Goal: Task Accomplishment & Management: Use online tool/utility

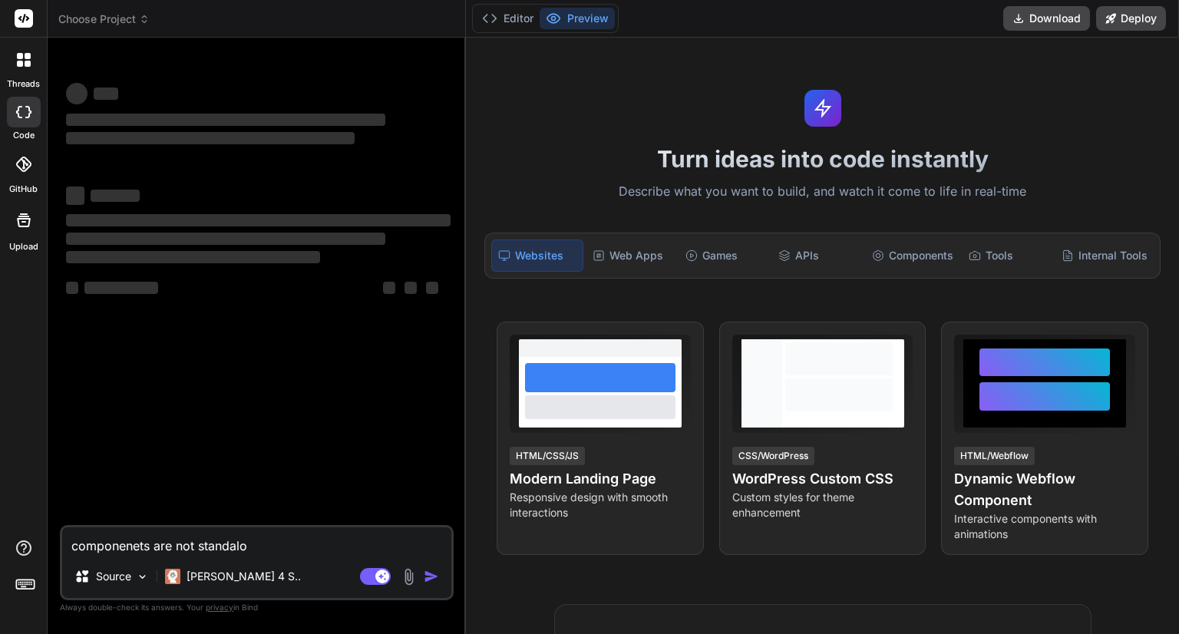
type textarea "x"
drag, startPoint x: 259, startPoint y: 546, endPoint x: 41, endPoint y: 551, distance: 218.8
click at [41, 551] on div "threads code GitHub Upload Choose Project Created with Pixso. Bind AI Web Searc…" at bounding box center [589, 317] width 1179 height 634
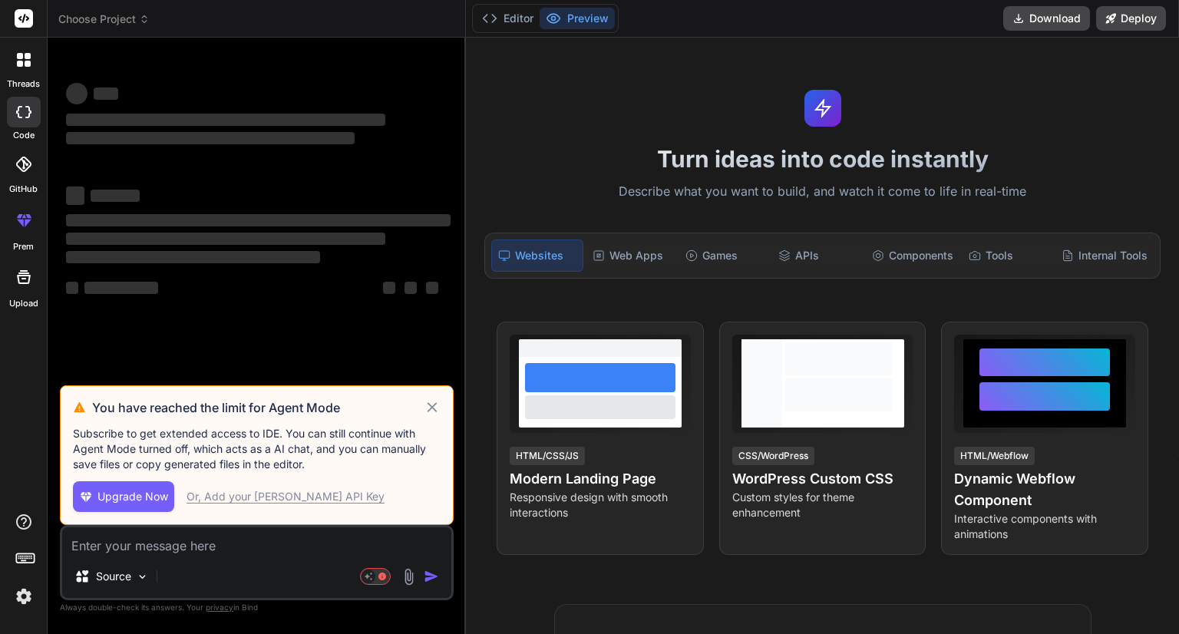
type textarea "x"
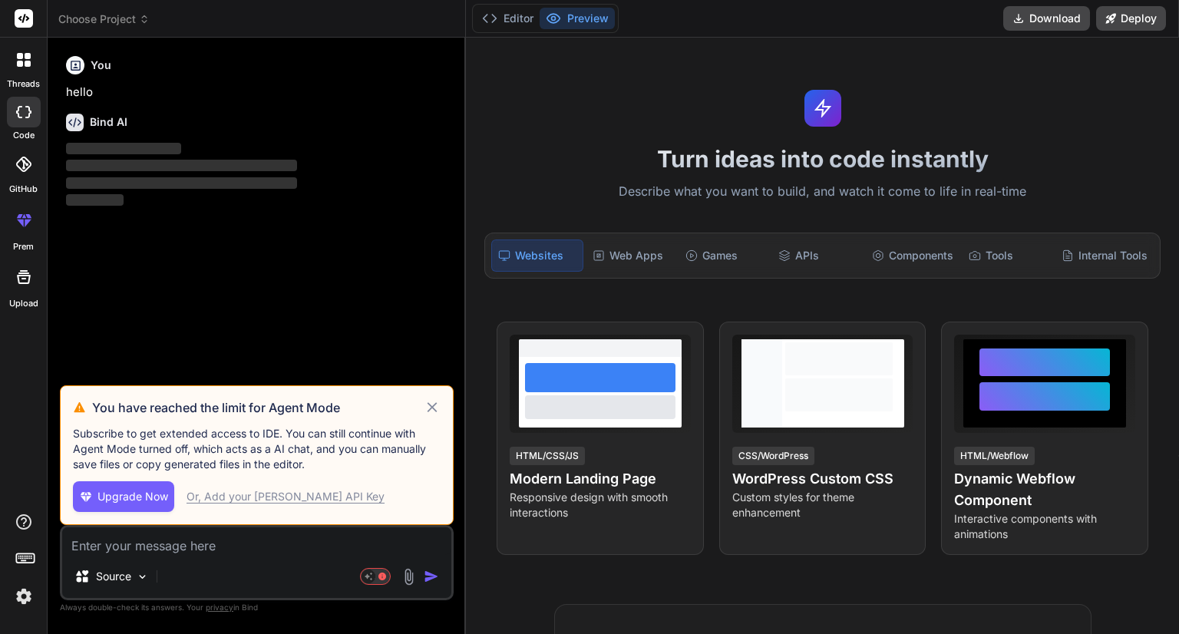
click at [428, 415] on icon at bounding box center [433, 407] width 18 height 18
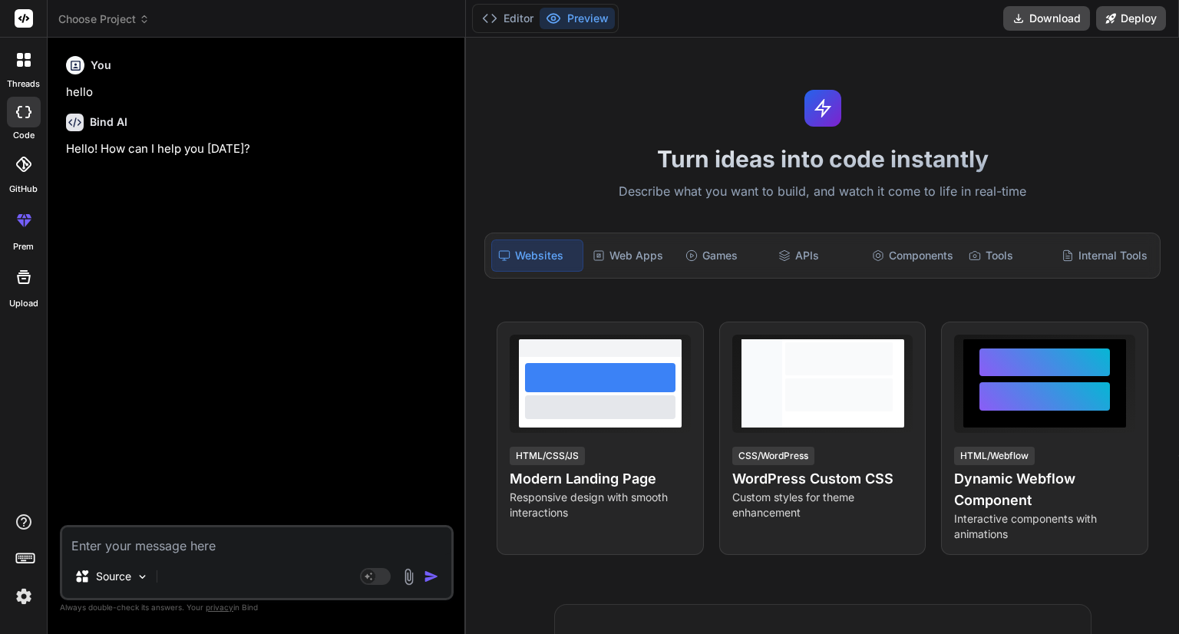
type textarea "x"
click at [211, 540] on textarea at bounding box center [256, 541] width 389 height 28
paste textarea "<div class="stepper-container"> <div *ngFor="let step of steps; let i = index" …"
type textarea "<div class="stepper-container"> <div *ngFor="let step of steps; let i = index" …"
type textarea "x"
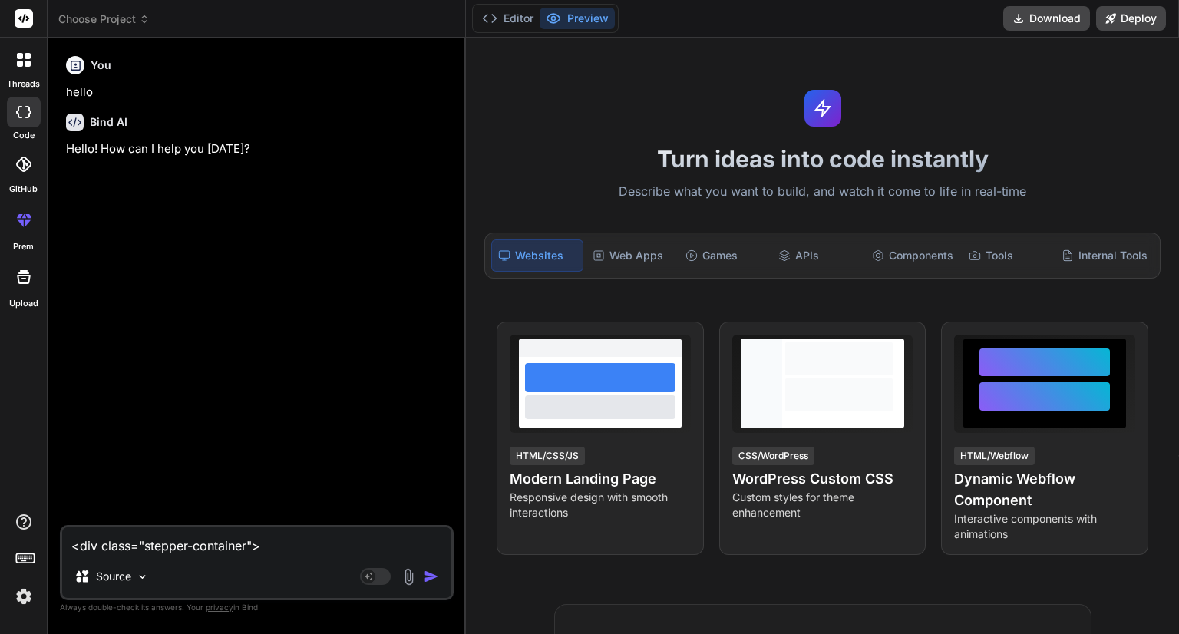
scroll to position [332, 0]
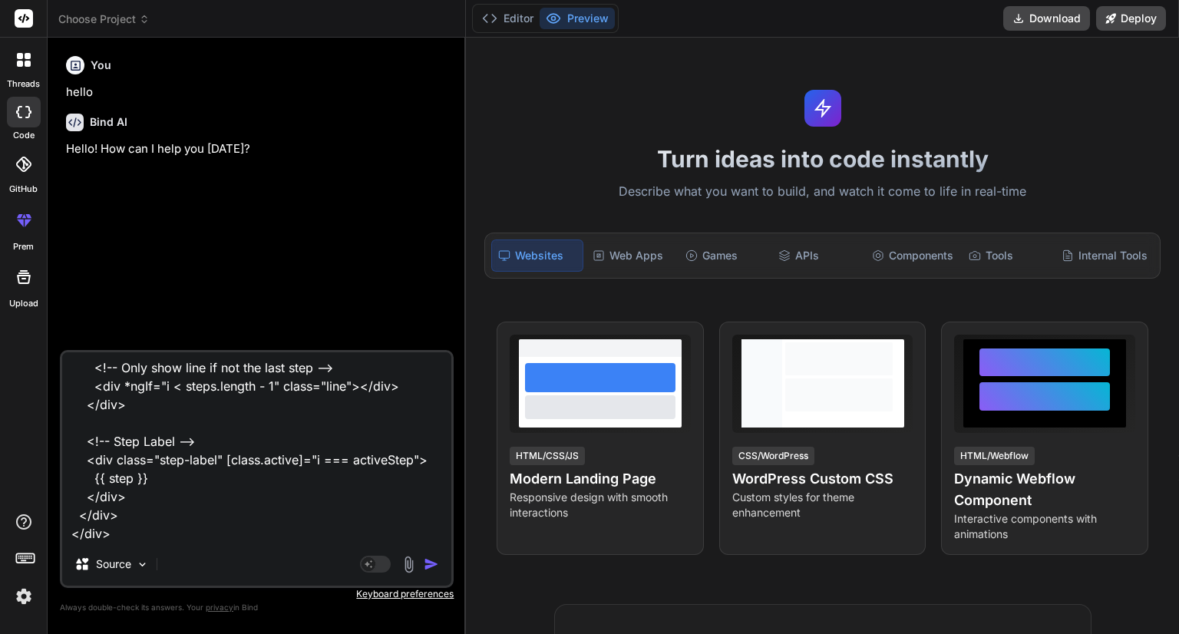
paste textarea "import { Component, Input } from '@angular/core'; @Component({ selector: 'profa…"
type textarea "<lor ipsum="dolorsi-ametconse"> <adi *elIts="doe temp in utlab; etd m = aliqu" …"
type textarea "x"
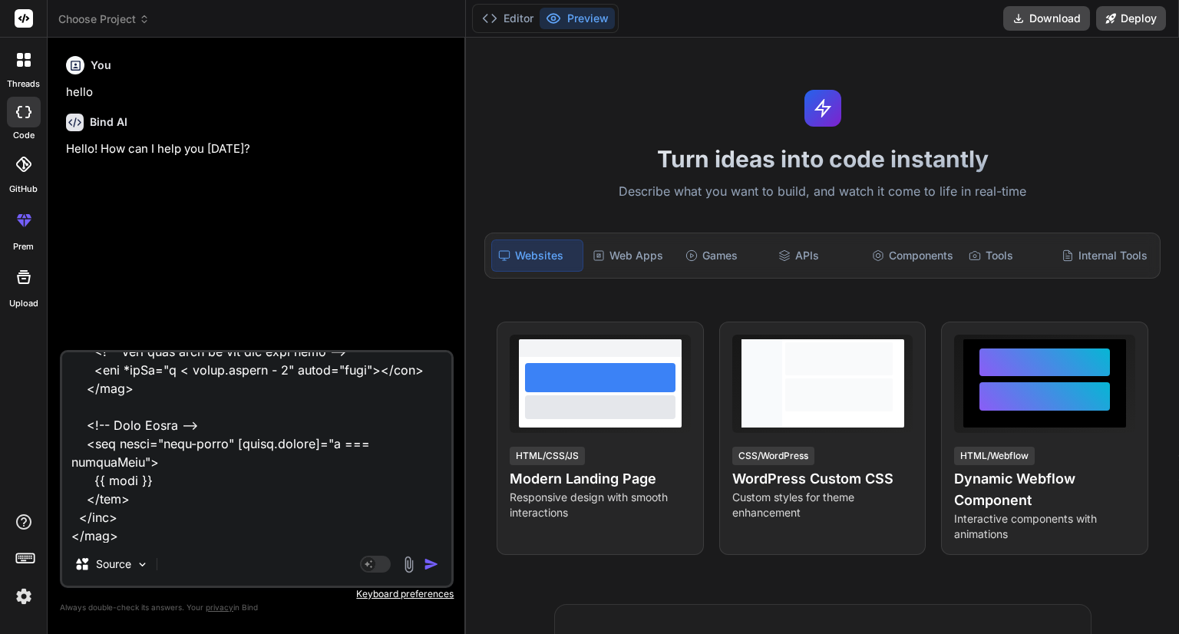
scroll to position [572, 0]
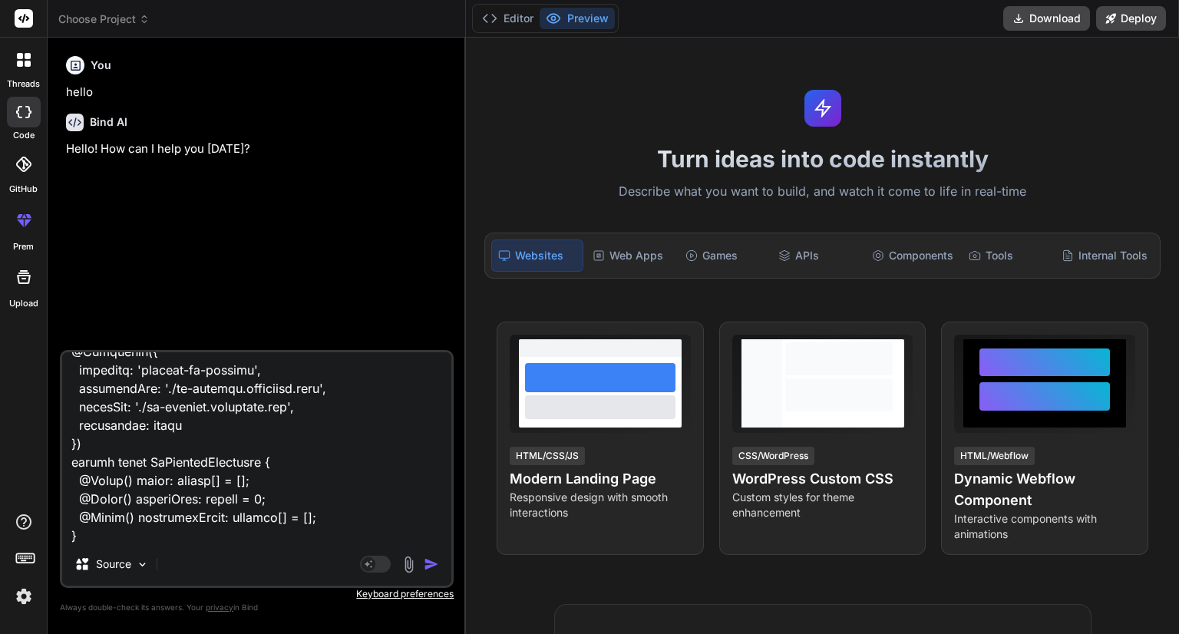
paste textarea ".stepper-container { display: flex; flex-direction: column; align-items: flex-s…"
type textarea "<lor ipsum="dolorsi-ametconse"> <adi *elIts="doe temp in utlab; etd m = aliqu" …"
type textarea "x"
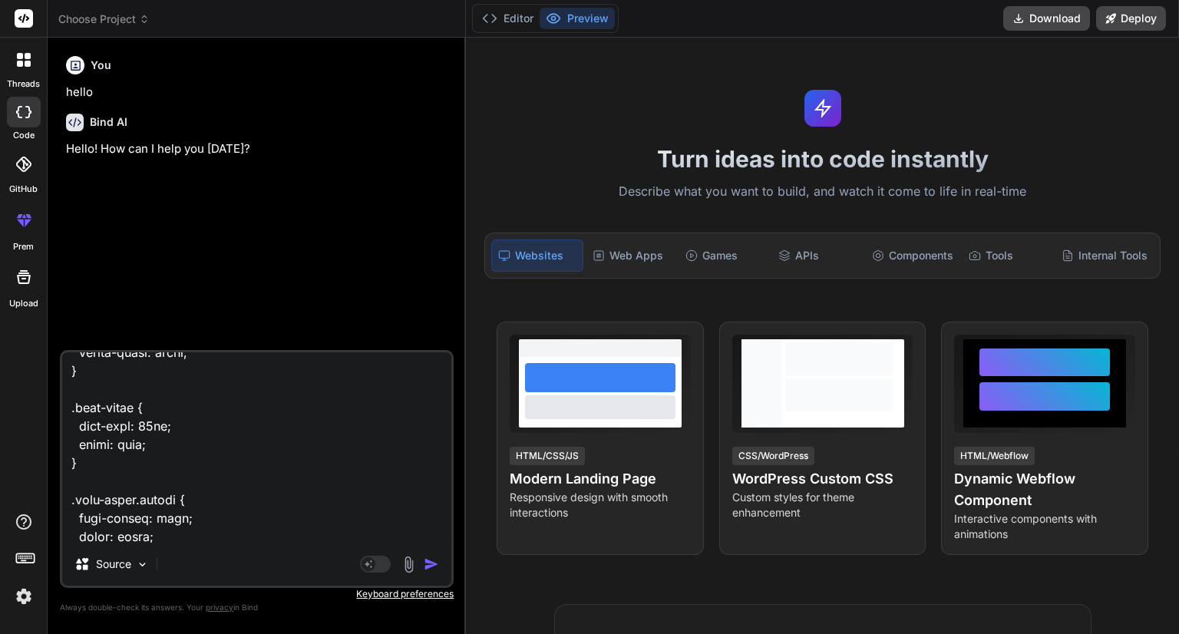
scroll to position [1789, 0]
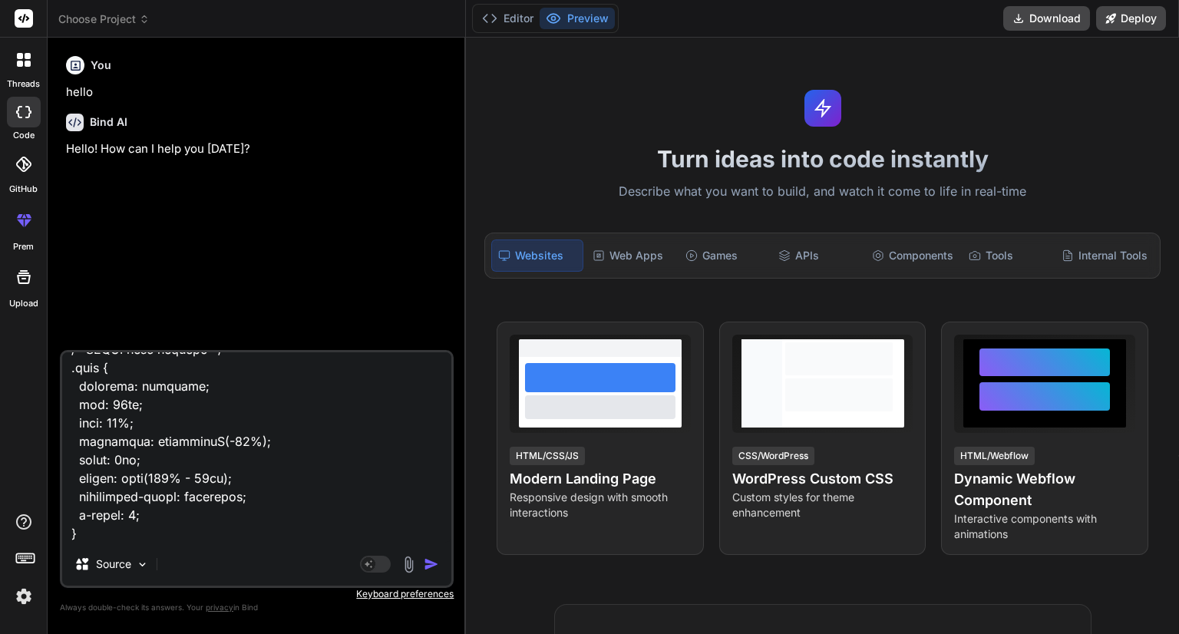
click at [232, 520] on textarea at bounding box center [256, 447] width 389 height 190
paste textarea "<div class="page-content"> <proface-common section="packaging-station"></profac…"
type textarea "<lor ipsum="dolorsi-ametconse"> <adi *elIts="doe temp in utlab; etd m = aliqu" …"
type textarea "x"
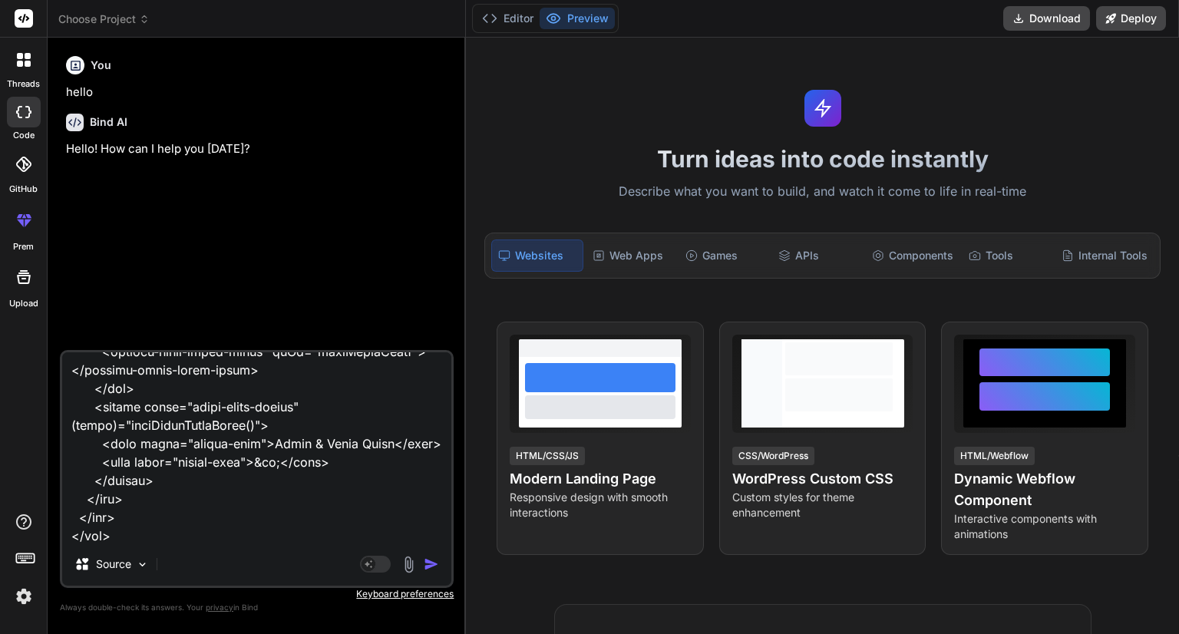
paste textarea "import { Component } from '@angular/core'; @Component({ selector: 'proface-imag…"
type textarea "<lor ipsum="dolorsi-ametconse"> <adi *elIts="doe temp in utlab; etd m = aliqu" …"
type textarea "x"
click at [213, 495] on textarea at bounding box center [256, 447] width 389 height 190
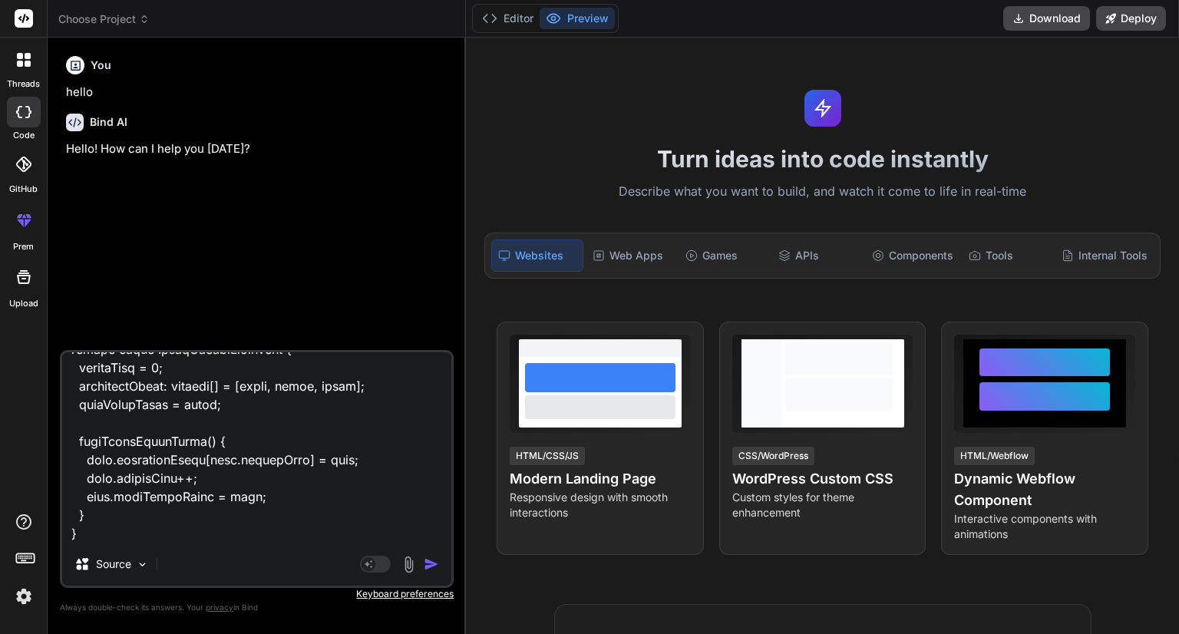
click at [114, 516] on textarea at bounding box center [256, 447] width 389 height 190
type textarea "<lor ipsum="dolorsi-ametconse"> <adi *elIts="doe temp in utlab; etd m = aliqu" …"
type textarea "x"
type textarea "<lor ipsum="dolorsi-ametconse"> <adi *elIts="doe temp in utlab; etd m = aliqu" …"
type textarea "x"
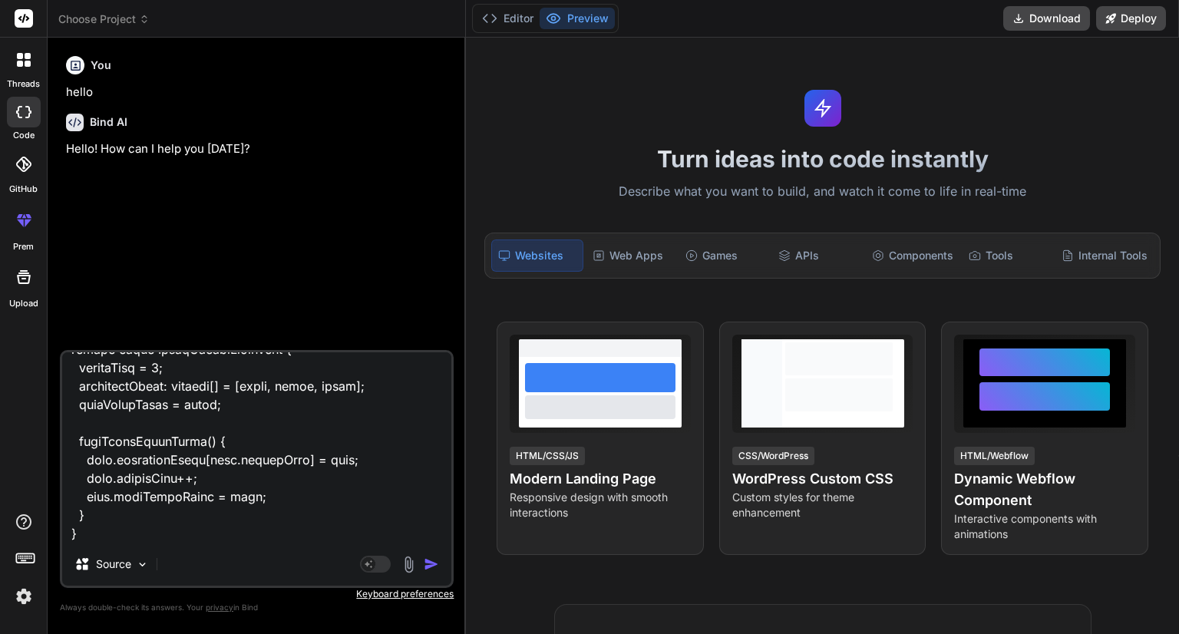
type textarea "<lor ipsum="dolorsi-ametconse"> <adi *elIts="doe temp in utlab; etd m = aliqu" …"
type textarea "x"
type textarea "<lor ipsum="dolorsi-ametconse"> <adi *elIts="doe temp in utlab; etd m = aliqu" …"
type textarea "x"
type textarea "<lor ipsum="dolorsi-ametconse"> <adi *elIts="doe temp in utlab; etd m = aliqu" …"
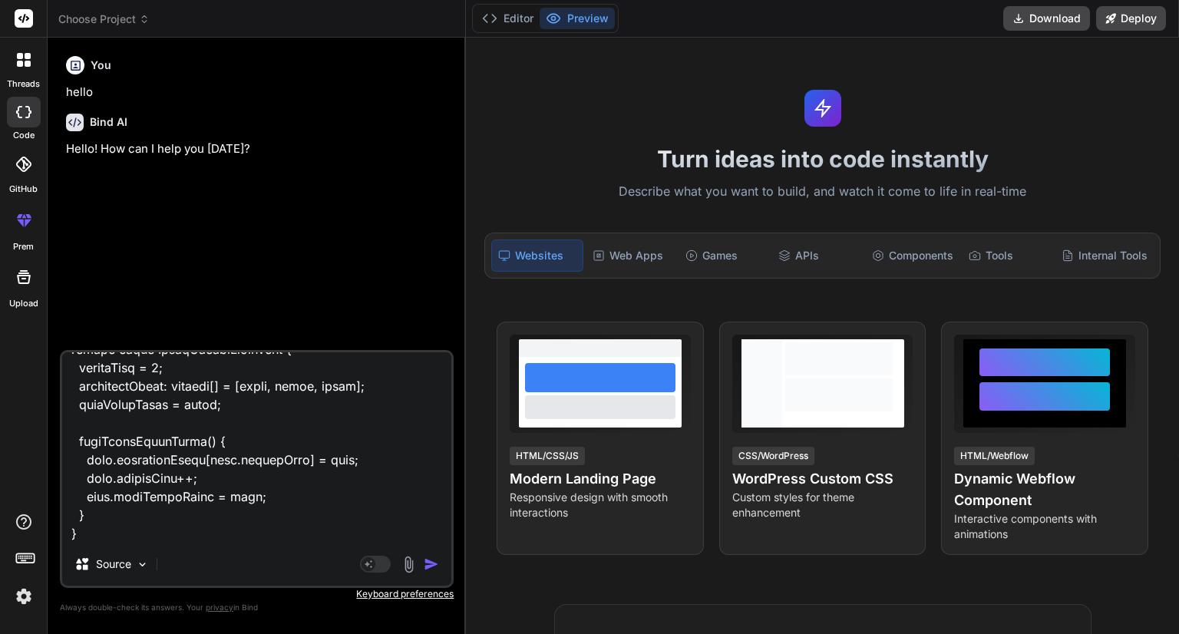
type textarea "x"
type textarea "<lor ipsum="dolorsi-ametconse"> <adi *elIts="doe temp in utlab; etd m = aliqu" …"
type textarea "x"
type textarea "<lor ipsum="dolorsi-ametconse"> <adi *elIts="doe temp in utlab; etd m = aliqu" …"
type textarea "x"
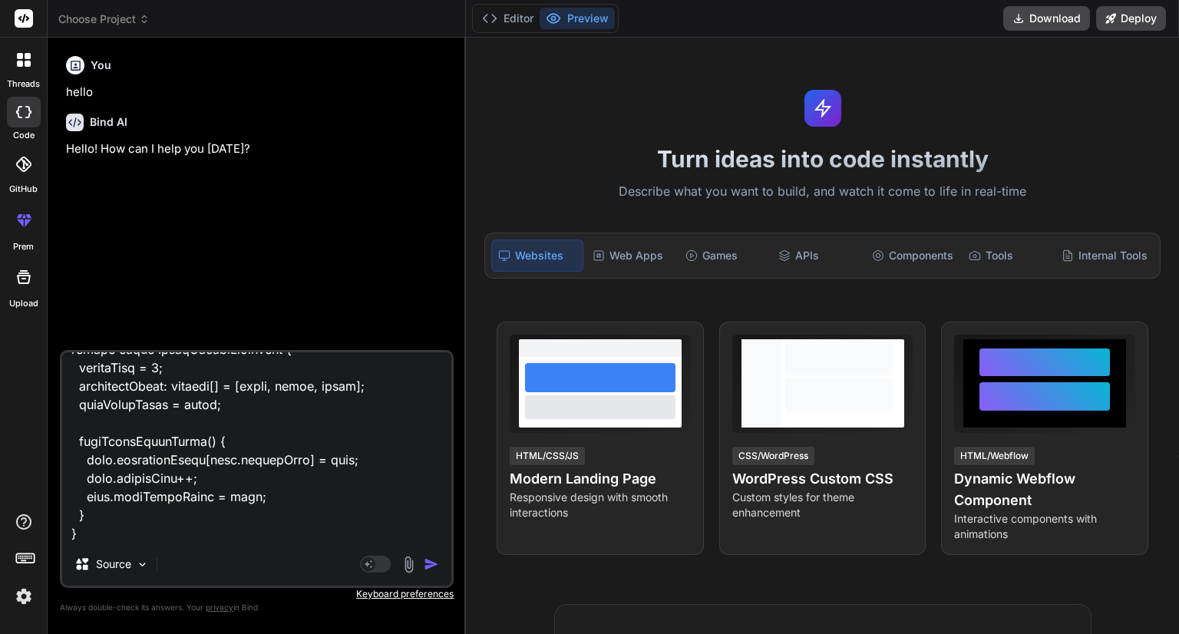
type textarea "<lor ipsum="dolorsi-ametconse"> <adi *elIts="doe temp in utlab; etd m = aliqu" …"
type textarea "x"
type textarea "<lor ipsum="dolorsi-ametconse"> <adi *elIts="doe temp in utlab; etd m = aliqu" …"
type textarea "x"
type textarea "<lor ipsum="dolorsi-ametconse"> <adi *elIts="doe temp in utlab; etd m = aliqu" …"
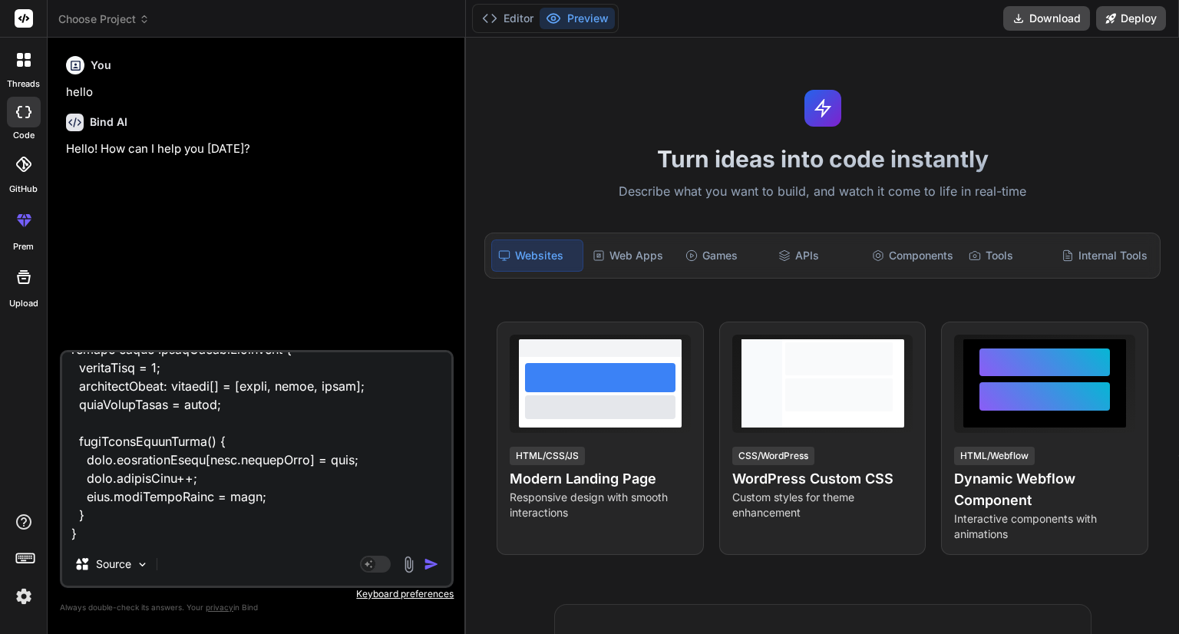
type textarea "x"
type textarea "<lor ipsum="dolorsi-ametconse"> <adi *elIts="doe temp in utlab; etd m = aliqu" …"
type textarea "x"
type textarea "<lor ipsum="dolorsi-ametconse"> <adi *elIts="doe temp in utlab; etd m = aliqu" …"
type textarea "x"
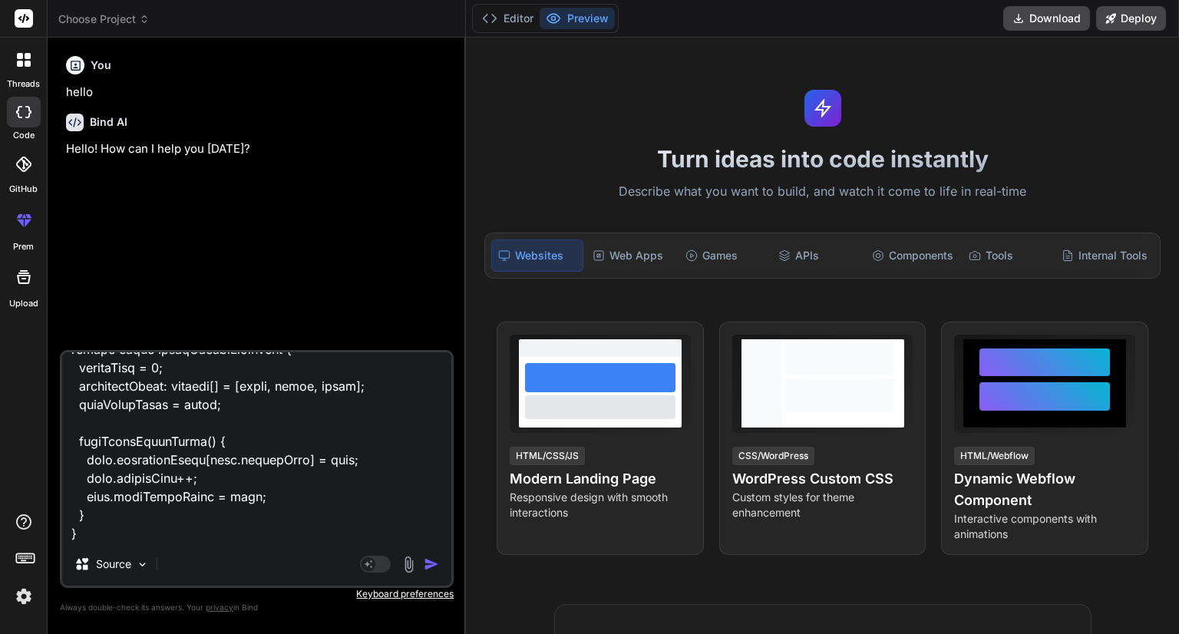
type textarea "<lor ipsum="dolorsi-ametconse"> <adi *elIts="doe temp in utlab; etd m = aliqu" …"
type textarea "x"
type textarea "<lor ipsum="dolorsi-ametconse"> <adi *elIts="doe temp in utlab; etd m = aliqu" …"
type textarea "x"
type textarea "<lor ipsum="dolorsi-ametconse"> <adi *elIts="doe temp in utlab; etd m = aliqu" …"
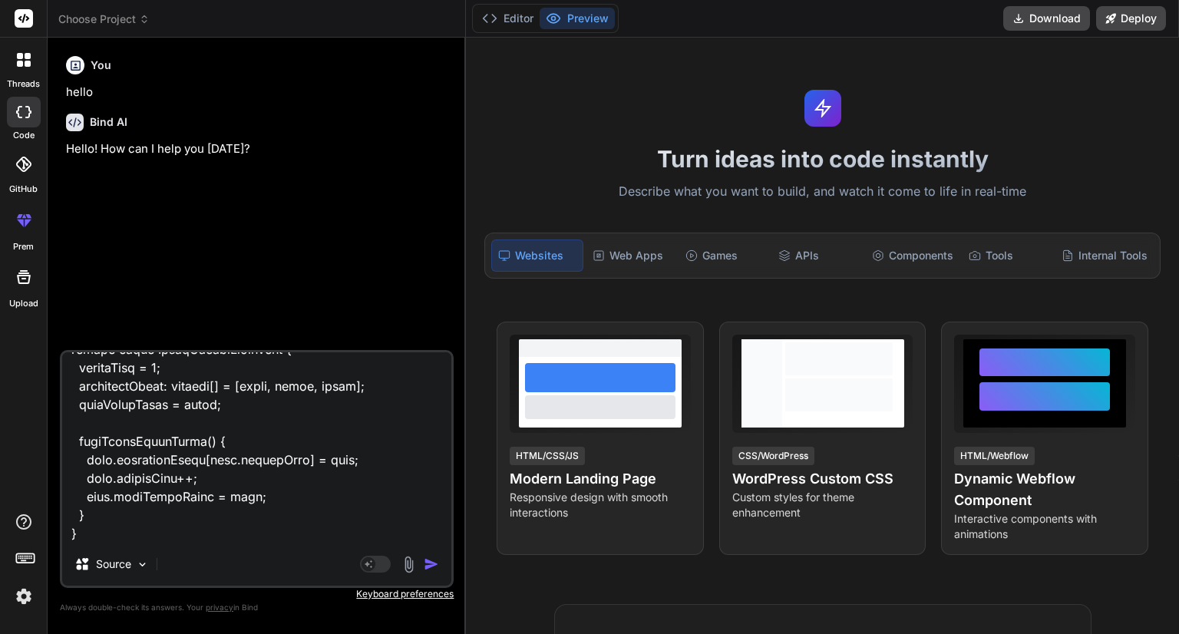
type textarea "x"
type textarea "<lor ipsum="dolorsi-ametconse"> <adi *elIts="doe temp in utlab; etd m = aliqu" …"
type textarea "x"
type textarea "<lor ipsum="dolorsi-ametconse"> <adi *elIts="doe temp in utlab; etd m = aliqu" …"
type textarea "x"
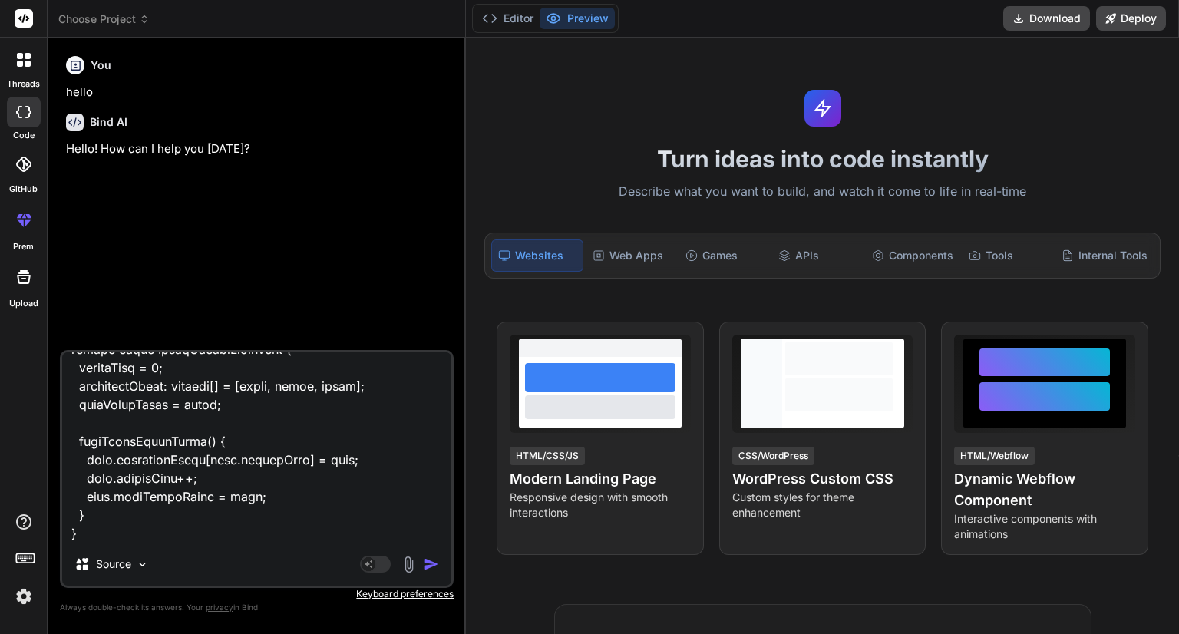
type textarea "<lor ipsum="dolorsi-ametconse"> <adi *elIts="doe temp in utlab; etd m = aliqu" …"
type textarea "x"
type textarea "<lor ipsum="dolorsi-ametconse"> <adi *elIts="doe temp in utlab; etd m = aliqu" …"
type textarea "x"
type textarea "<lor ipsum="dolorsi-ametconse"> <adi *elIts="doe temp in utlab; etd m = aliqu" …"
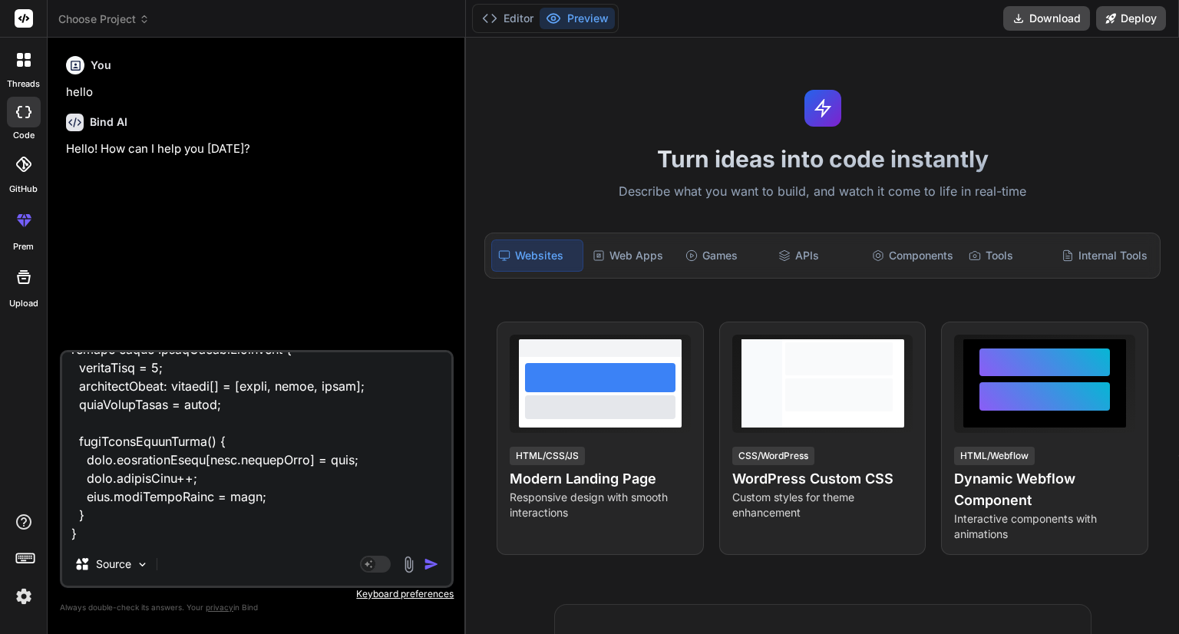
type textarea "x"
type textarea "<lor ipsum="dolorsi-ametconse"> <adi *elIts="doe temp in utlab; etd m = aliqu" …"
type textarea "x"
type textarea "<lor ipsum="dolorsi-ametconse"> <adi *elIts="doe temp in utlab; etd m = aliqu" …"
type textarea "x"
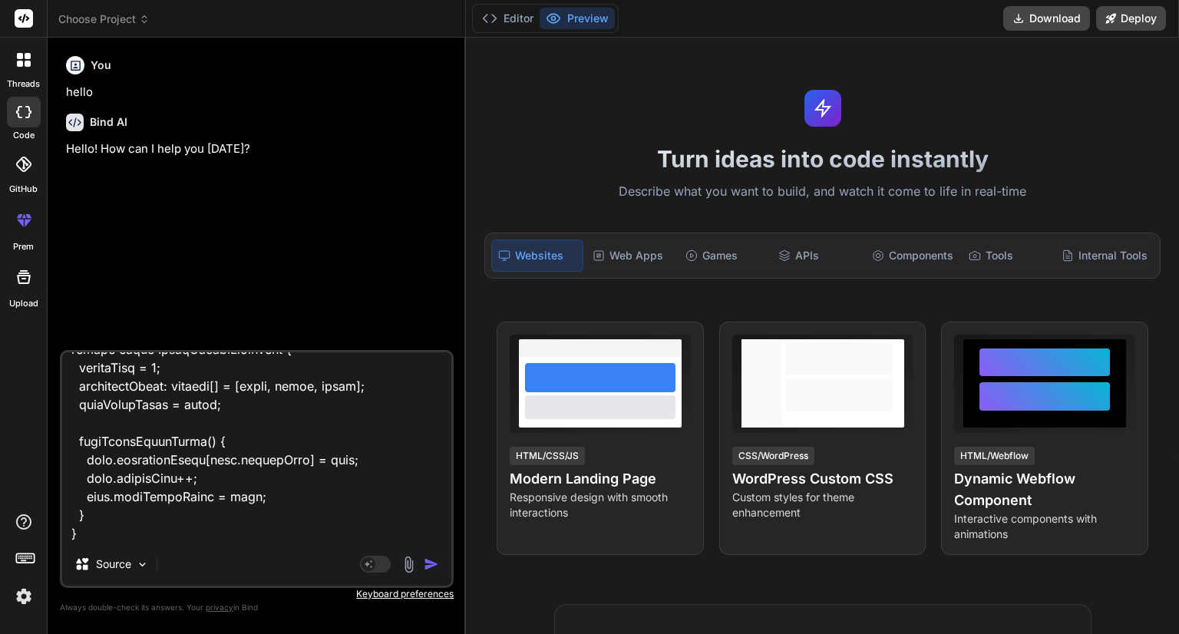
type textarea "<lor ipsum="dolorsi-ametconse"> <adi *elIts="doe temp in utlab; etd m = aliqu" …"
type textarea "x"
type textarea "<lor ipsum="dolorsi-ametconse"> <adi *elIts="doe temp in utlab; etd m = aliqu" …"
type textarea "x"
type textarea "<lor ipsum="dolorsi-ametconse"> <adi *elIts="doe temp in utlab; etd m = aliqu" …"
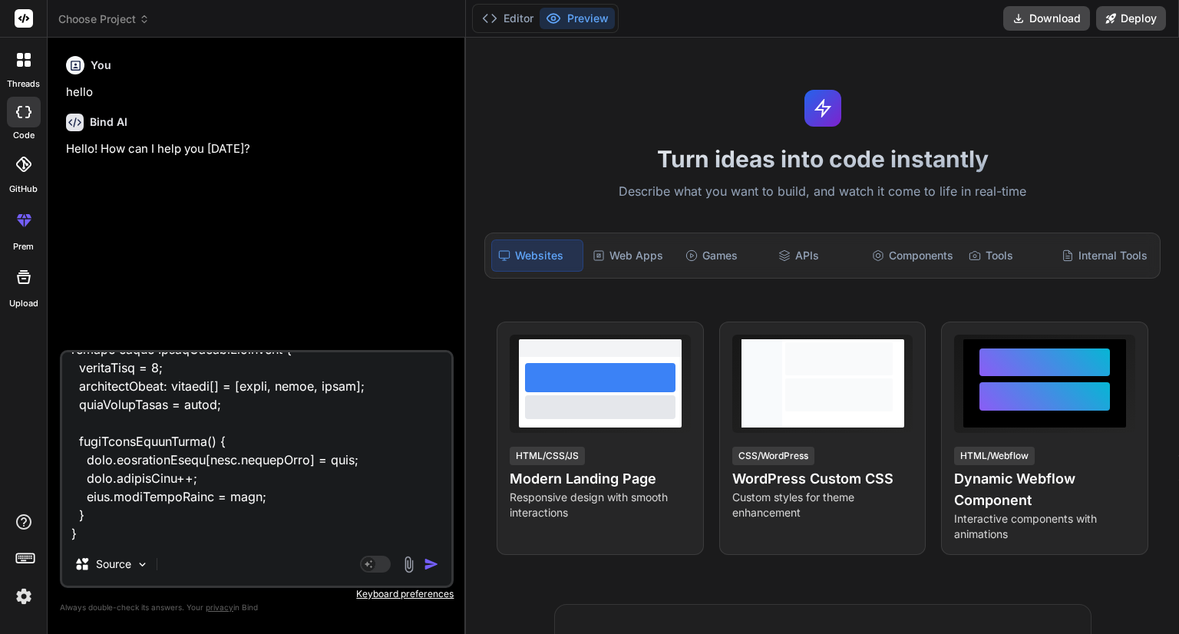
type textarea "x"
type textarea "<lor ipsum="dolorsi-ametconse"> <adi *elIts="doe temp in utlab; etd m = aliqu" …"
type textarea "x"
type textarea "<lor ipsum="dolorsi-ametconse"> <adi *elIts="doe temp in utlab; etd m = aliqu" …"
type textarea "x"
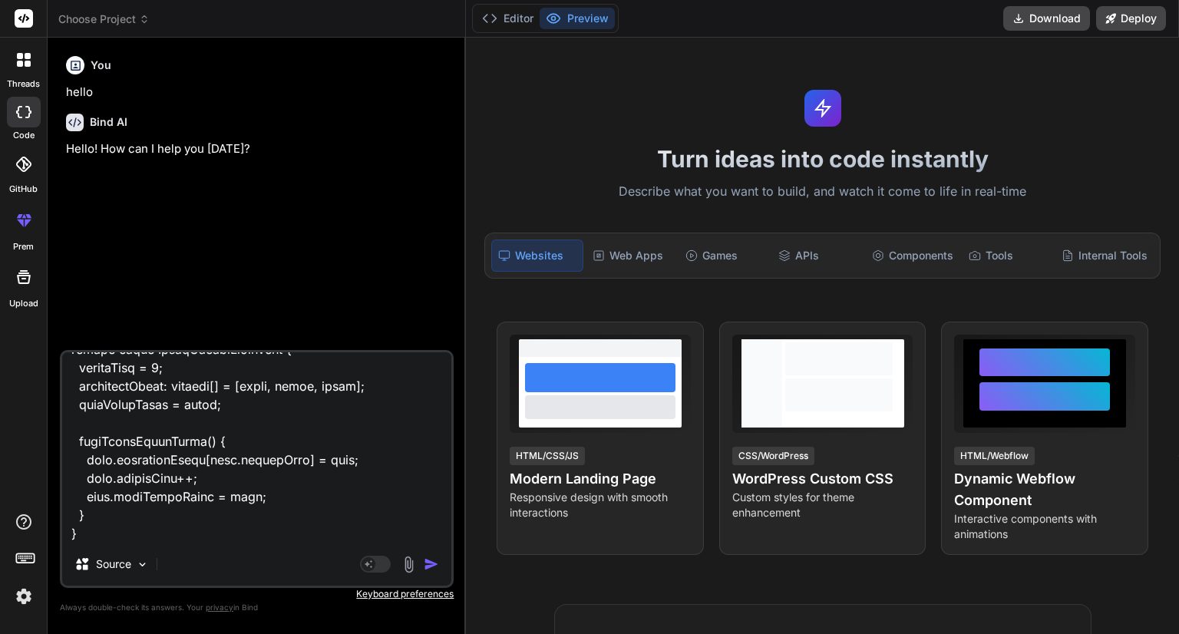
type textarea "<lor ipsum="dolorsi-ametconse"> <adi *elIts="doe temp in utlab; etd m = aliqu" …"
type textarea "x"
type textarea "<lor ipsum="dolorsi-ametconse"> <adi *elIts="doe temp in utlab; etd m = aliqu" …"
type textarea "x"
type textarea "<lor ipsum="dolorsi-ametconse"> <adi *elIts="doe temp in utlab; etd m = aliqu" …"
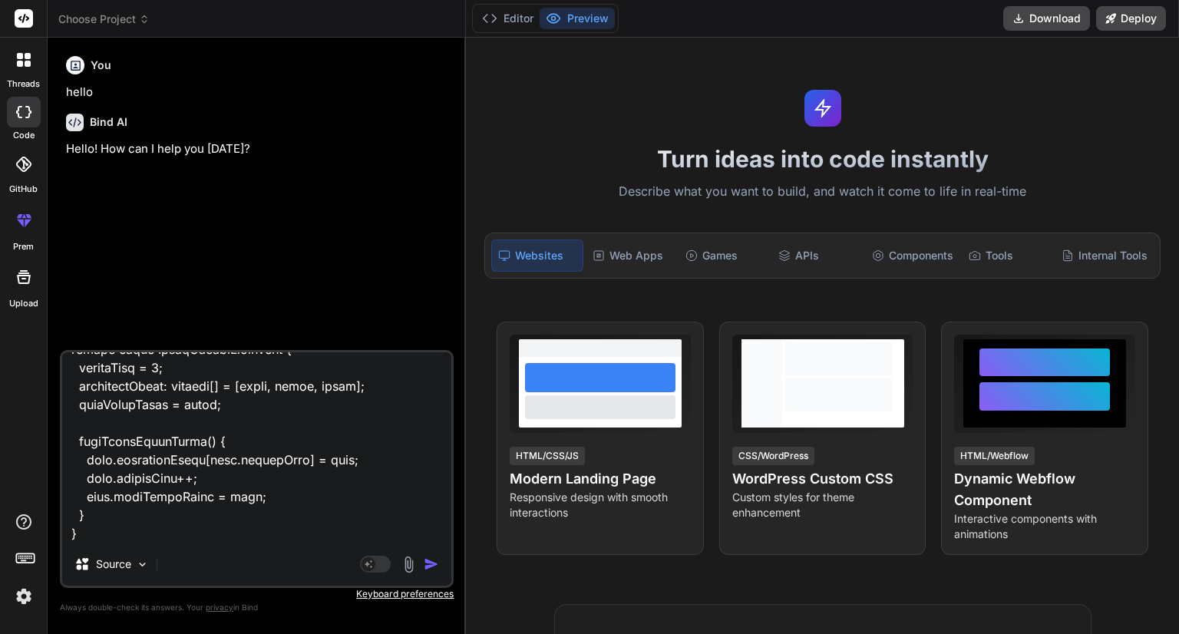
type textarea "x"
type textarea "<lor ipsum="dolorsi-ametconse"> <adi *elIts="doe temp in utlab; etd m = aliqu" …"
type textarea "x"
type textarea "<lor ipsum="dolorsi-ametconse"> <adi *elIts="doe temp in utlab; etd m = aliqu" …"
type textarea "x"
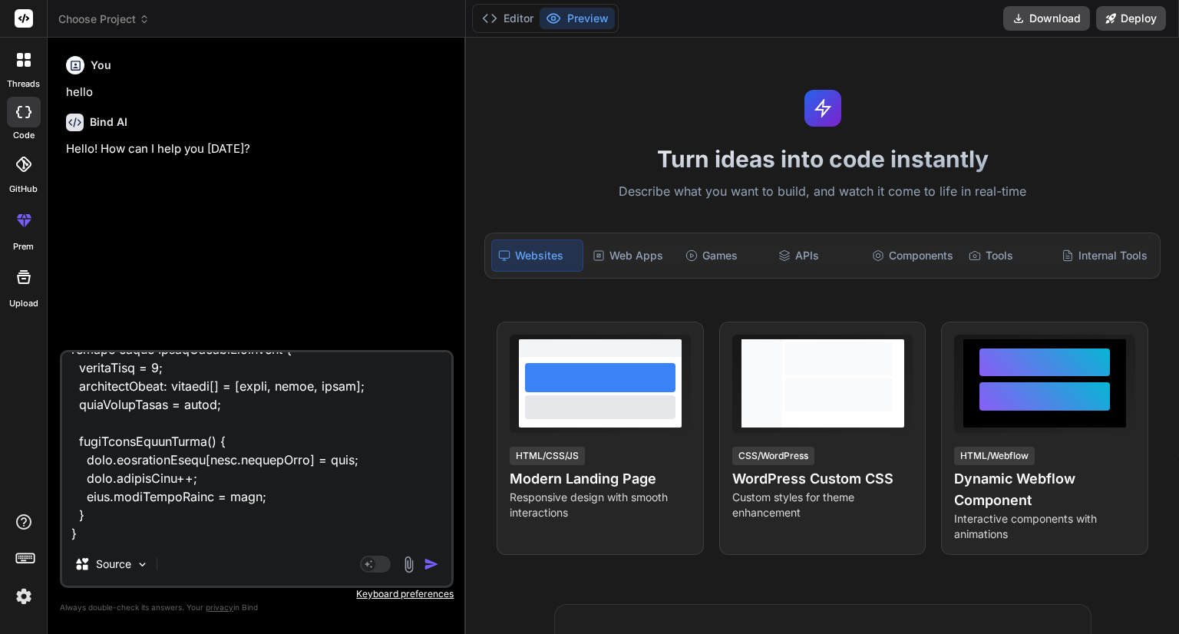
type textarea "<lor ipsum="dolorsi-ametconse"> <adi *elIts="doe temp in utlab; etd m = aliqu" …"
type textarea "x"
type textarea "<lor ipsum="dolorsi-ametconse"> <adi *elIts="doe temp in utlab; etd m = aliqu" …"
type textarea "x"
type textarea "<lor ipsum="dolorsi-ametconse"> <adi *elIts="doe temp in utlab; etd m = aliqu" …"
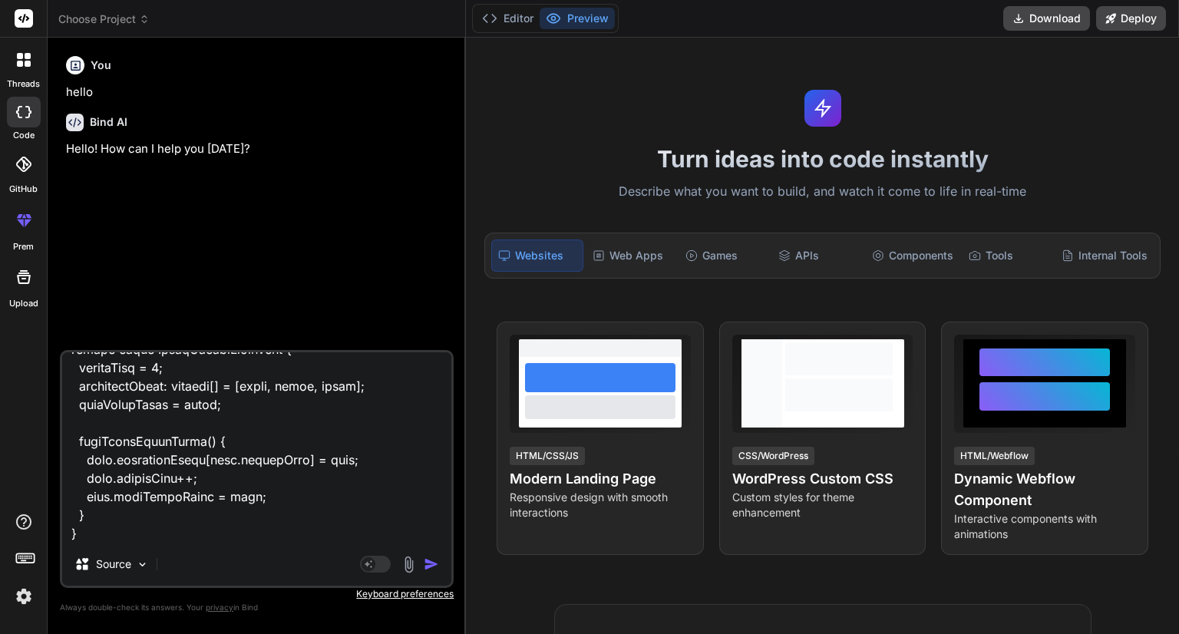
type textarea "x"
type textarea "<lor ipsum="dolorsi-ametconse"> <adi *elIts="doe temp in utlab; etd m = aliqu" …"
type textarea "x"
type textarea "<lor ipsum="dolorsi-ametconse"> <adi *elIts="doe temp in utlab; etd m = aliqu" …"
type textarea "x"
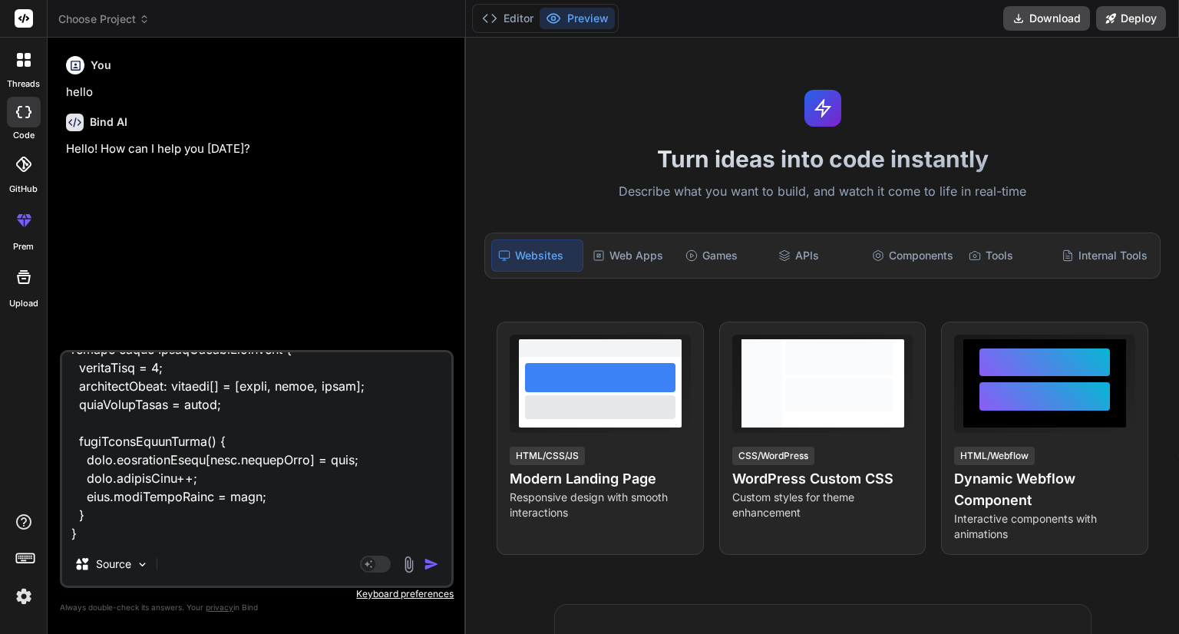
type textarea "<lor ipsum="dolorsi-ametconse"> <adi *elIts="doe temp in utlab; etd m = aliqu" …"
type textarea "x"
type textarea "<lor ipsum="dolorsi-ametconse"> <adi *elIts="doe temp in utlab; etd m = aliqu" …"
type textarea "x"
type textarea "<lor ipsum="dolorsi-ametconse"> <adi *elIts="doe temp in utlab; etd m = aliqu" …"
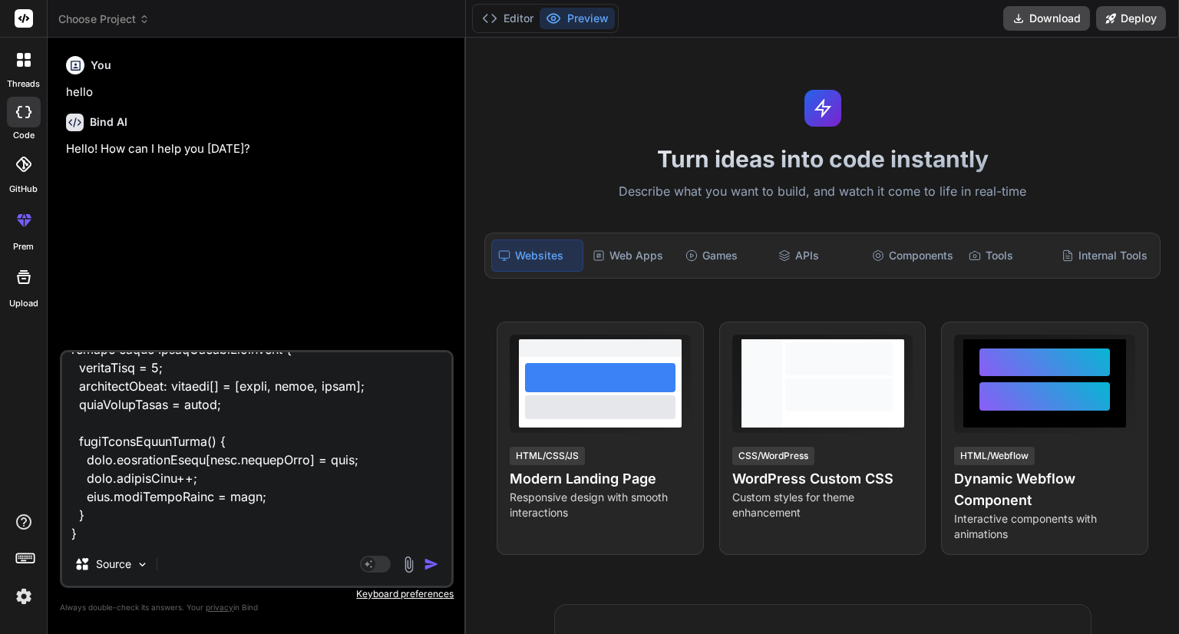
type textarea "x"
type textarea "<lor ipsum="dolorsi-ametconse"> <adi *elIts="doe temp in utlab; etd m = aliqu" …"
type textarea "x"
type textarea "<lor ipsum="dolorsi-ametconse"> <adi *elIts="doe temp in utlab; etd m = aliqu" …"
type textarea "x"
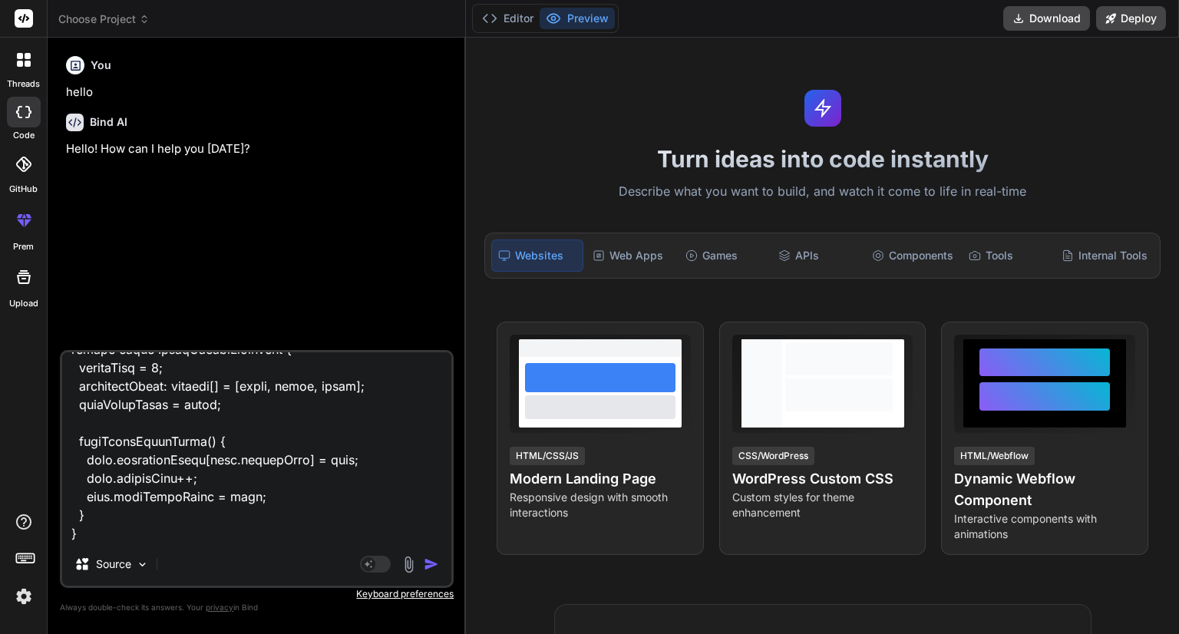
type textarea "<lor ipsum="dolorsi-ametconse"> <adi *elIts="doe temp in utlab; etd m = aliqu" …"
type textarea "x"
type textarea "<lor ipsum="dolorsi-ametconse"> <adi *elIts="doe temp in utlab; etd m = aliqu" …"
type textarea "x"
type textarea "<lor ipsum="dolorsi-ametconse"> <adi *elIts="doe temp in utlab; etd m = aliqu" …"
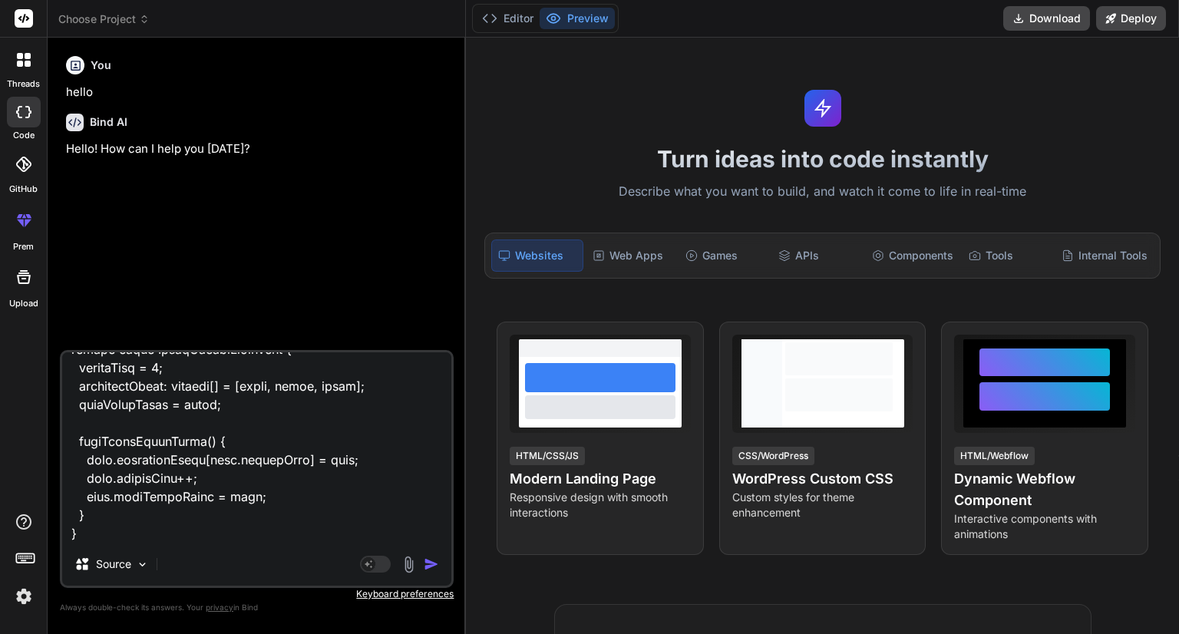
type textarea "x"
type textarea "<lor ipsum="dolorsi-ametconse"> <adi *elIts="doe temp in utlab; etd m = aliqu" …"
type textarea "x"
type textarea "<lor ipsum="dolorsi-ametconse"> <adi *elIts="doe temp in utlab; etd m = aliqu" …"
type textarea "x"
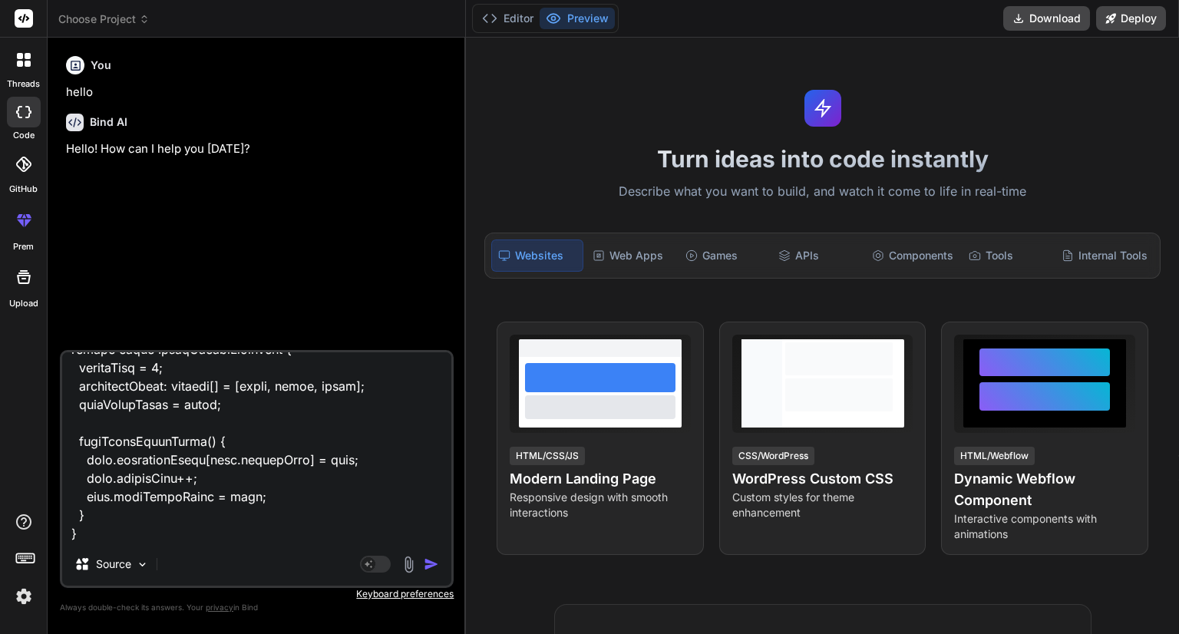
type textarea "<lor ipsum="dolorsi-ametconse"> <adi *elIts="doe temp in utlab; etd m = aliqu" …"
type textarea "x"
type textarea "<lor ipsum="dolorsi-ametconse"> <adi *elIts="doe temp in utlab; etd m = aliqu" …"
type textarea "x"
type textarea "<lor ipsum="dolorsi-ametconse"> <adi *elIts="doe temp in utlab; etd m = aliqu" …"
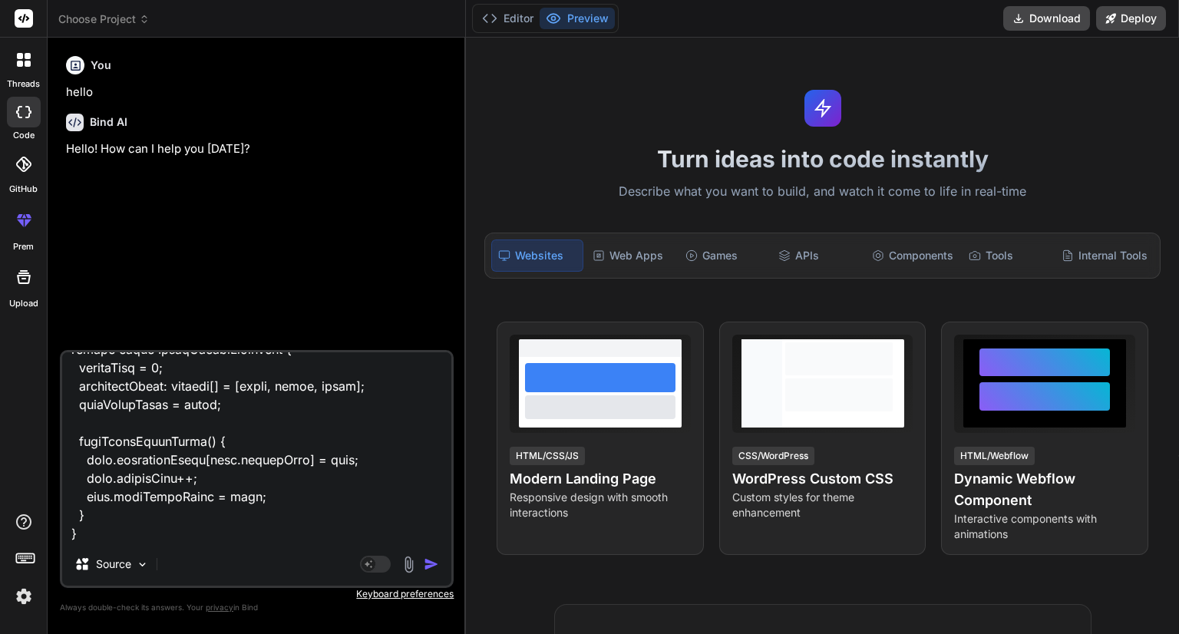
type textarea "x"
type textarea "<lor ipsum="dolorsi-ametconse"> <adi *elIts="doe temp in utlab; etd m = aliqu" …"
type textarea "x"
type textarea "<lor ipsum="dolorsi-ametconse"> <adi *elIts="doe temp in utlab; etd m = aliqu" …"
type textarea "x"
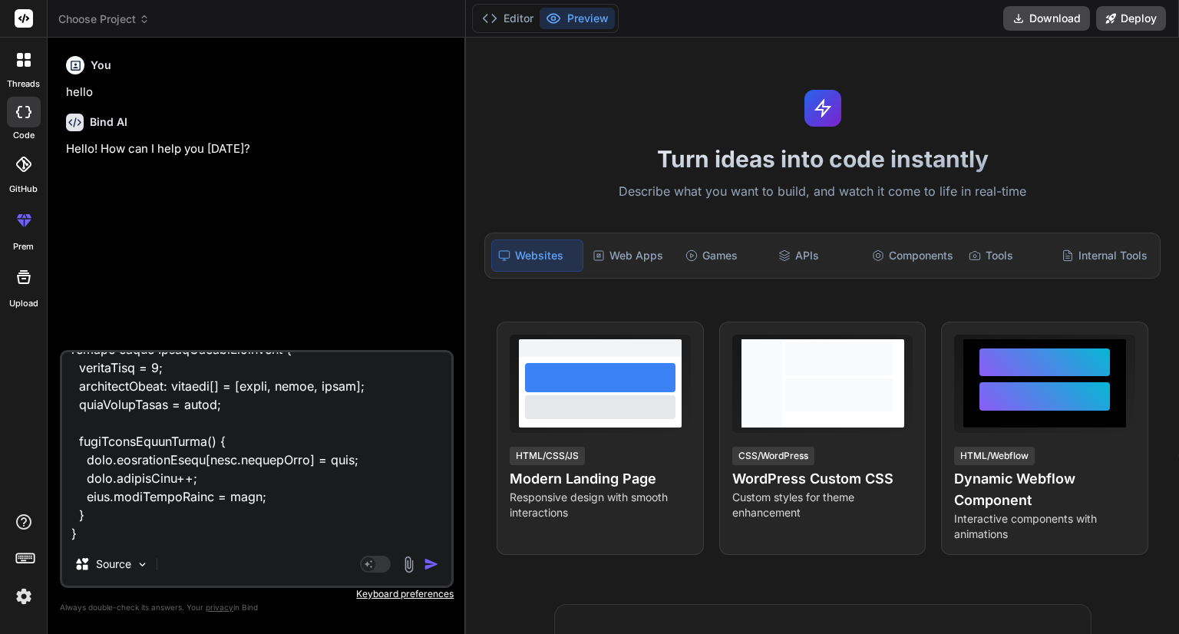
type textarea "<lor ipsum="dolorsi-ametconse"> <adi *elIts="doe temp in utlab; etd m = aliqu" …"
type textarea "x"
type textarea "<lor ipsum="dolorsi-ametconse"> <adi *elIts="doe temp in utlab; etd m = aliqu" …"
type textarea "x"
type textarea "<lor ipsum="dolorsi-ametconse"> <adi *elIts="doe temp in utlab; etd m = aliqu" …"
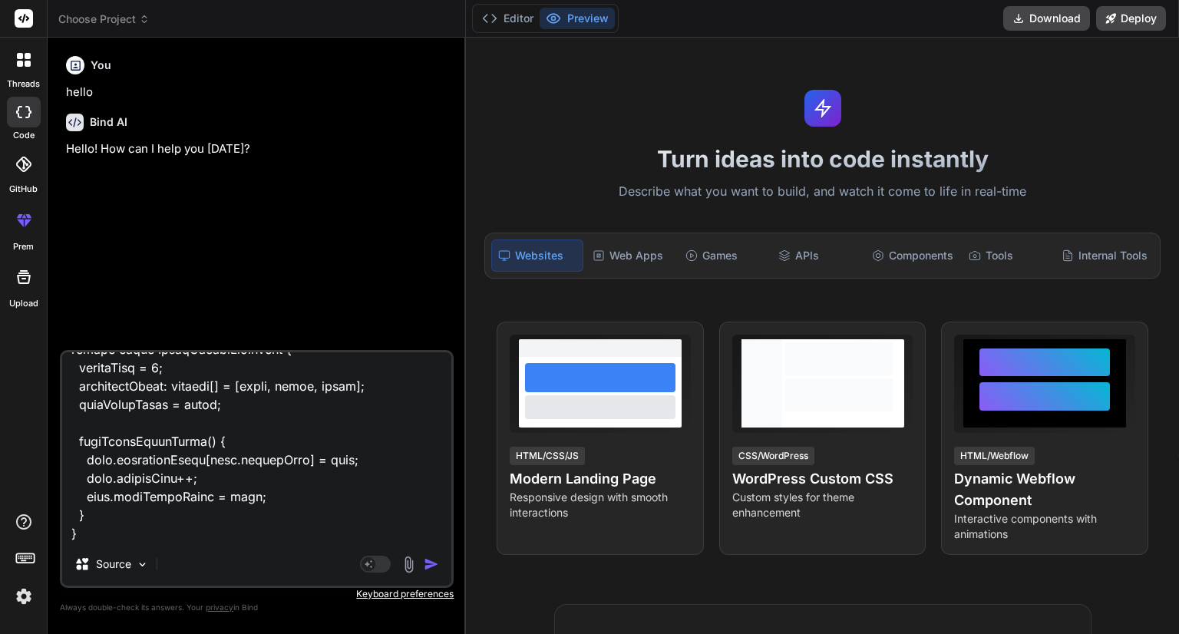
type textarea "x"
type textarea "<lor ipsum="dolorsi-ametconse"> <adi *elIts="doe temp in utlab; etd m = aliqu" …"
type textarea "x"
type textarea "<lor ipsum="dolorsi-ametconse"> <adi *elIts="doe temp in utlab; etd m = aliqu" …"
type textarea "x"
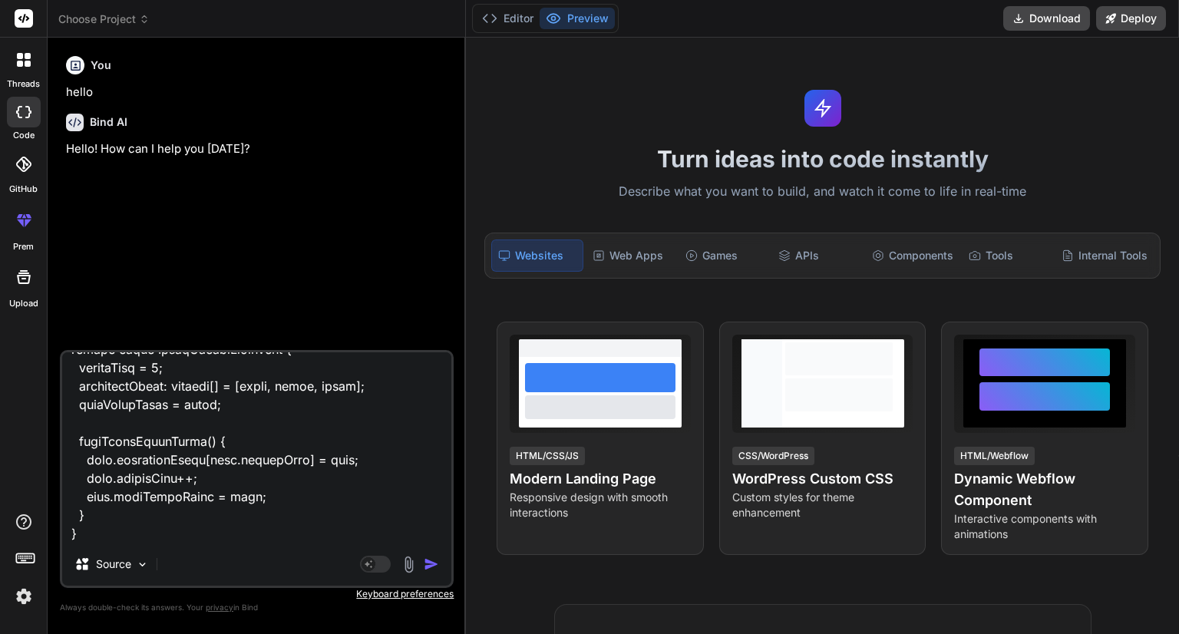
type textarea "<lor ipsum="dolorsi-ametconse"> <adi *elIts="doe temp in utlab; etd m = aliqu" …"
type textarea "x"
type textarea "<lor ipsum="dolorsi-ametconse"> <adi *elIts="doe temp in utlab; etd m = aliqu" …"
type textarea "x"
type textarea "<lor ipsum="dolorsi-ametconse"> <adi *elIts="doe temp in utlab; etd m = aliqu" …"
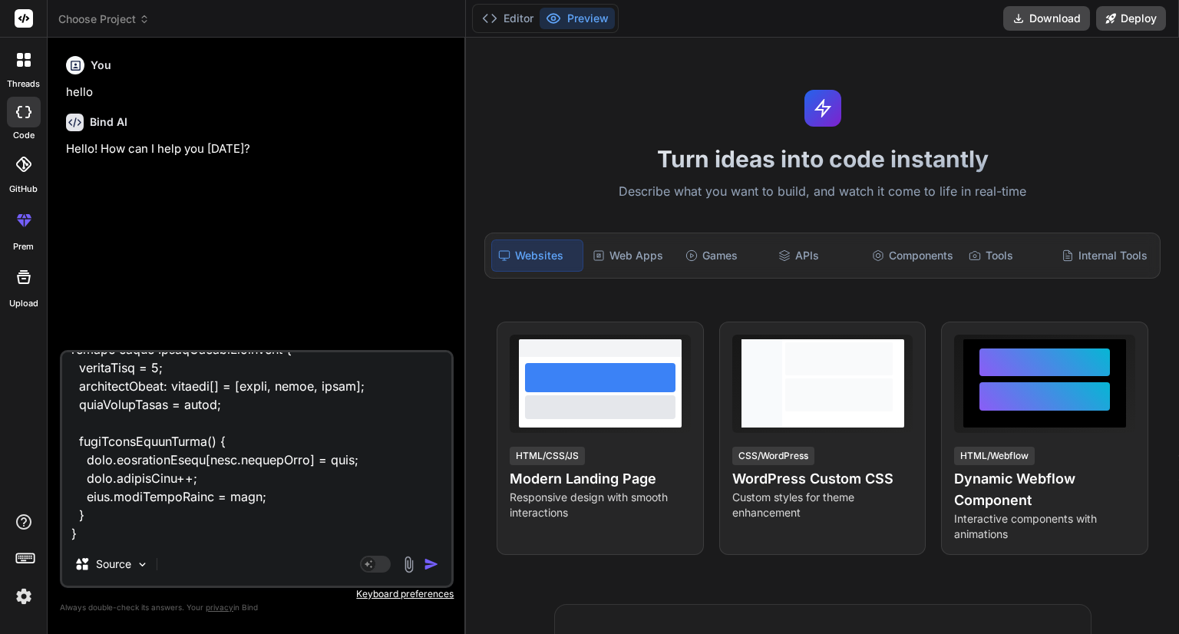
type textarea "x"
type textarea "<lor ipsum="dolorsi-ametconse"> <adi *elIts="doe temp in utlab; etd m = aliqu" …"
type textarea "x"
type textarea "<lor ipsum="dolorsi-ametconse"> <adi *elIts="doe temp in utlab; etd m = aliqu" …"
type textarea "x"
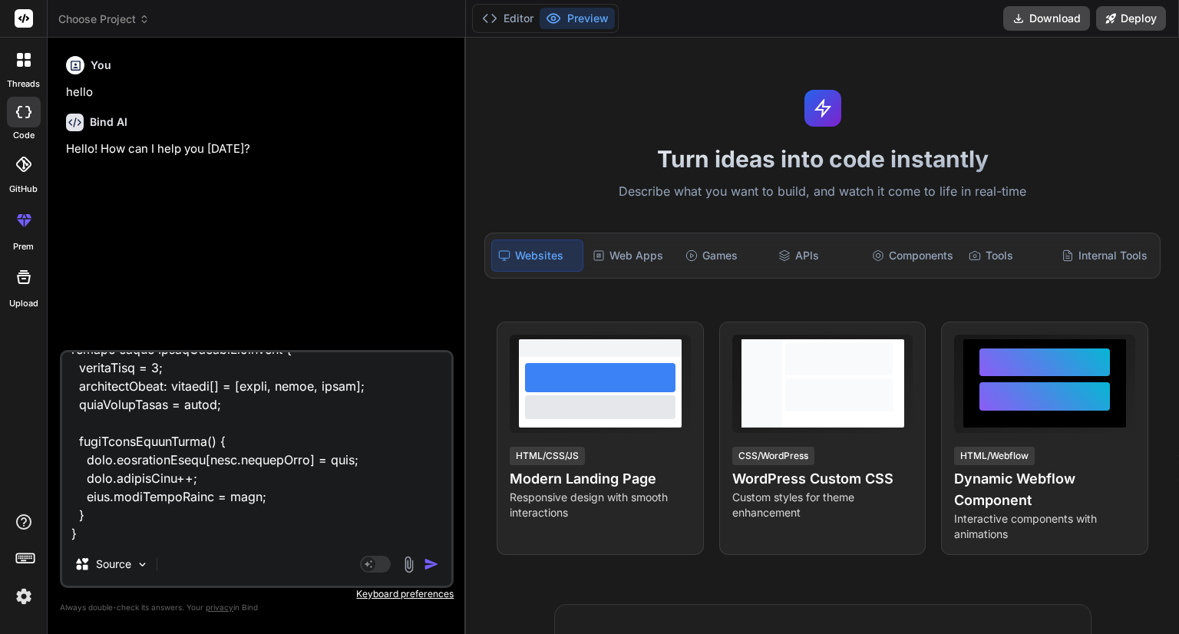
type textarea "<lor ipsum="dolorsi-ametconse"> <adi *elIts="doe temp in utlab; etd m = aliqu" …"
type textarea "x"
type textarea "<lor ipsum="dolorsi-ametconse"> <adi *elIts="doe temp in utlab; etd m = aliqu" …"
type textarea "x"
type textarea "<lor ipsum="dolorsi-ametconse"> <adi *elIts="doe temp in utlab; etd m = aliqu" …"
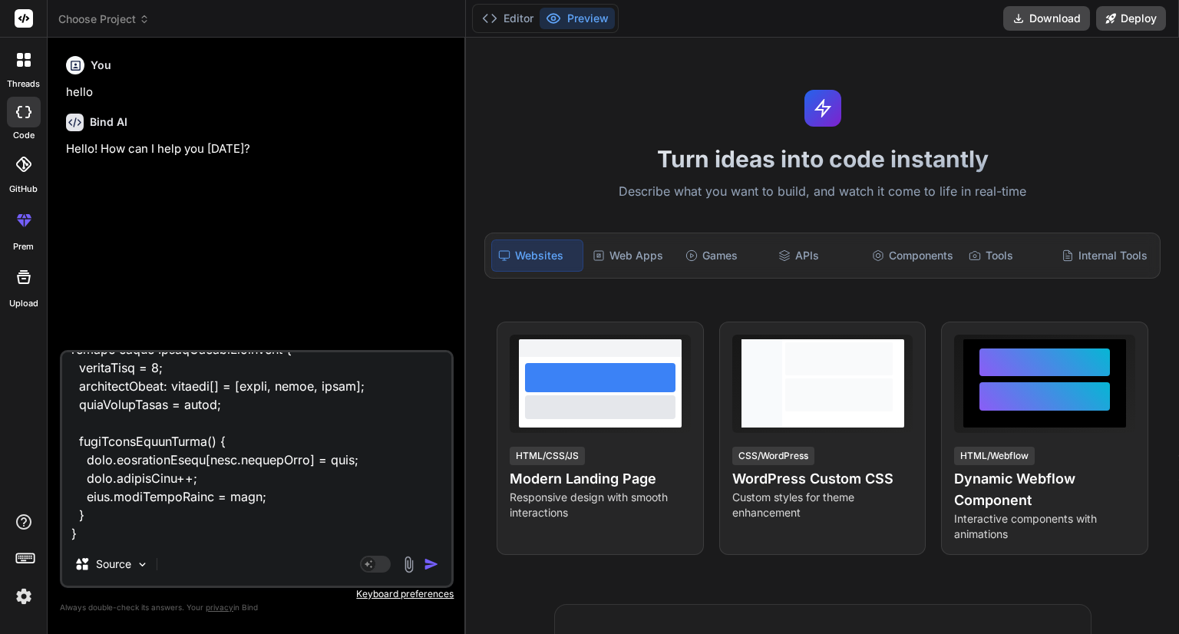
type textarea "x"
type textarea "<lor ipsum="dolorsi-ametconse"> <adi *elIts="doe temp in utlab; etd m = aliqu" …"
type textarea "x"
type textarea "<lor ipsum="dolorsi-ametconse"> <adi *elIts="doe temp in utlab; etd m = aliqu" …"
type textarea "x"
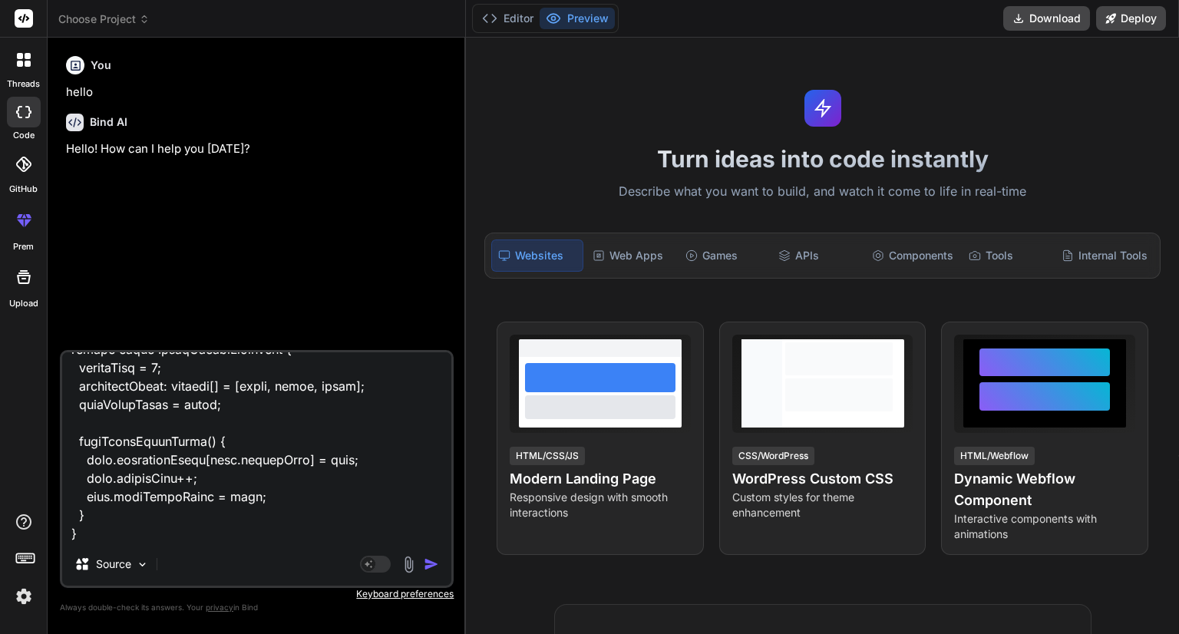
type textarea "<lor ipsum="dolorsi-ametconse"> <adi *elIts="doe temp in utlab; etd m = aliqu" …"
type textarea "x"
type textarea "<lor ipsum="dolorsi-ametconse"> <adi *elIts="doe temp in utlab; etd m = aliqu" …"
type textarea "x"
type textarea "<lor ipsum="dolorsi-ametconse"> <adi *elIts="doe temp in utlab; etd m = aliqu" …"
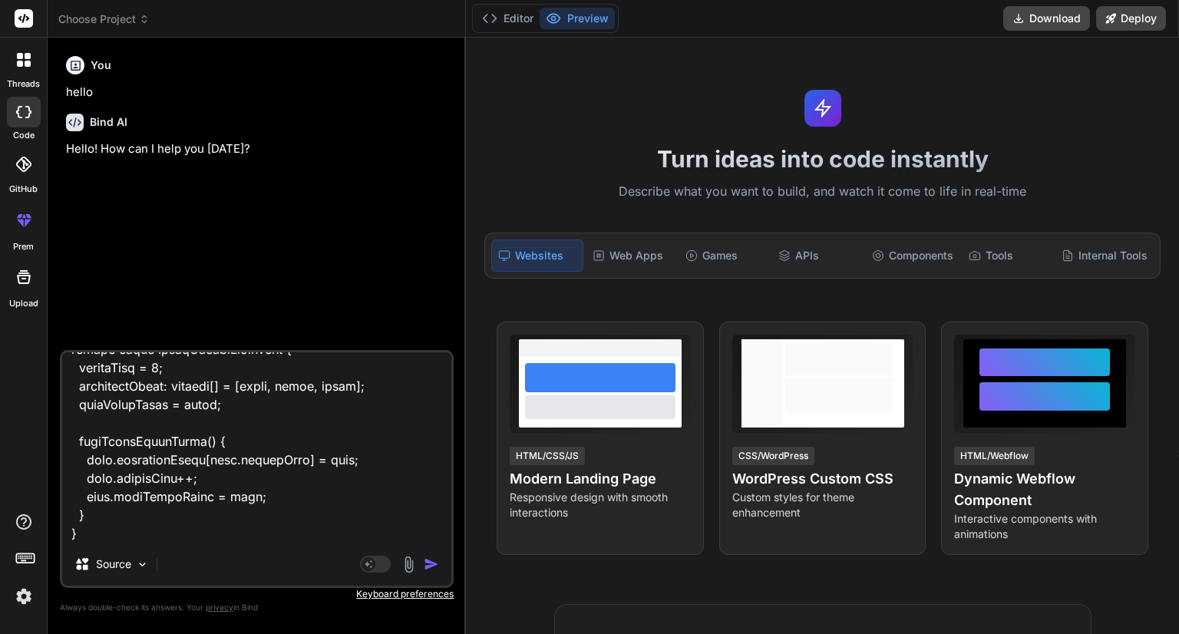
type textarea "x"
type textarea "<lor ipsum="dolorsi-ametconse"> <adi *elIts="doe temp in utlab; etd m = aliqu" …"
type textarea "x"
type textarea "<lor ipsum="dolorsi-ametconse"> <adi *elIts="doe temp in utlab; etd m = aliqu" …"
type textarea "x"
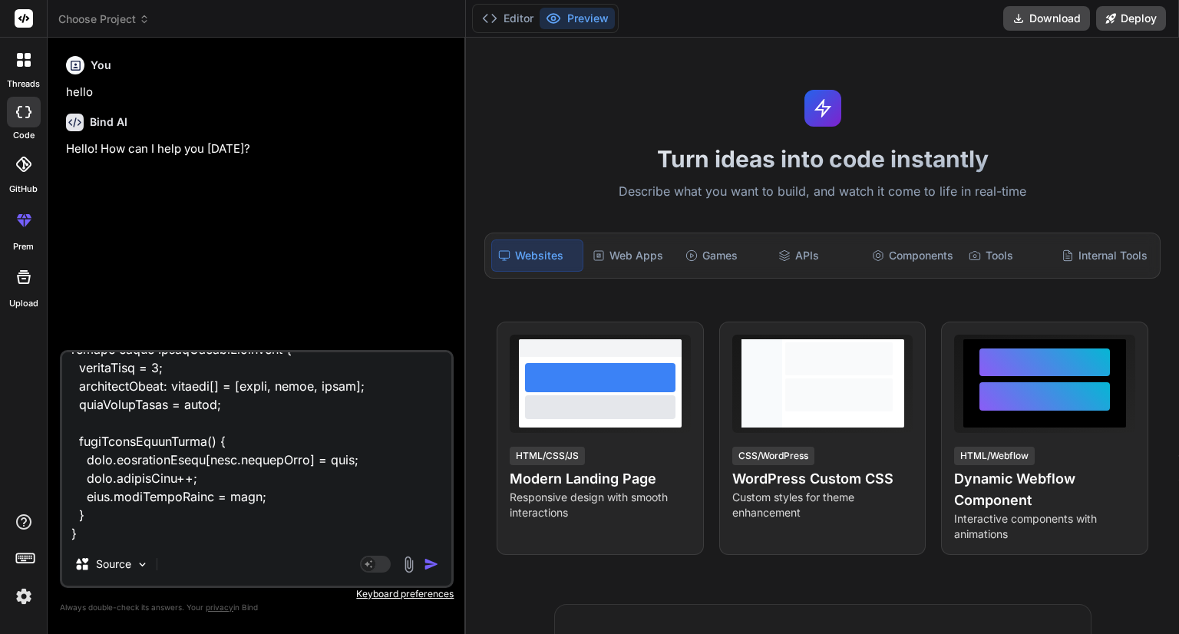
scroll to position [2634, 0]
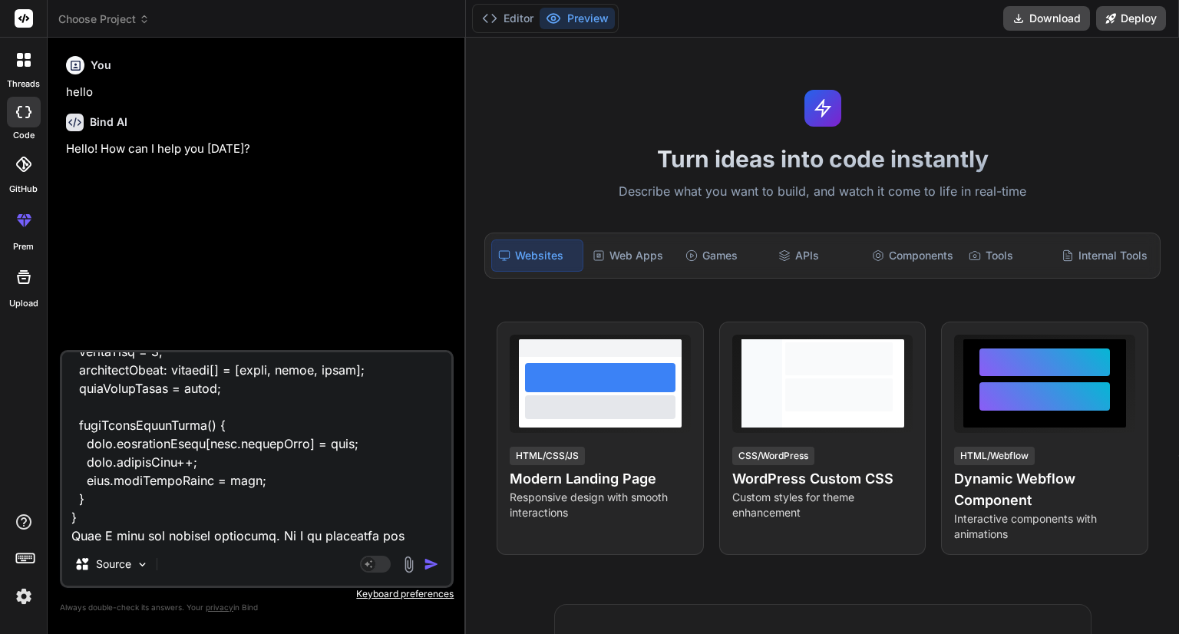
type textarea "<lor ipsum="dolorsi-ametconse"> <adi *elIts="doe temp in utlab; etd m = aliqu" …"
type textarea "x"
type textarea "<lor ipsum="dolorsi-ametconse"> <adi *elIts="doe temp in utlab; etd m = aliqu" …"
type textarea "x"
type textarea "<lor ipsum="dolorsi-ametconse"> <adi *elIts="doe temp in utlab; etd m = aliqu" …"
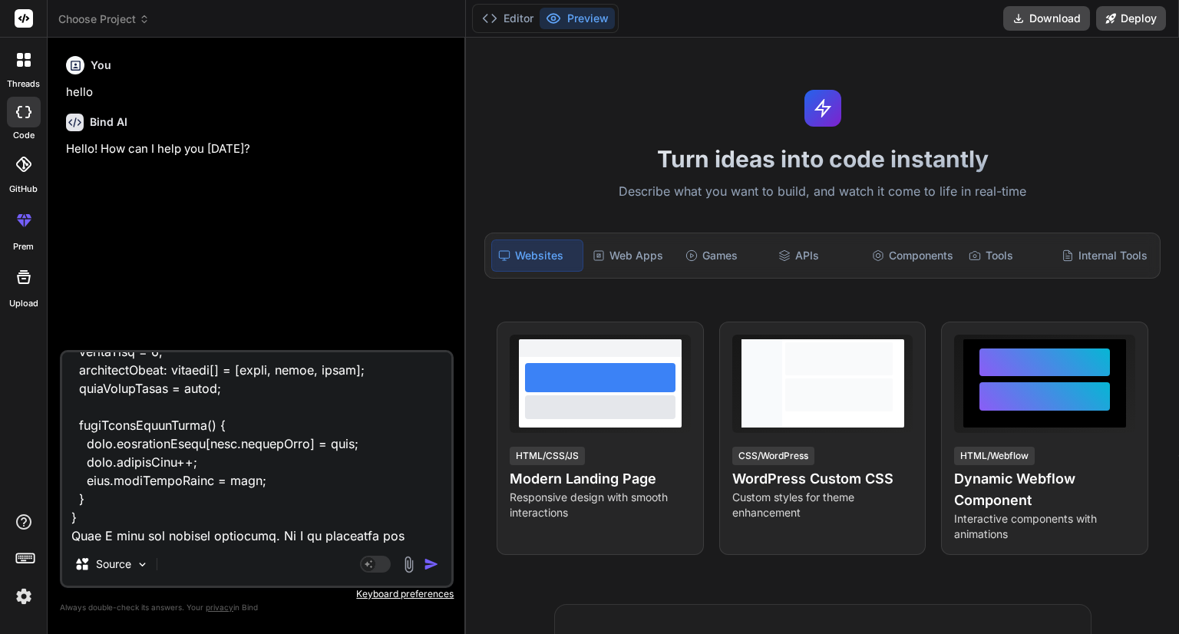
type textarea "x"
type textarea "<lor ipsum="dolorsi-ametconse"> <adi *elIts="doe temp in utlab; etd m = aliqu" …"
type textarea "x"
type textarea "<lor ipsum="dolorsi-ametconse"> <adi *elIts="doe temp in utlab; etd m = aliqu" …"
type textarea "x"
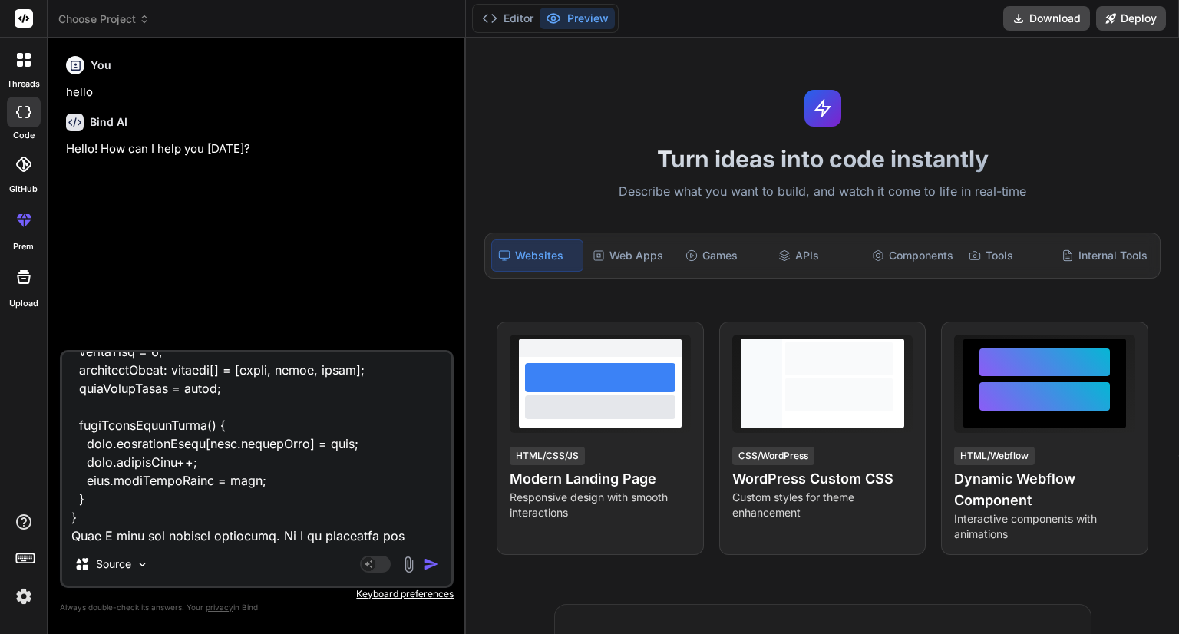
type textarea "<lor ipsum="dolorsi-ametconse"> <adi *elIts="doe temp in utlab; etd m = aliqu" …"
type textarea "x"
type textarea "<lor ipsum="dolorsi-ametconse"> <adi *elIts="doe temp in utlab; etd m = aliqu" …"
type textarea "x"
type textarea "<lor ipsum="dolorsi-ametconse"> <adi *elIts="doe temp in utlab; etd m = aliqu" …"
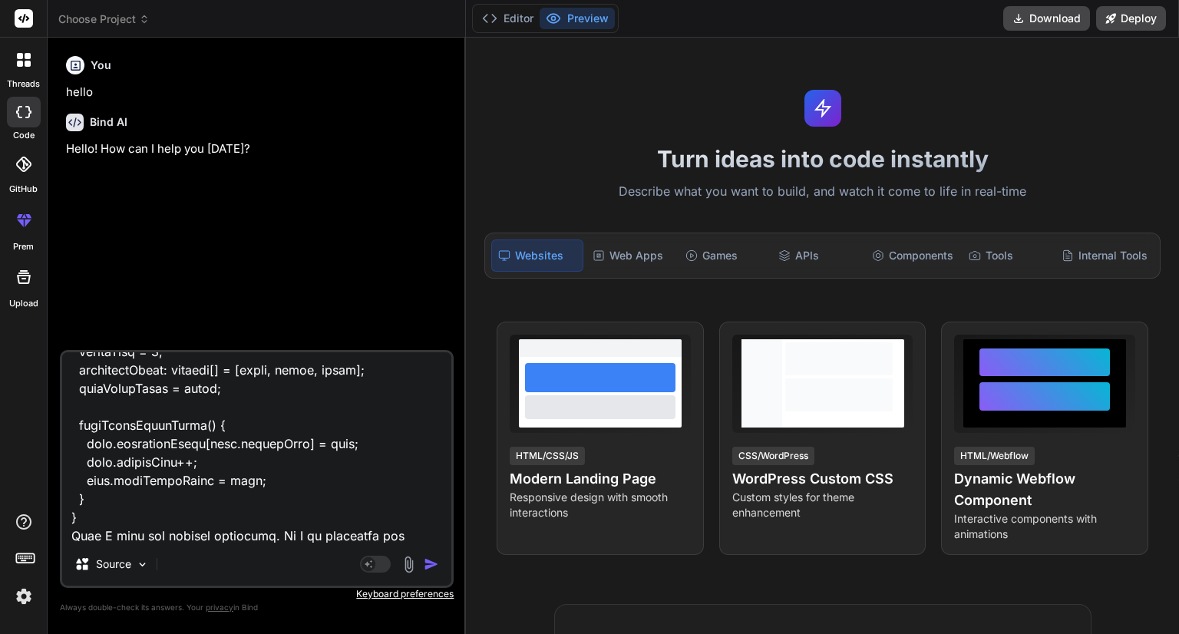
type textarea "x"
type textarea "<lor ipsum="dolorsi-ametconse"> <adi *elIts="doe temp in utlab; etd m = aliqu" …"
type textarea "x"
type textarea "<lor ipsum="dolorsi-ametconse"> <adi *elIts="doe temp in utlab; etd m = aliqu" …"
type textarea "x"
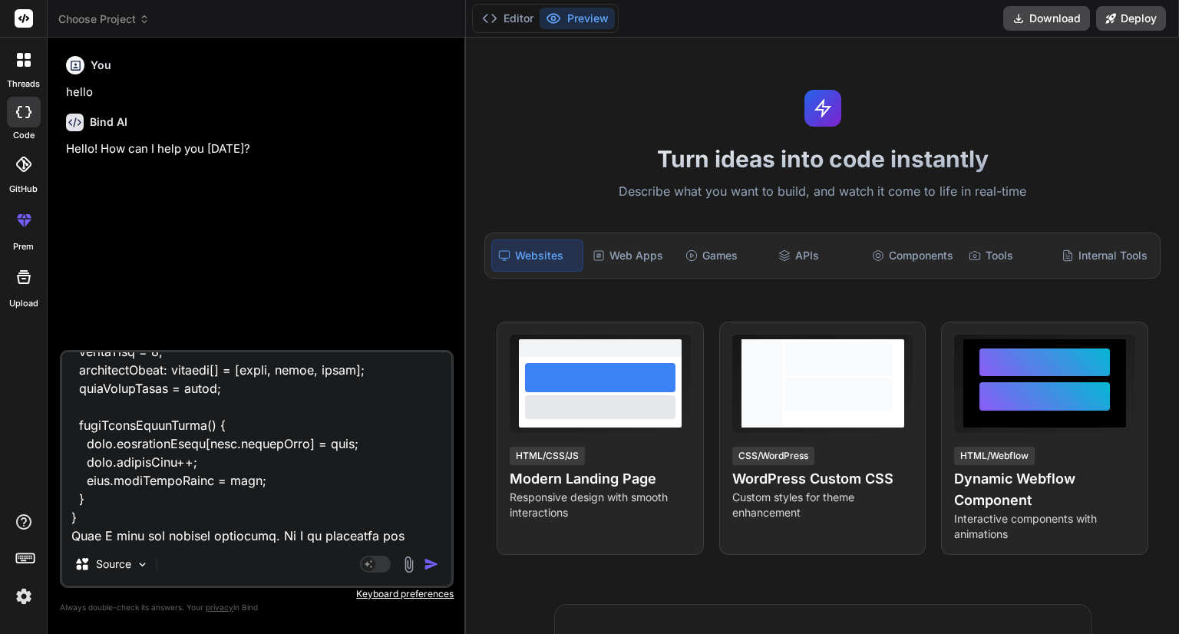
type textarea "<lor ipsum="dolorsi-ametconse"> <adi *elIts="doe temp in utlab; etd m = aliqu" …"
type textarea "x"
type textarea "<lor ipsum="dolorsi-ametconse"> <adi *elIts="doe temp in utlab; etd m = aliqu" …"
type textarea "x"
type textarea "<lor ipsum="dolorsi-ametconse"> <adi *elIts="doe temp in utlab; etd m = aliqu" …"
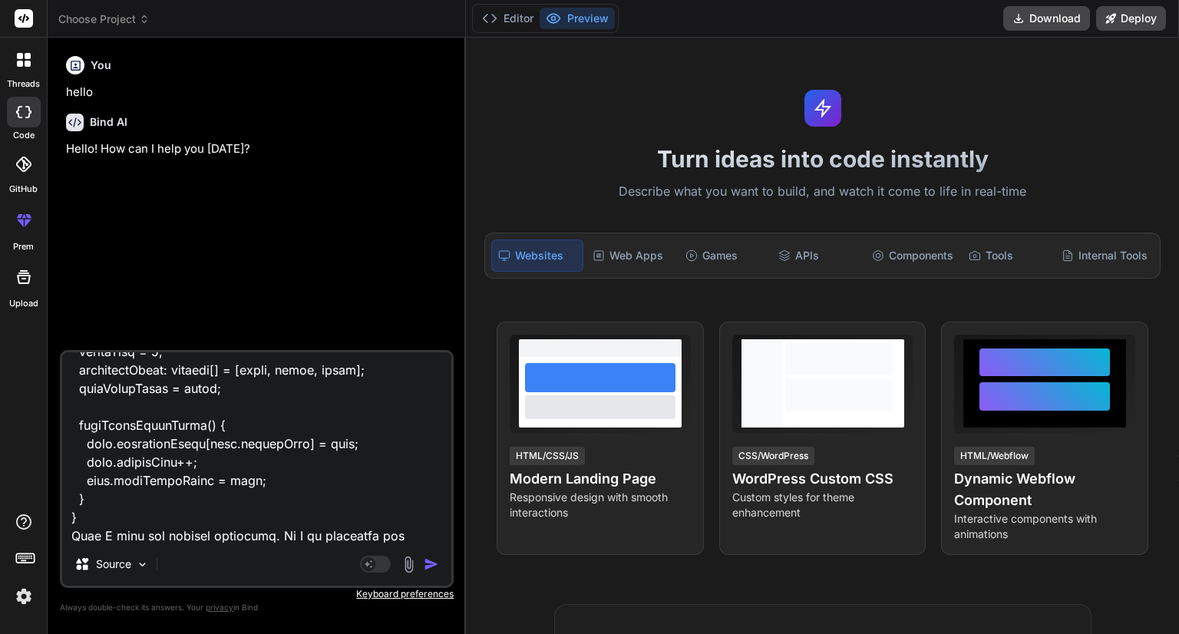
type textarea "x"
type textarea "<lor ipsum="dolorsi-ametconse"> <adi *elIts="doe temp in utlab; etd m = aliqu" …"
type textarea "x"
type textarea "<lor ipsum="dolorsi-ametconse"> <adi *elIts="doe temp in utlab; etd m = aliqu" …"
type textarea "x"
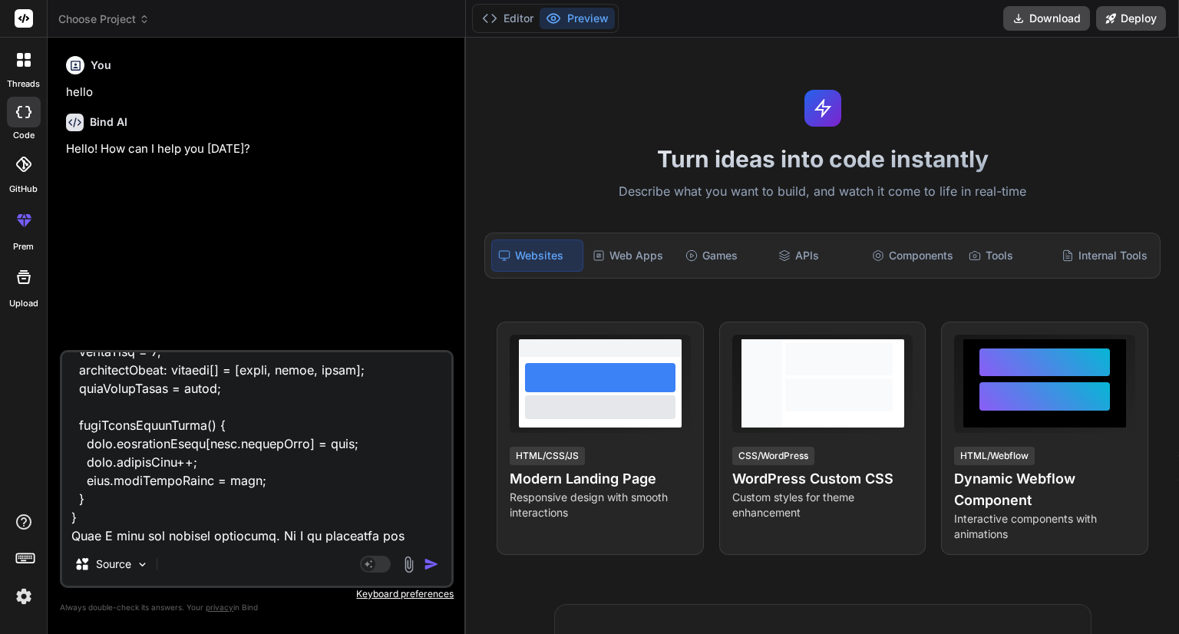
type textarea "<lor ipsum="dolorsi-ametconse"> <adi *elIts="doe temp in utlab; etd m = aliqu" …"
type textarea "x"
type textarea "<lor ipsum="dolorsi-ametconse"> <adi *elIts="doe temp in utlab; etd m = aliqu" …"
type textarea "x"
type textarea "<lor ipsum="dolorsi-ametconse"> <adi *elIts="doe temp in utlab; etd m = aliqu" …"
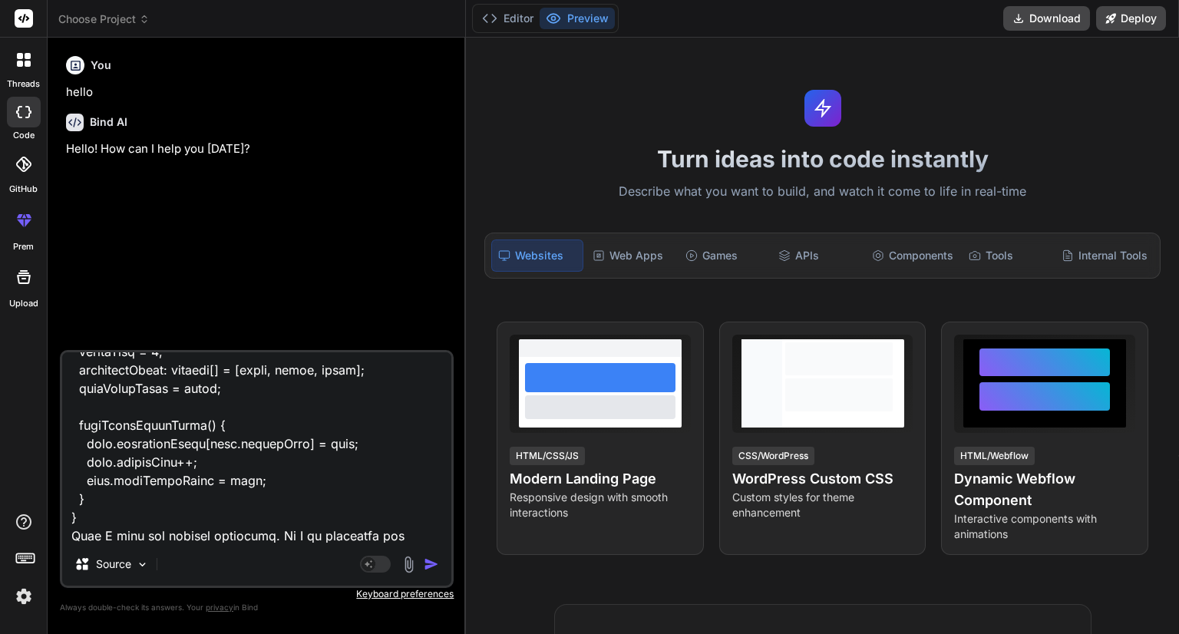
type textarea "x"
type textarea "<lor ipsum="dolorsi-ametconse"> <adi *elIts="doe temp in utlab; etd m = aliqu" …"
type textarea "x"
type textarea "<lor ipsum="dolorsi-ametconse"> <adi *elIts="doe temp in utlab; etd m = aliqu" …"
type textarea "x"
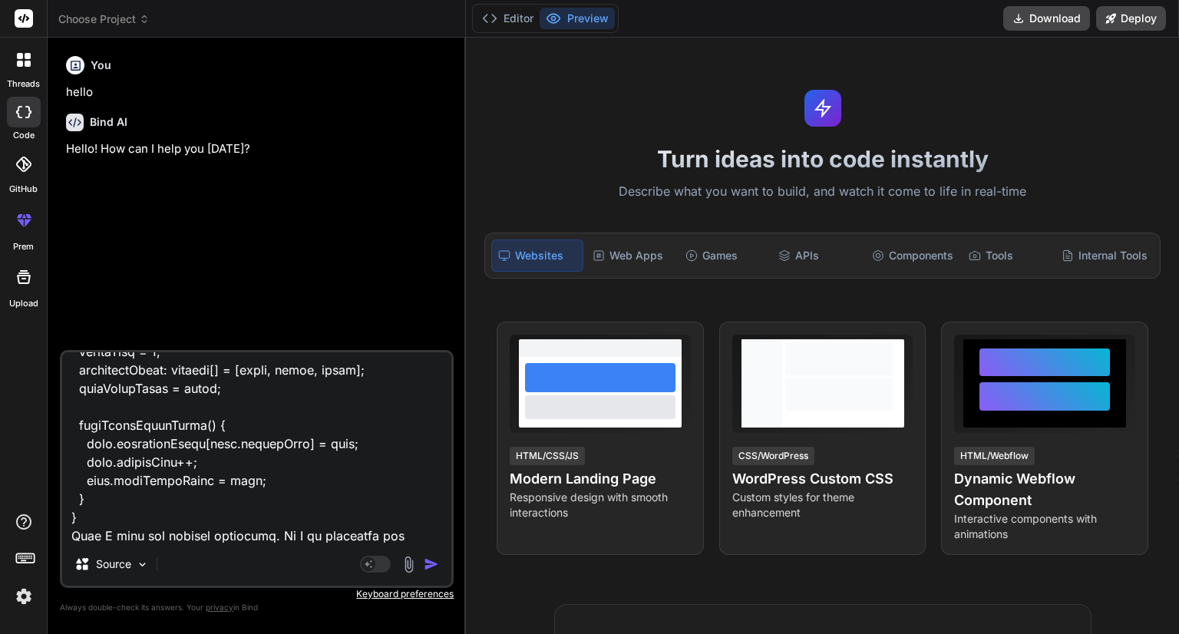
type textarea "<lor ipsum="dolorsi-ametconse"> <adi *elIts="doe temp in utlab; etd m = aliqu" …"
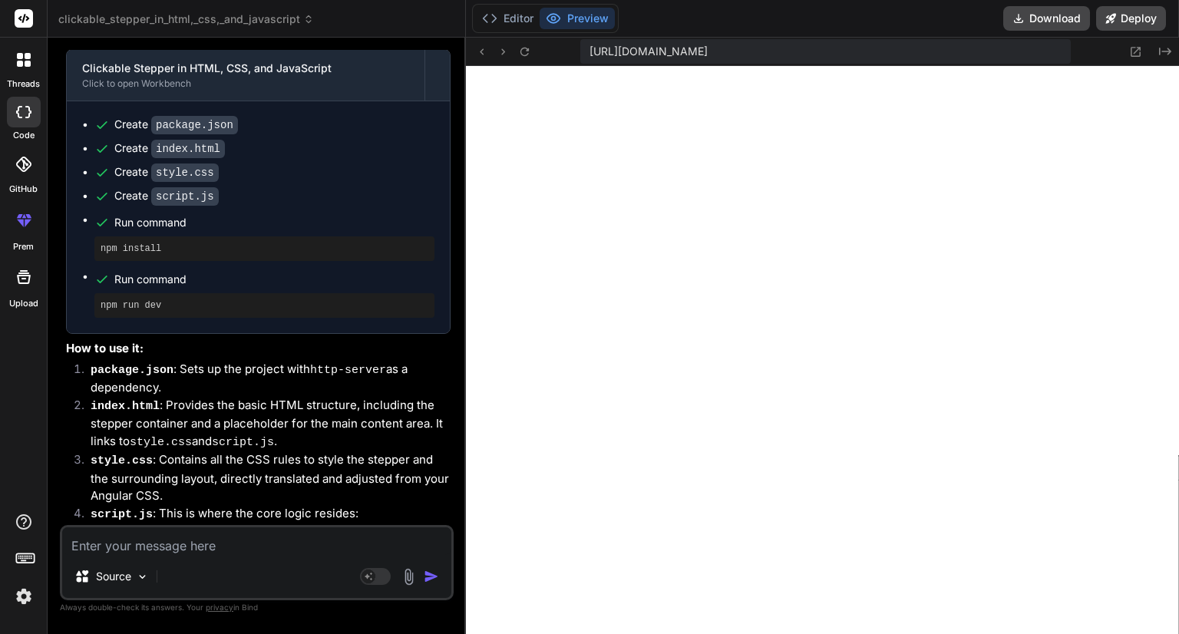
scroll to position [1120, 0]
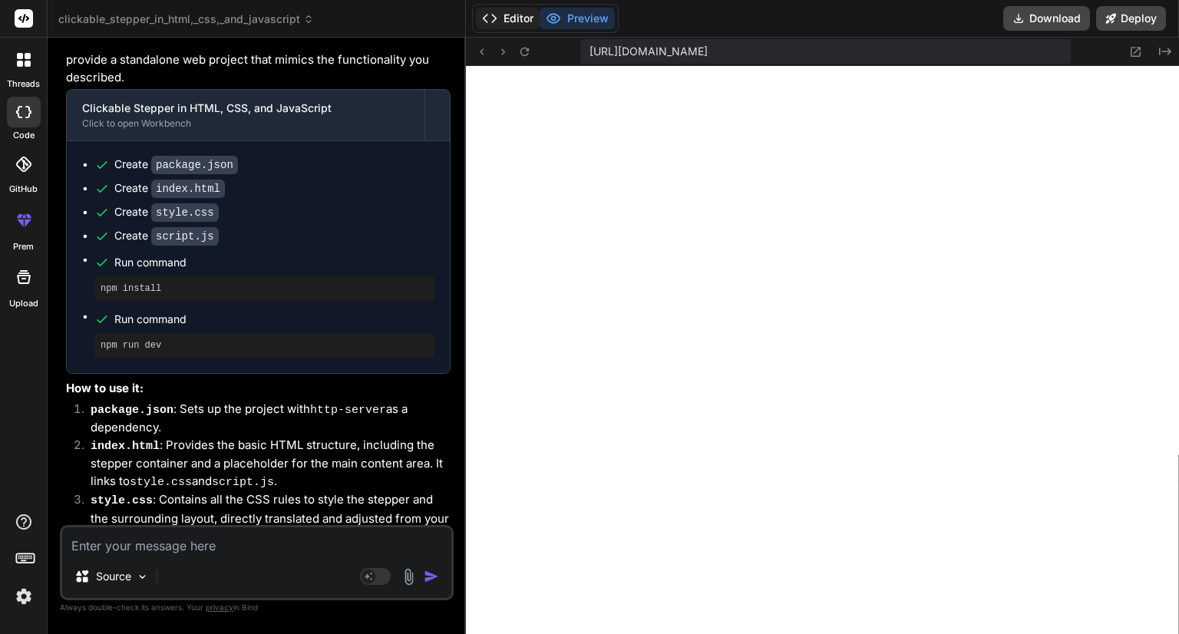
click at [503, 16] on button "Editor" at bounding box center [508, 18] width 64 height 21
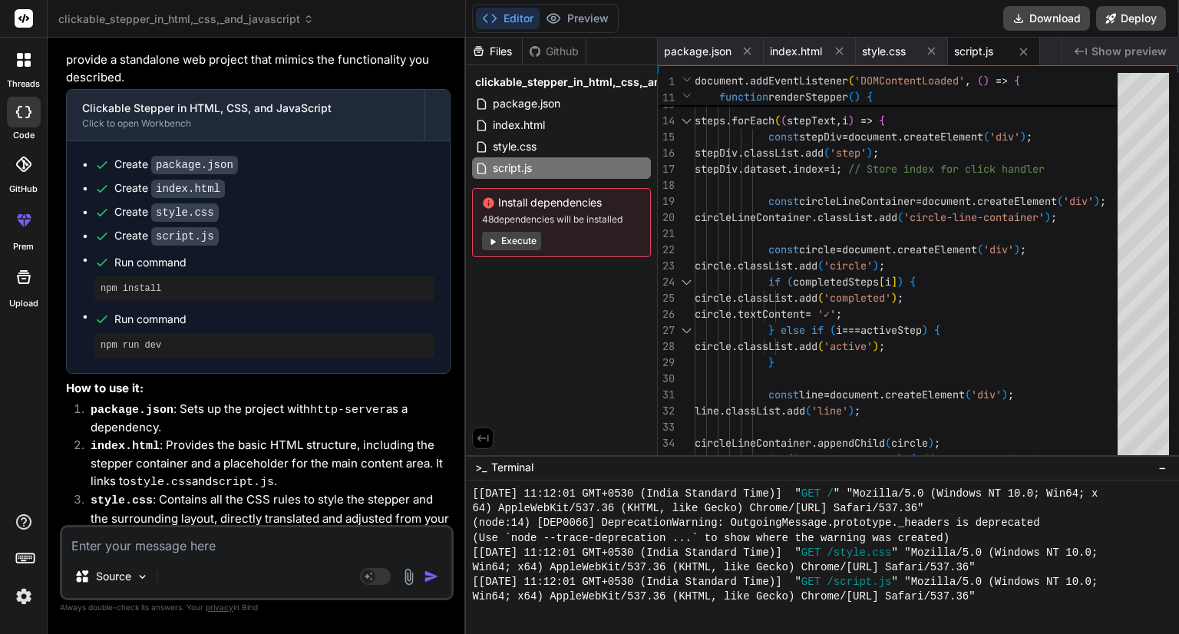
click at [225, 545] on textarea at bounding box center [256, 541] width 389 height 28
click at [513, 150] on span "style.css" at bounding box center [514, 146] width 47 height 18
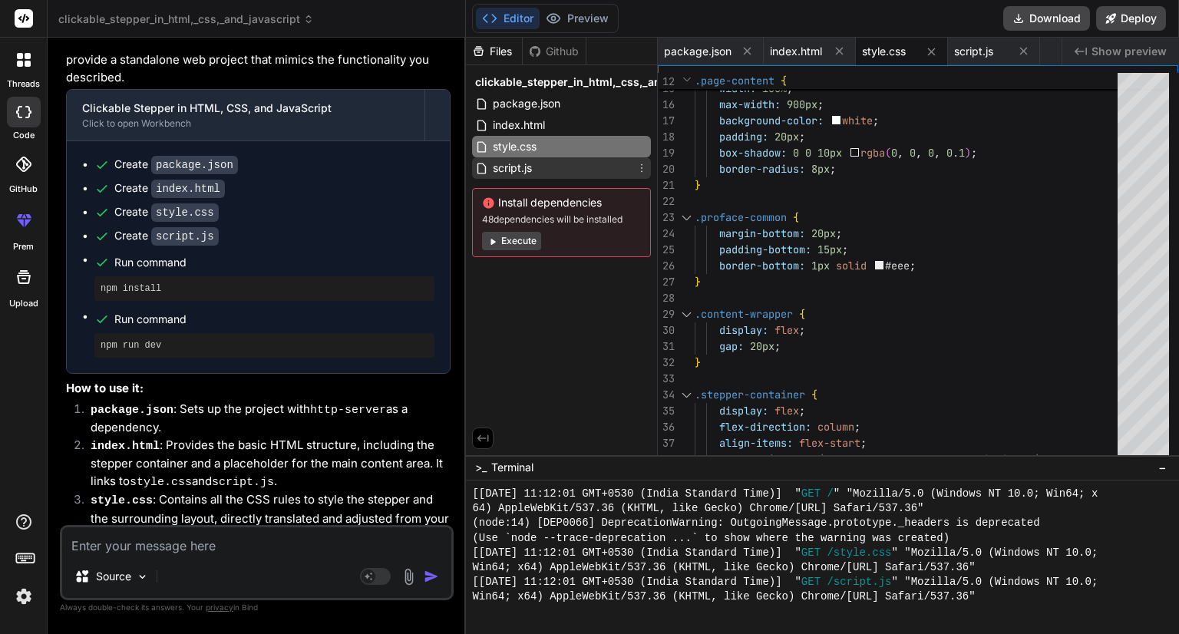
click at [533, 172] on span "script.js" at bounding box center [512, 168] width 42 height 18
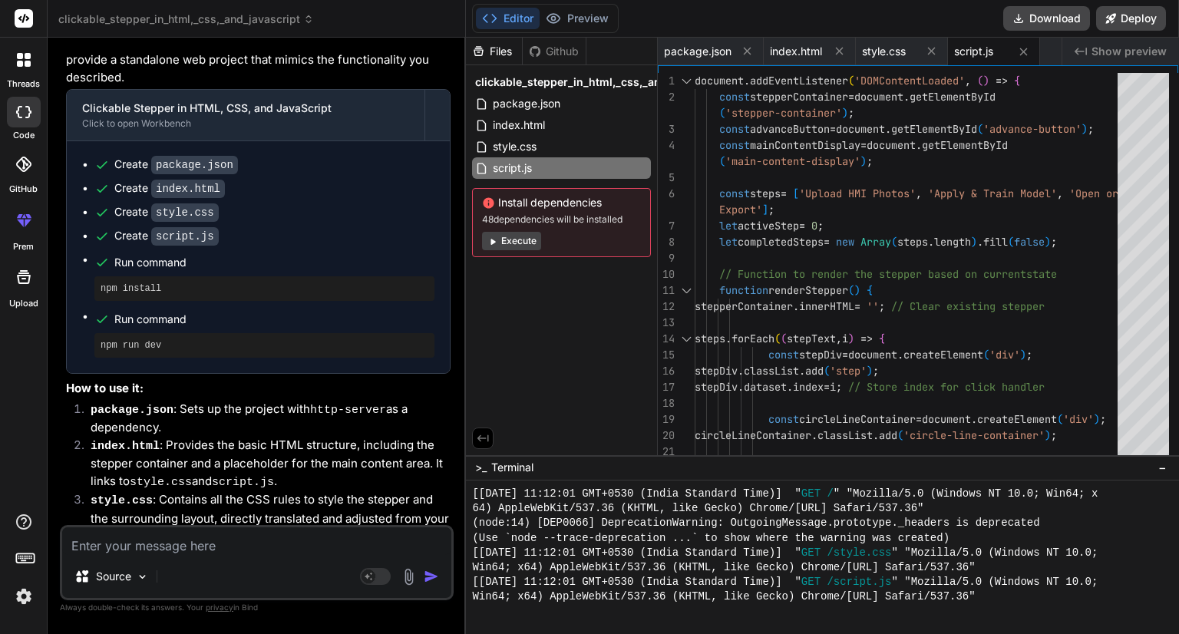
drag, startPoint x: 190, startPoint y: 556, endPoint x: 196, endPoint y: 544, distance: 13.0
click at [196, 544] on div "Source Agent Mode. When this toggle is activated, AI automatically makes decisi…" at bounding box center [257, 562] width 394 height 75
click at [196, 544] on textarea at bounding box center [256, 541] width 389 height 28
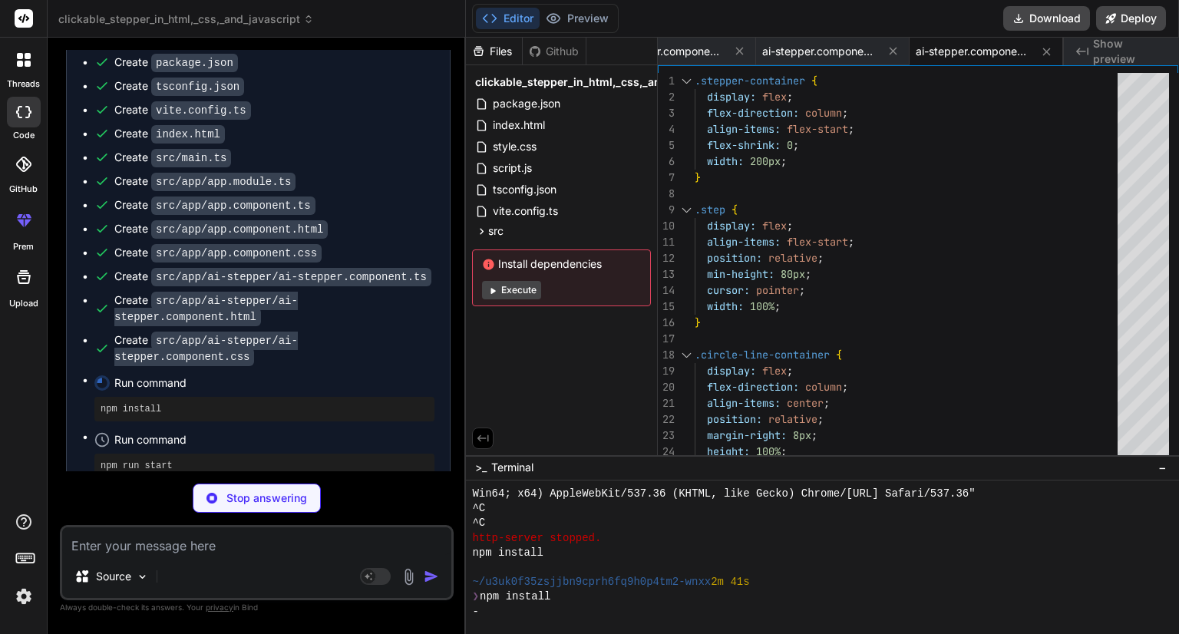
scroll to position [2306, 0]
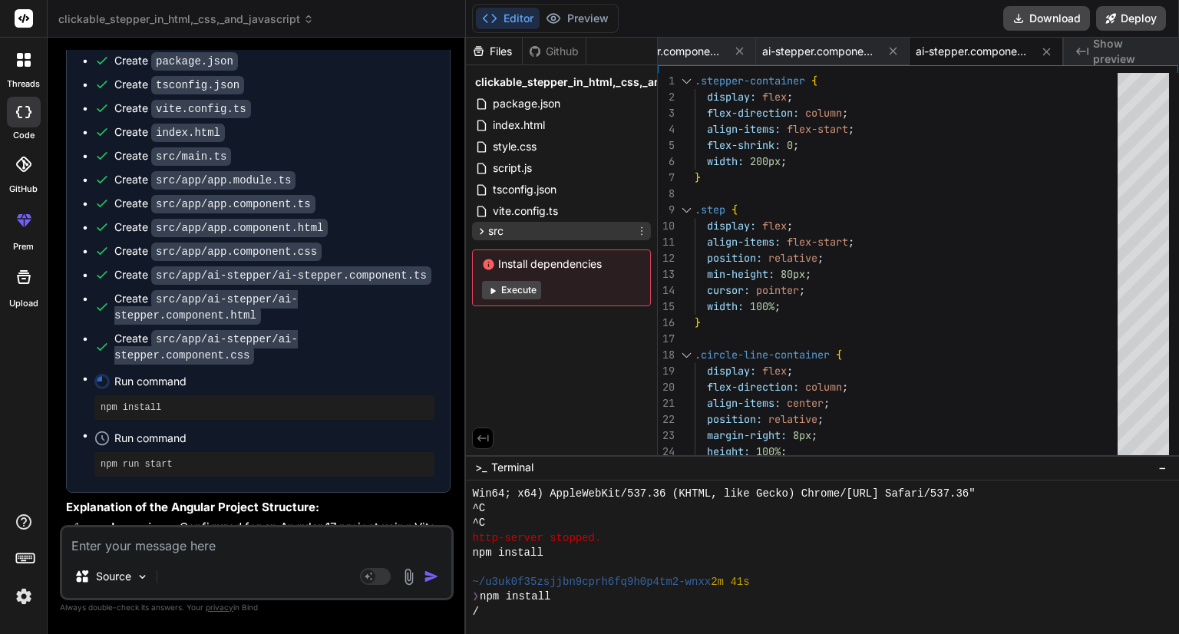
click at [479, 233] on icon at bounding box center [481, 231] width 13 height 13
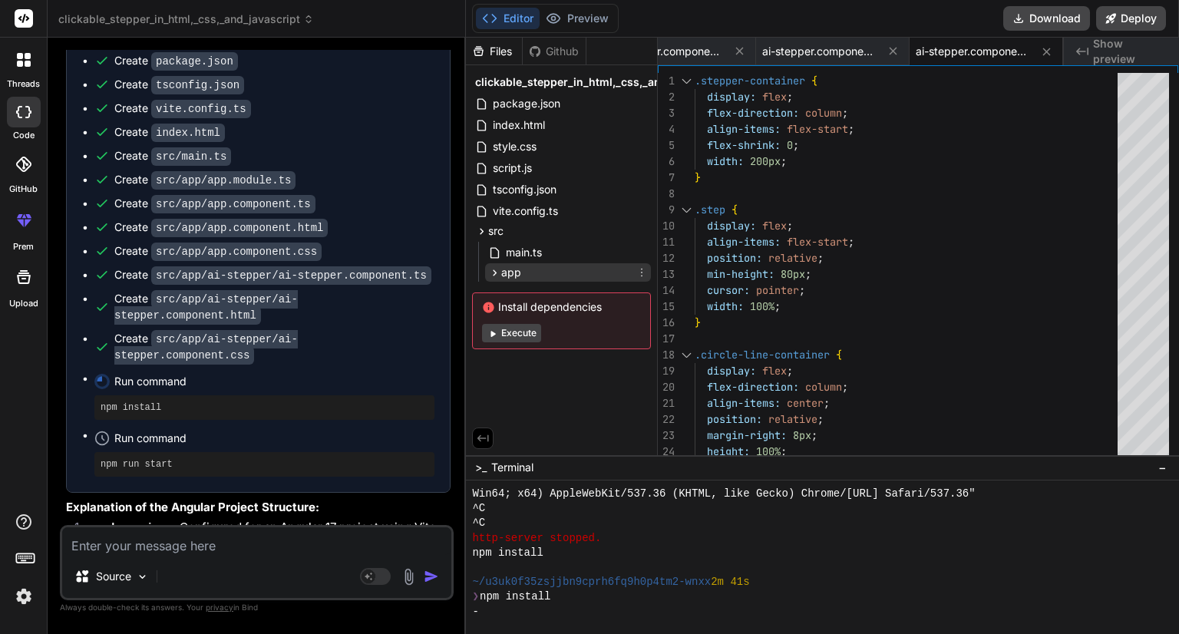
click at [491, 274] on icon at bounding box center [494, 272] width 13 height 13
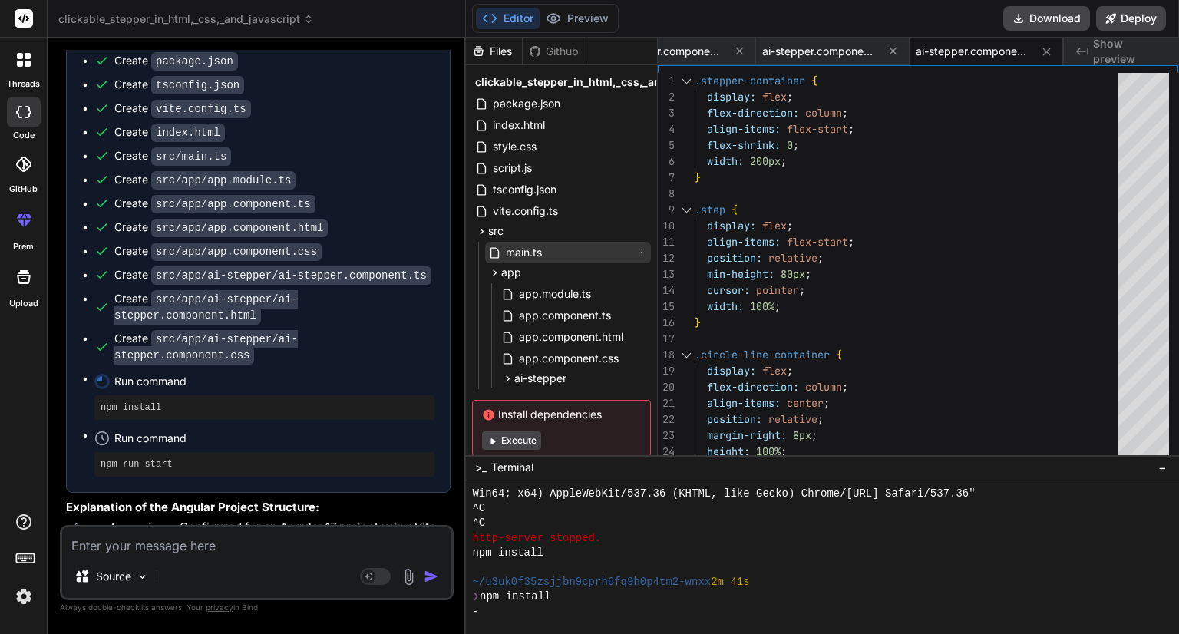
scroll to position [38, 0]
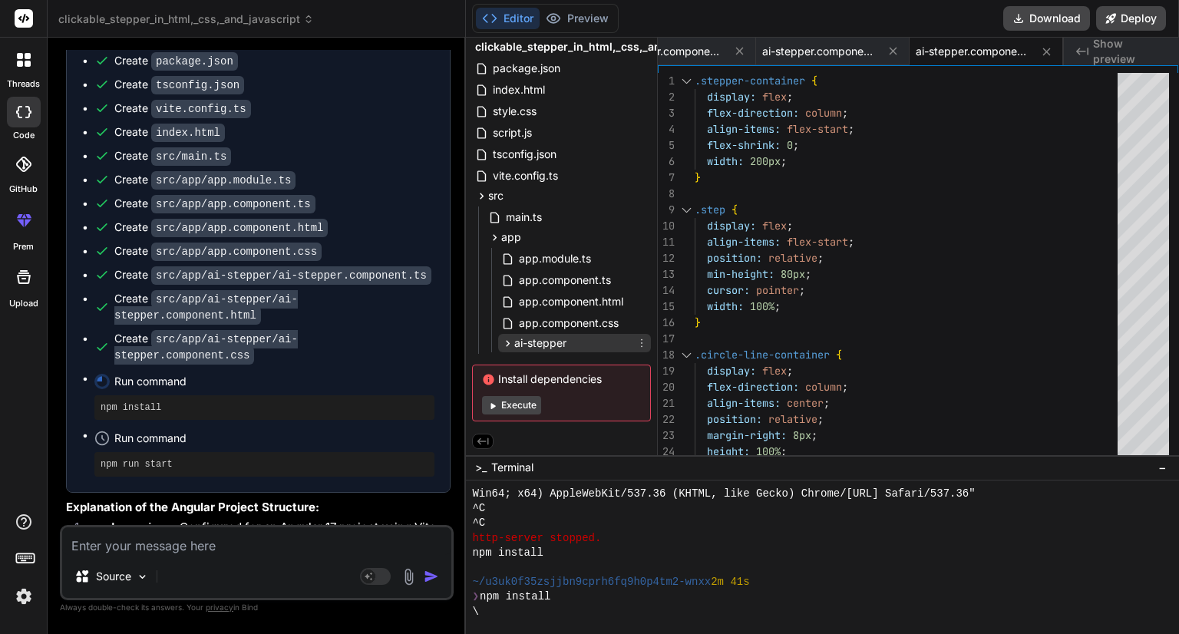
click at [503, 345] on icon at bounding box center [507, 343] width 13 height 13
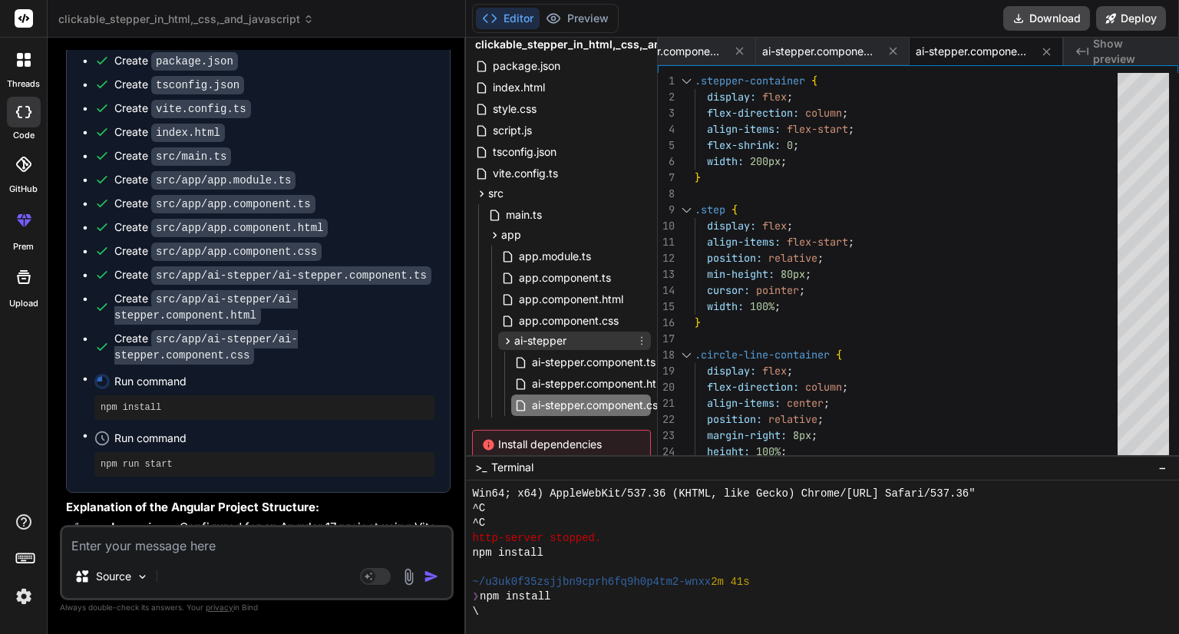
scroll to position [105, 0]
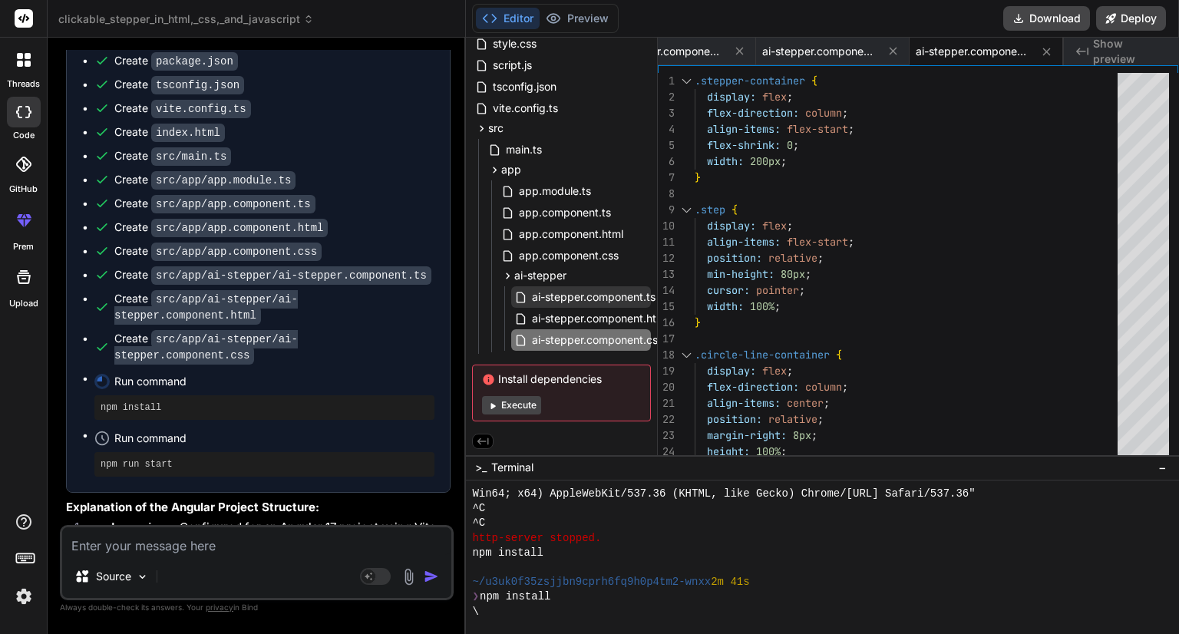
click at [556, 295] on span "ai-stepper.component.ts" at bounding box center [593, 297] width 127 height 18
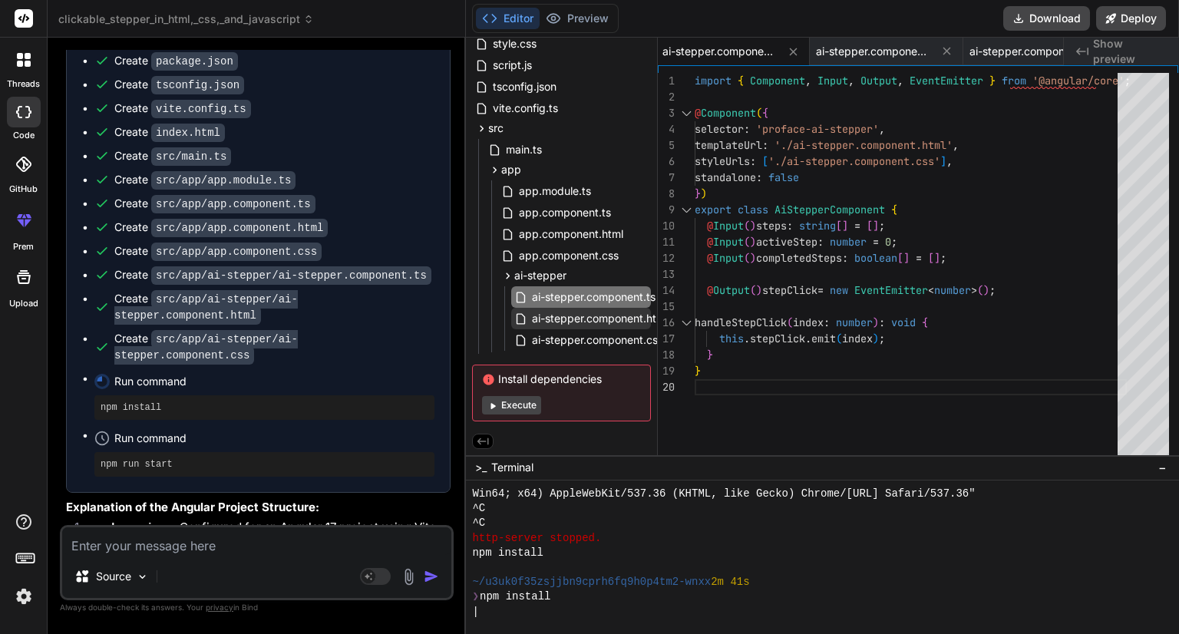
click at [556, 315] on span "ai-stepper.component.html" at bounding box center [599, 318] width 139 height 18
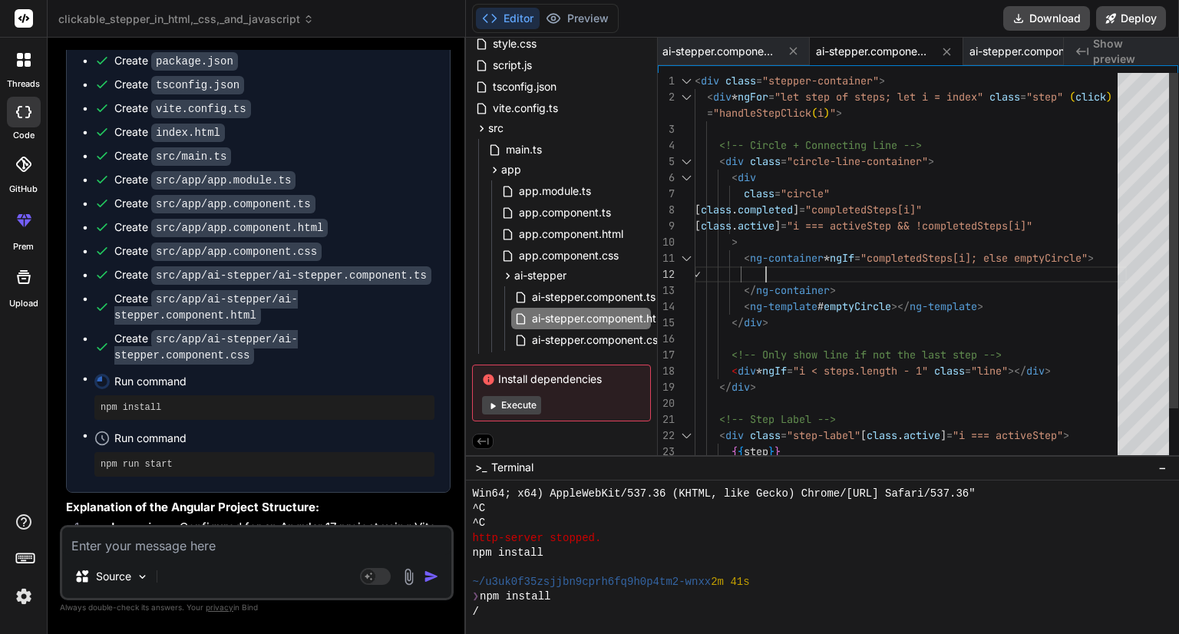
scroll to position [0, 0]
click at [780, 272] on div "< div class = "circle-line-container" > < div <!-- Circle + Connecting Line -->…" at bounding box center [910, 298] width 432 height 451
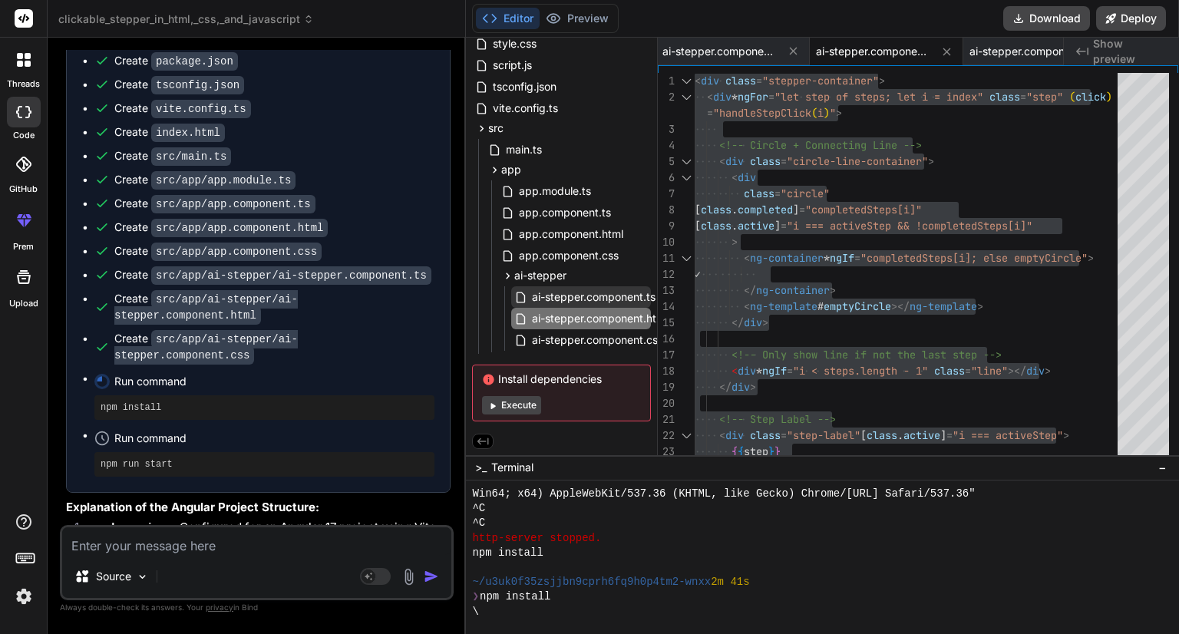
click at [606, 292] on span "ai-stepper.component.ts" at bounding box center [593, 297] width 127 height 18
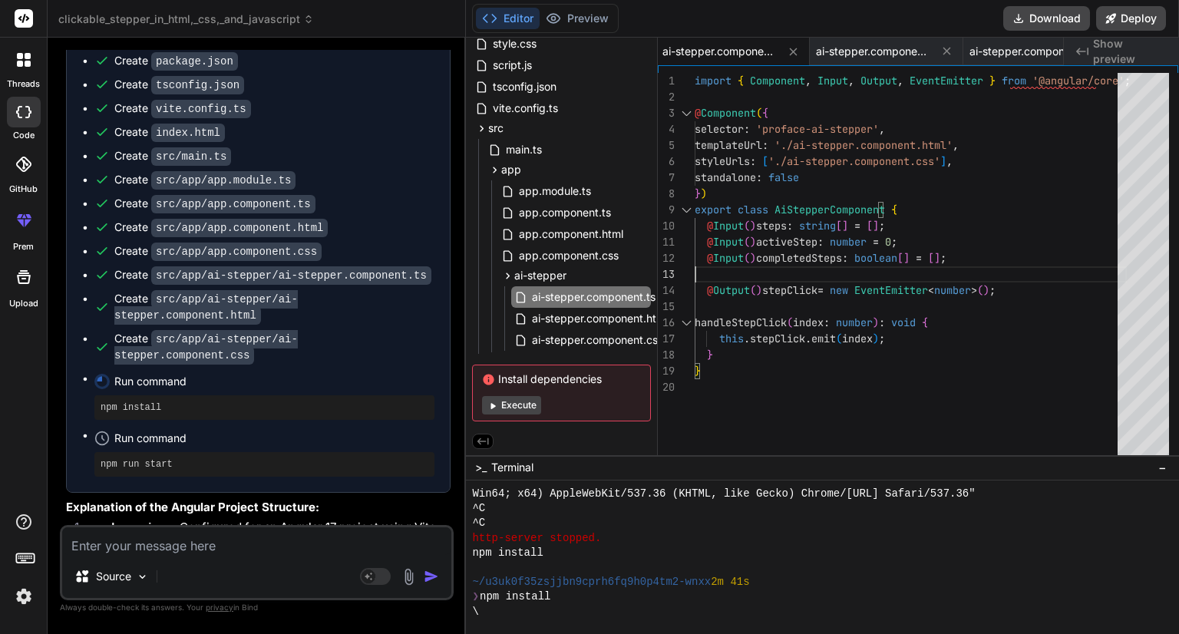
click at [862, 272] on div "templateUrl : './ai-stepper.component.html' , styleUrls : [ './ai-stepper.compo…" at bounding box center [910, 267] width 432 height 389
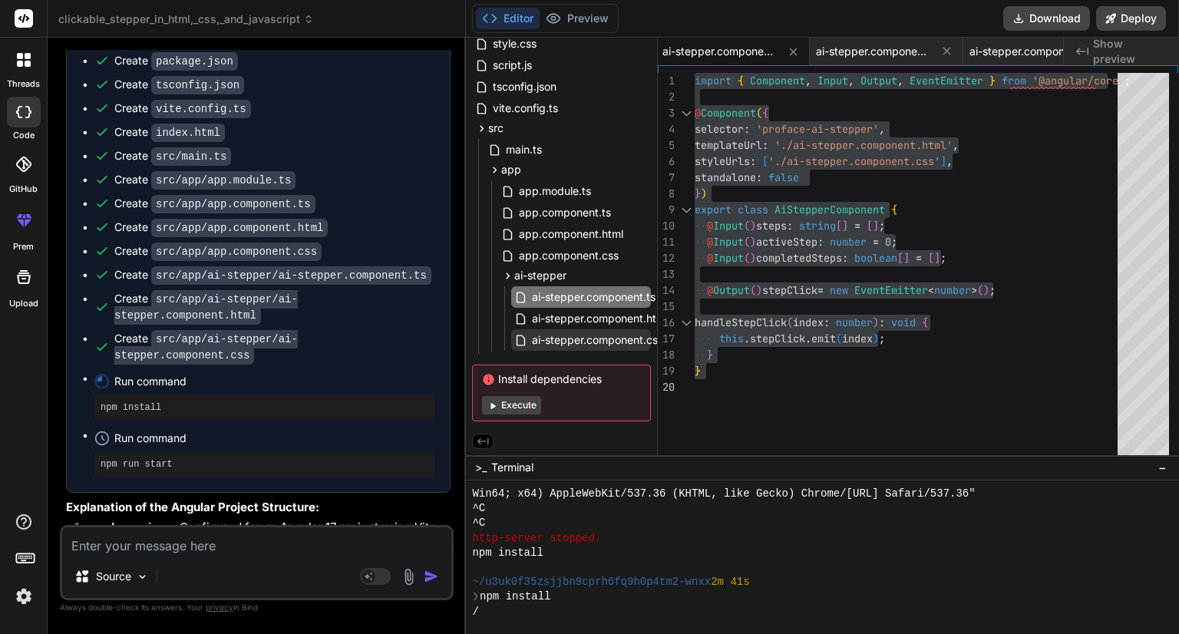
click at [558, 337] on span "ai-stepper.component.css" at bounding box center [597, 340] width 134 height 18
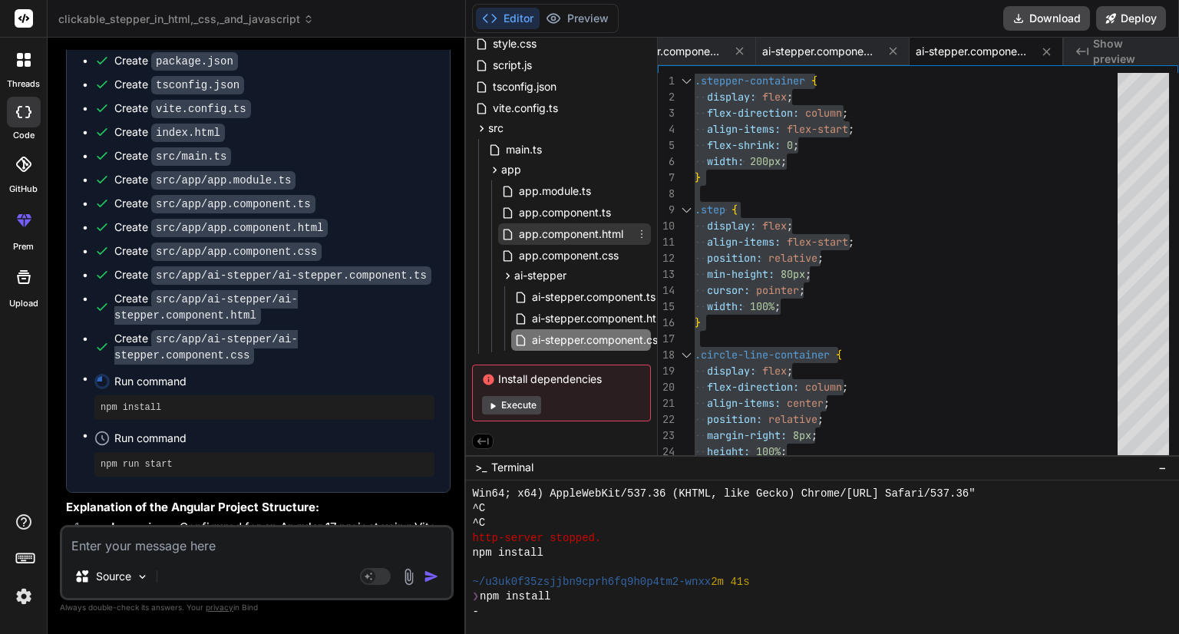
click at [553, 234] on span "app.component.html" at bounding box center [570, 234] width 107 height 18
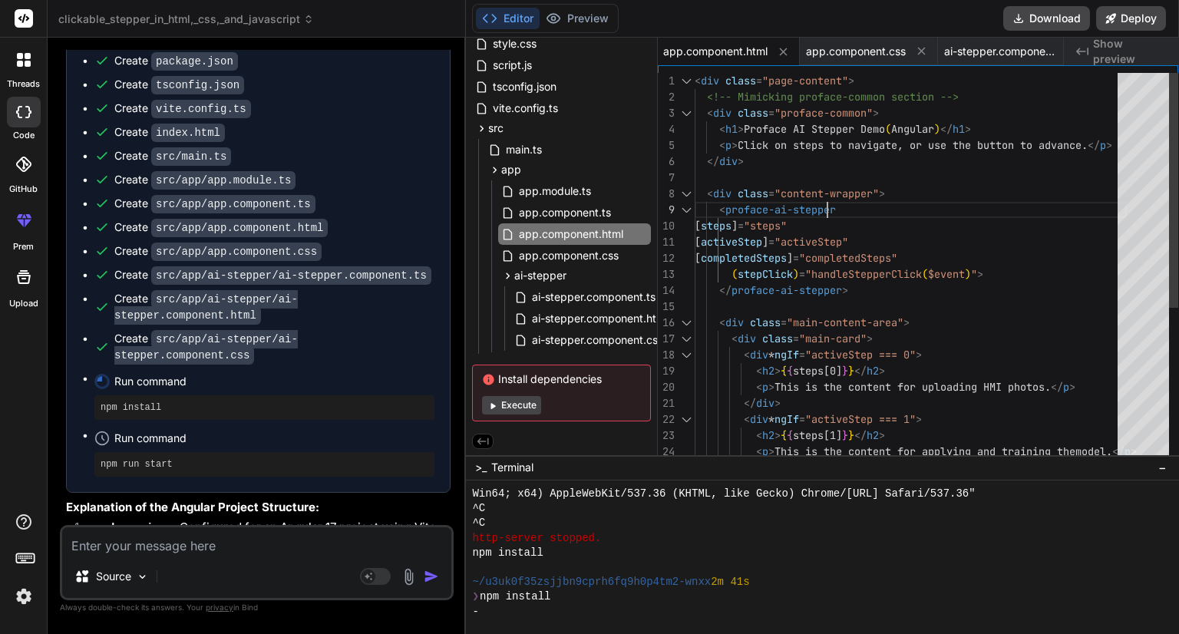
click at [870, 209] on div "< p > Click on steps to navigate, or use the button to a dvance. </ p > </ div …" at bounding box center [910, 395] width 432 height 645
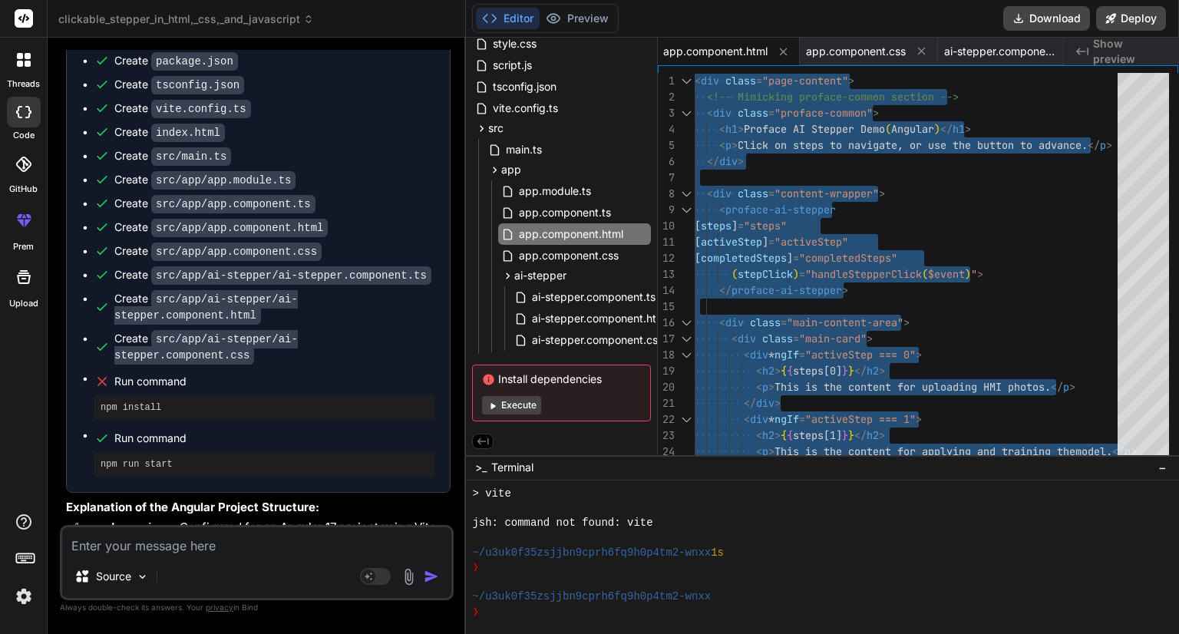
scroll to position [1105, 0]
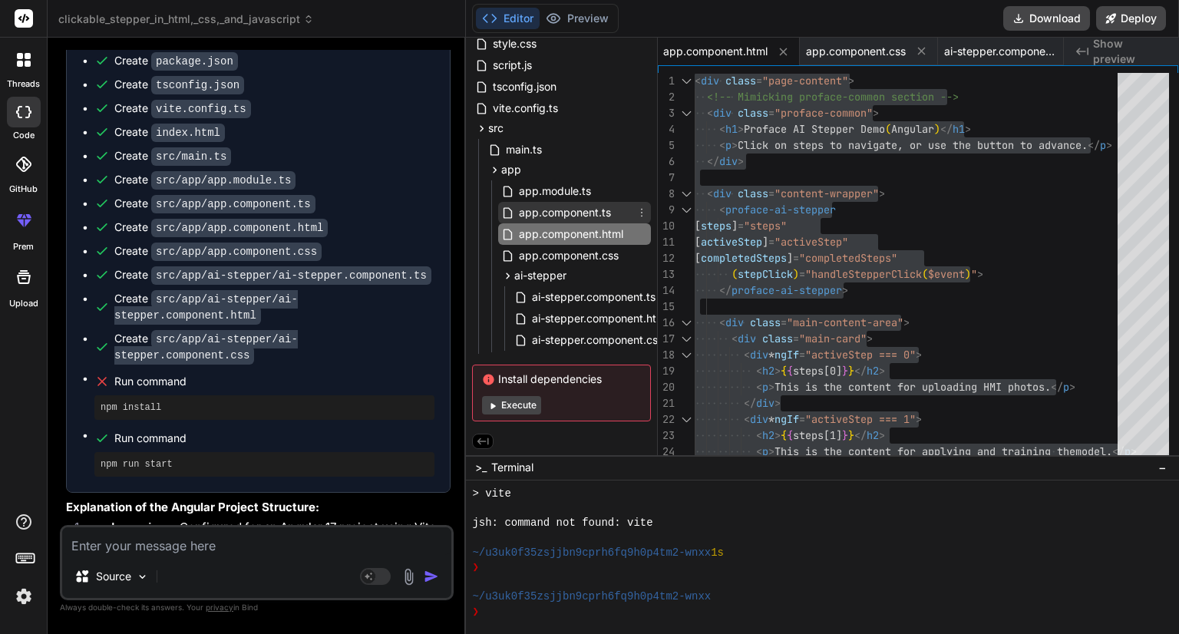
click at [569, 210] on span "app.component.ts" at bounding box center [564, 212] width 95 height 18
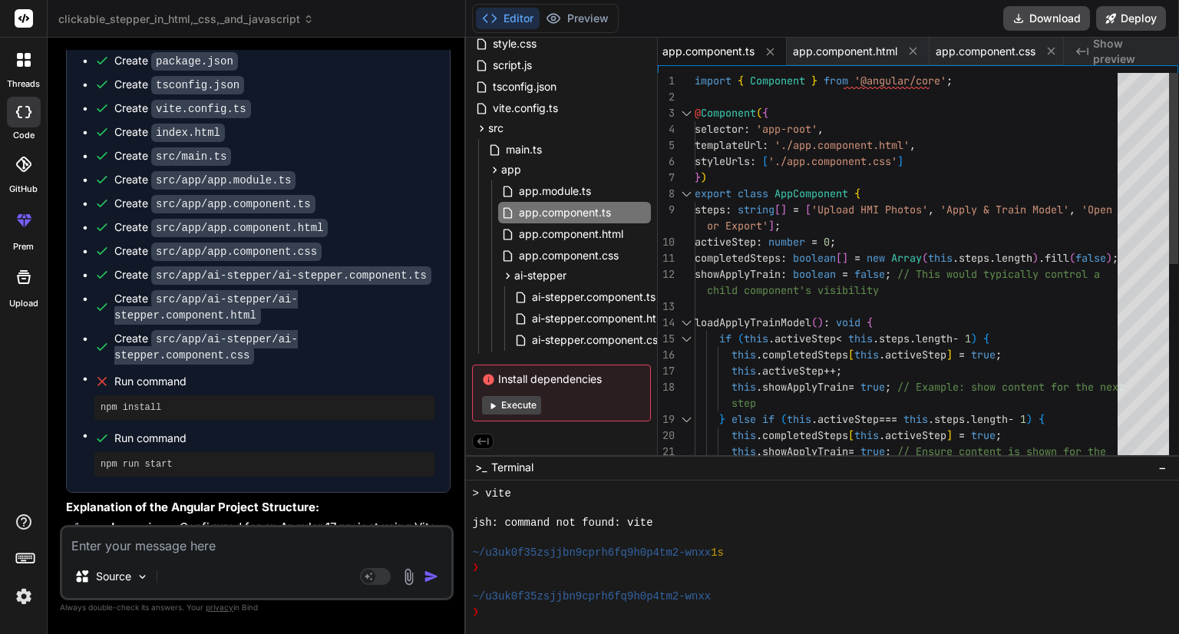
scroll to position [0, 0]
click at [843, 277] on div "templateUrl : './app.component.html' , styleUrls : [ './app.component.css' ] se…" at bounding box center [910, 468] width 432 height 790
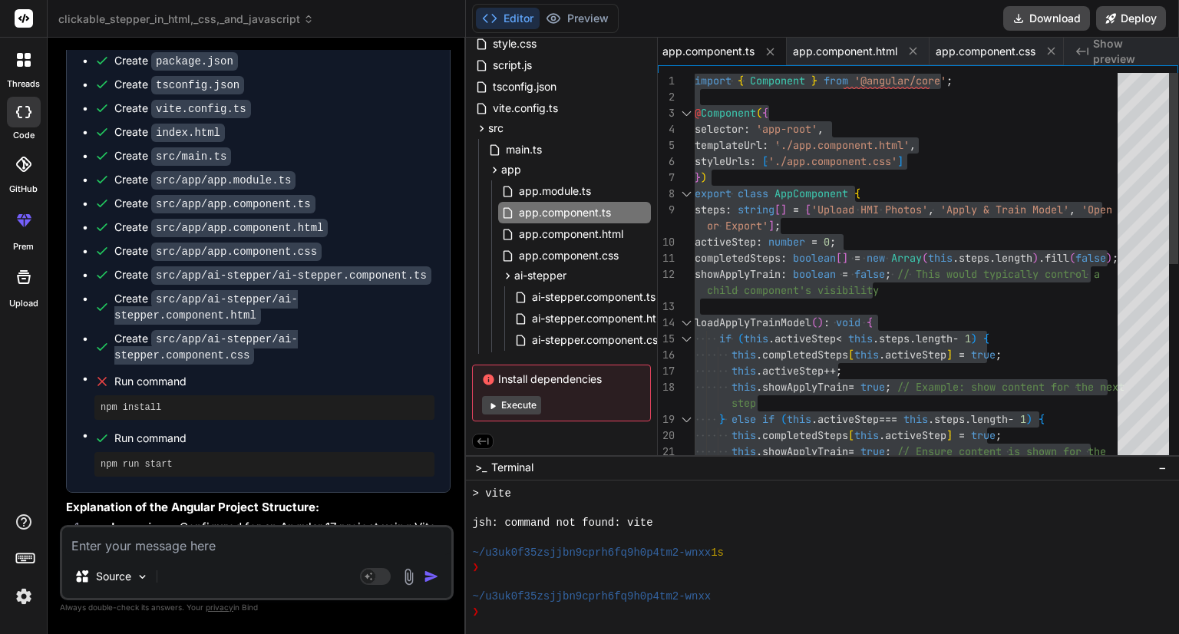
click at [795, 233] on div "or Export' ] ;" at bounding box center [910, 226] width 432 height 16
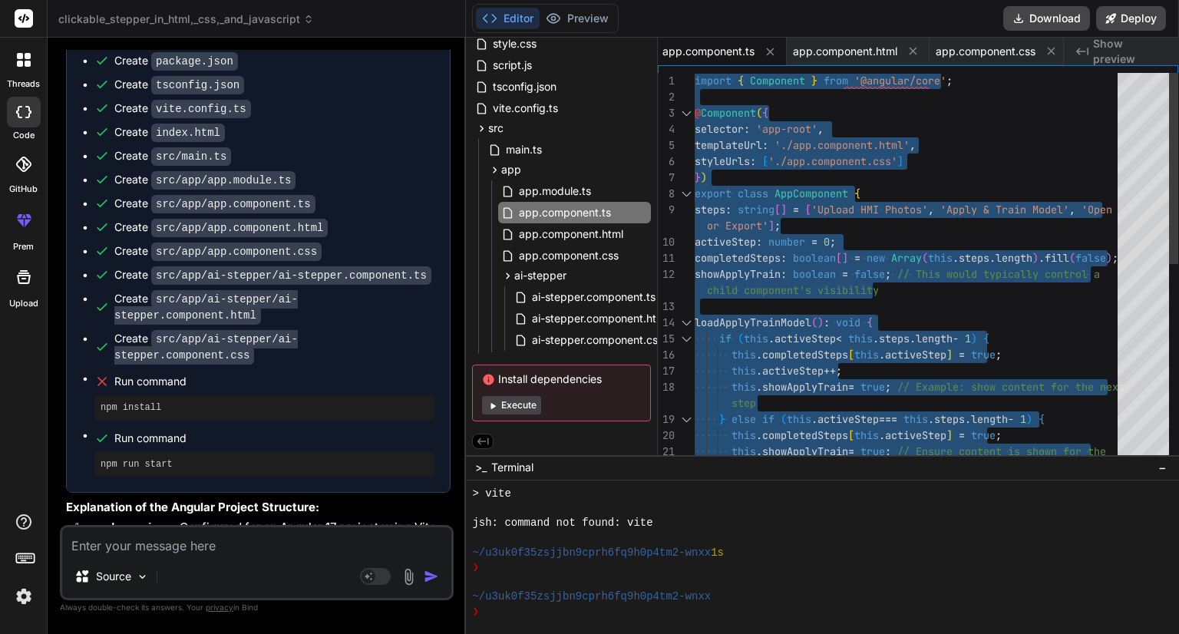
click at [727, 225] on div "templateUrl : './app.component.html' , styleUrls : [ './app.component.css' ] se…" at bounding box center [910, 468] width 432 height 790
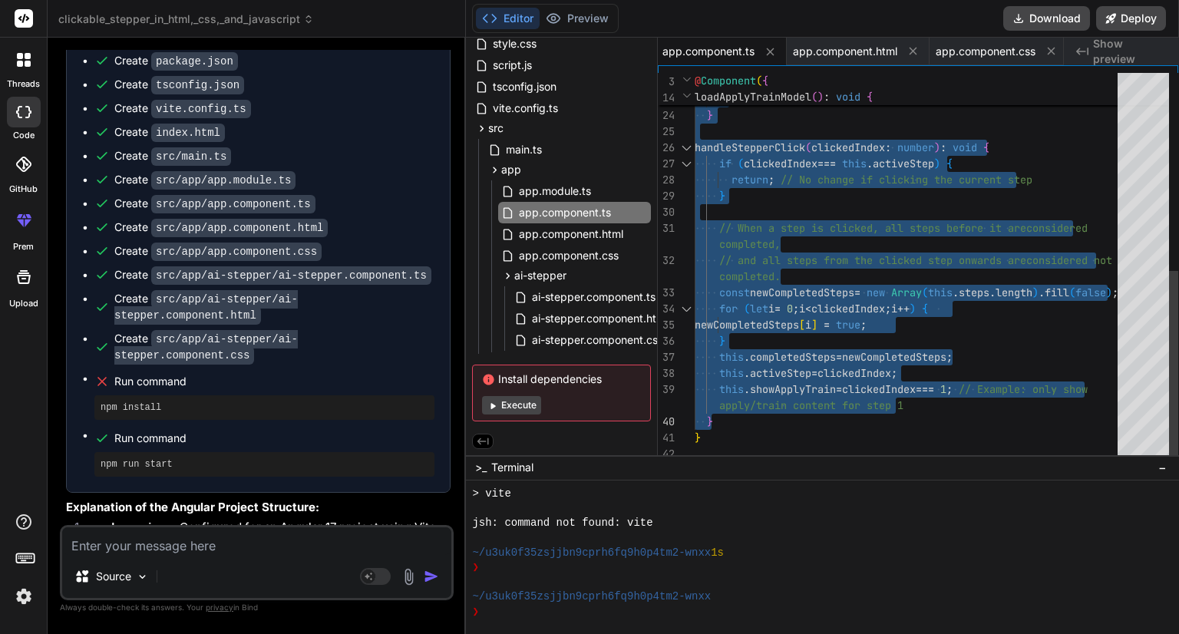
drag, startPoint x: 704, startPoint y: 211, endPoint x: 760, endPoint y: 407, distance: 203.8
click at [876, 249] on div "last step alert ( 'All steps completed!' ) ; } } handleStepperClick ( clickedIn…" at bounding box center [910, 67] width 432 height 790
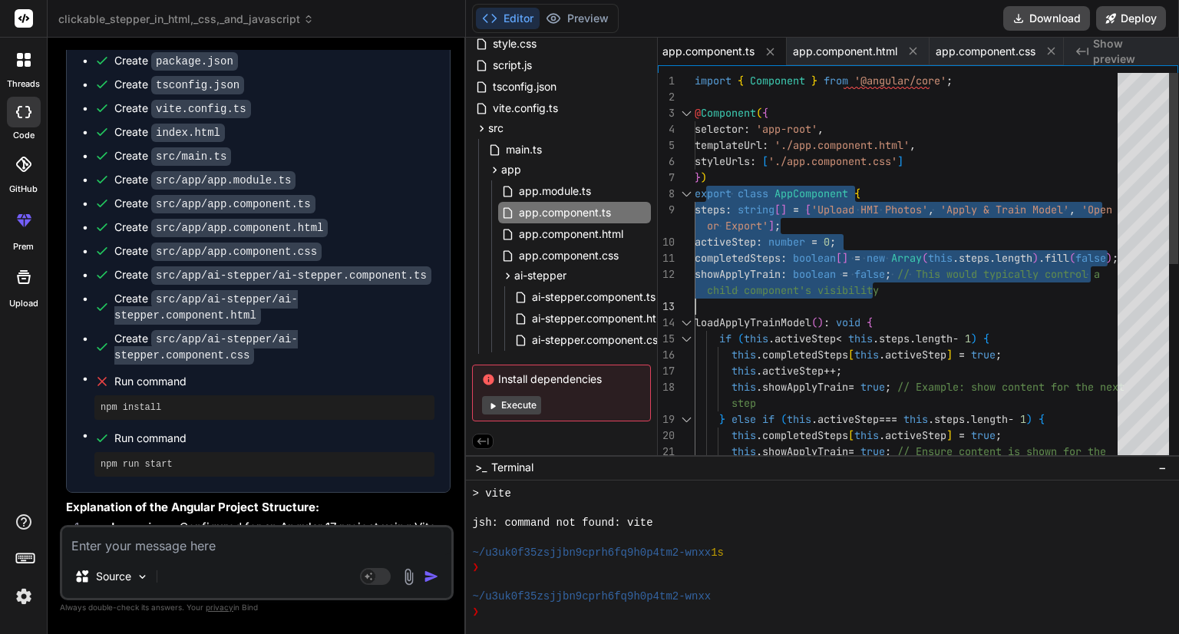
drag, startPoint x: 704, startPoint y: 206, endPoint x: 743, endPoint y: 293, distance: 94.8
click at [743, 293] on div "last step this . showApplyTrain = true ; // Ensure content is shown for the thi…" at bounding box center [910, 468] width 432 height 790
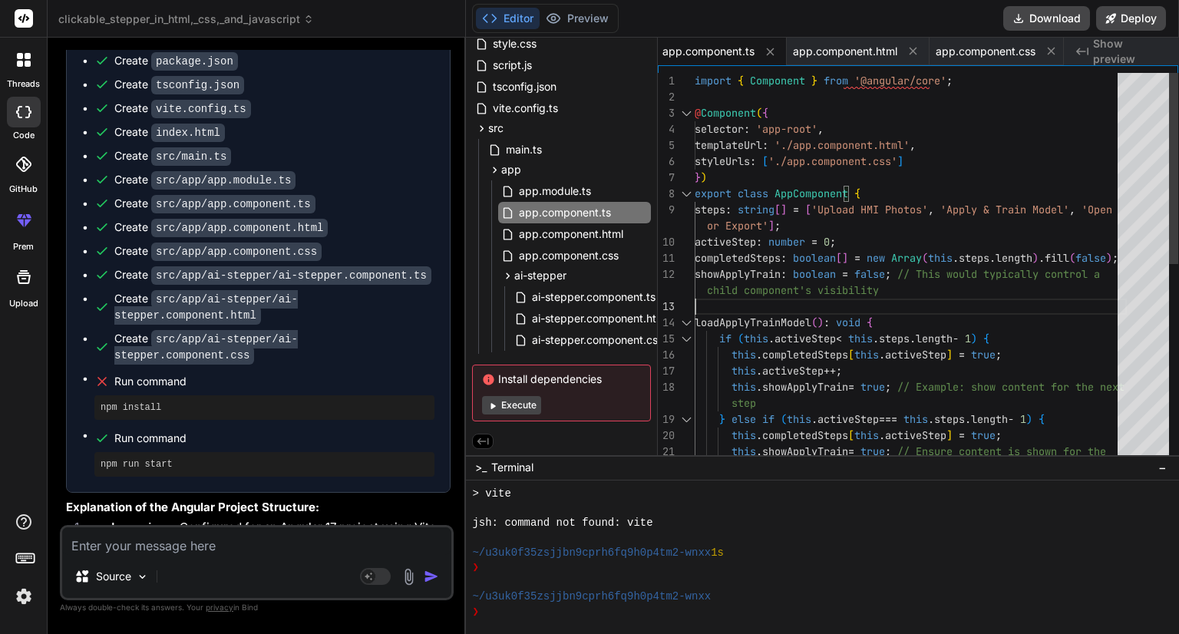
click at [743, 293] on div "last step this . showApplyTrain = true ; // Ensure content is shown for the thi…" at bounding box center [910, 468] width 432 height 790
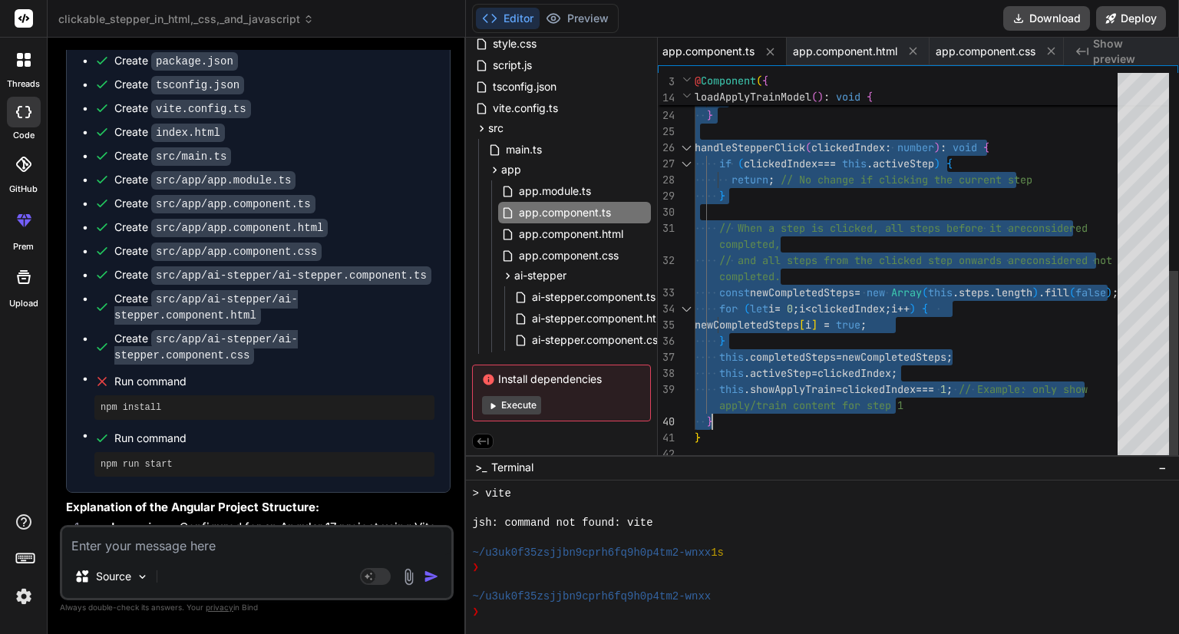
drag, startPoint x: 706, startPoint y: 213, endPoint x: 734, endPoint y: 412, distance: 201.5
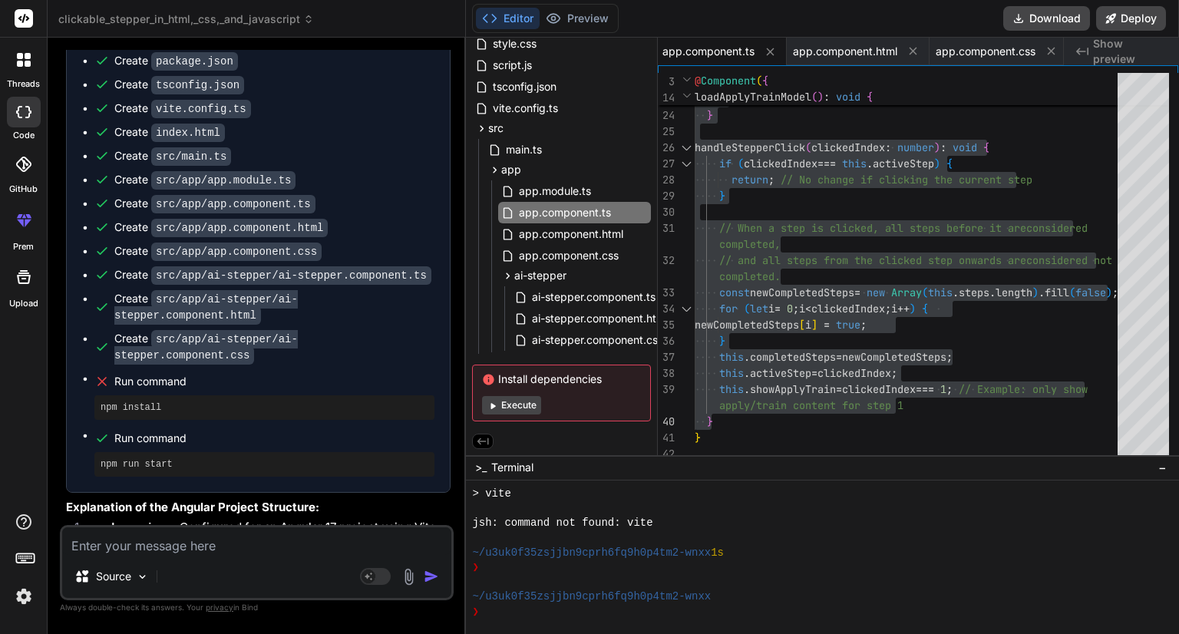
click at [709, 31] on div "Editor Preview Disabled until preview for your project is generated Download De…" at bounding box center [822, 19] width 713 height 38
click at [540, 15] on div "Editor Preview Disabled until preview for your project is generated Download De…" at bounding box center [822, 19] width 713 height 38
drag, startPoint x: 709, startPoint y: 31, endPoint x: 492, endPoint y: 18, distance: 217.6
click at [492, 18] on div "Editor Preview Disabled until preview for your project is generated" at bounding box center [545, 18] width 147 height 29
click at [492, 18] on icon at bounding box center [489, 18] width 15 height 15
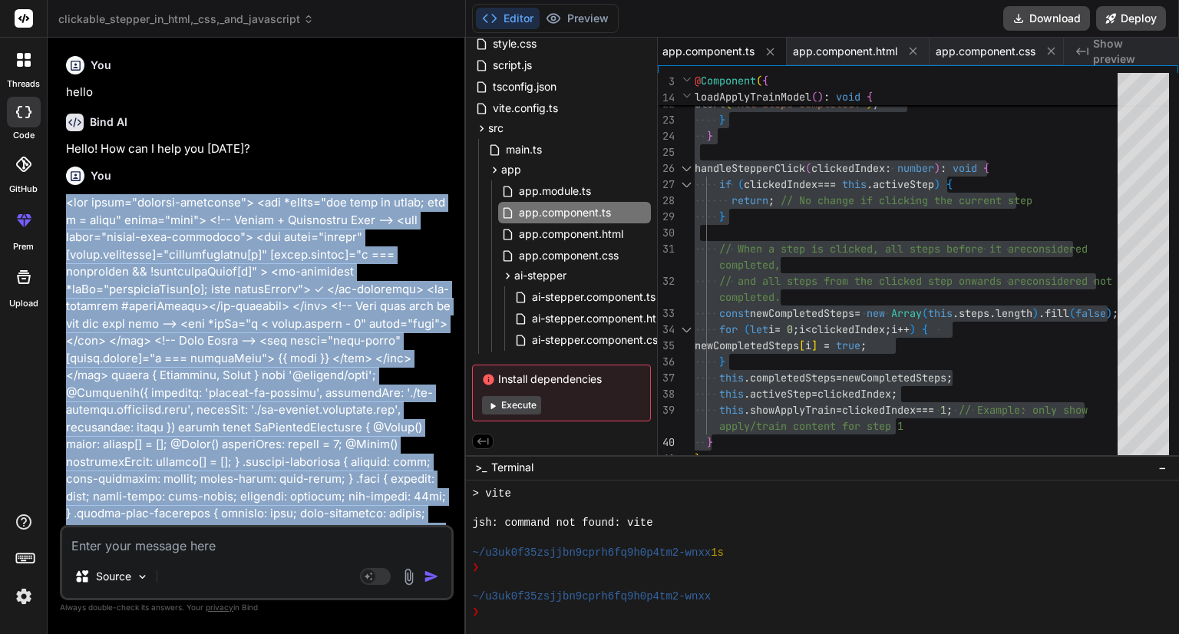
drag, startPoint x: 454, startPoint y: 312, endPoint x: 63, endPoint y: 197, distance: 407.2
click at [63, 197] on div "You hello Bind AI Hello! How can I help you [DATE]? You Bind AI Certainly! I ca…" at bounding box center [258, 287] width 391 height 475
copy p "<lor ipsum="dolorsi-ametconse"> <adi *elIts="doe temp in utlab; etd m = aliqu" …"
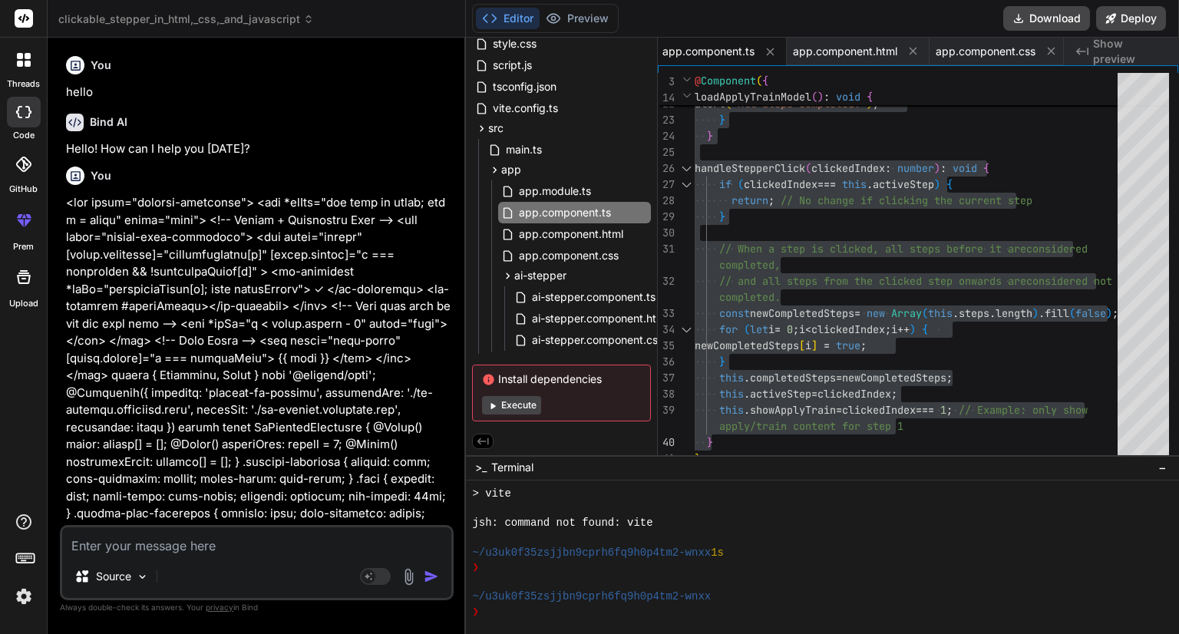
click at [153, 549] on textarea at bounding box center [256, 541] width 389 height 28
paste textarea "<lor ipsum="dolorsi-ametconse"> <adi *elIts="doe temp in utlab; etd m = aliqu" …"
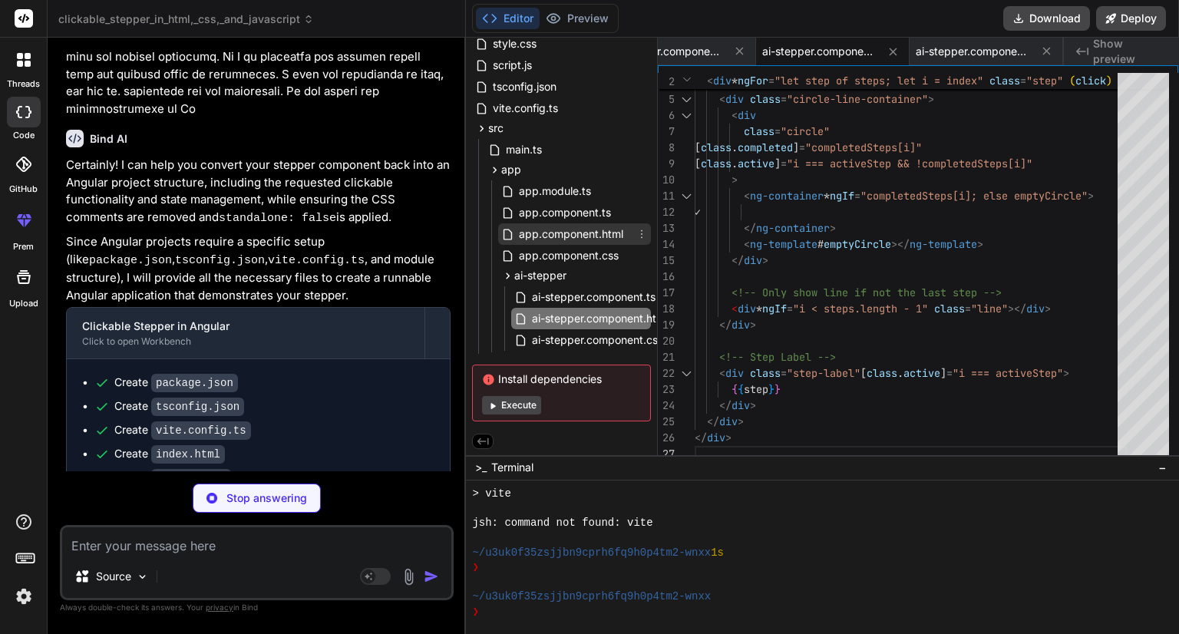
scroll to position [1179, 0]
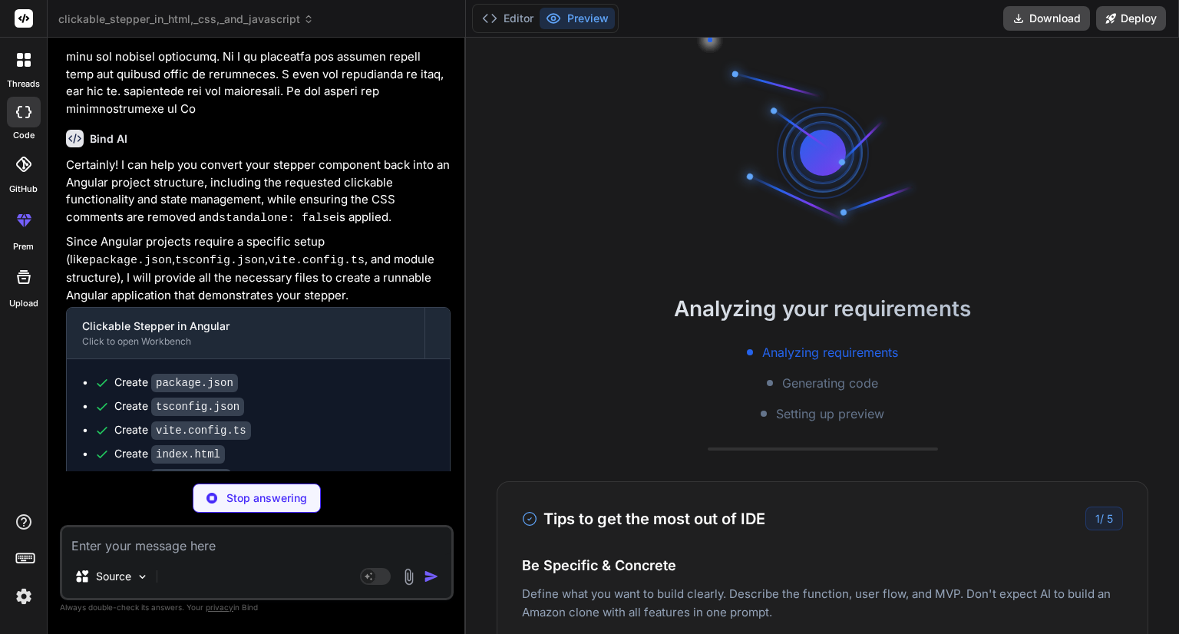
click at [580, 231] on div "Analyzing your requirements Analyzing requirements Generating code Setting up p…" at bounding box center [822, 336] width 713 height 596
click at [494, 19] on polyline at bounding box center [495, 19] width 4 height 8
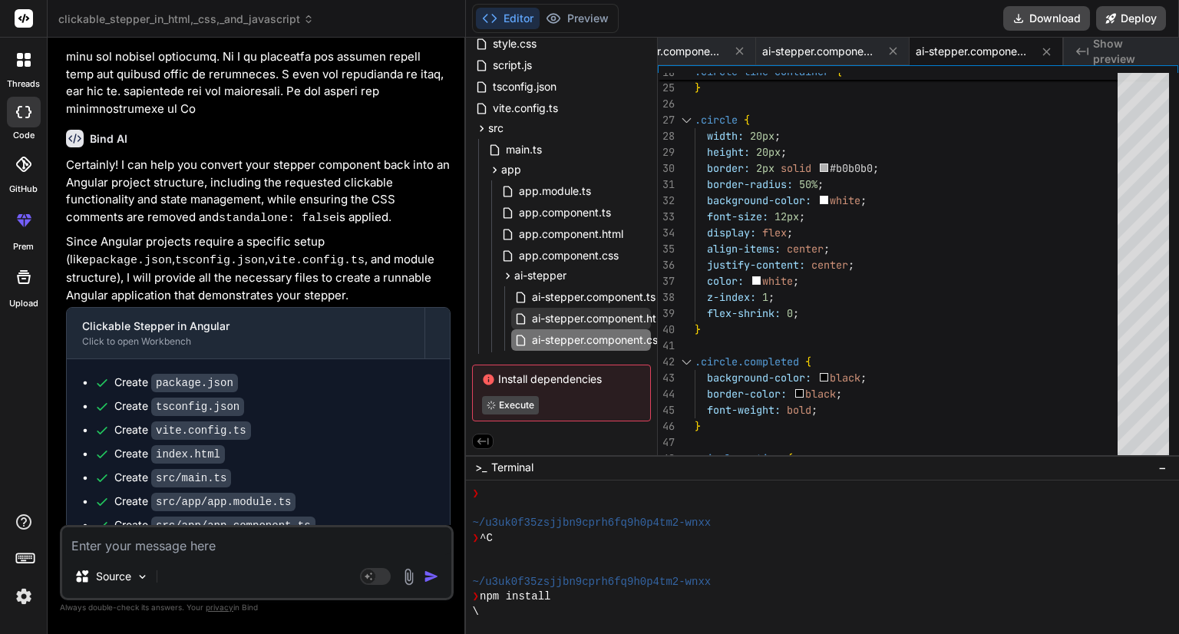
click at [576, 312] on span "ai-stepper.component.html" at bounding box center [599, 318] width 139 height 18
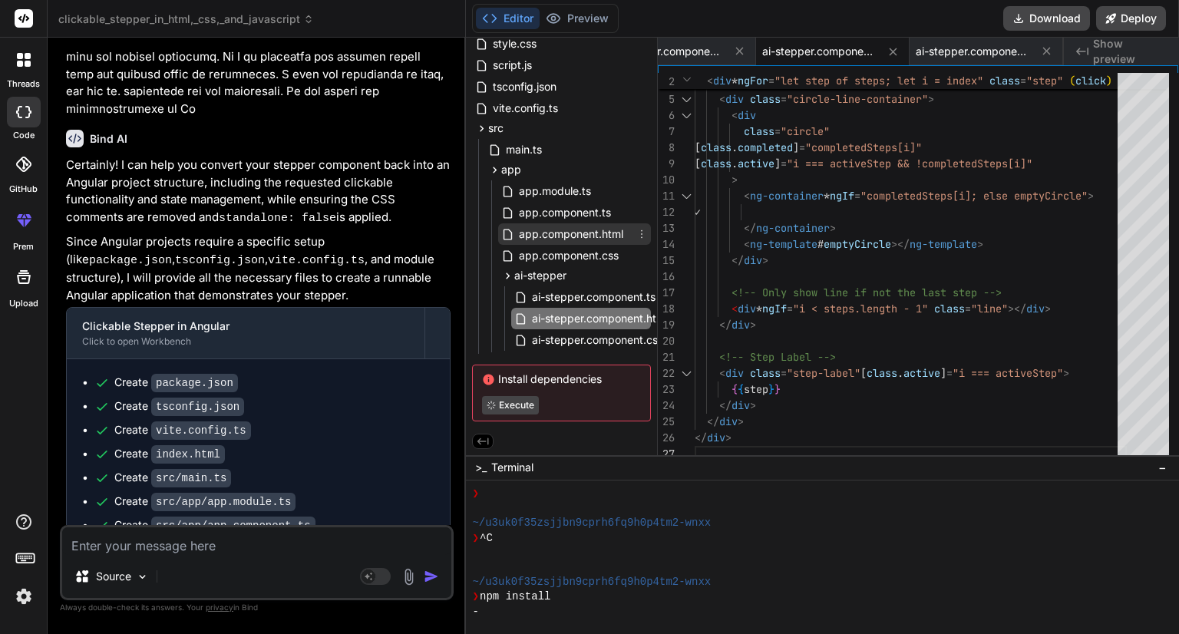
click at [568, 228] on span "app.component.html" at bounding box center [570, 234] width 107 height 18
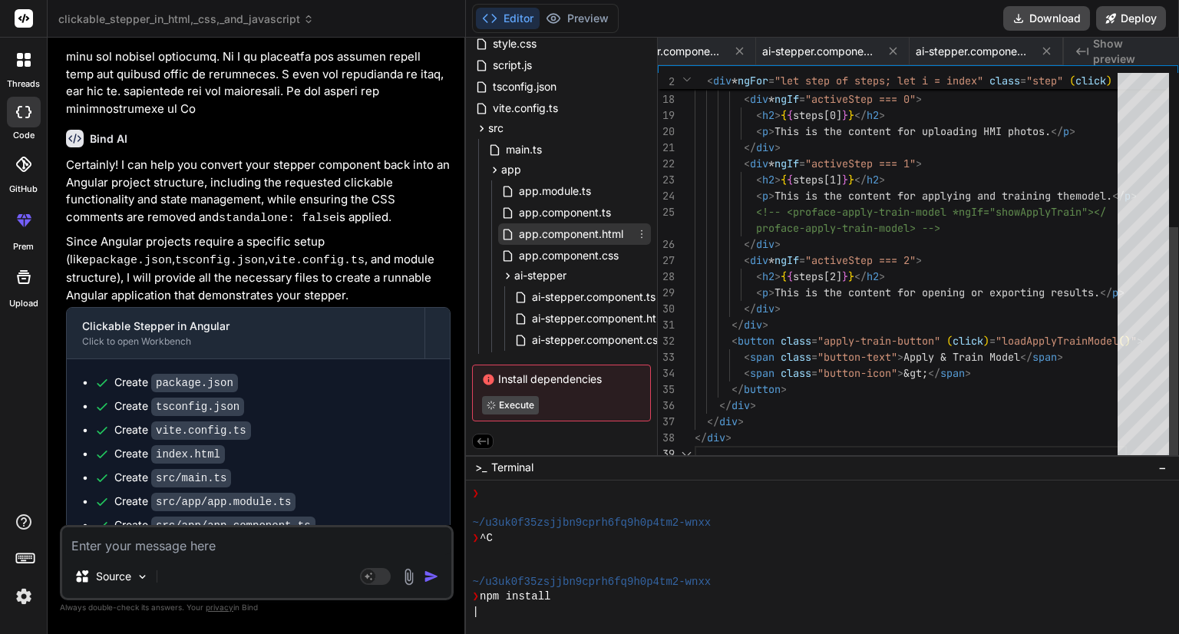
scroll to position [0, 922]
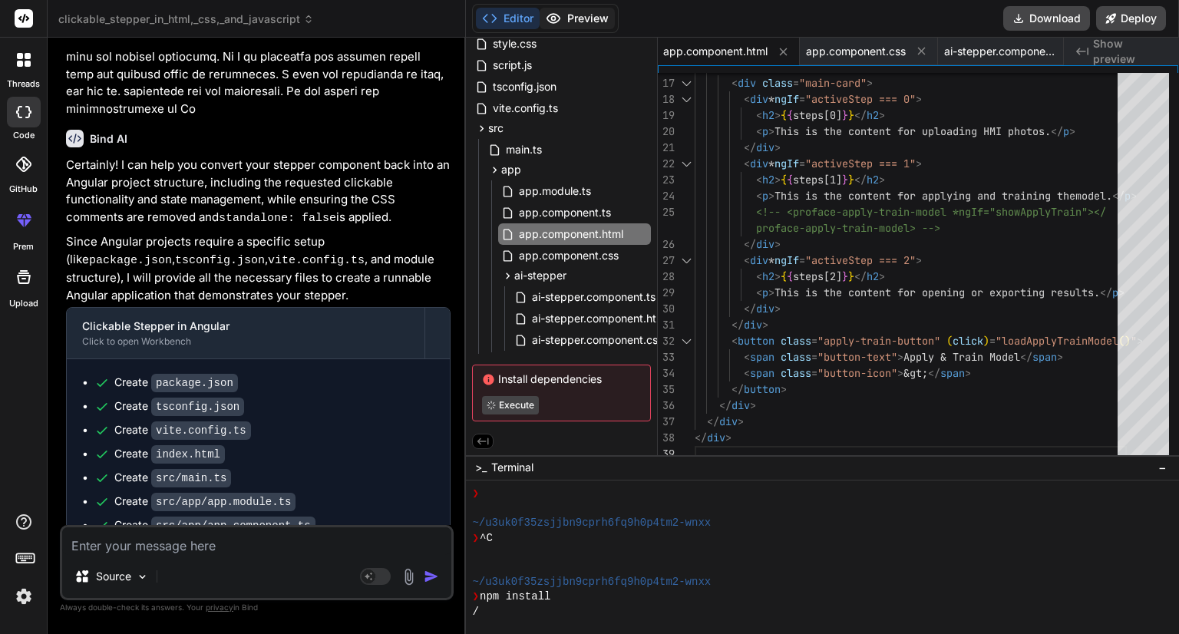
click at [566, 18] on button "Preview" at bounding box center [576, 18] width 75 height 21
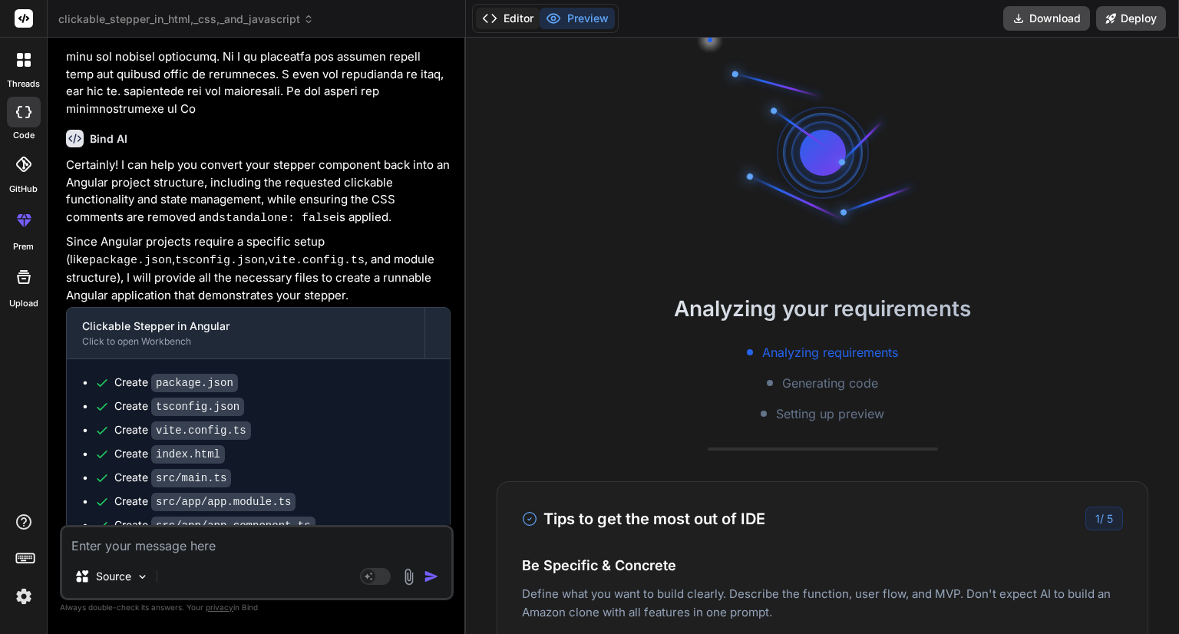
click at [499, 12] on button "Editor" at bounding box center [508, 18] width 64 height 21
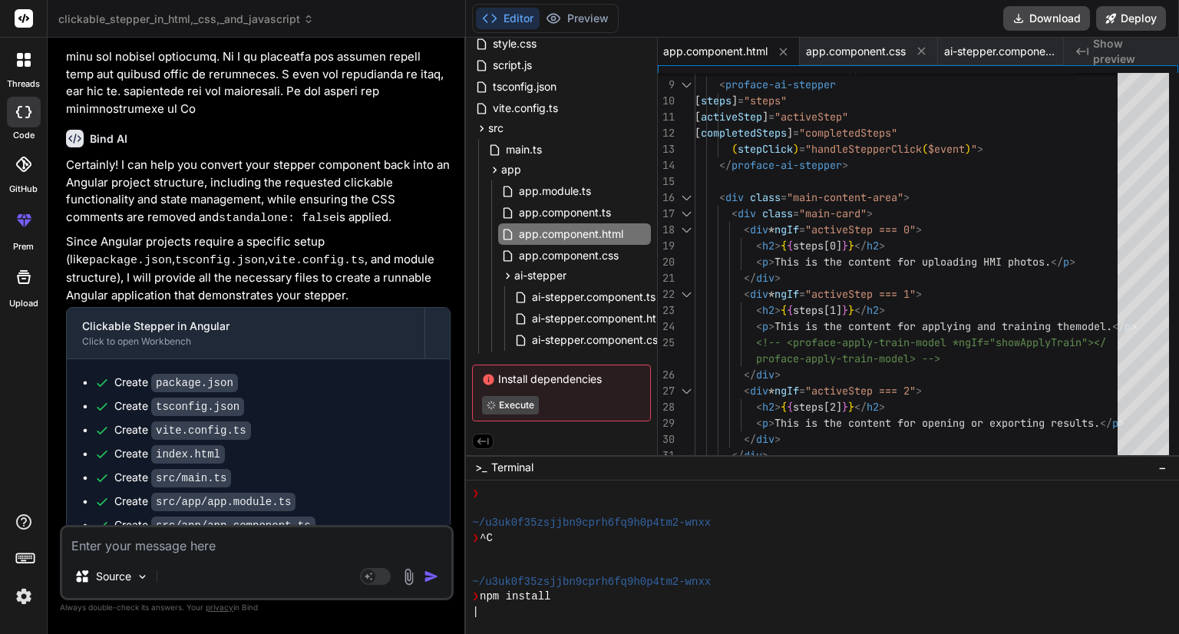
click at [184, 547] on textarea at bounding box center [256, 541] width 389 height 28
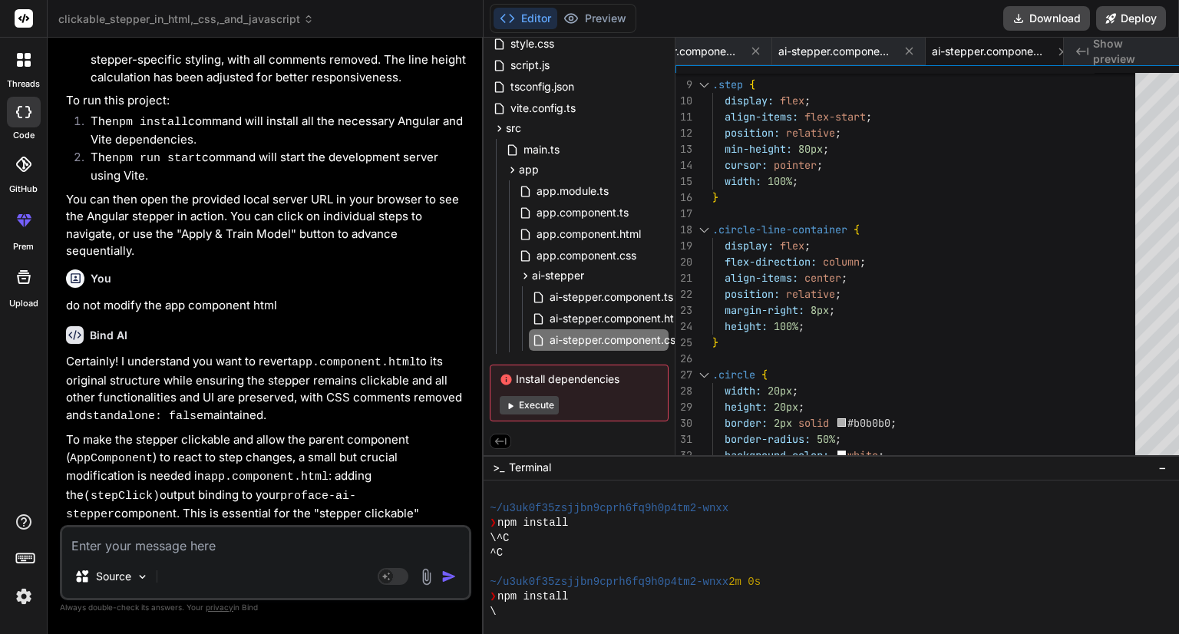
scroll to position [6286, 0]
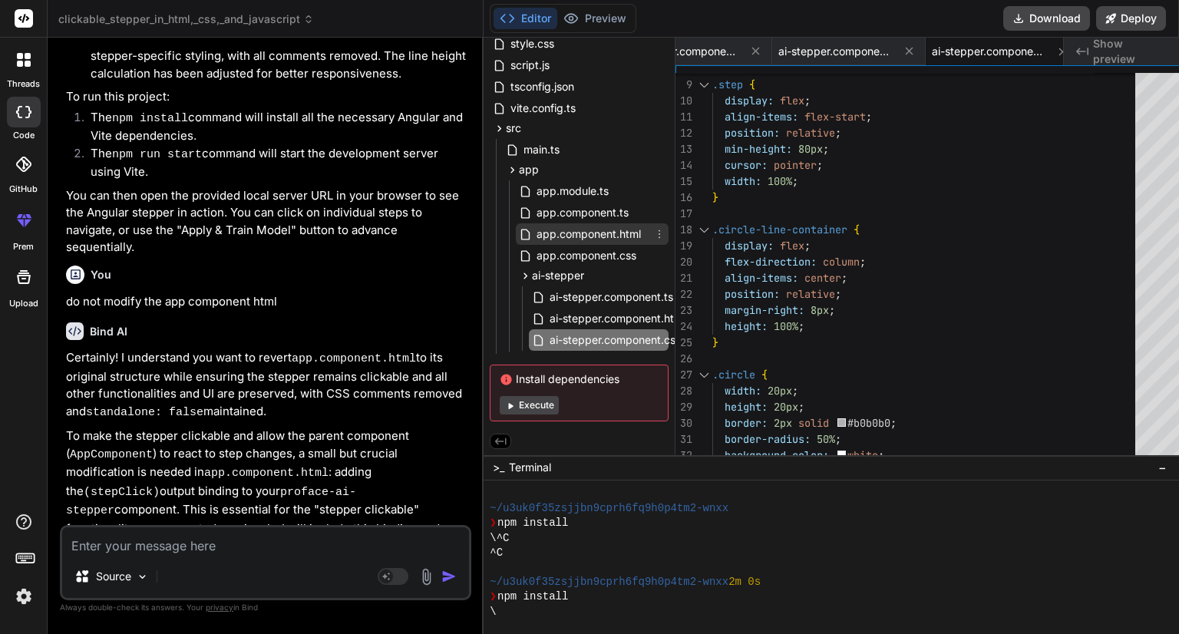
click at [558, 226] on span "app.component.html" at bounding box center [588, 234] width 107 height 18
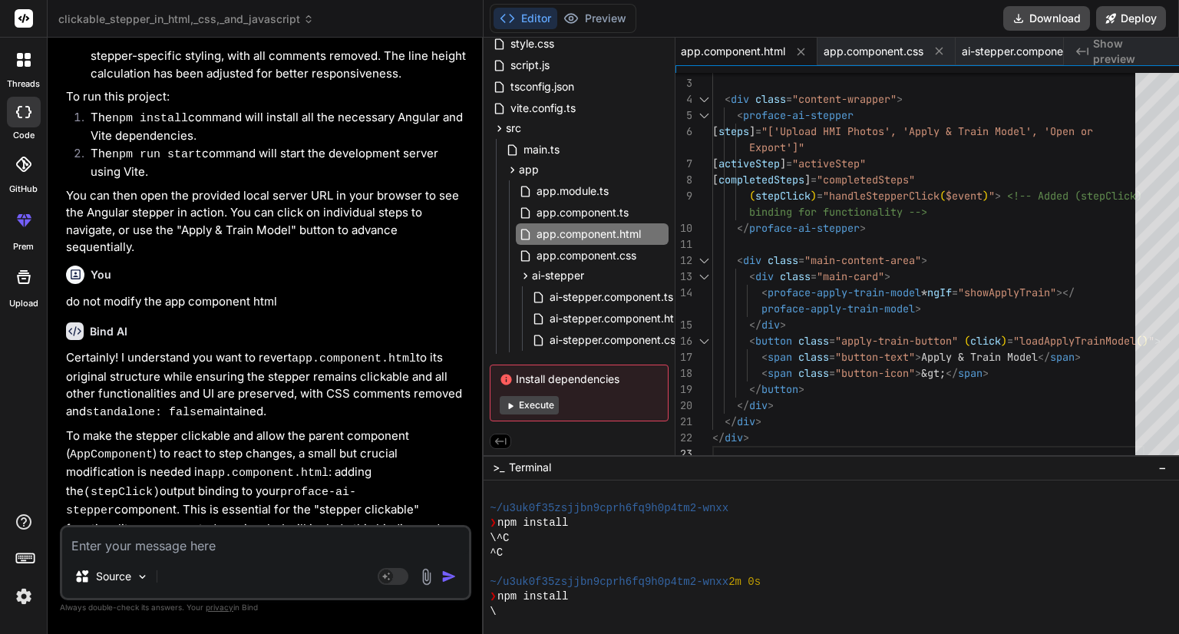
scroll to position [0, 0]
click at [832, 256] on div "[ completedSteps ] = "completedSteps" ( stepClick ) = "handleStepperClick ( $ev…" at bounding box center [928, 252] width 432 height 419
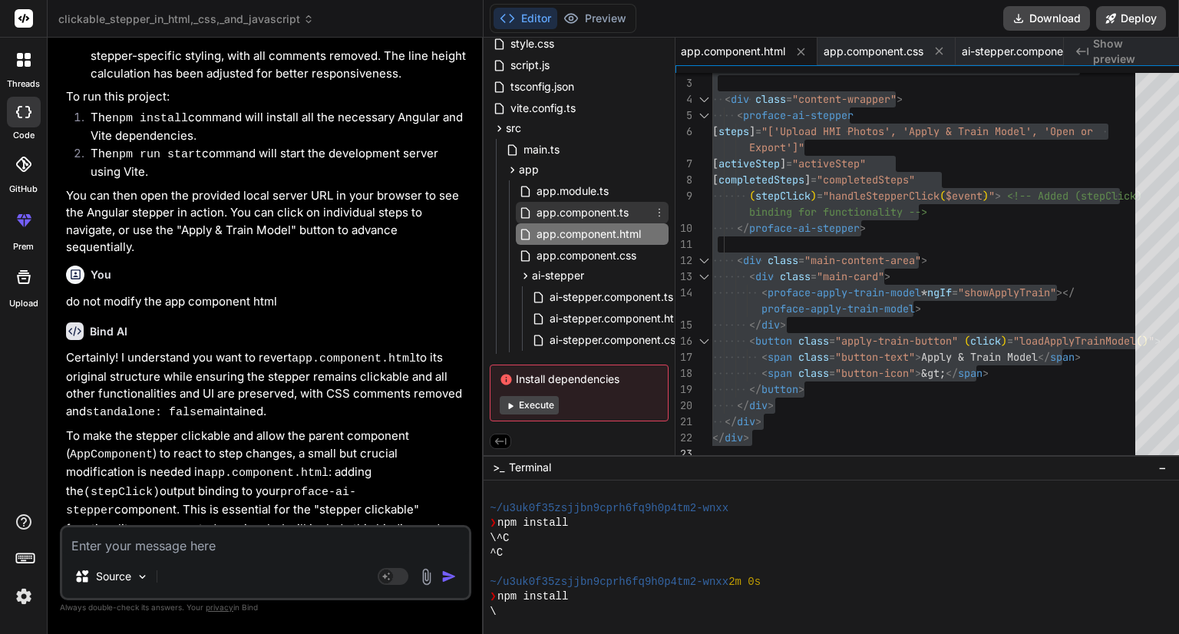
click at [594, 206] on span "app.component.ts" at bounding box center [582, 212] width 95 height 18
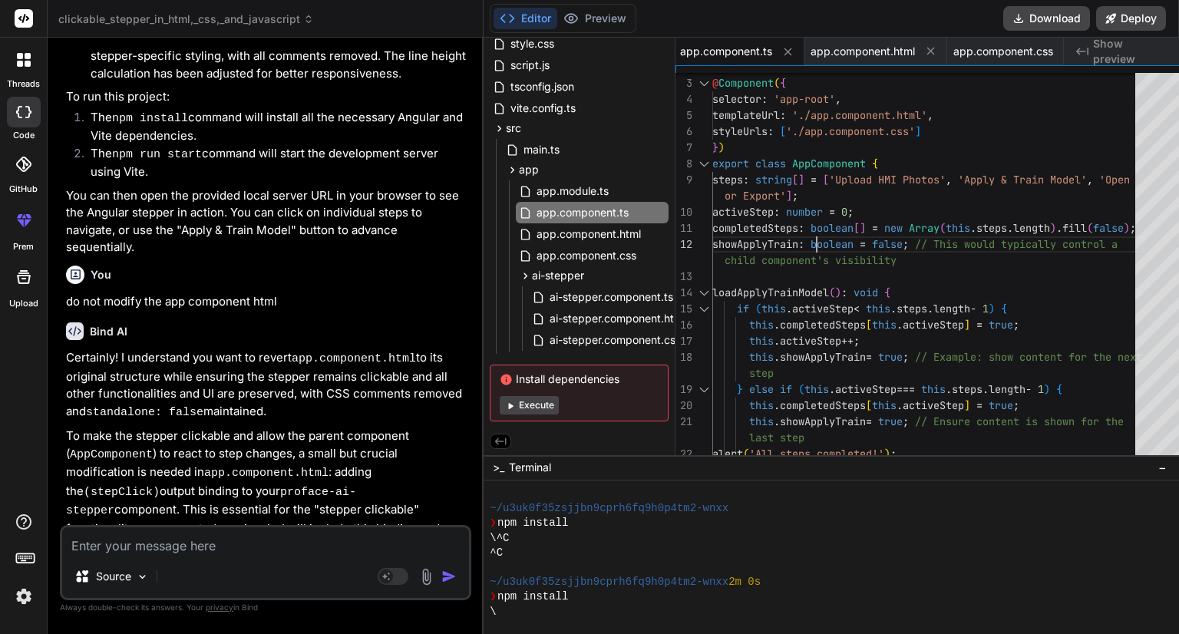
click at [810, 238] on div "export class AppComponent { steps : string [ ] = [ 'Upload HMI Photos' , 'Apply…" at bounding box center [928, 462] width 432 height 838
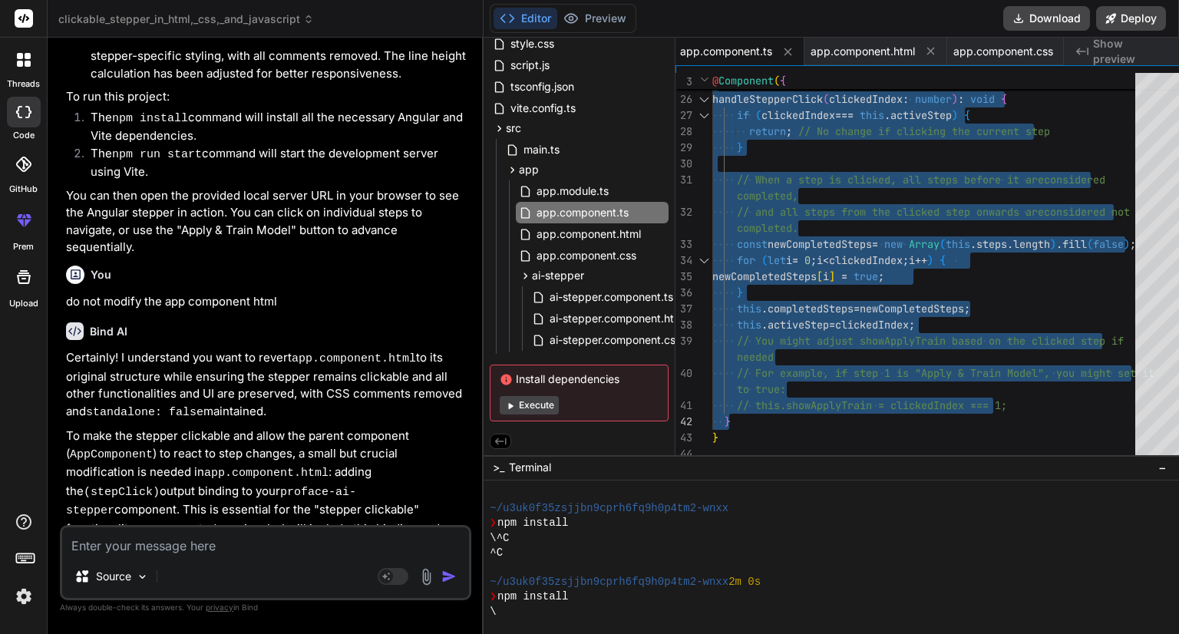
drag, startPoint x: 705, startPoint y: 180, endPoint x: 774, endPoint y: 421, distance: 250.4
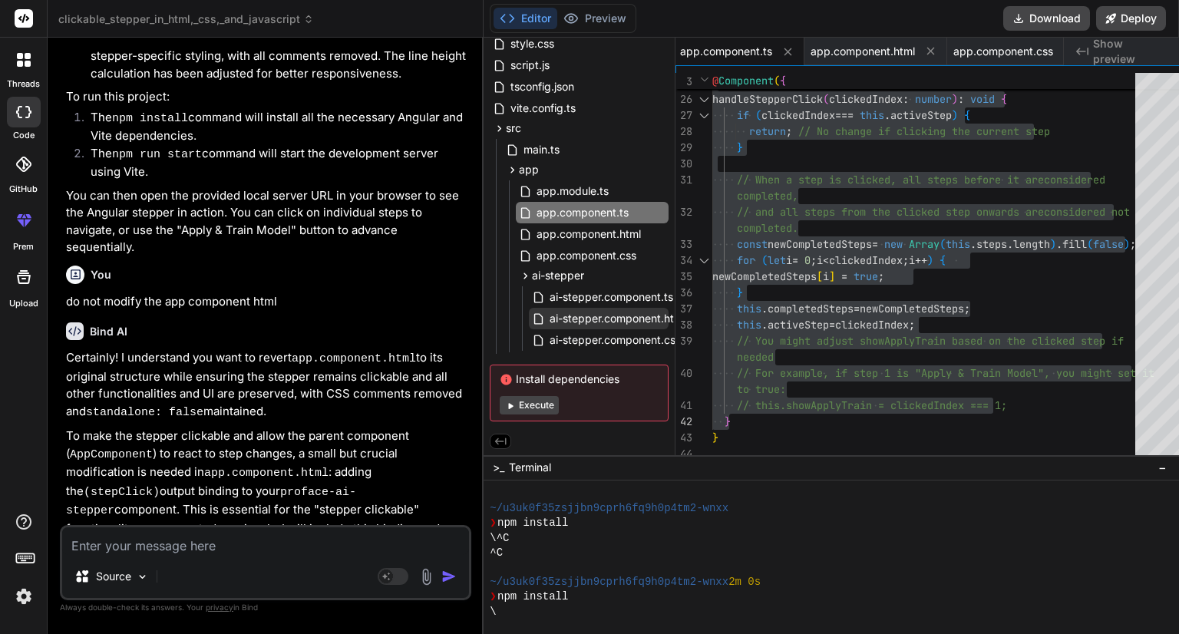
click at [602, 314] on span "ai-stepper.component.html" at bounding box center [617, 318] width 139 height 18
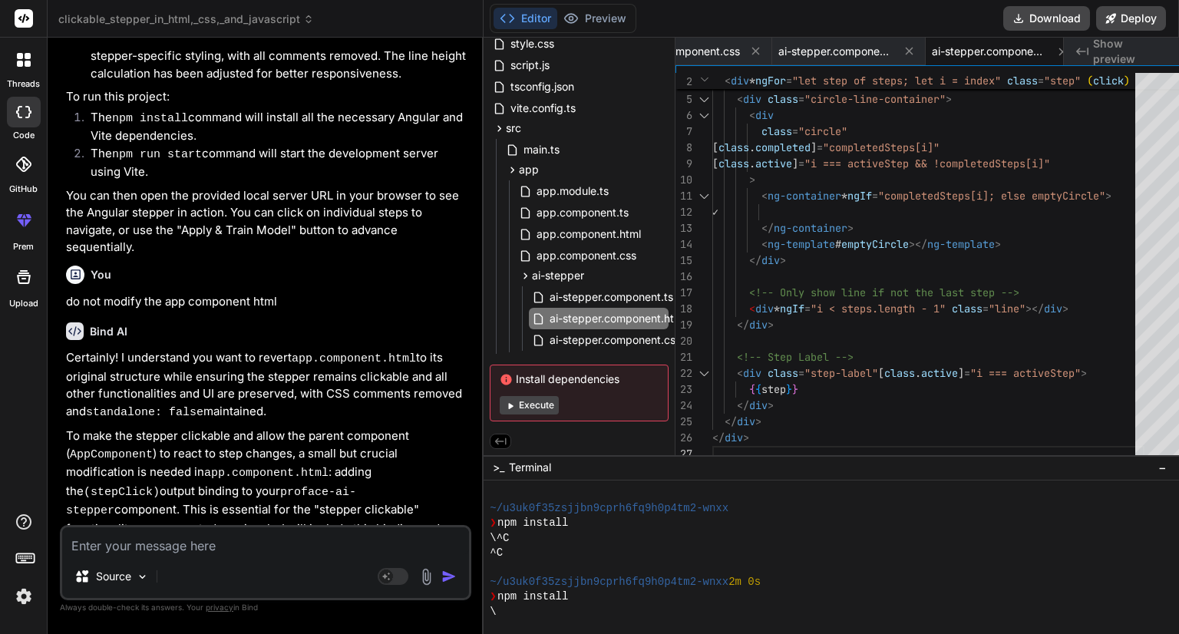
click at [892, 244] on div "</ div > </ div > </ div > <!-- Circle + Connecting Line --> < div class = "cir…" at bounding box center [928, 236] width 432 height 451
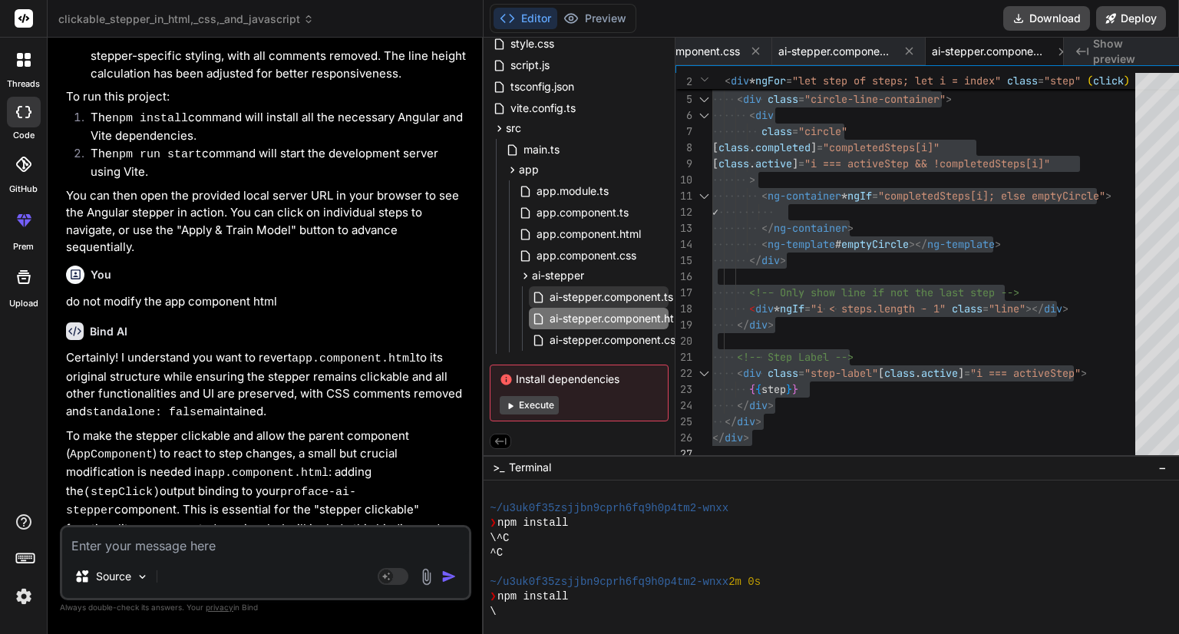
click at [582, 300] on span "ai-stepper.component.ts" at bounding box center [611, 297] width 127 height 18
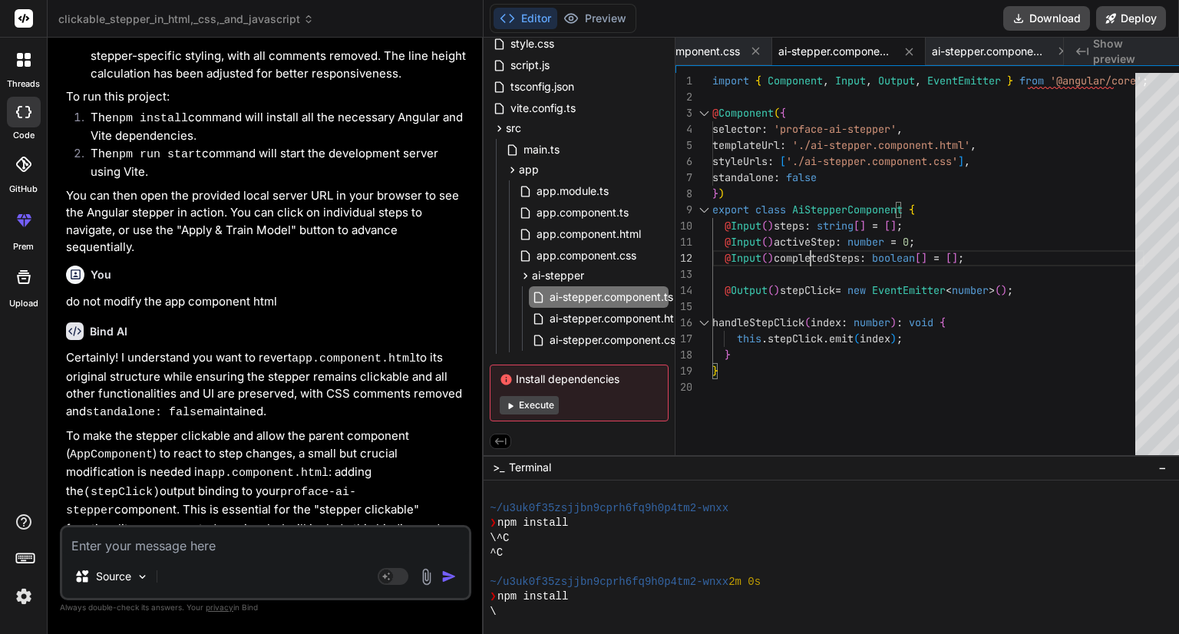
click at [803, 243] on div "@ Component ( { selector : 'proface-ai-stepper' , templateUrl : './ai-stepper.c…" at bounding box center [928, 267] width 432 height 389
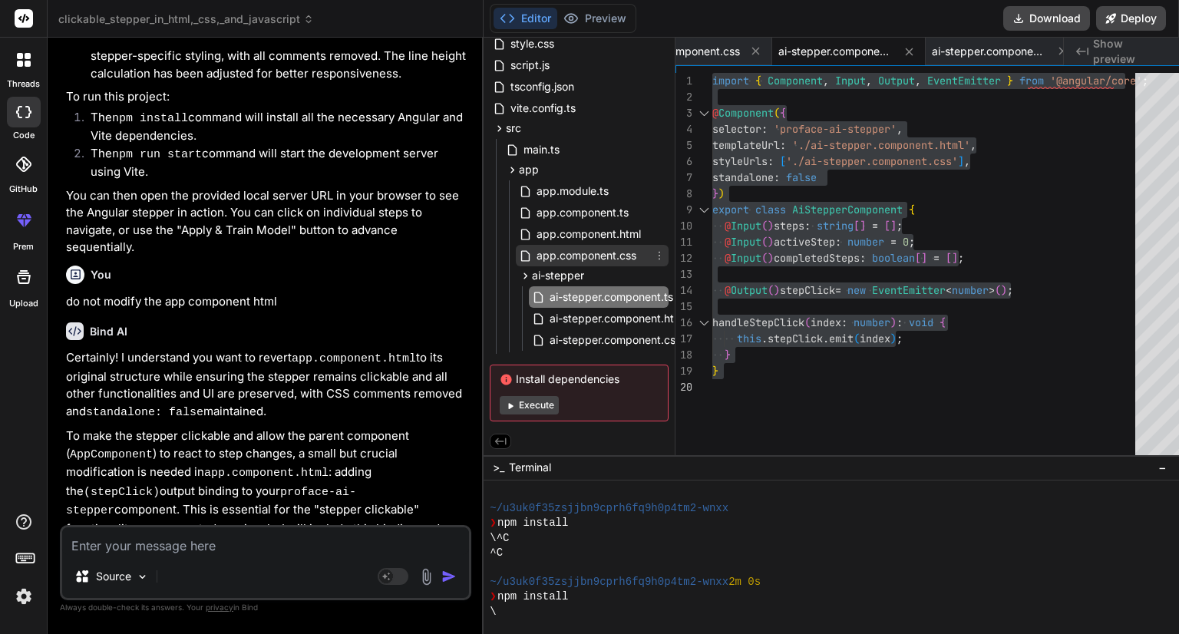
click at [568, 252] on span "app.component.css" at bounding box center [586, 255] width 103 height 18
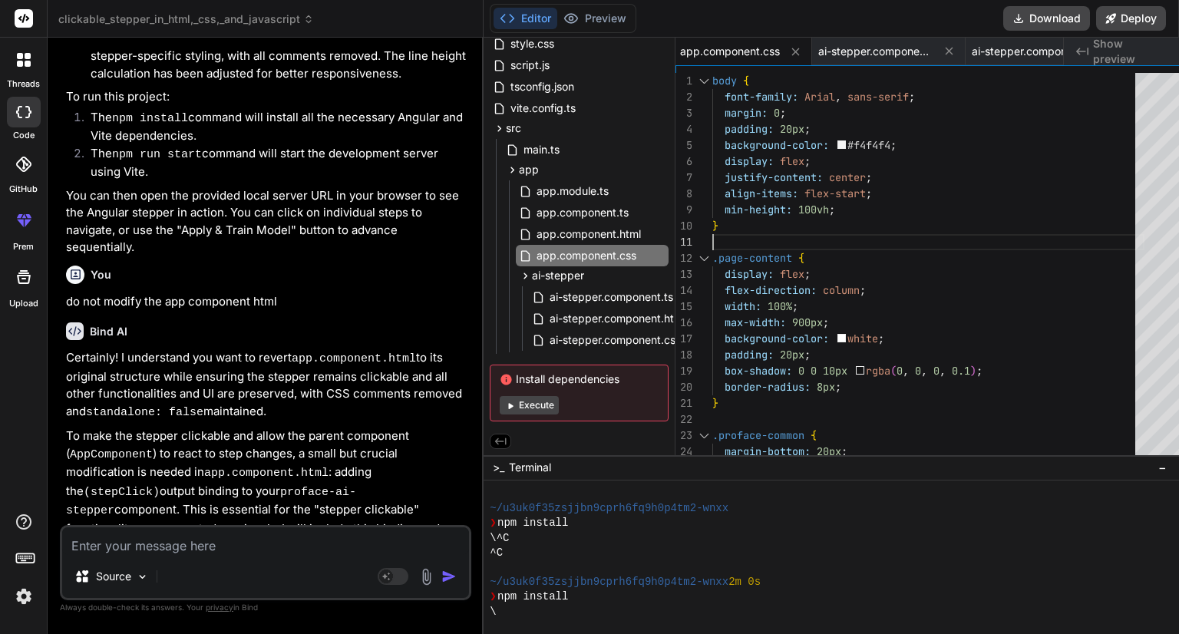
click at [611, 335] on span "ai-stepper.component.css" at bounding box center [615, 340] width 134 height 18
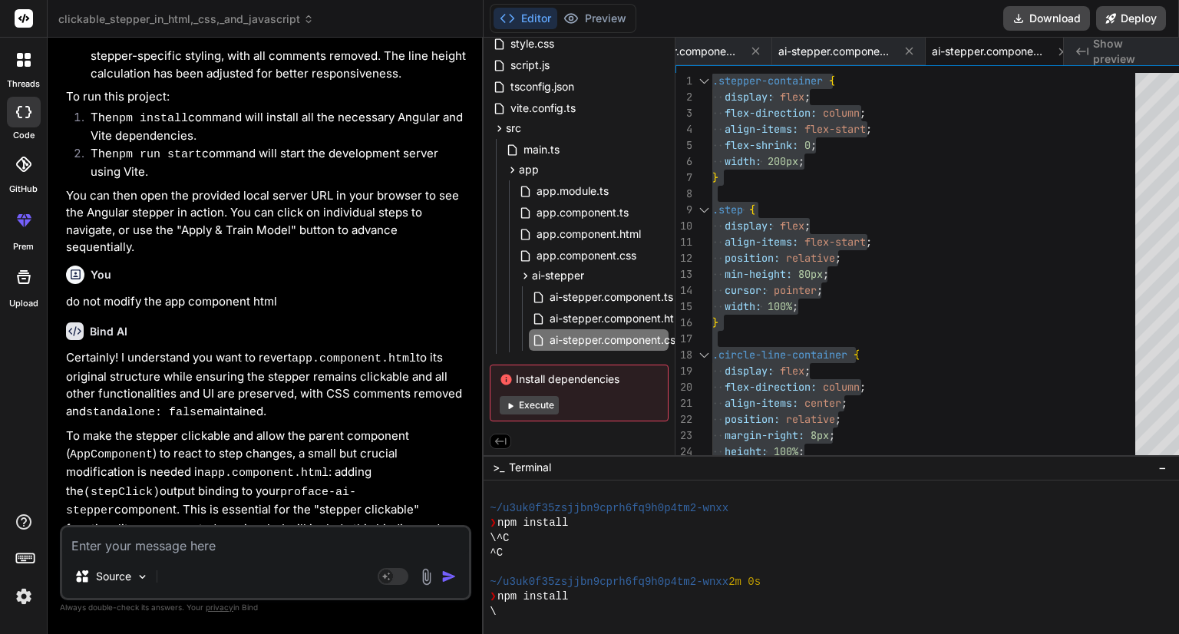
click at [226, 548] on textarea at bounding box center [265, 541] width 407 height 28
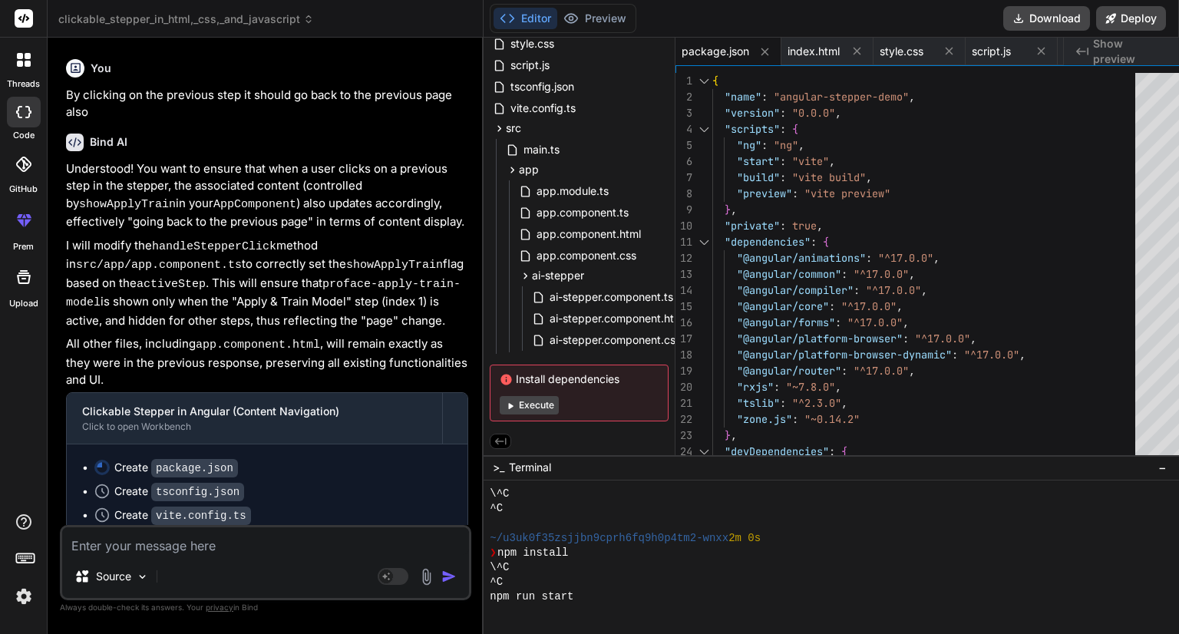
scroll to position [8128, 0]
click at [546, 214] on span "app.component.ts" at bounding box center [582, 212] width 95 height 18
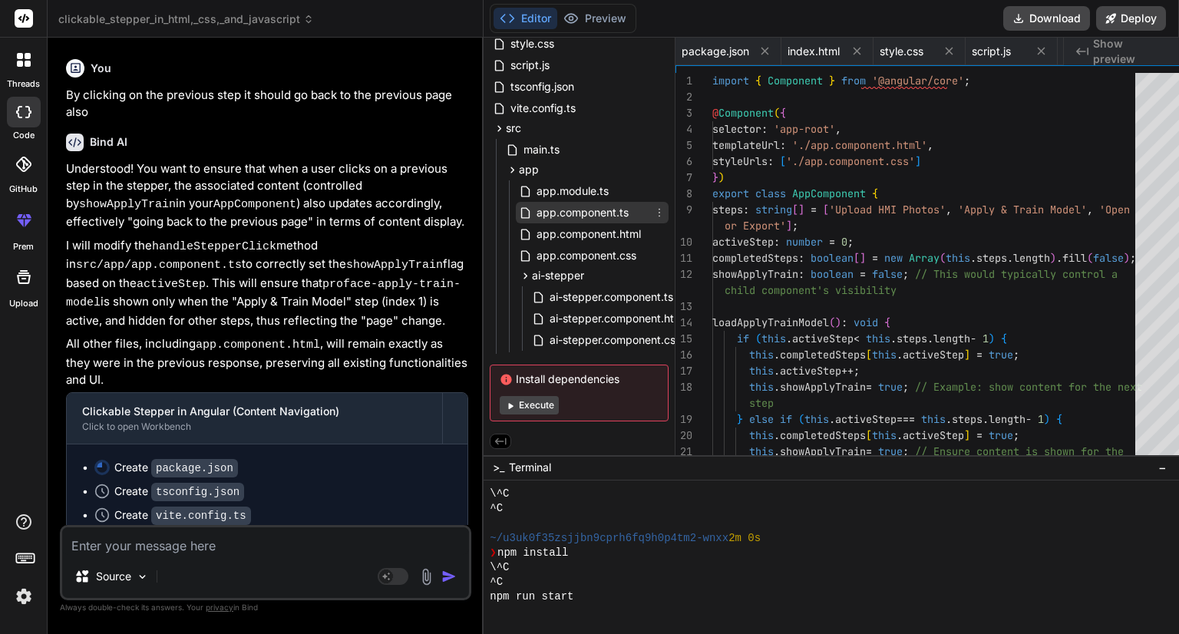
scroll to position [0, 517]
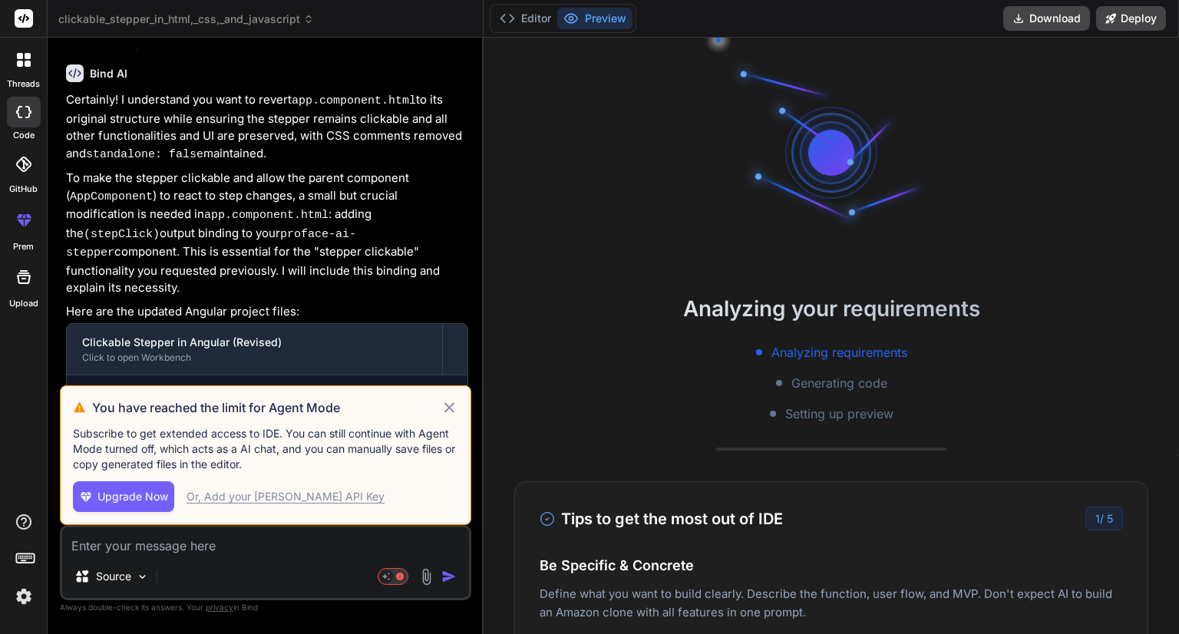
scroll to position [6461, 0]
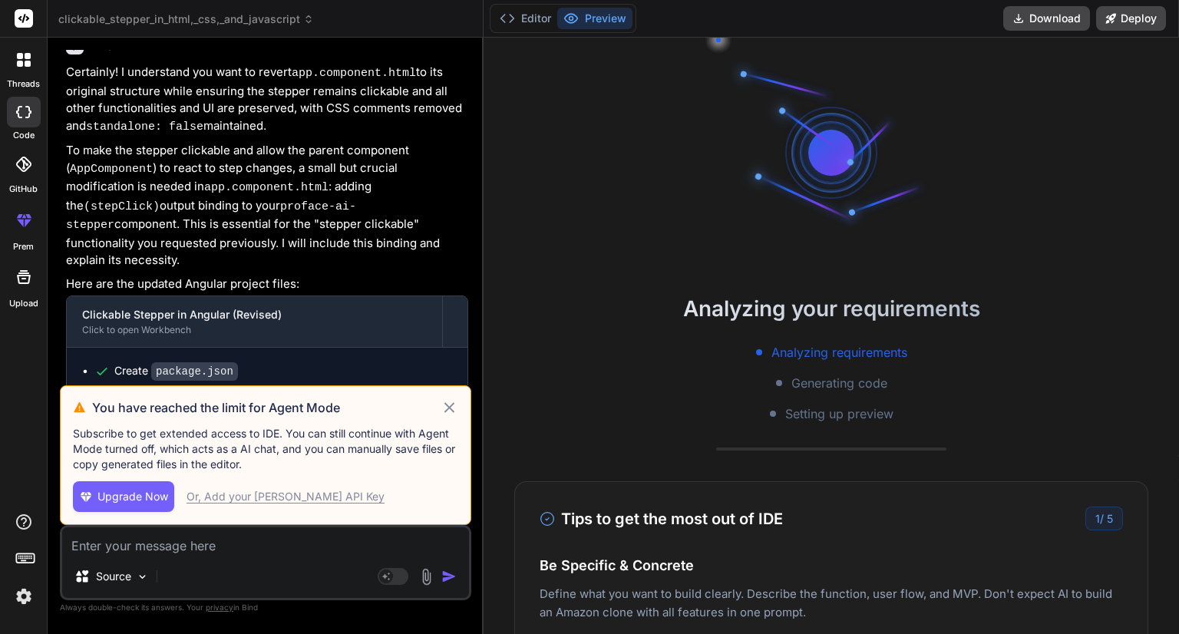
click at [440, 412] on icon at bounding box center [449, 407] width 18 height 18
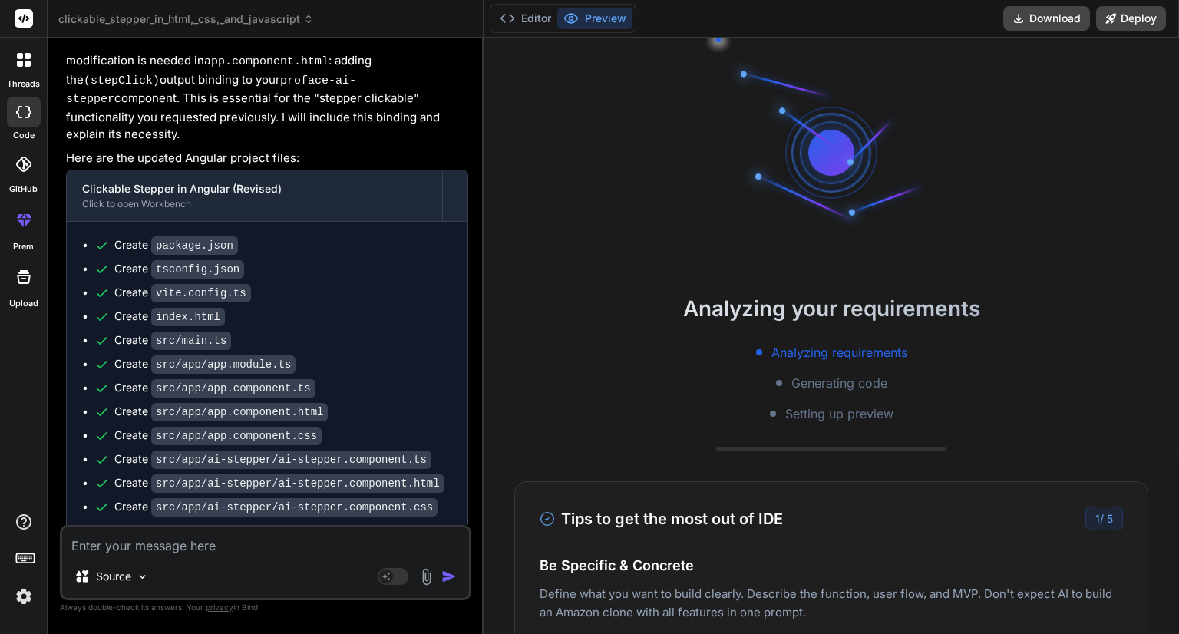
scroll to position [6587, 0]
click at [497, 18] on button "Editor" at bounding box center [525, 18] width 64 height 21
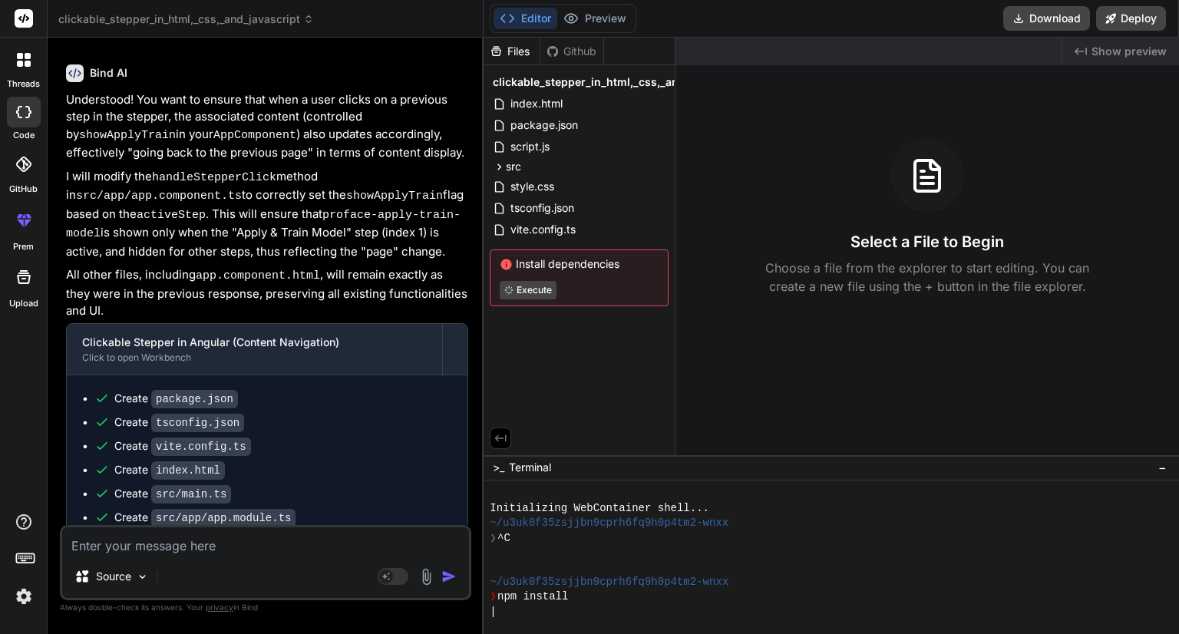
scroll to position [8086, 0]
click at [493, 167] on icon at bounding box center [499, 166] width 13 height 13
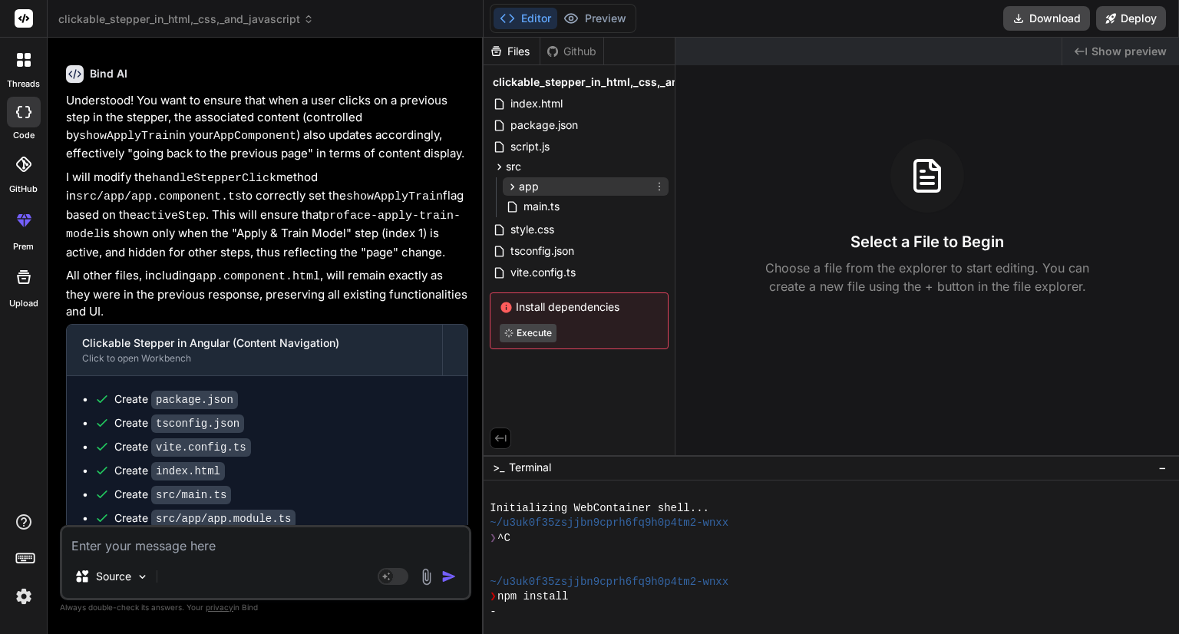
click at [503, 194] on div "app" at bounding box center [586, 186] width 166 height 18
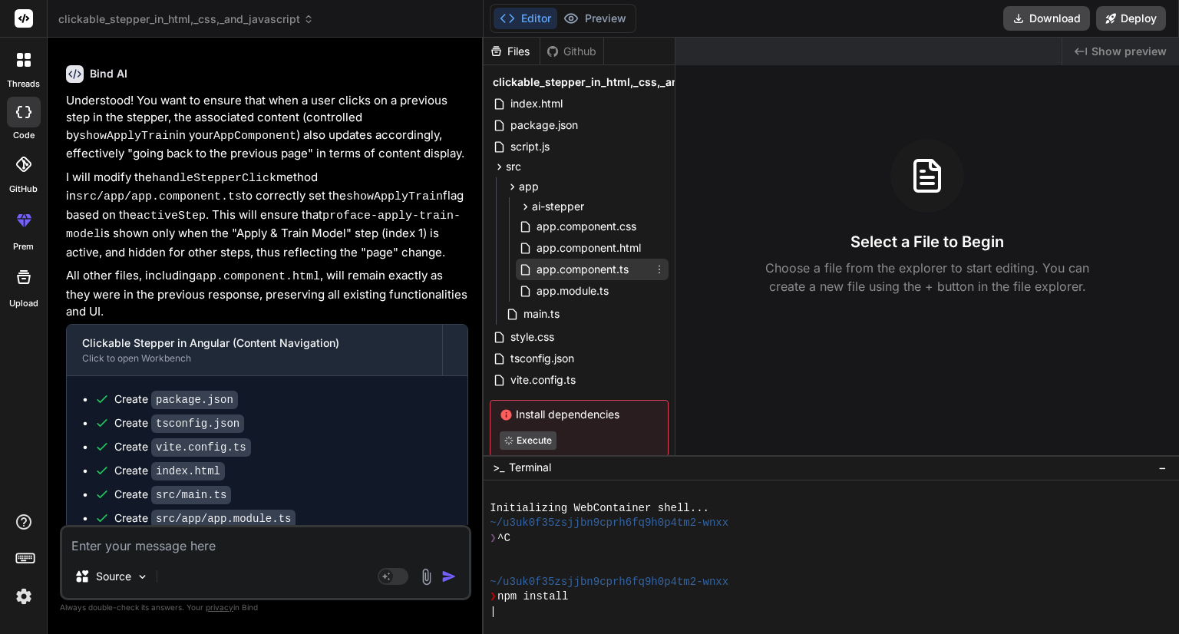
click at [573, 267] on span "app.component.ts" at bounding box center [582, 269] width 95 height 18
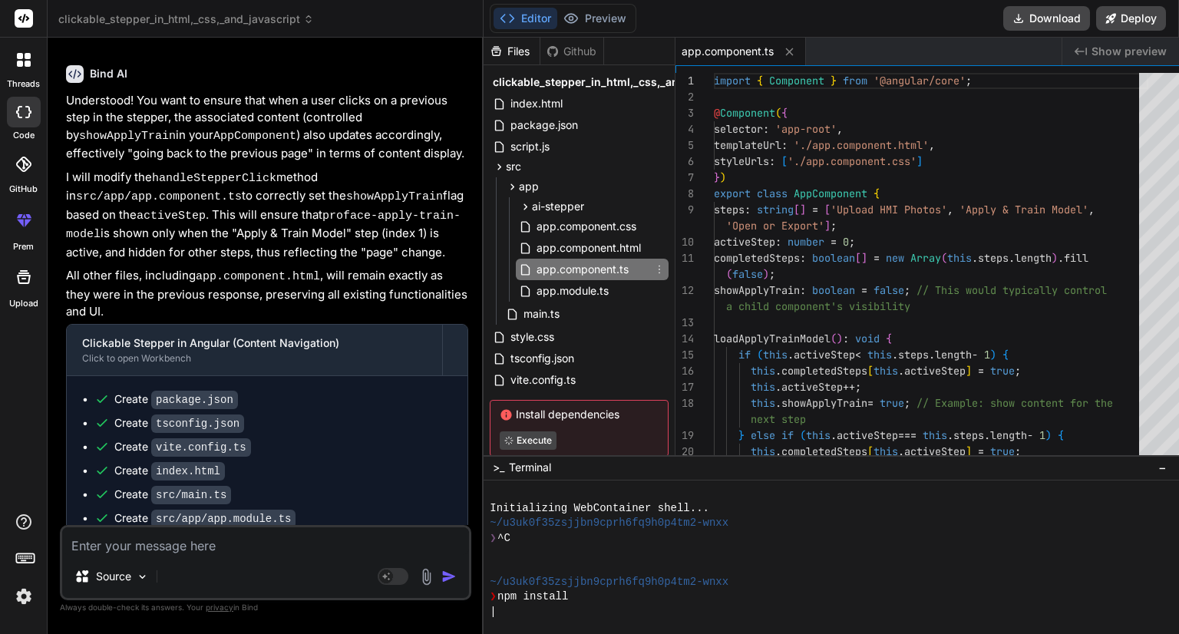
type textarea "x"
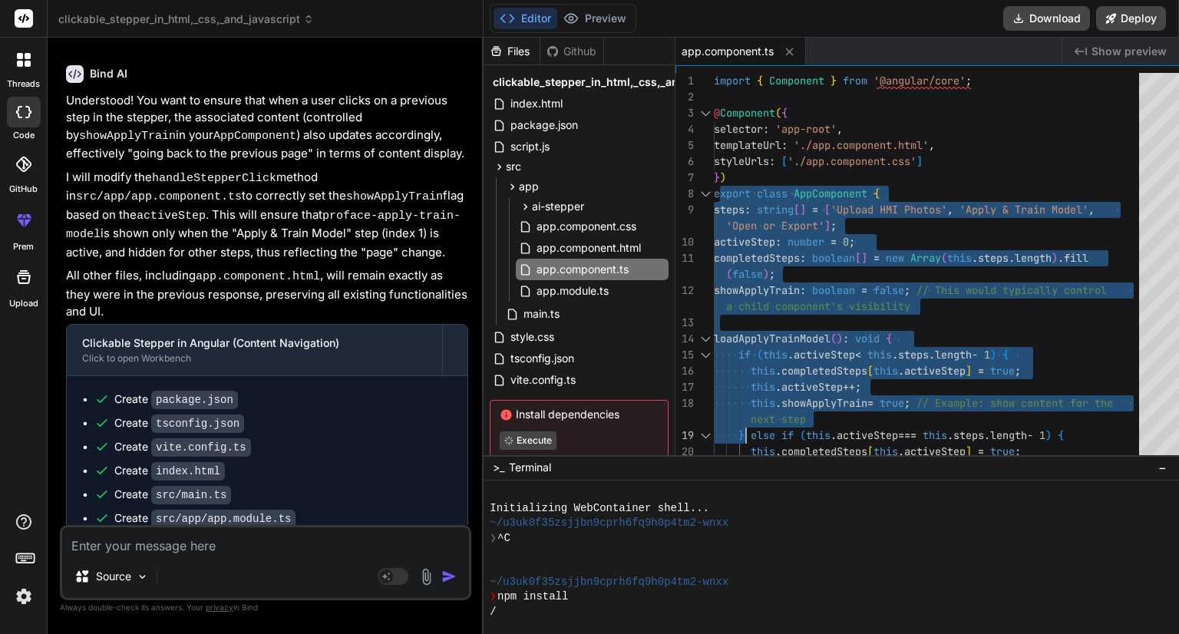
drag, startPoint x: 703, startPoint y: 209, endPoint x: 725, endPoint y: 444, distance: 235.9
click at [725, 444] on div "this . showApplyTrain = true ; // Ensure content is shown for this . completedS…" at bounding box center [931, 508] width 434 height 870
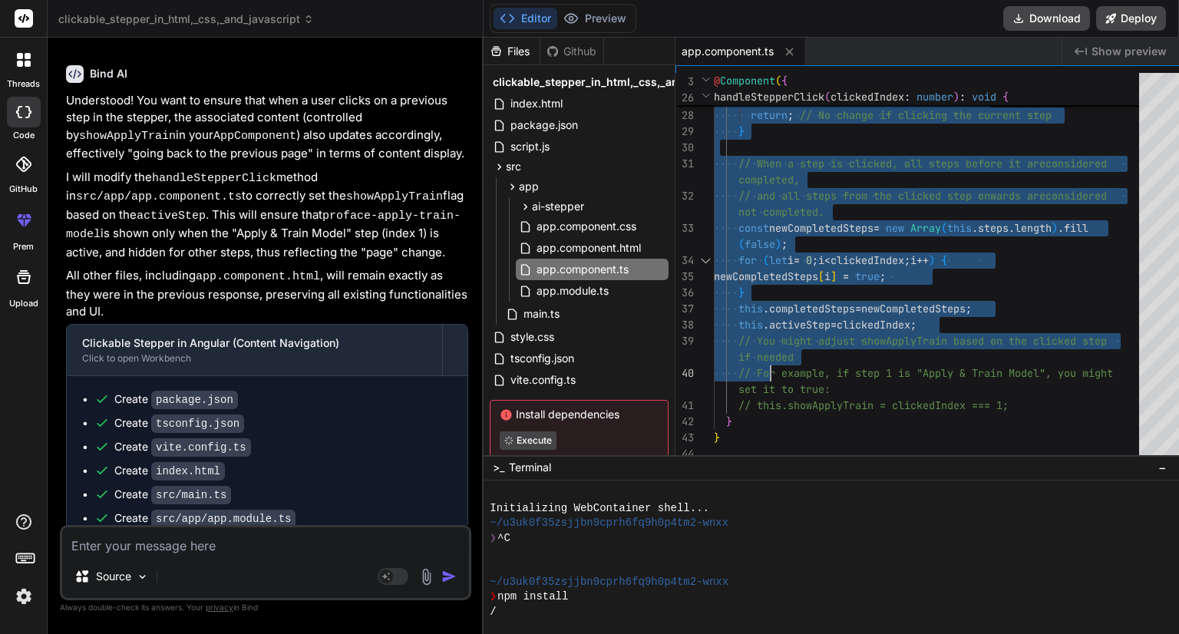
type textarea "import { Component } from '@angular/core'; @Component({ selector: 'app-root', t…"
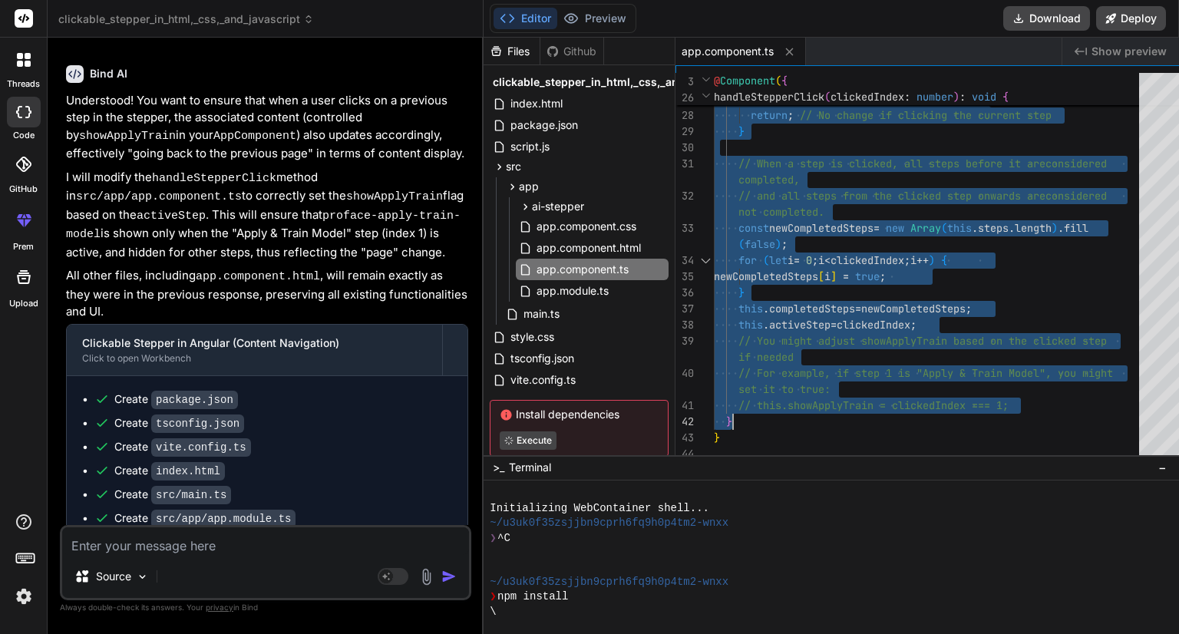
drag, startPoint x: 709, startPoint y: 213, endPoint x: 736, endPoint y: 413, distance: 202.1
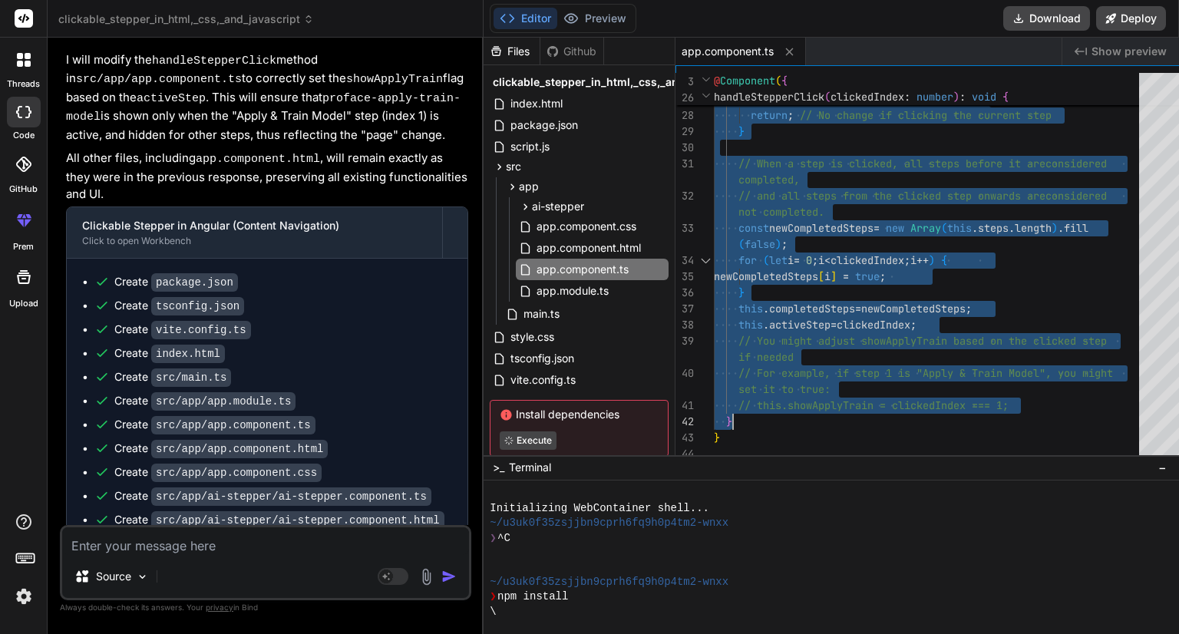
scroll to position [8301, 0]
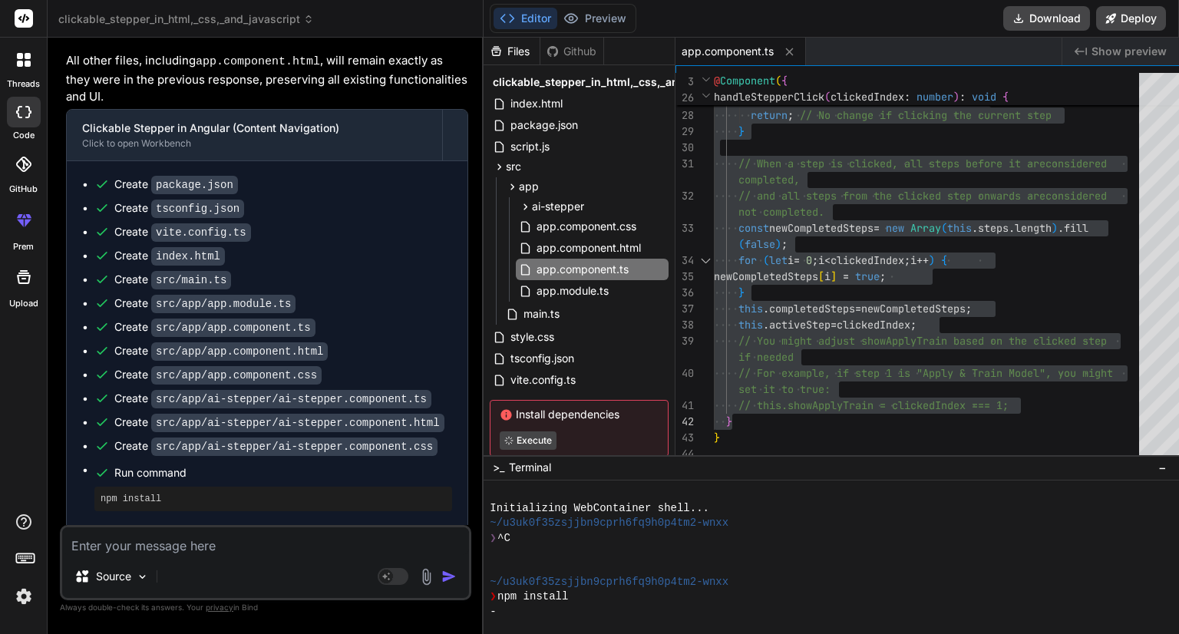
click at [175, 544] on textarea at bounding box center [265, 541] width 407 height 28
type textarea "T"
type textarea "x"
type textarea "Th"
type textarea "x"
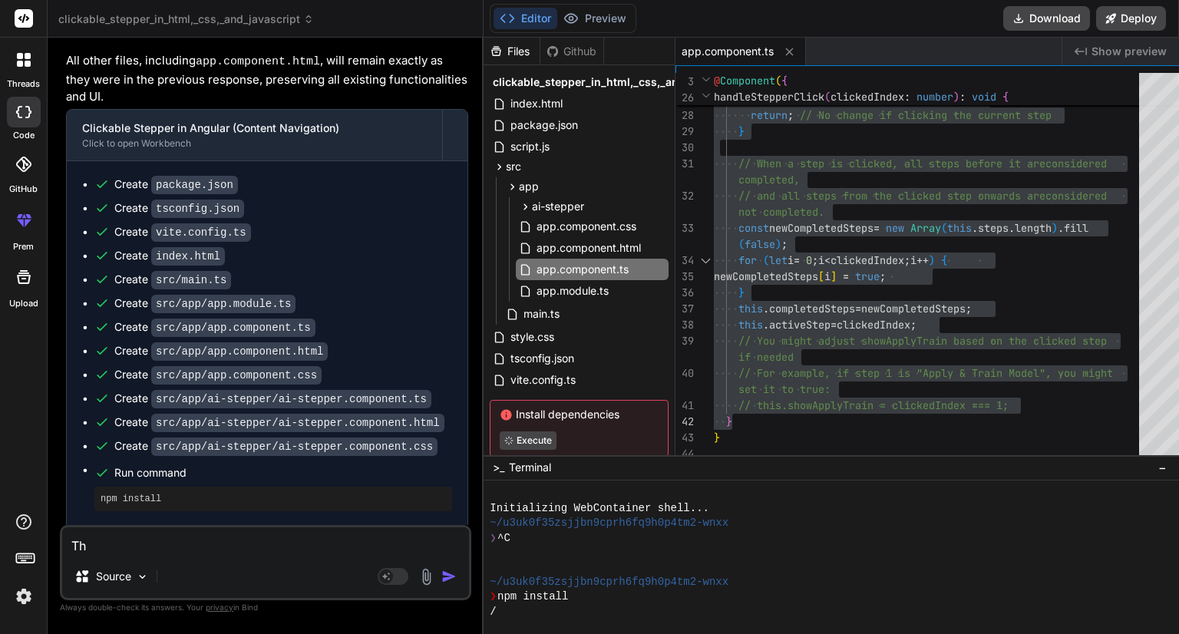
type textarea "The"
type textarea "x"
type textarea "The"
type textarea "x"
type textarea "The p"
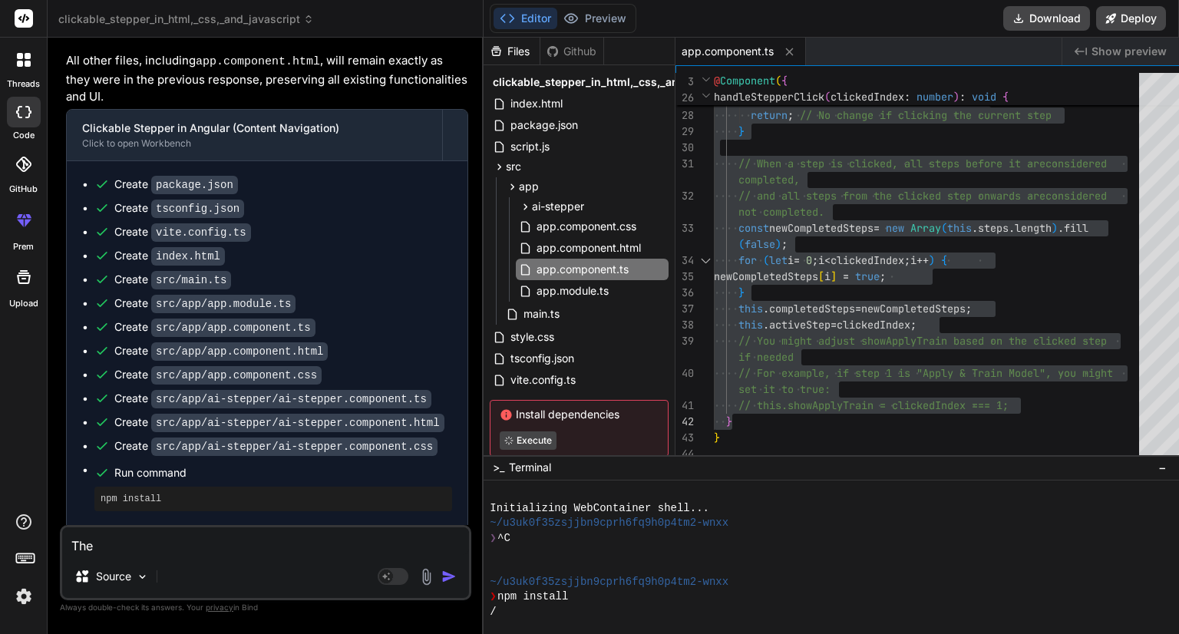
type textarea "x"
type textarea "The pa"
type textarea "x"
type textarea "The pag"
type textarea "x"
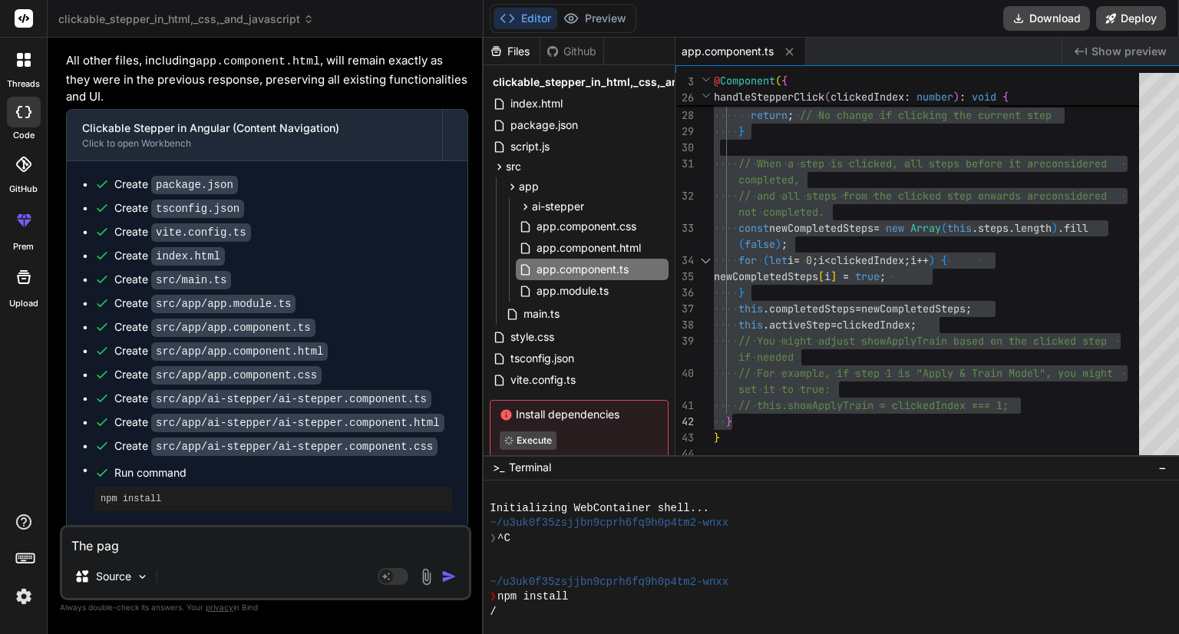
type textarea "The page"
type textarea "x"
type textarea "The page"
type textarea "x"
type textarea "The page i"
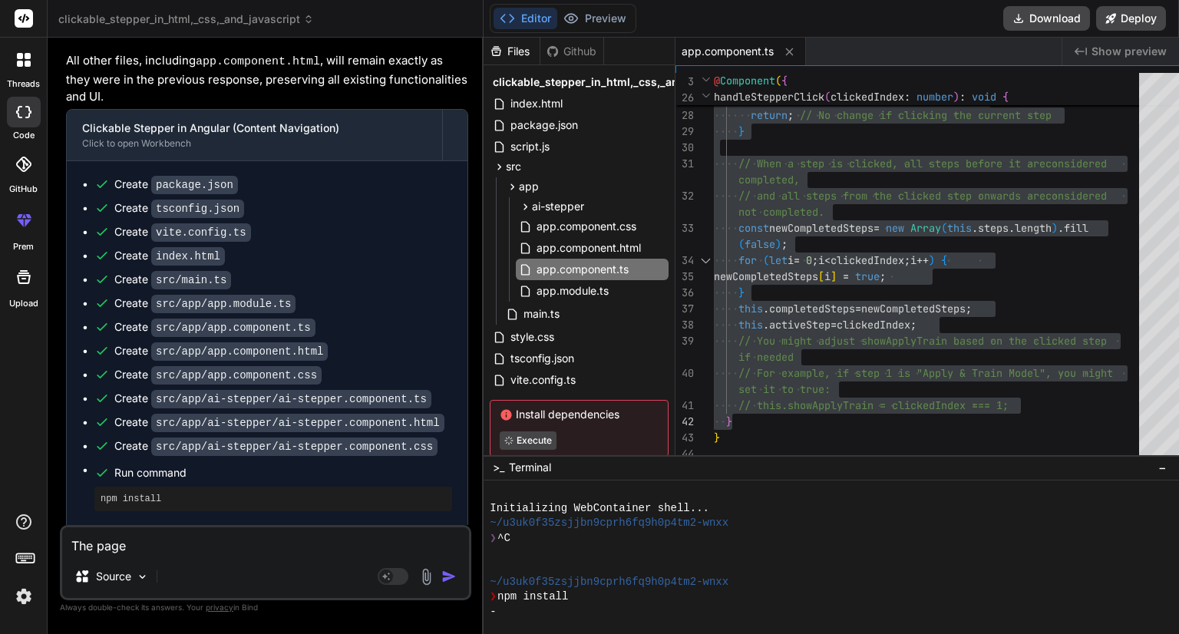
type textarea "x"
type textarea "The page is"
type textarea "x"
type textarea "The page is"
type textarea "x"
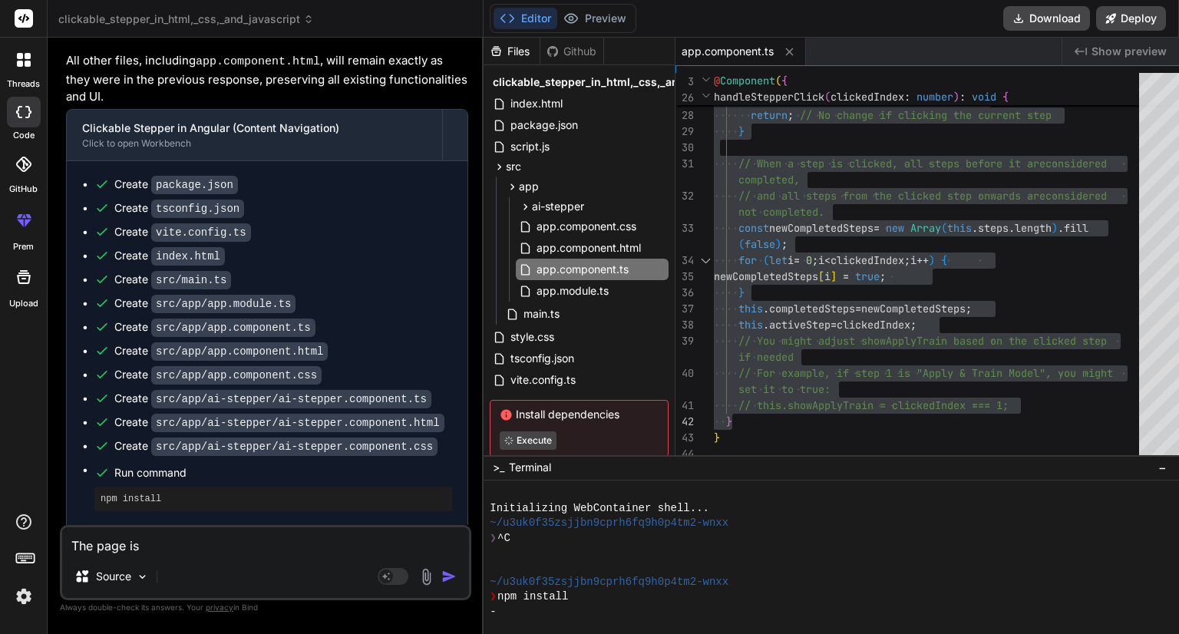
type textarea "The page is n"
type textarea "x"
type textarea "The page is no"
type textarea "x"
type textarea "The page is not"
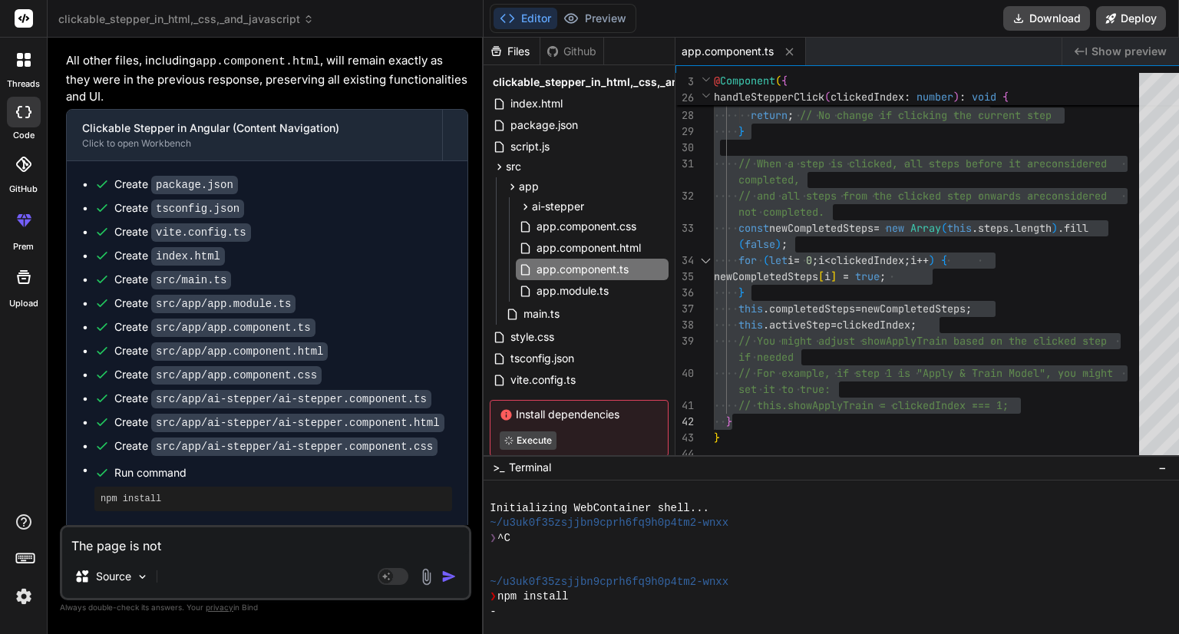
type textarea "x"
type textarea "The page is not"
type textarea "x"
type textarea "The page is not r"
type textarea "x"
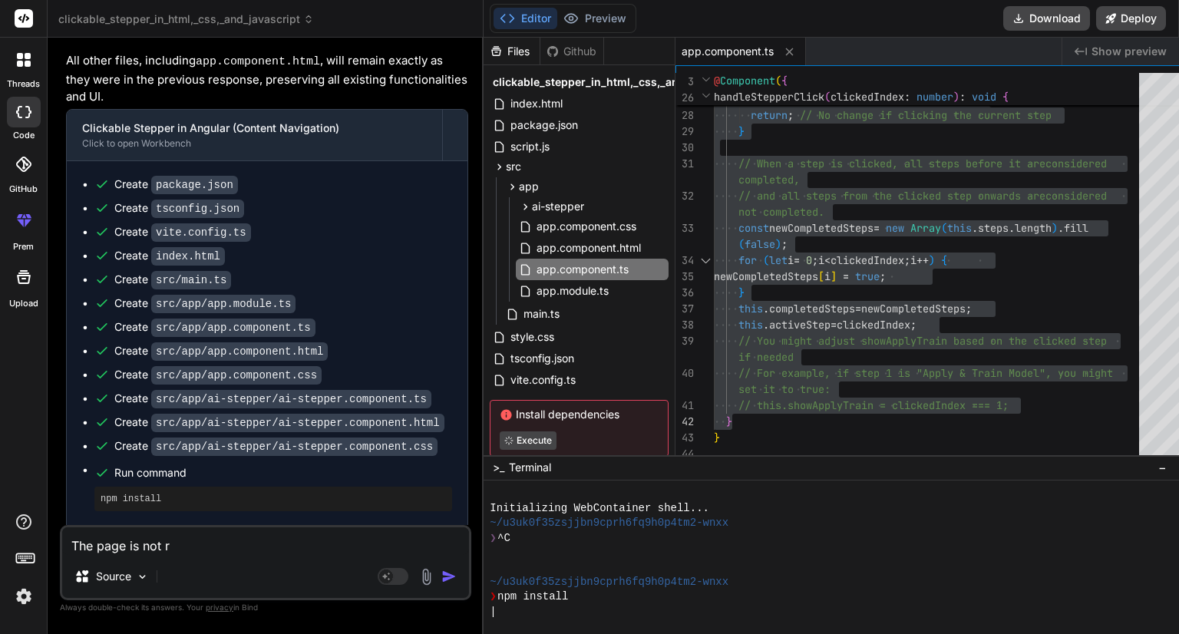
type textarea "The page is not ro"
type textarea "x"
type textarea "The page is not rou"
type textarea "x"
type textarea "The page is not rout"
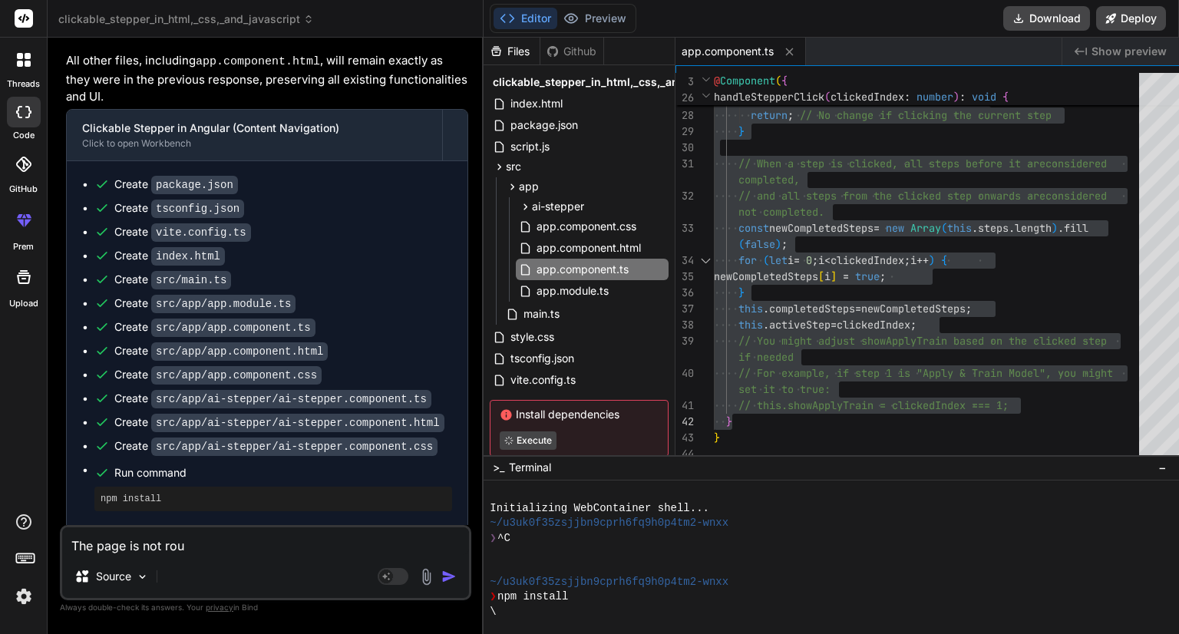
type textarea "x"
type textarea "The page is not routi"
type textarea "x"
type textarea "The page is not routin"
type textarea "x"
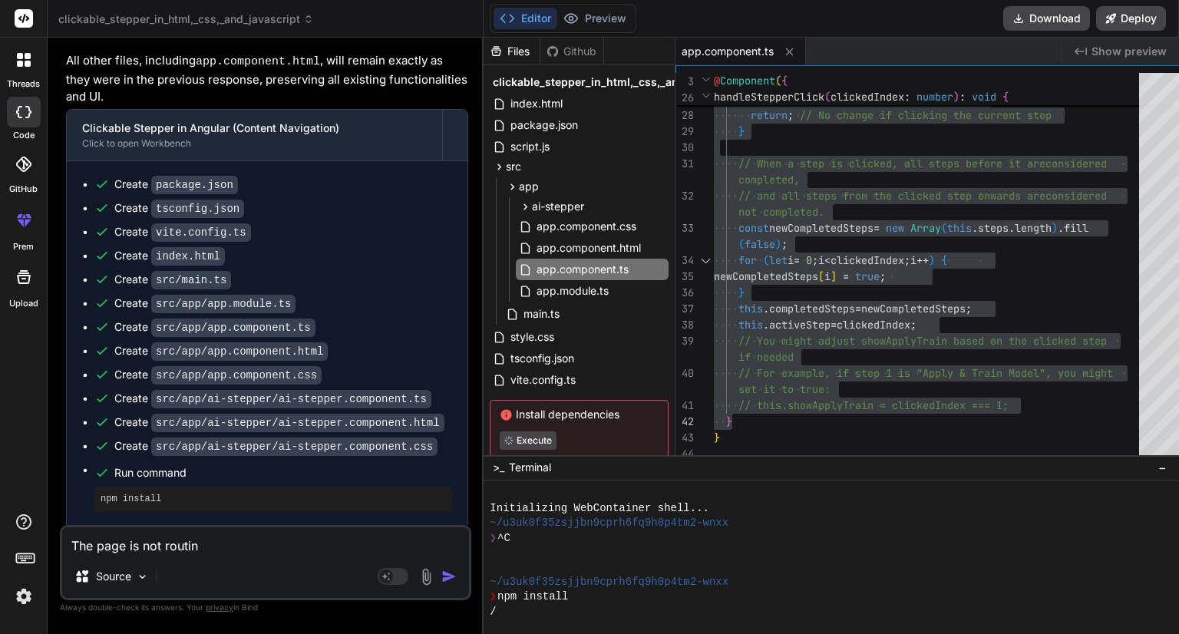
type textarea "The page is not routing"
type textarea "x"
type textarea "The page is not routing"
type textarea "x"
type textarea "The page is not routing t"
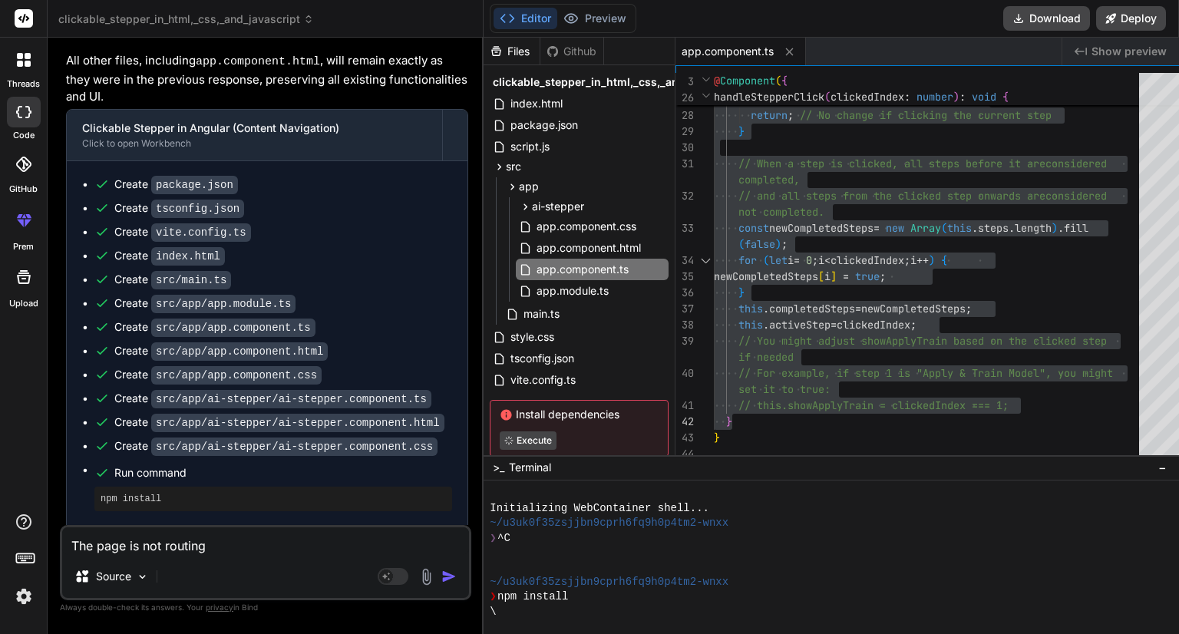
type textarea "x"
type textarea "The page is not routing to"
type textarea "x"
type textarea "The page is not routing to"
type textarea "x"
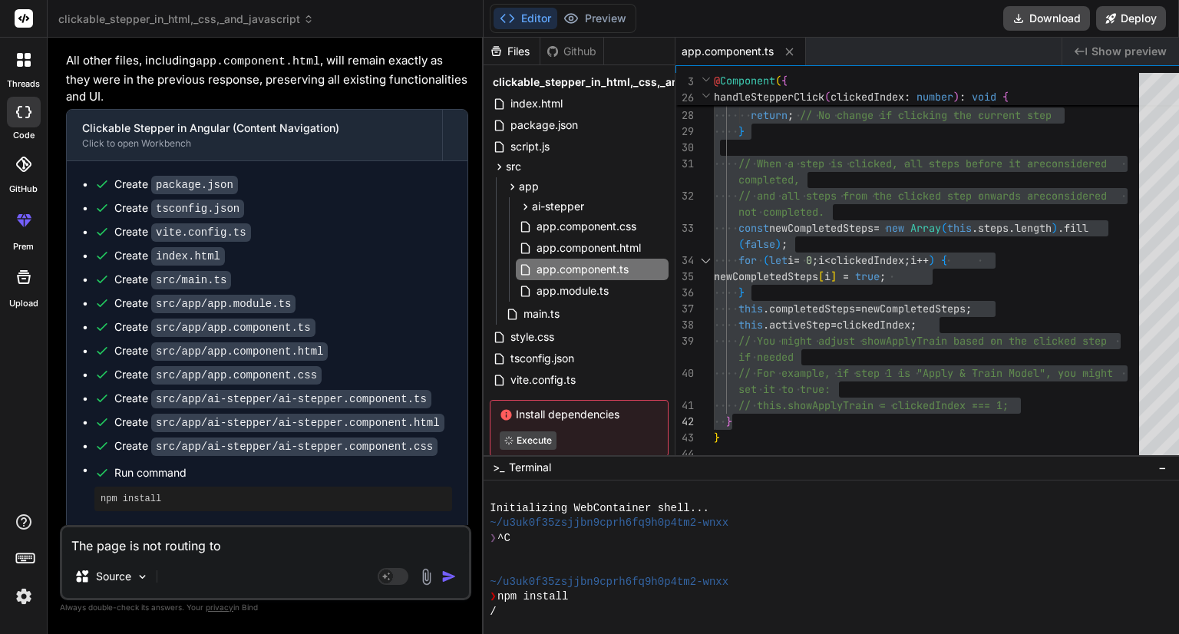
type textarea "The page is not routing to t"
type textarea "x"
type textarea "The page is not routing to th"
type textarea "x"
type textarea "The page is not routing to the"
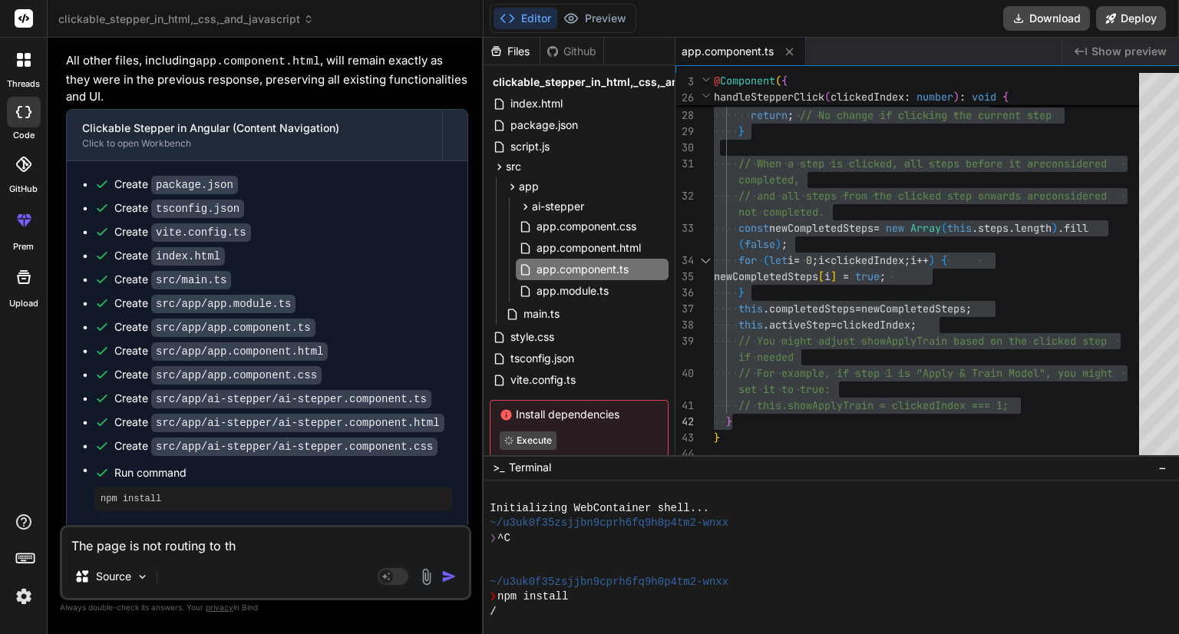
type textarea "x"
type textarea "The page is not routing to the"
type textarea "x"
type textarea "The page is not routing to the p"
type textarea "x"
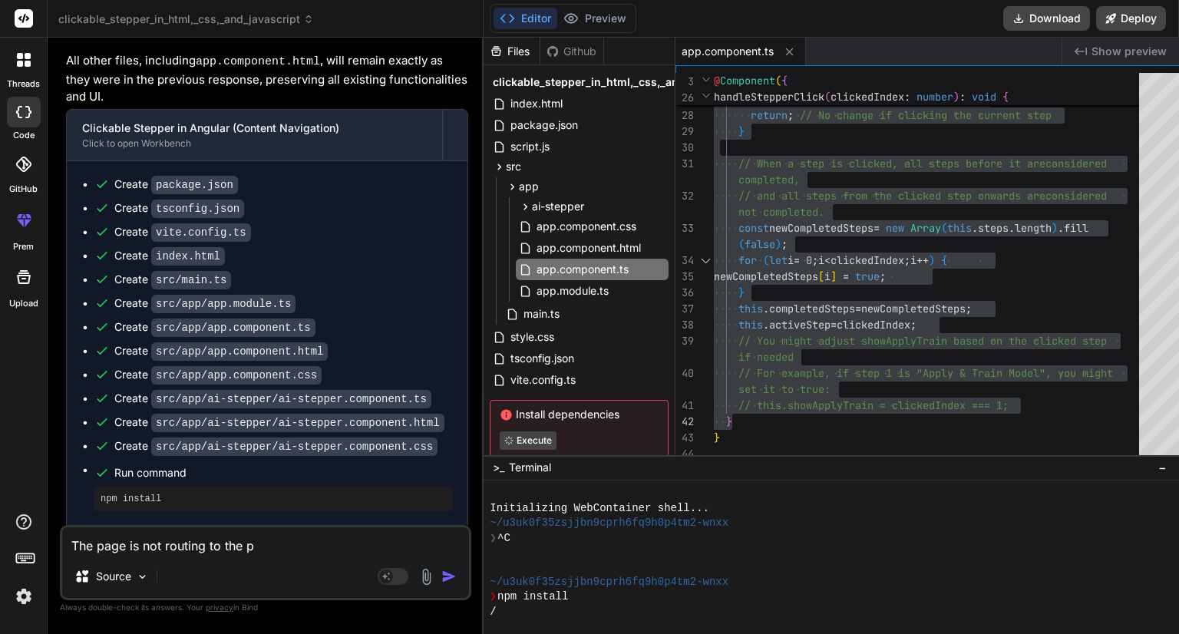
type textarea "The page is not routing to the pr"
type textarea "x"
type textarea "The page is not routing to the pre"
type textarea "x"
type textarea "The page is not routing to the prev"
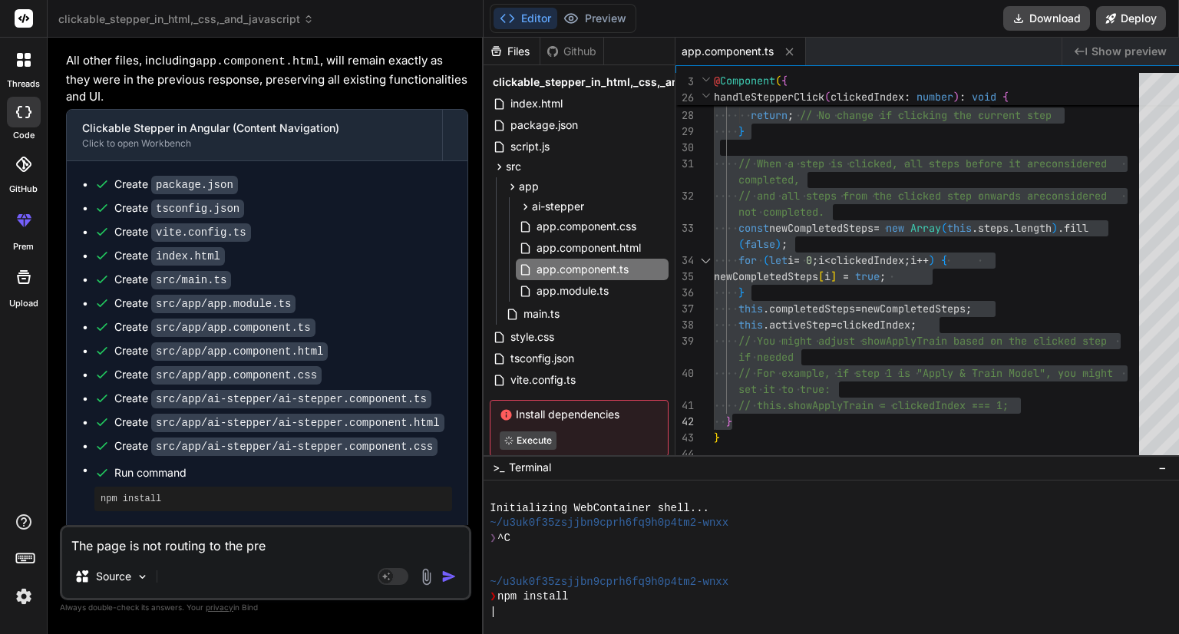
type textarea "x"
type textarea "The page is not routing to the previ"
type textarea "x"
type textarea "The page is not routing to the previo"
type textarea "x"
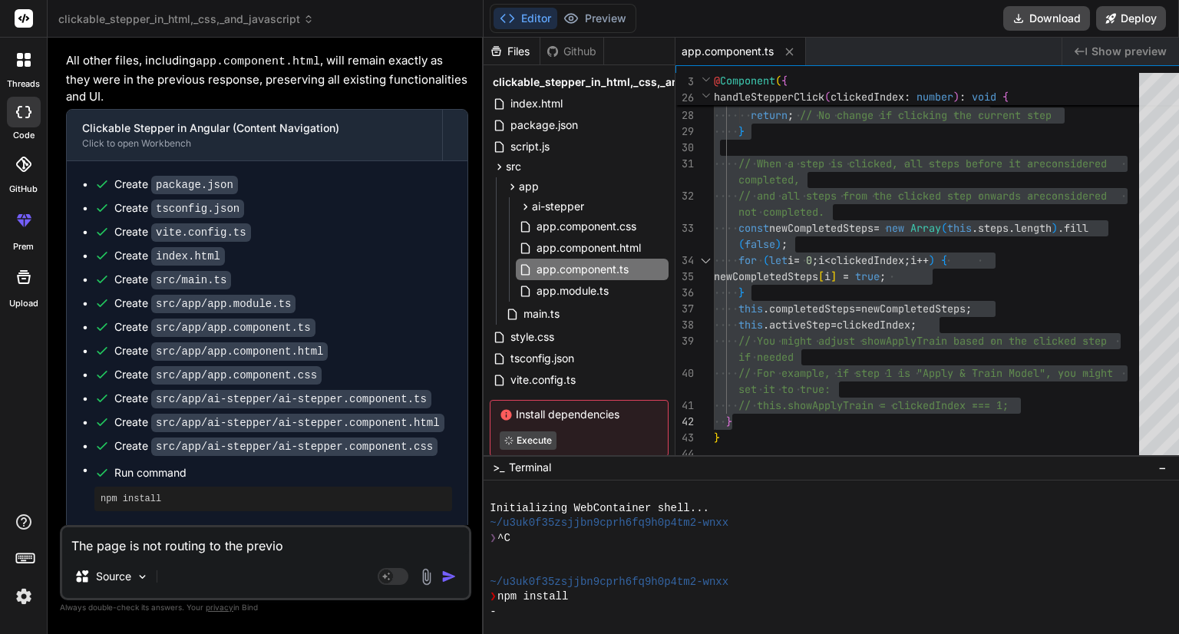
type textarea "The page is not routing to the previou"
type textarea "x"
type textarea "The page is not routing to the previous"
type textarea "x"
type textarea "The page is not routing to the previous"
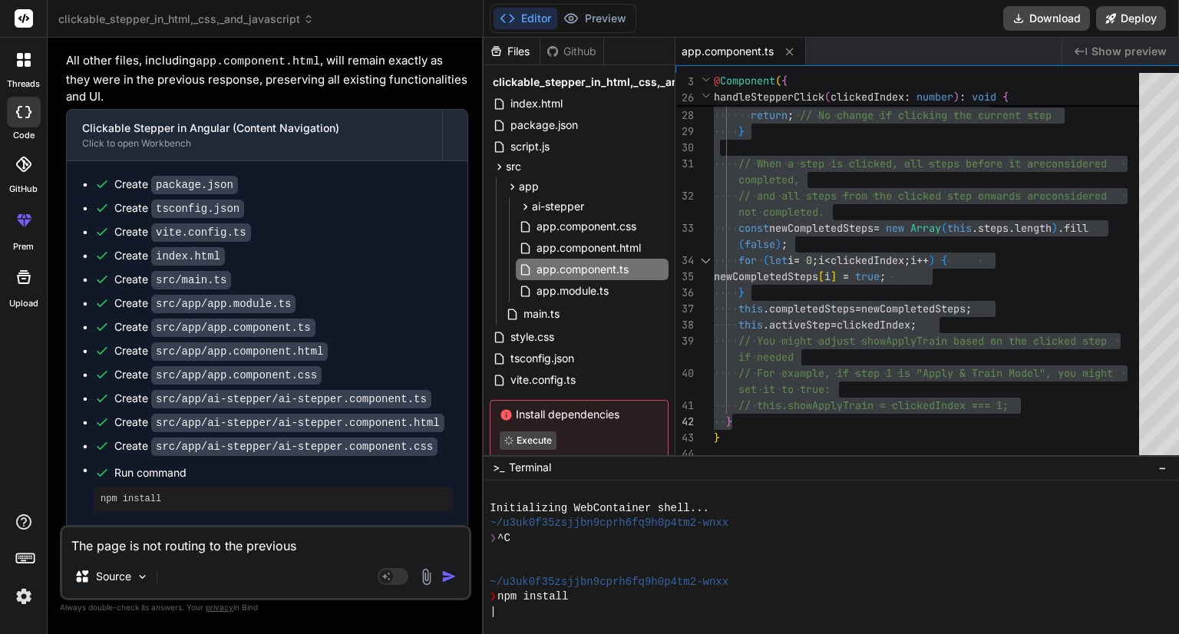
type textarea "x"
type textarea "The page is not routing to the previous p"
type textarea "x"
type textarea "The page is not routing to the previous pa"
type textarea "x"
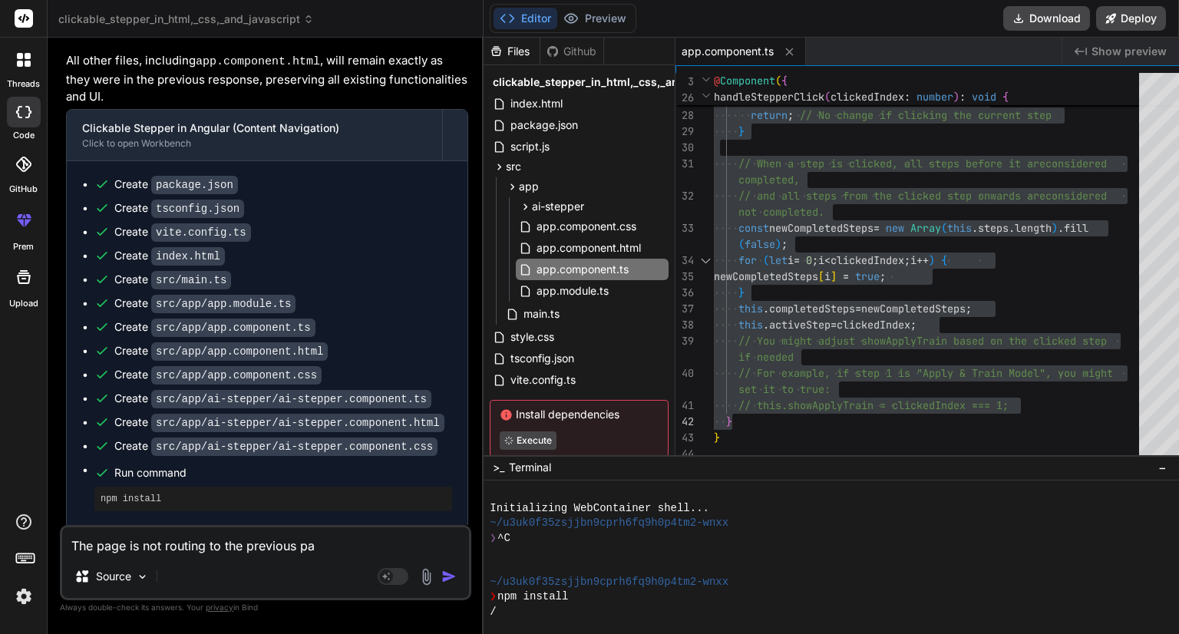
type textarea "The page is not routing to the previous pag"
type textarea "x"
type textarea "The page is not routing to the previous page"
type textarea "x"
type textarea "The page is not routing to the previous page"
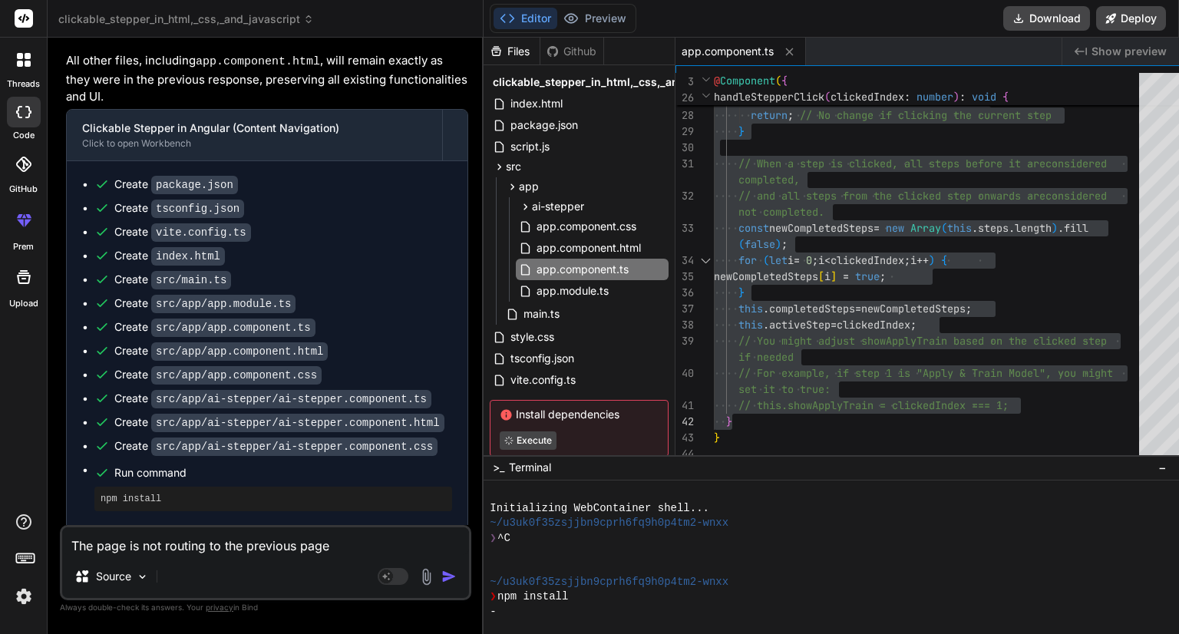
type textarea "x"
type textarea "The page is not routing to the previous page w"
type textarea "x"
type textarea "The page is not routing to the previous page wh"
type textarea "x"
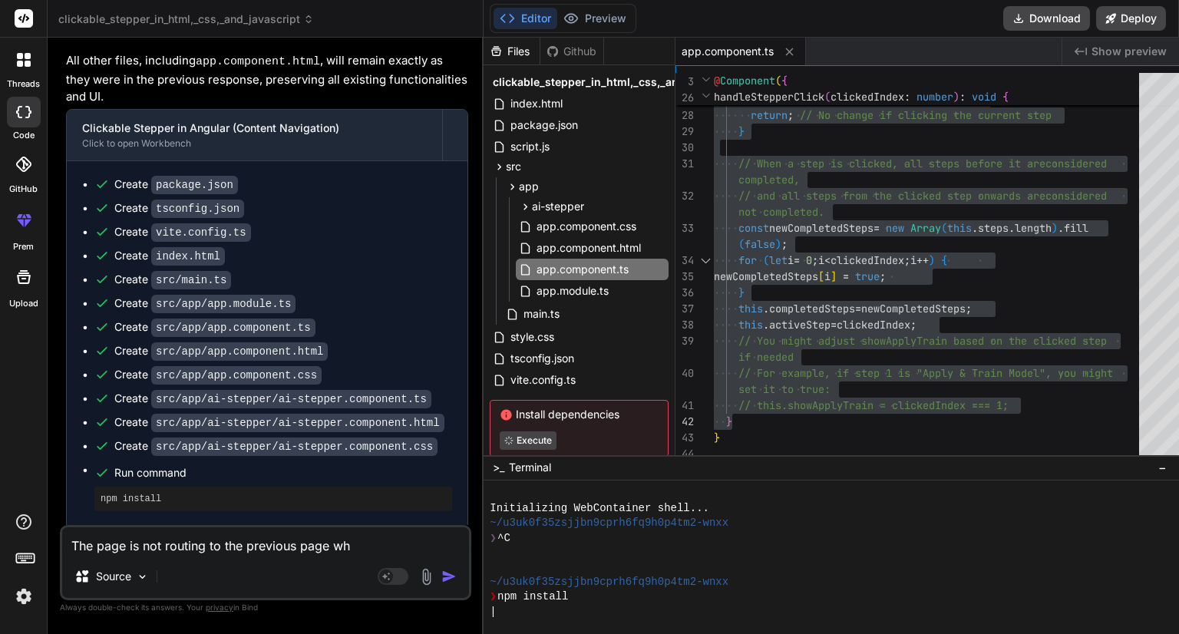
type textarea "The page is not routing to the previous page whe"
type textarea "x"
type textarea "The page is not routing to the previous page when"
type textarea "x"
type textarea "The page is not routing to the previous page when"
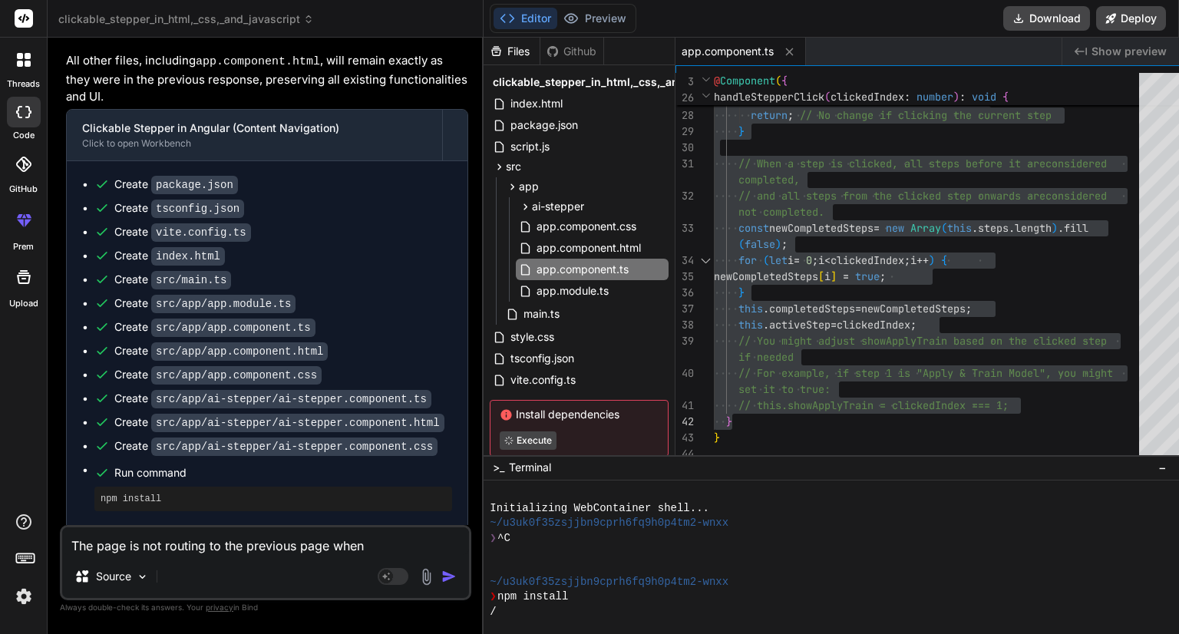
type textarea "x"
type textarea "The page is not routing to the previous page when I"
type textarea "x"
type textarea "The page is not routing to the previous page when I"
type textarea "x"
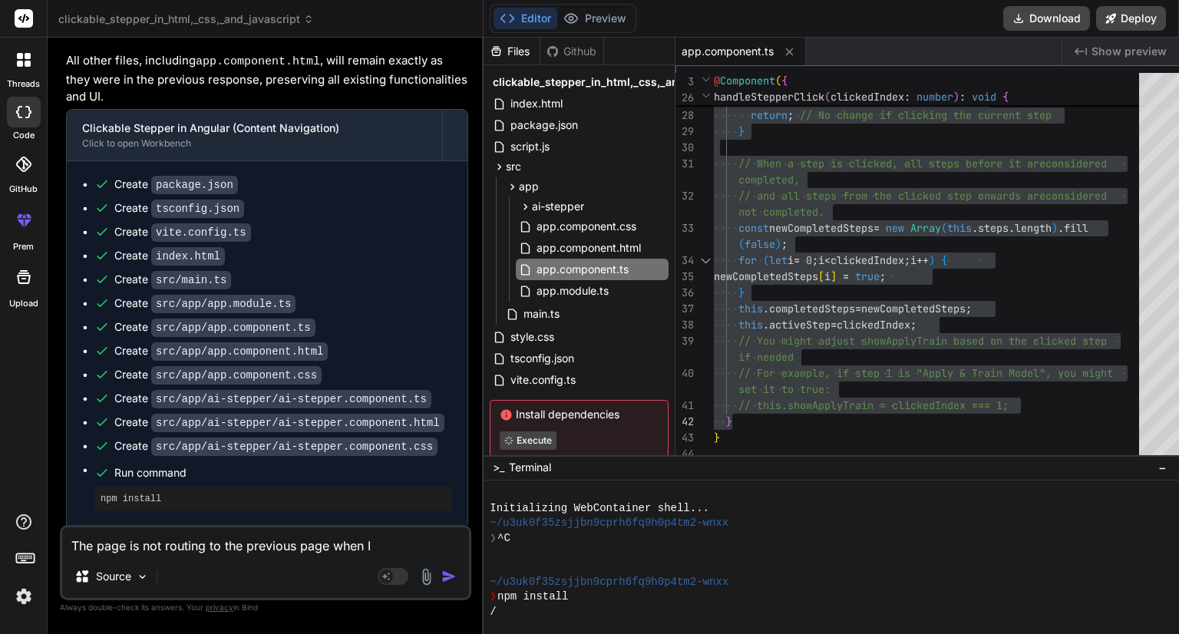
type textarea "The page is not routing to the previous page when I c"
type textarea "x"
type textarea "The page is not routing to the previous page when I cl"
type textarea "x"
type textarea "The page is not routing to the previous page when I cli"
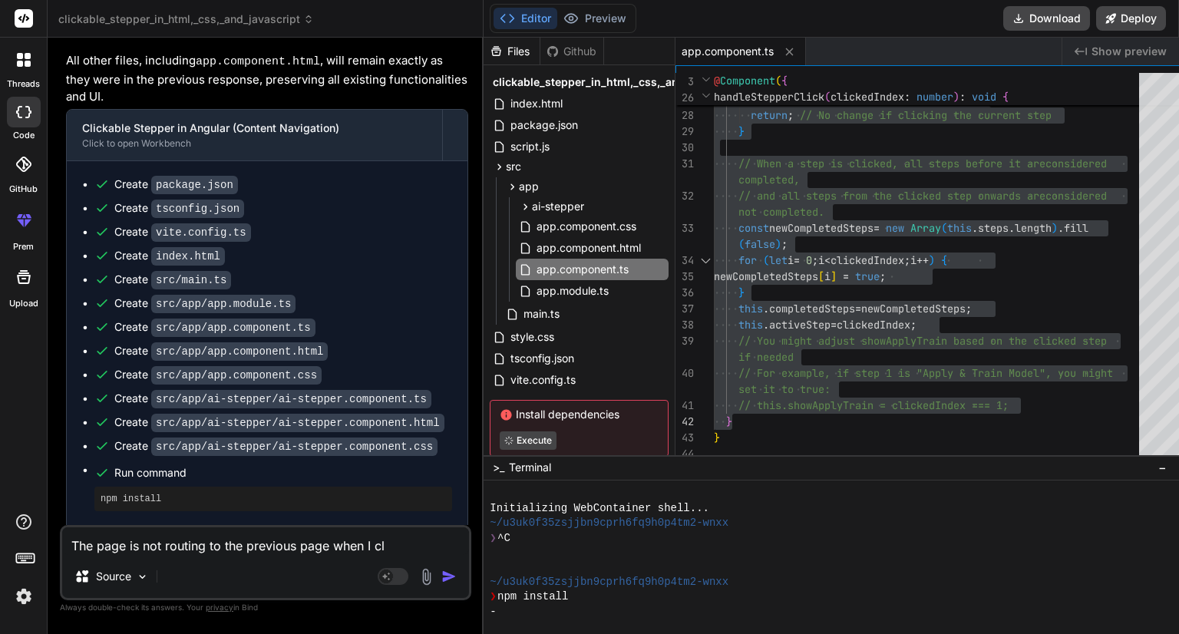
type textarea "x"
type textarea "The page is not routing to the previous page when I clic"
type textarea "x"
type textarea "The page is not routing to the previous page when I click"
type textarea "x"
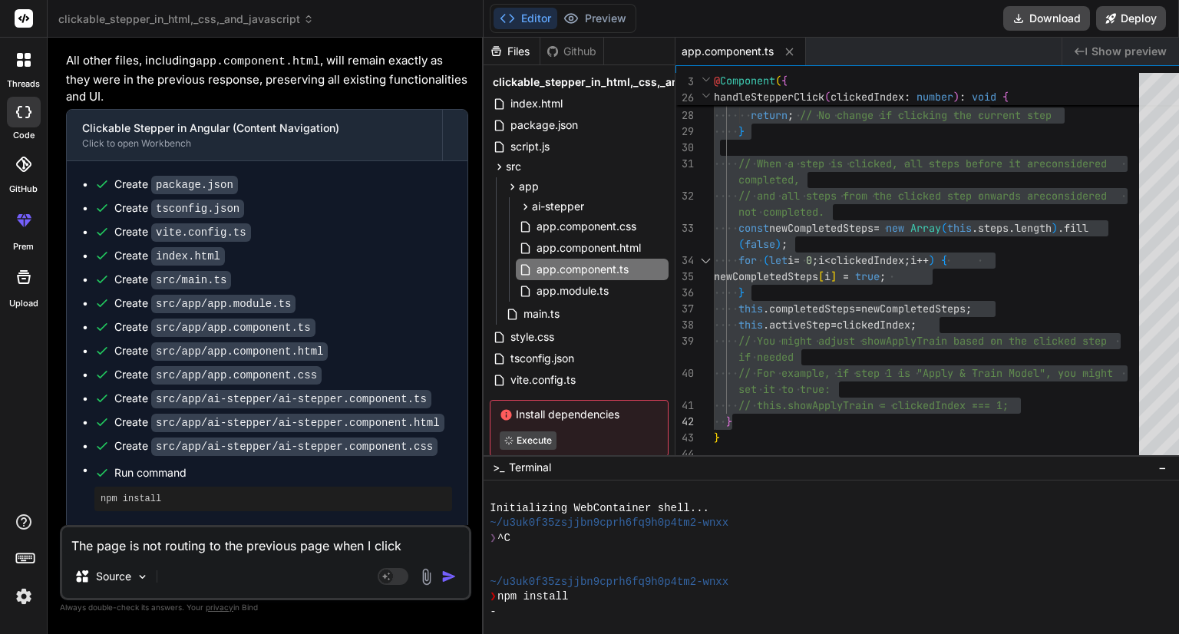
type textarea "The page is not routing to the previous page when I click"
type textarea "x"
type textarea "The page is not routing to the previous page when I click o"
type textarea "x"
type textarea "The page is not routing to the previous page when I click on"
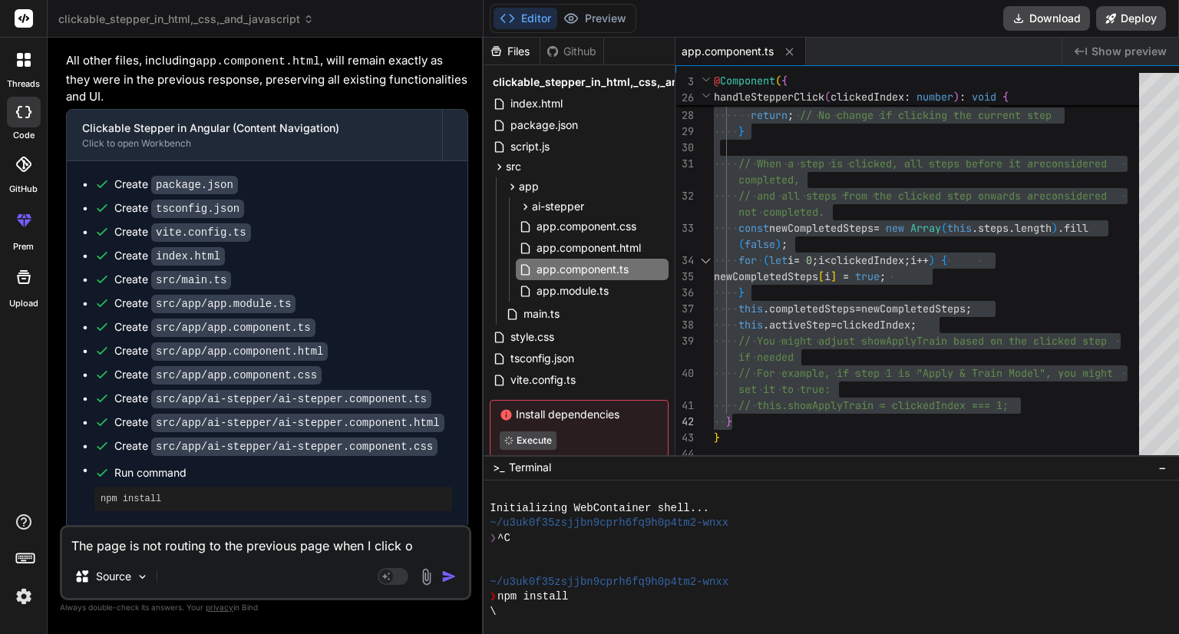
type textarea "x"
type textarea "The page is not routing to the previous page when I click on"
type textarea "x"
type textarea "The page is not routing to the previous page when I click on p"
type textarea "x"
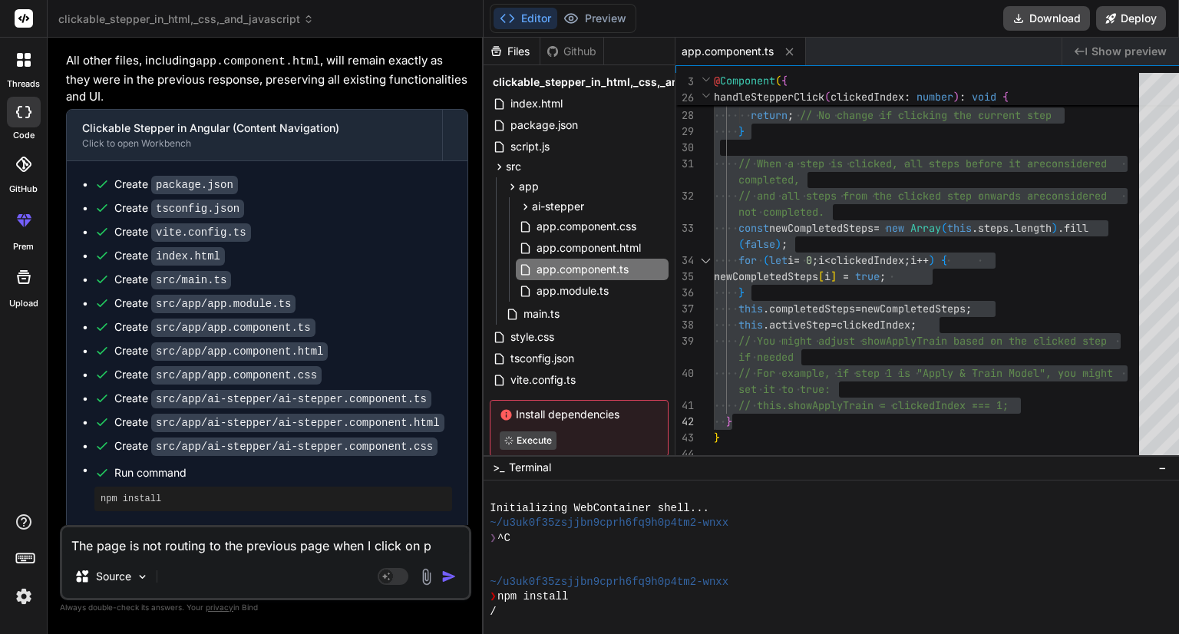
type textarea "The page is not routing to the previous page when I click on pr"
type textarea "x"
type textarea "The page is not routing to the previous page when I click on pre"
type textarea "x"
type textarea "The page is not routing to the previous page when I click on prev"
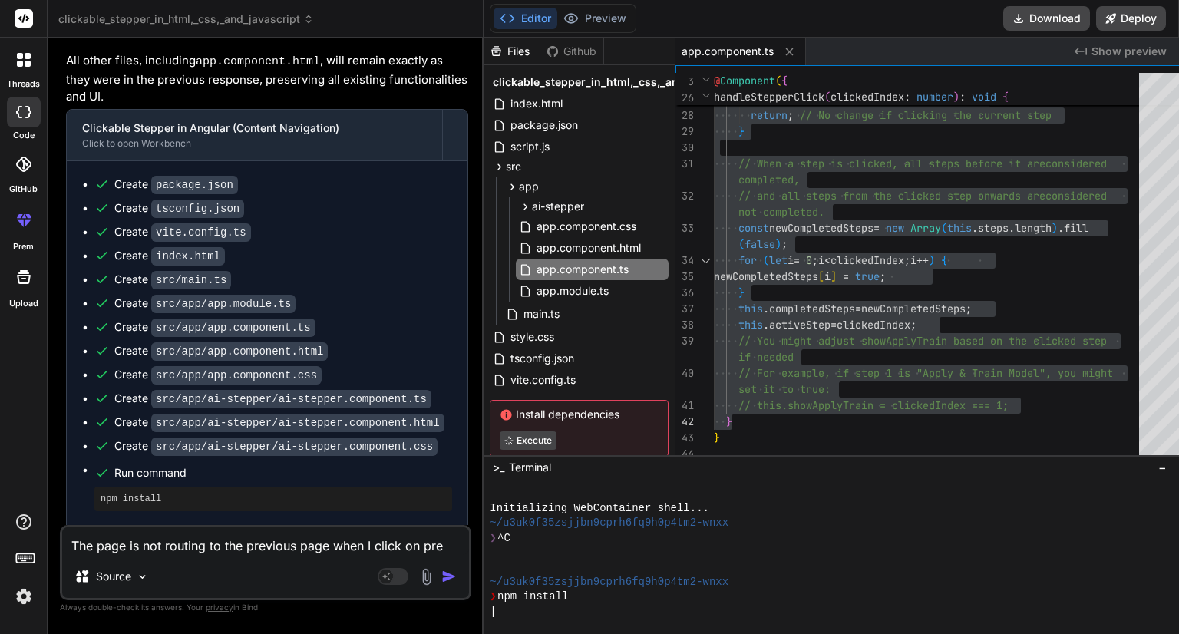
type textarea "x"
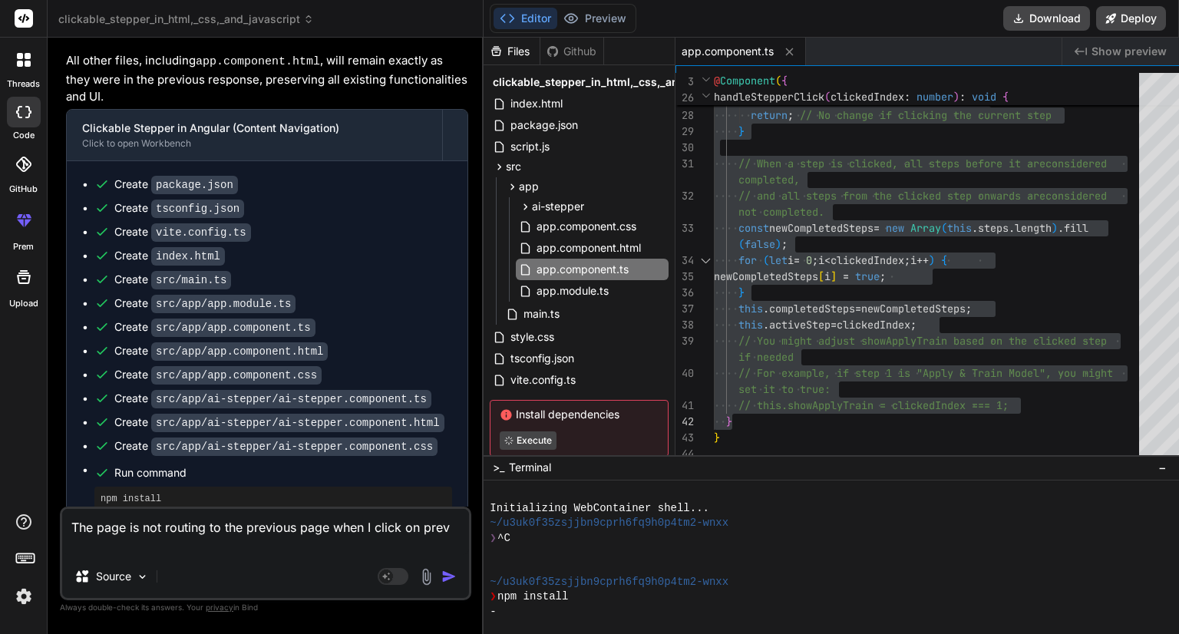
type textarea "The page is not routing to the previous page when I click on previ"
type textarea "x"
type textarea "The page is not routing to the previous page when I click on previo"
type textarea "x"
type textarea "The page is not routing to the previous page when I click on previou"
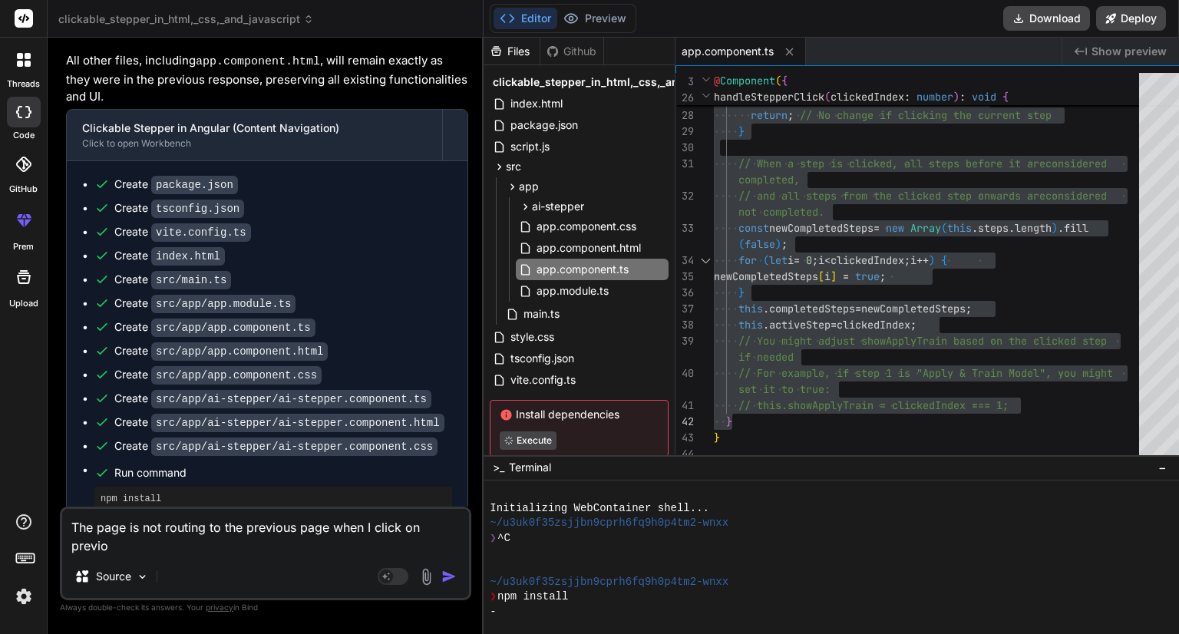
type textarea "x"
type textarea "The page is not routing to the previous page when I click on previous"
type textarea "x"
type textarea "The page is not routing to the previous page when I click on previous"
type textarea "x"
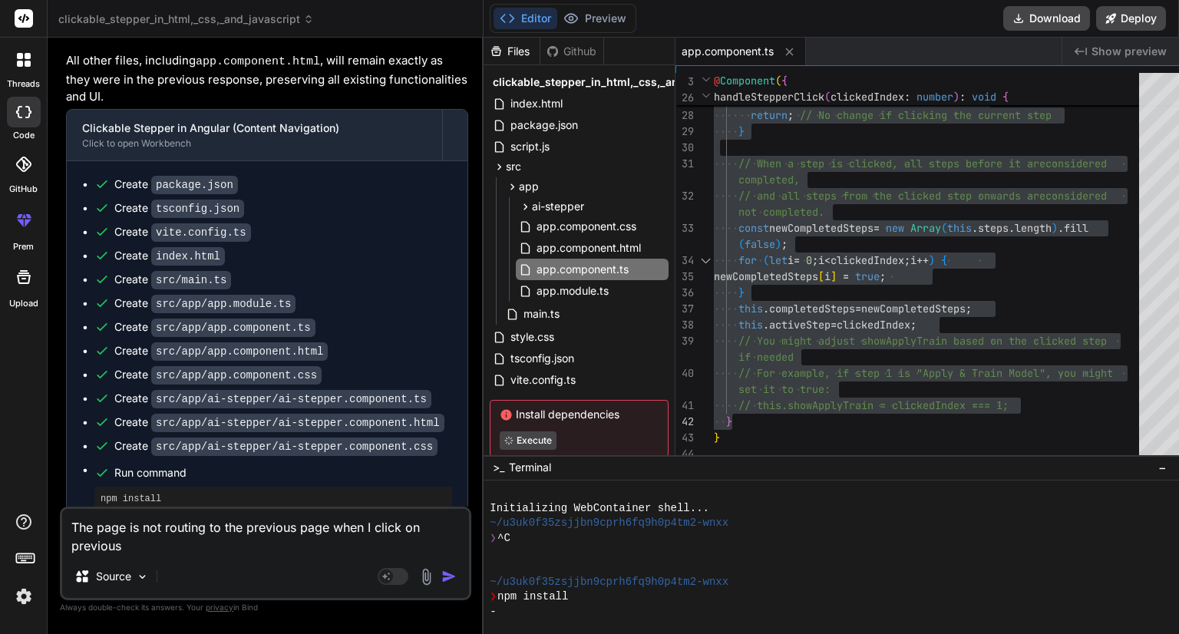
type textarea "The page is not routing to the previous page when I click on previous s"
type textarea "x"
type textarea "The page is not routing to the previous page when I click on previous st"
type textarea "x"
type textarea "The page is not routing to the previous page when I click on previous ste"
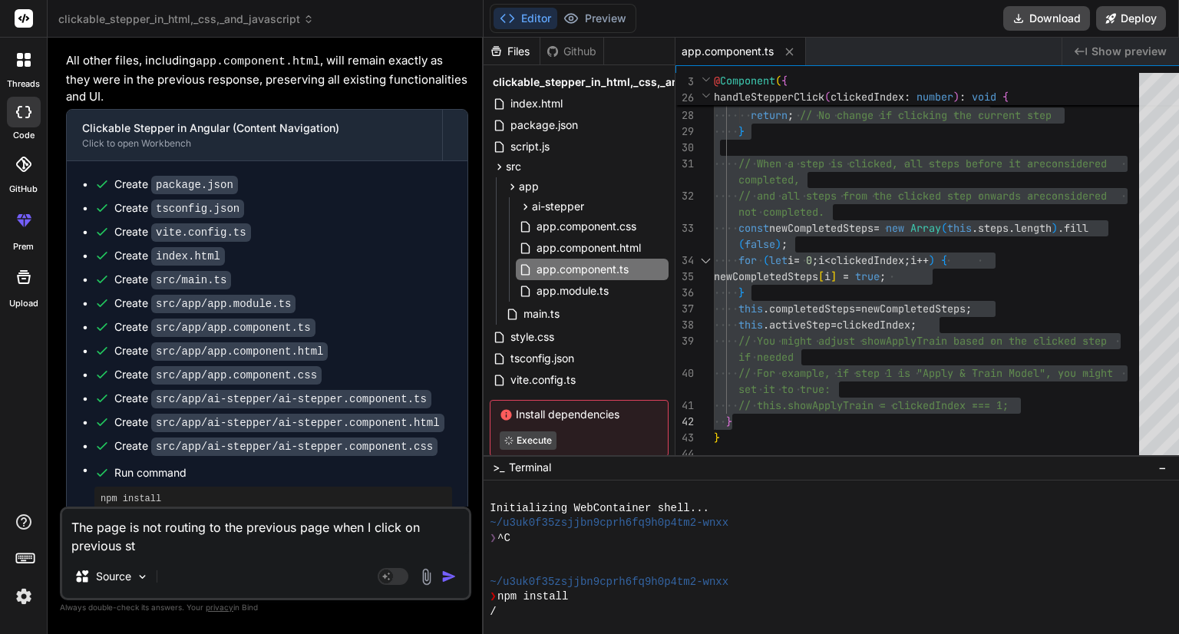
type textarea "x"
type textarea "The page is not routing to the previous page when I click on previous step"
type textarea "x"
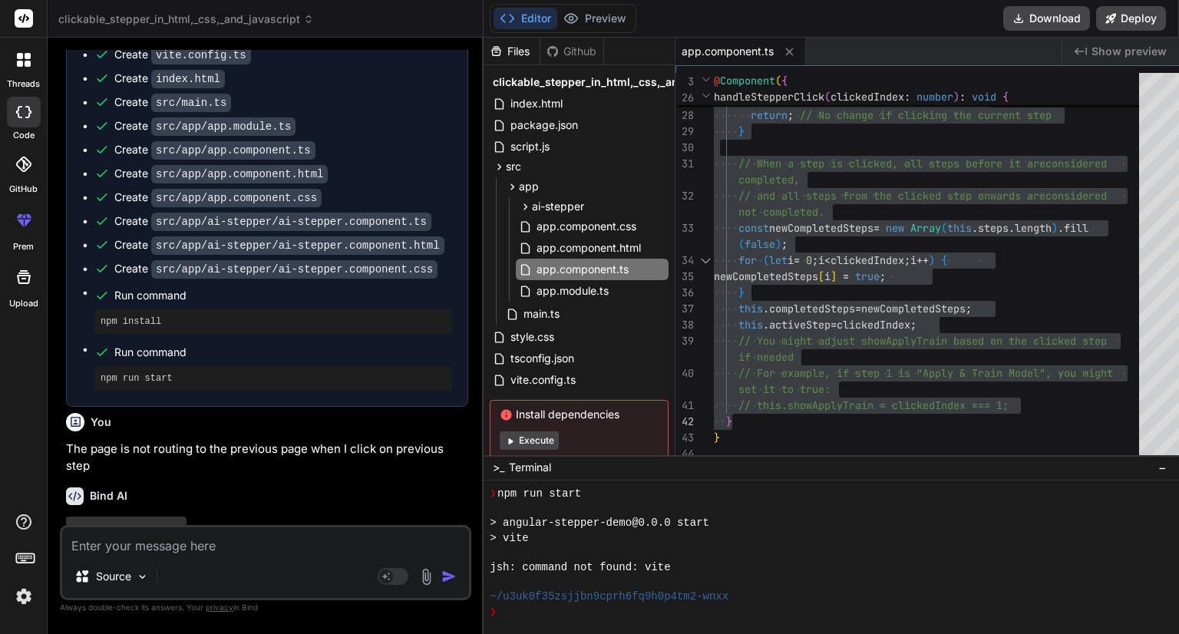
scroll to position [8478, 0]
type textarea "x"
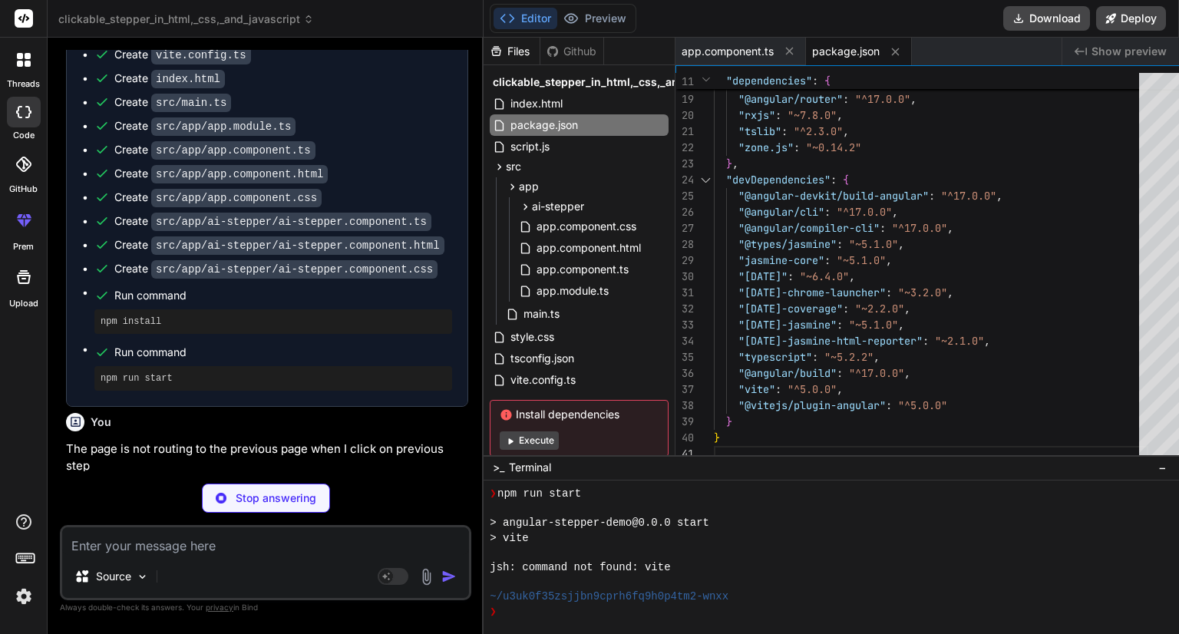
type textarea "x"
type textarea "}"
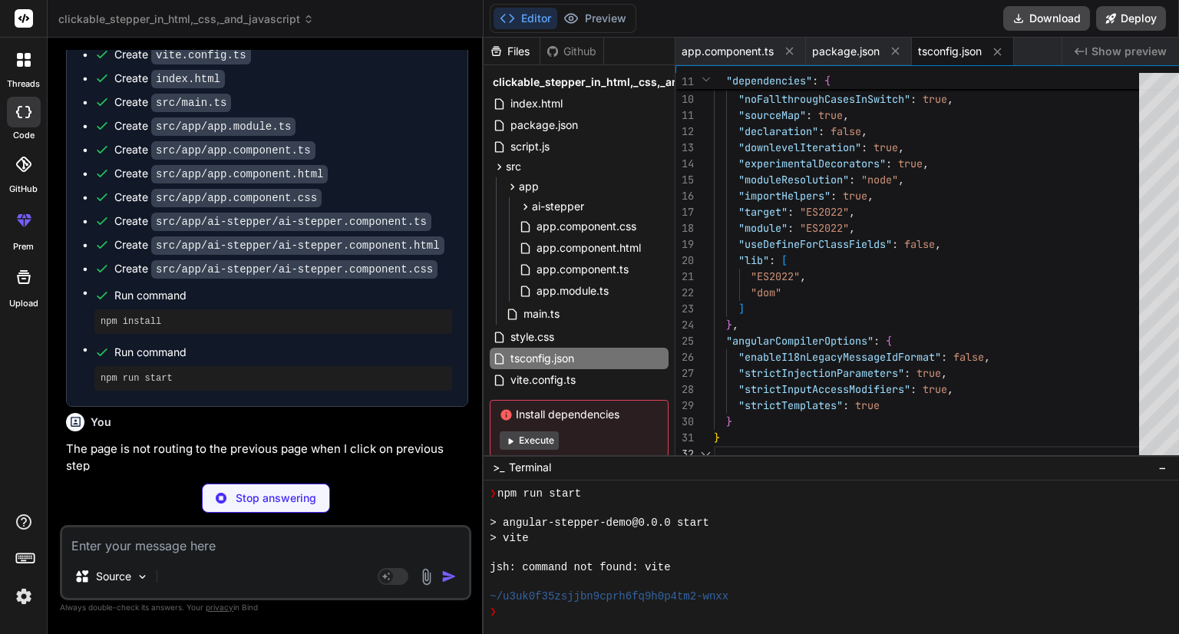
type textarea "x"
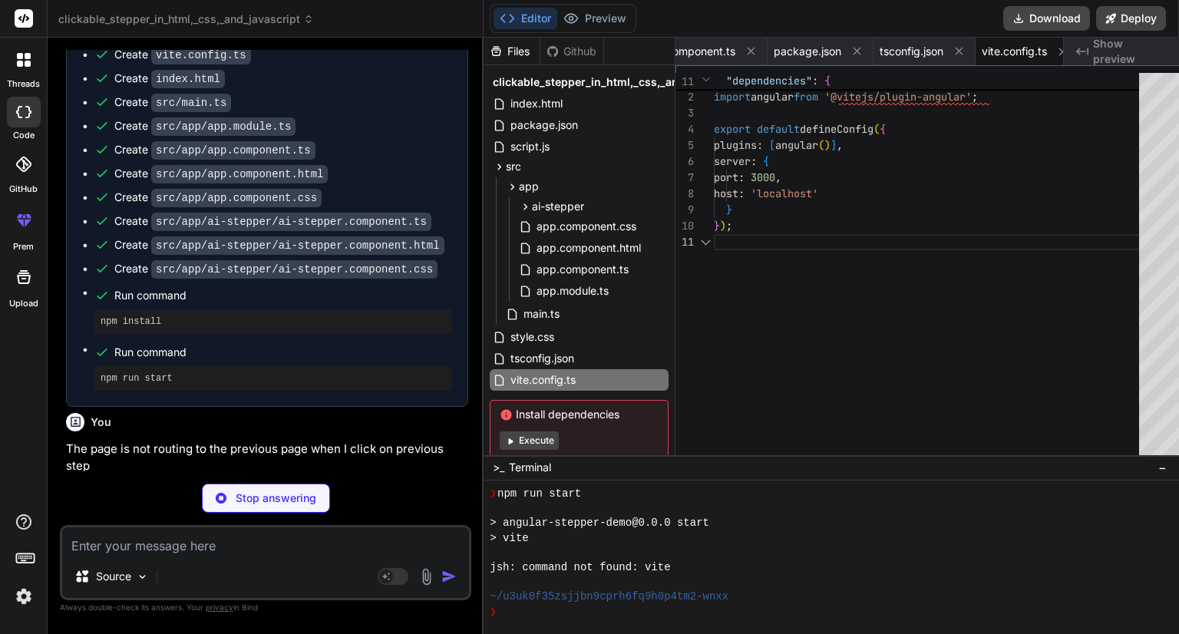
type textarea "x"
type textarea "<body> <app-root></app-root> </body> </html>"
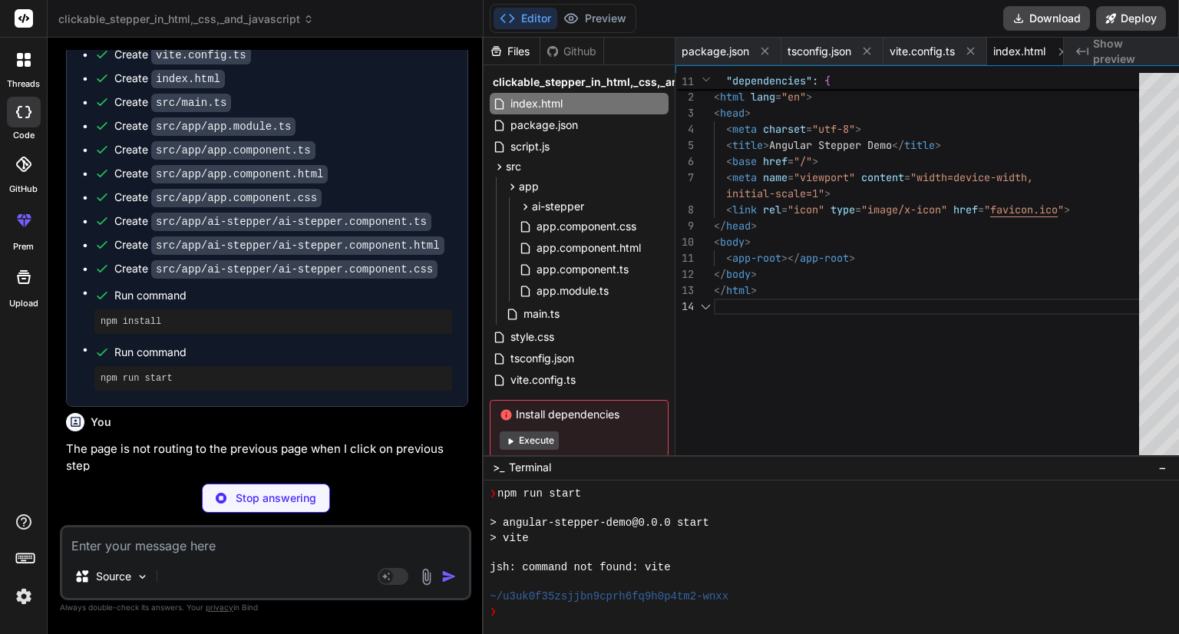
type textarea "x"
type textarea "import { platformBrowserDynamic } from '@angular/platform-browser-dynamic'; imp…"
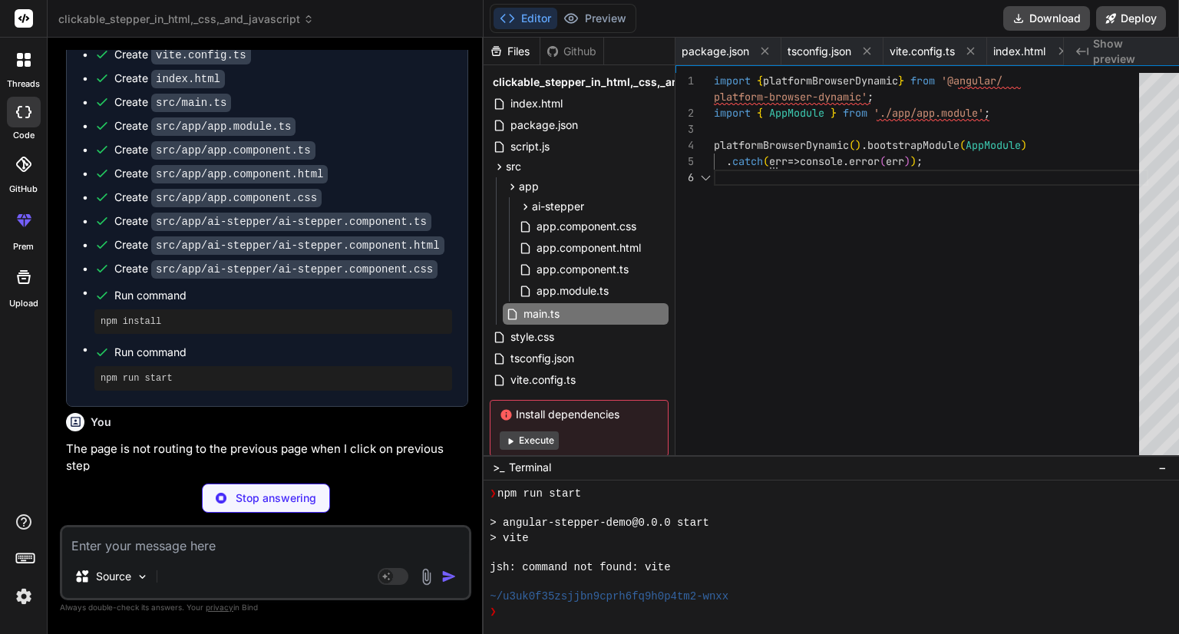
scroll to position [0, 223]
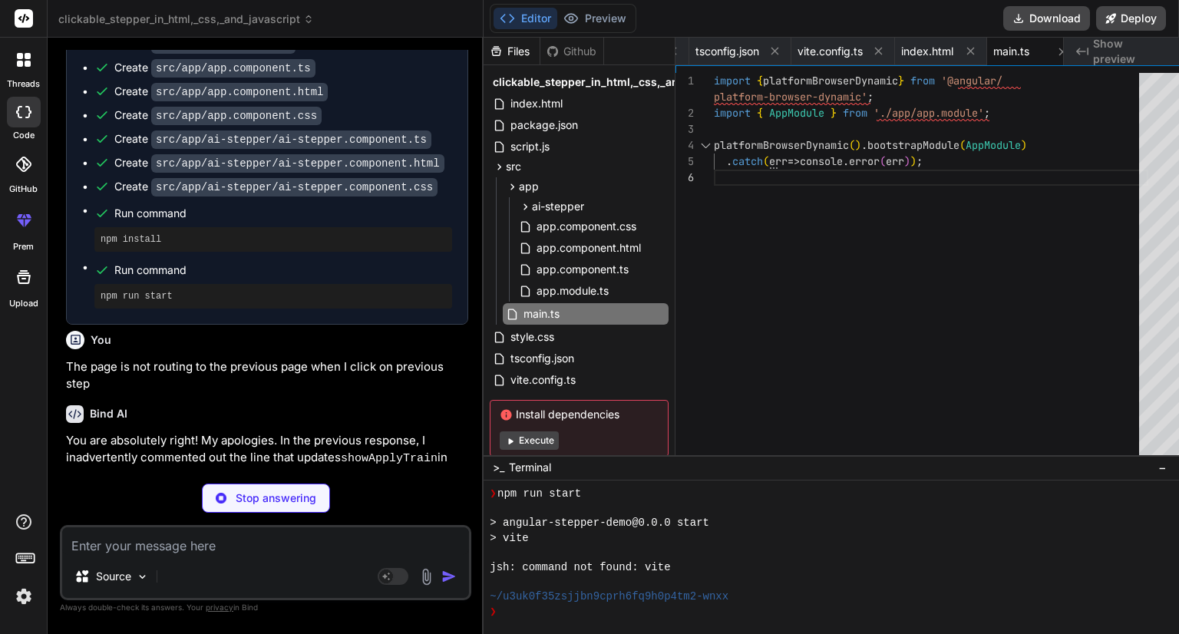
type textarea "x"
type textarea "export class AppModule { }"
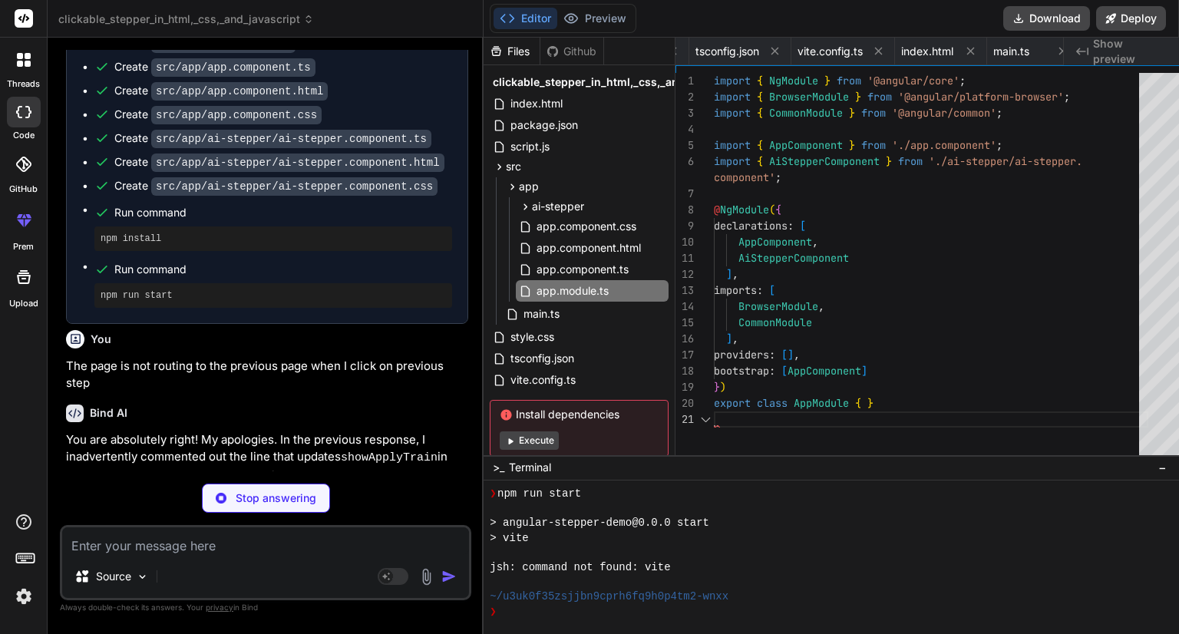
scroll to position [0, 332]
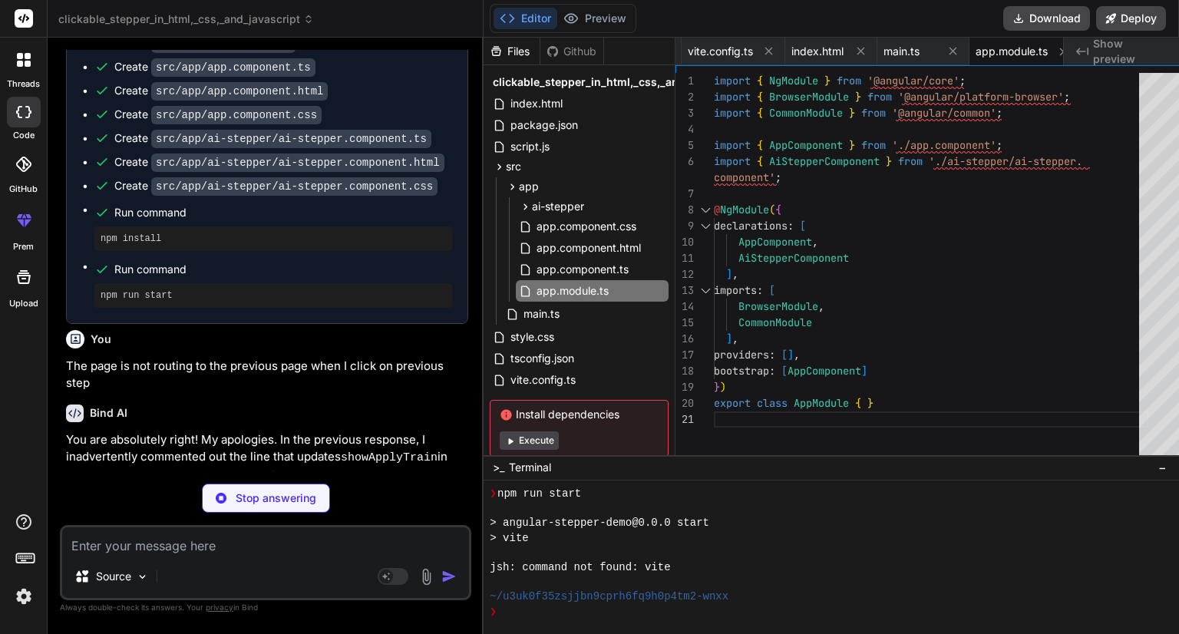
type textarea "x"
type textarea "}"
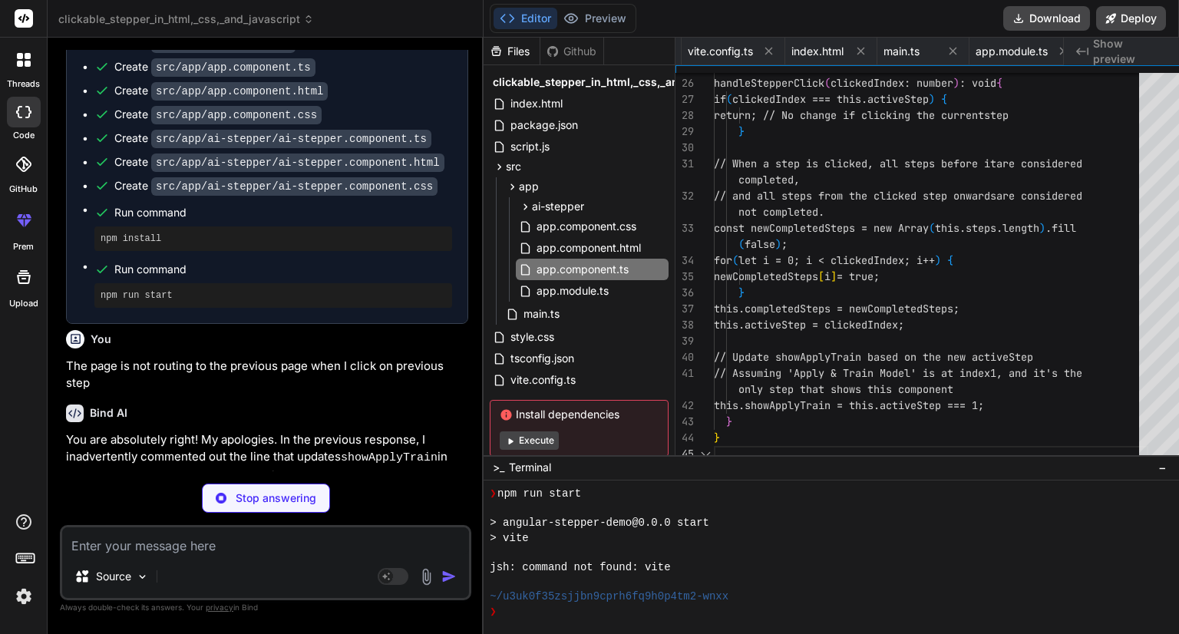
scroll to position [0, 0]
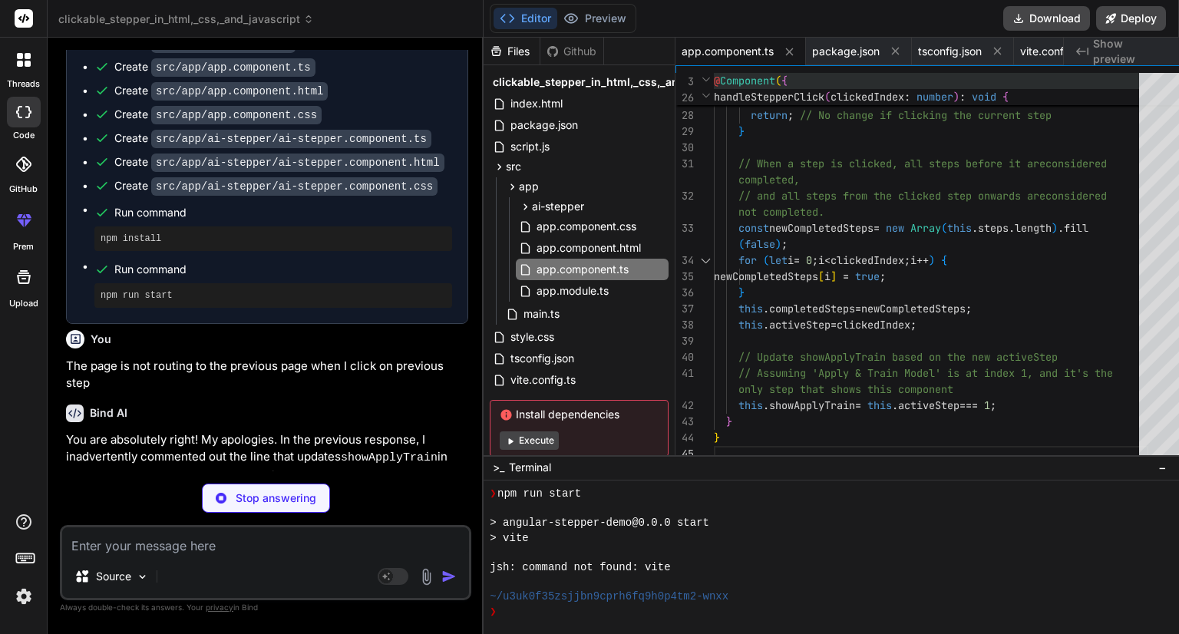
type textarea "x"
type textarea "<span class="button-text">Apply & Train Model</span> <span class="button-icon">…"
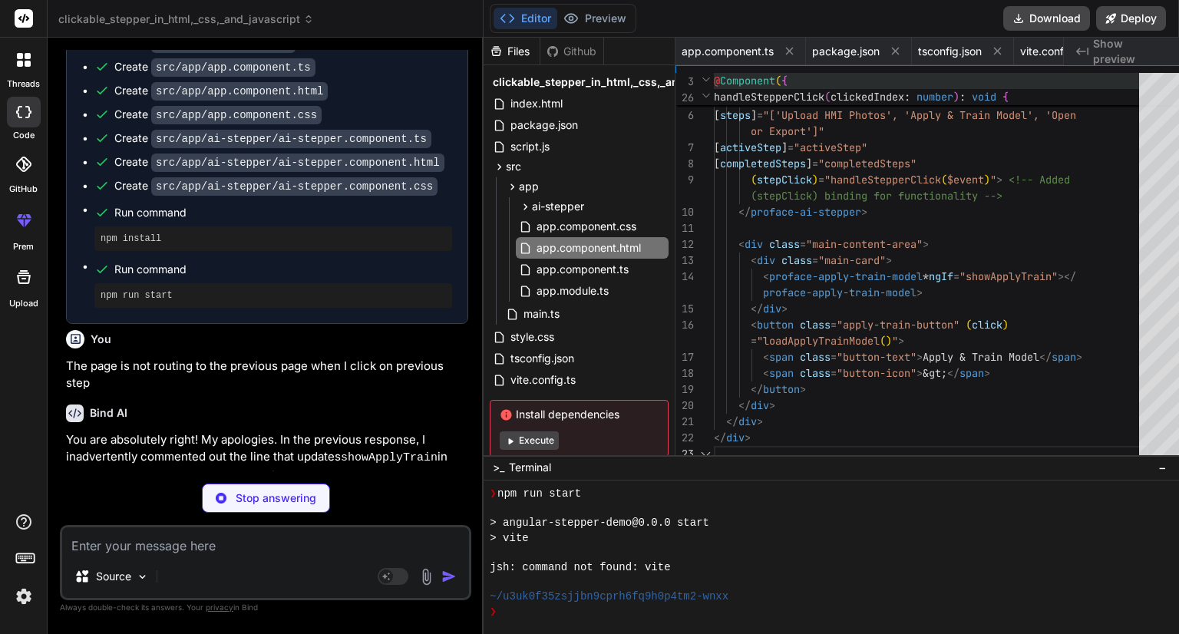
scroll to position [0, 476]
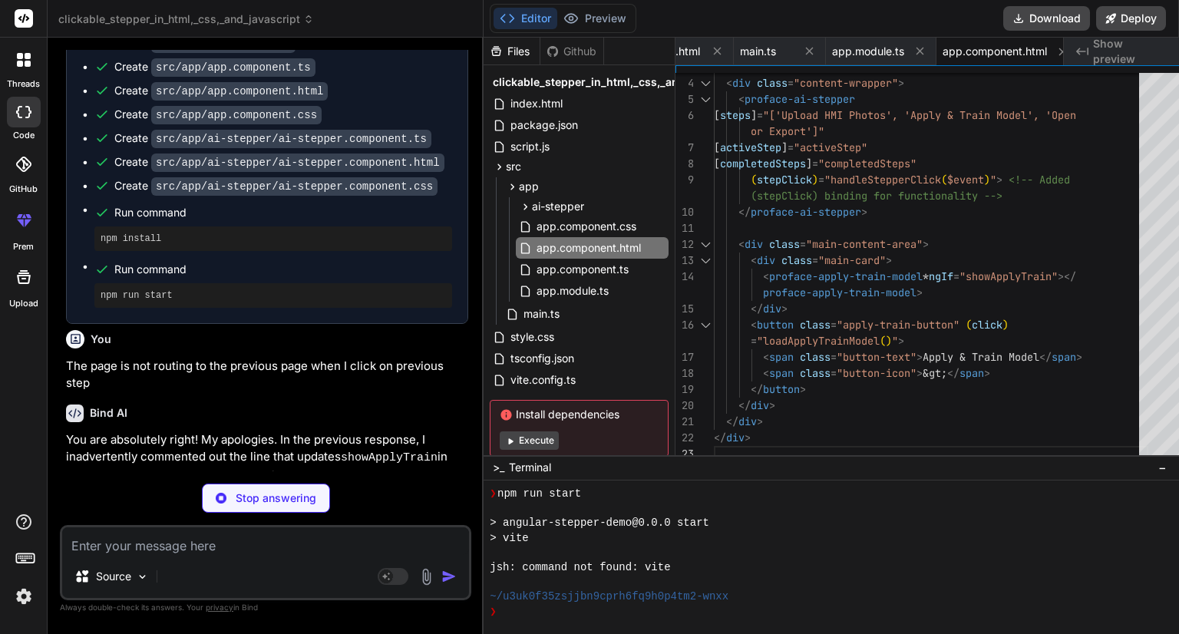
type textarea "x"
type textarea "} .button-icon { margin-left: 10px; font-weight: bold; }"
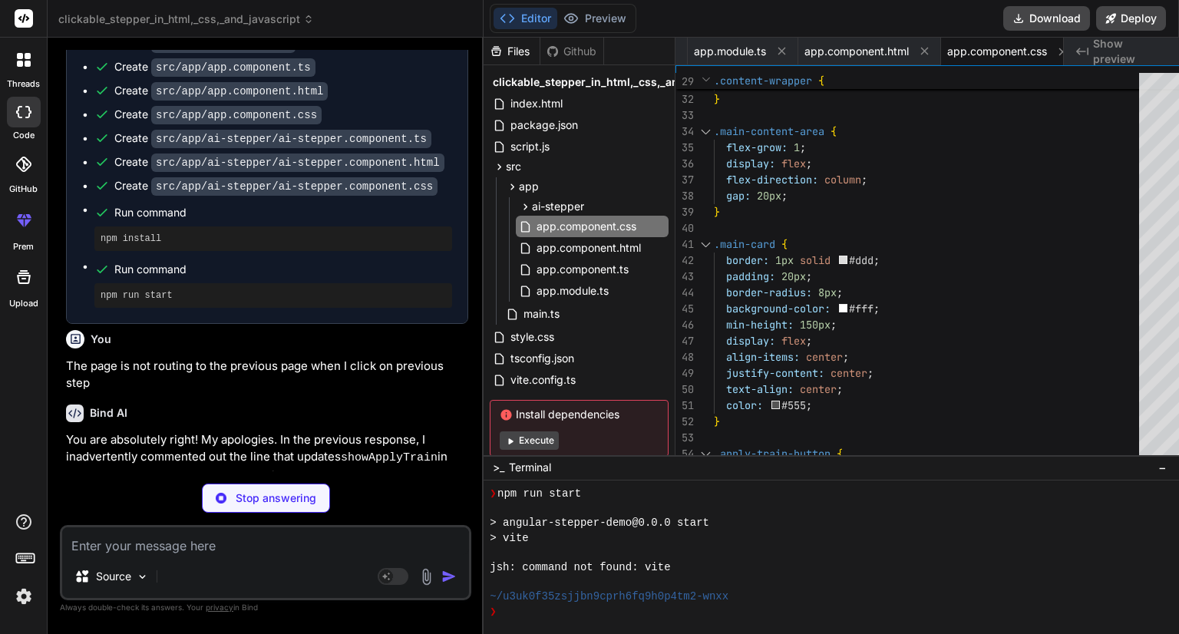
type textarea "x"
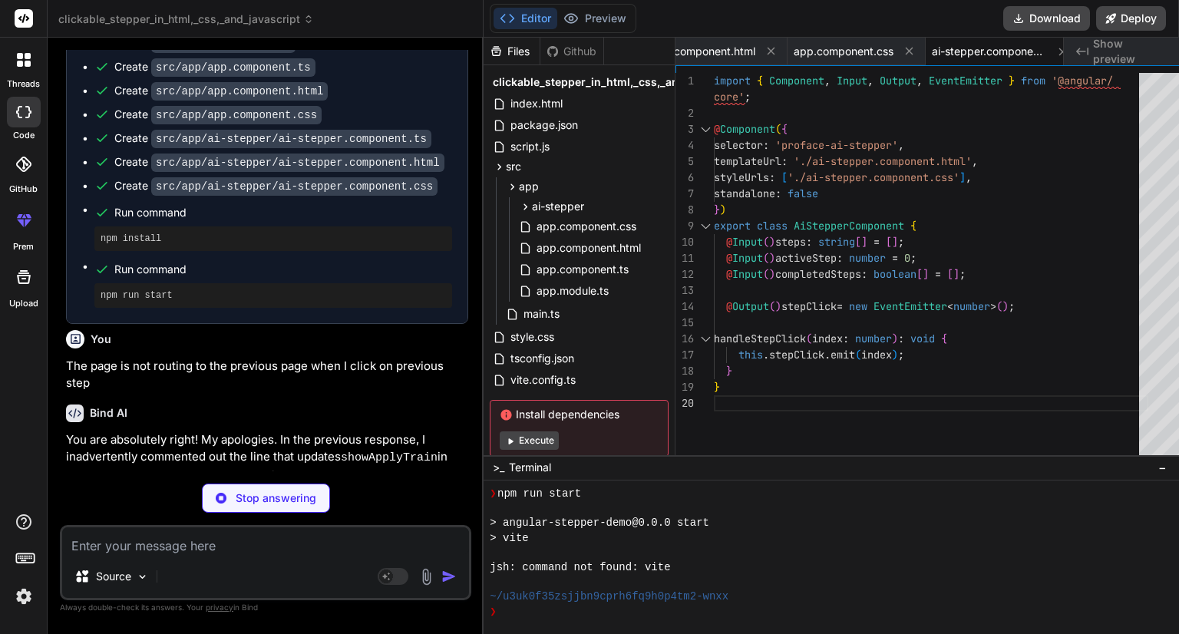
type textarea "x"
type textarea "<!-- Step Label --> <div class="step-label" [class.active]="i === activeStep"> …"
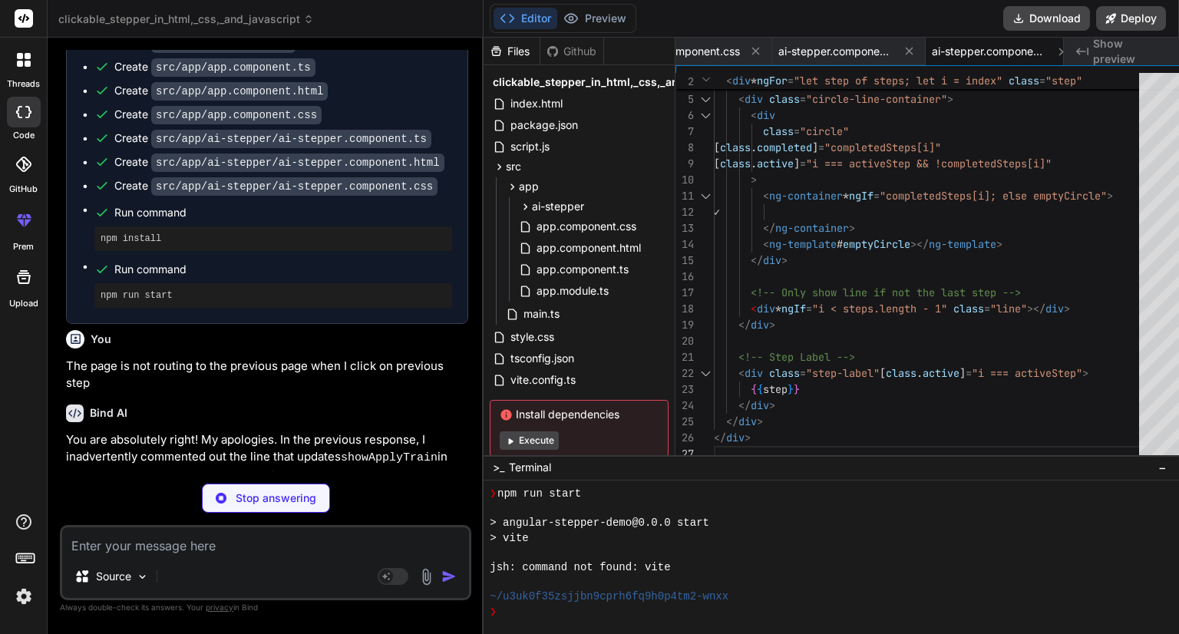
type textarea "x"
type textarea "z-index: 0; } .step:last-child .line { display: none; }"
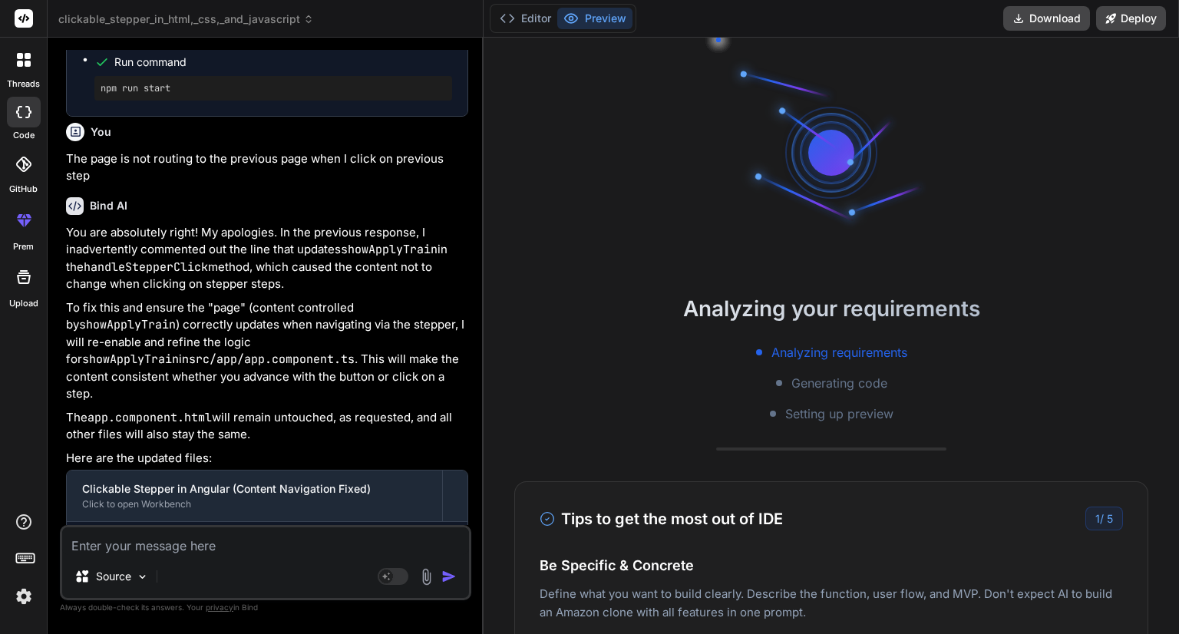
scroll to position [8534, 0]
type textarea "x"
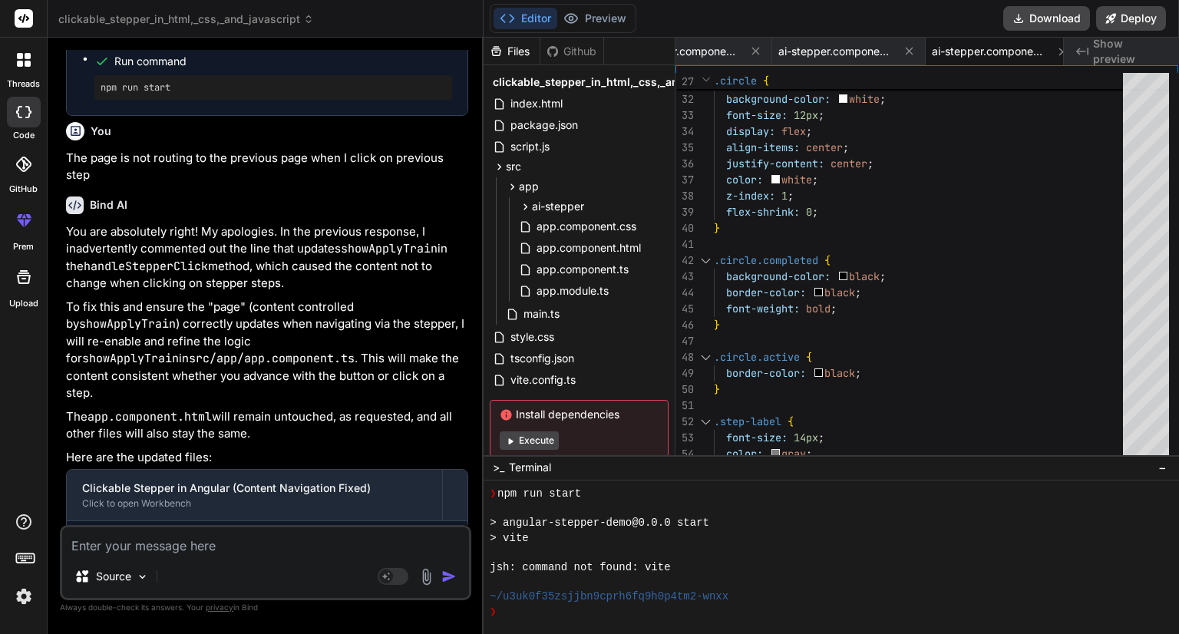
scroll to position [604, 0]
click at [579, 269] on span "app.component.ts" at bounding box center [582, 269] width 95 height 18
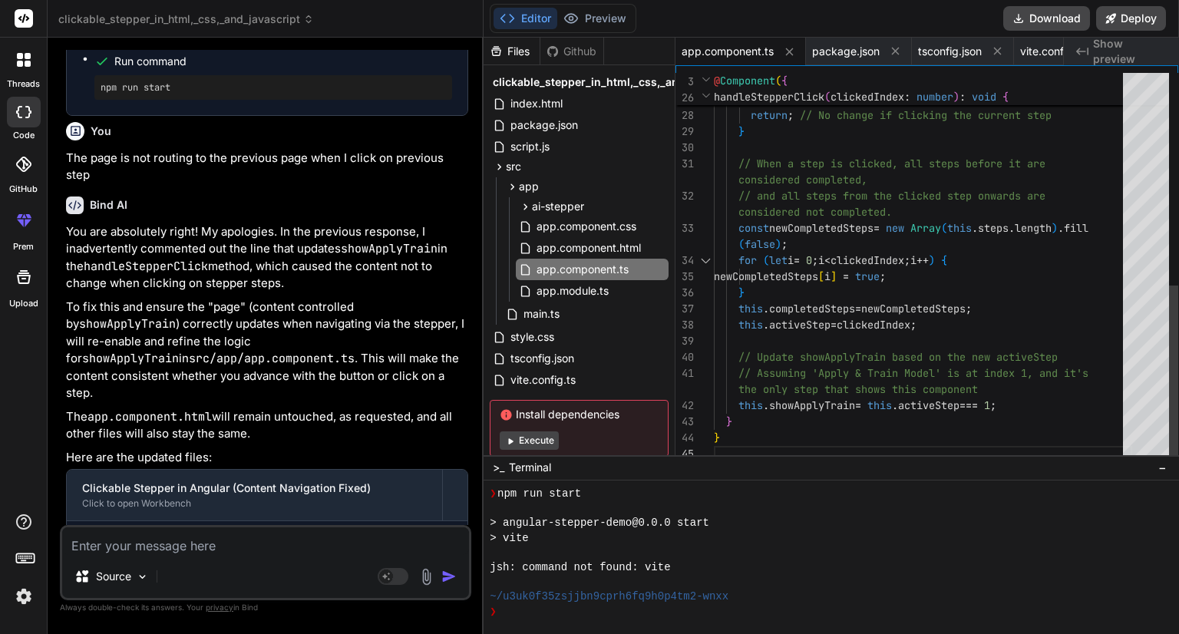
scroll to position [0, 0]
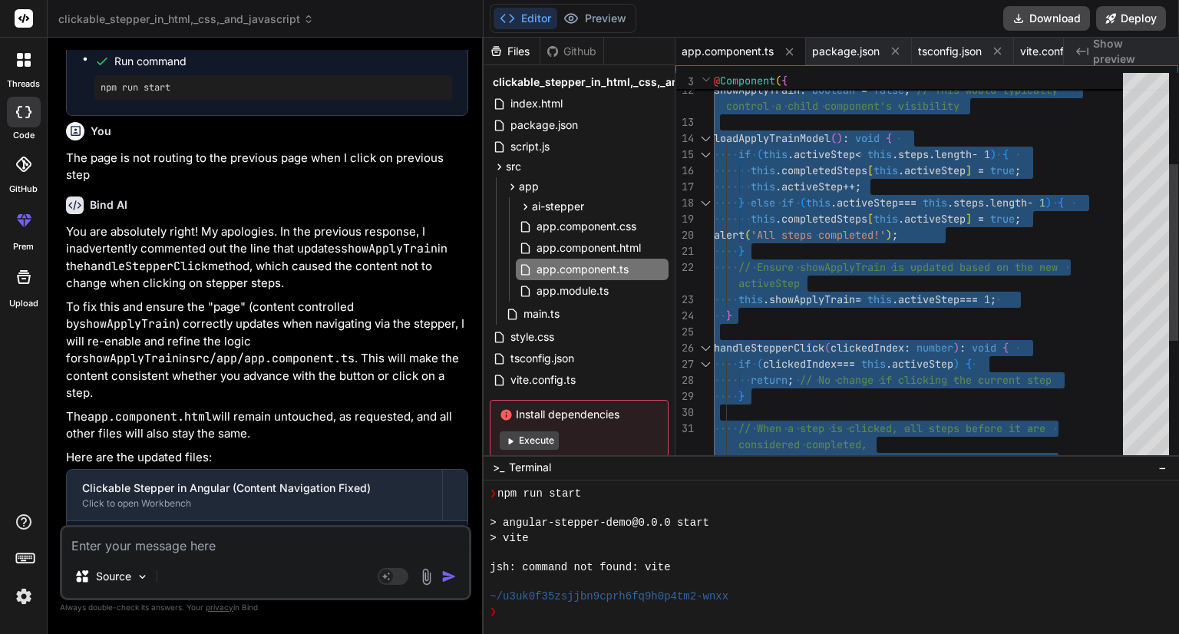
type textarea "import { Component } from '@angular/core'; @Component({ selector: 'app-root', t…"
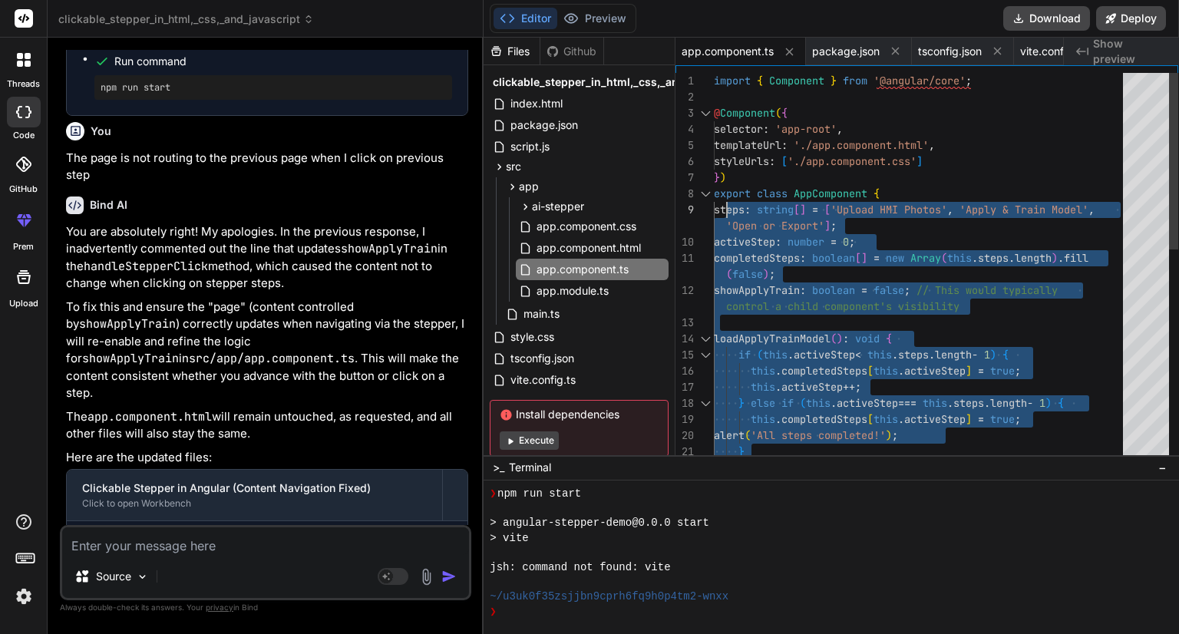
drag, startPoint x: 739, startPoint y: 421, endPoint x: 727, endPoint y: 216, distance: 206.0
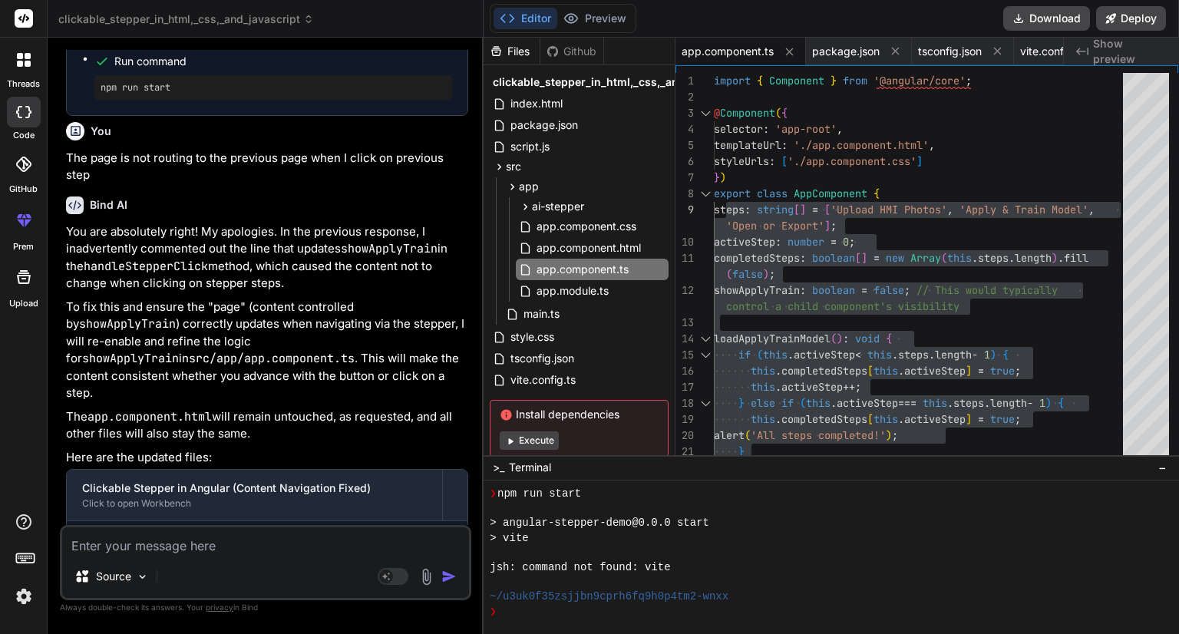
click at [335, 546] on textarea at bounding box center [265, 541] width 407 height 28
paste textarea "<div class="stepper-container"> <div *ngFor="let step of steps; let i = index" …"
type textarea "<div class="stepper-container"> <div *ngFor="let step of steps; let i = index" …"
type textarea "x"
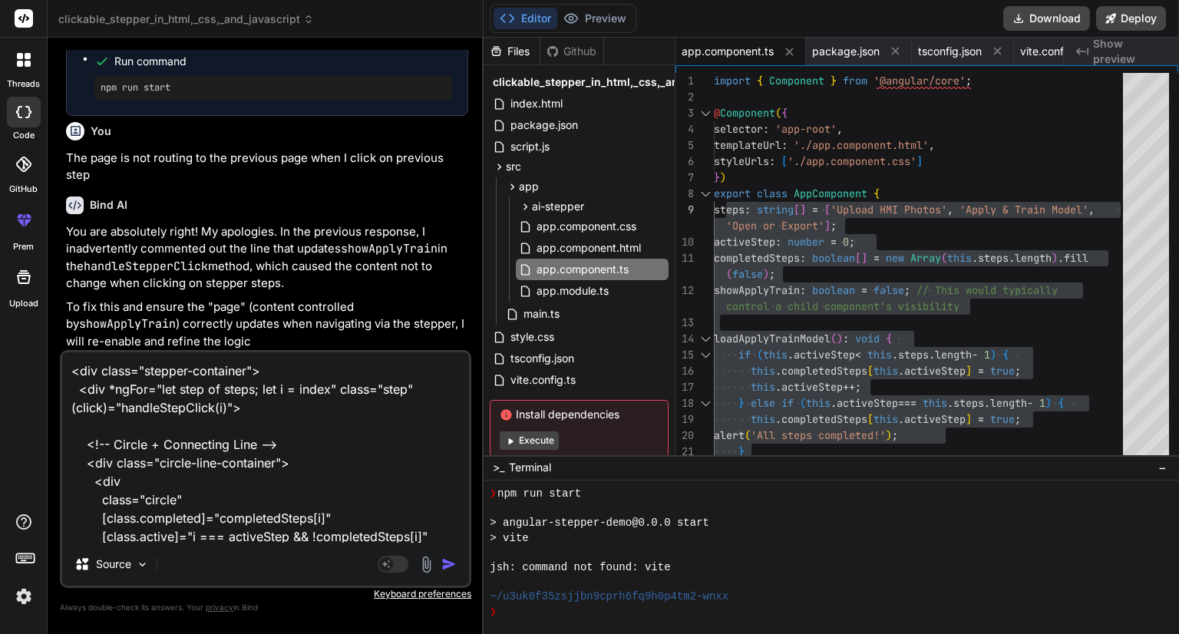
scroll to position [332, 0]
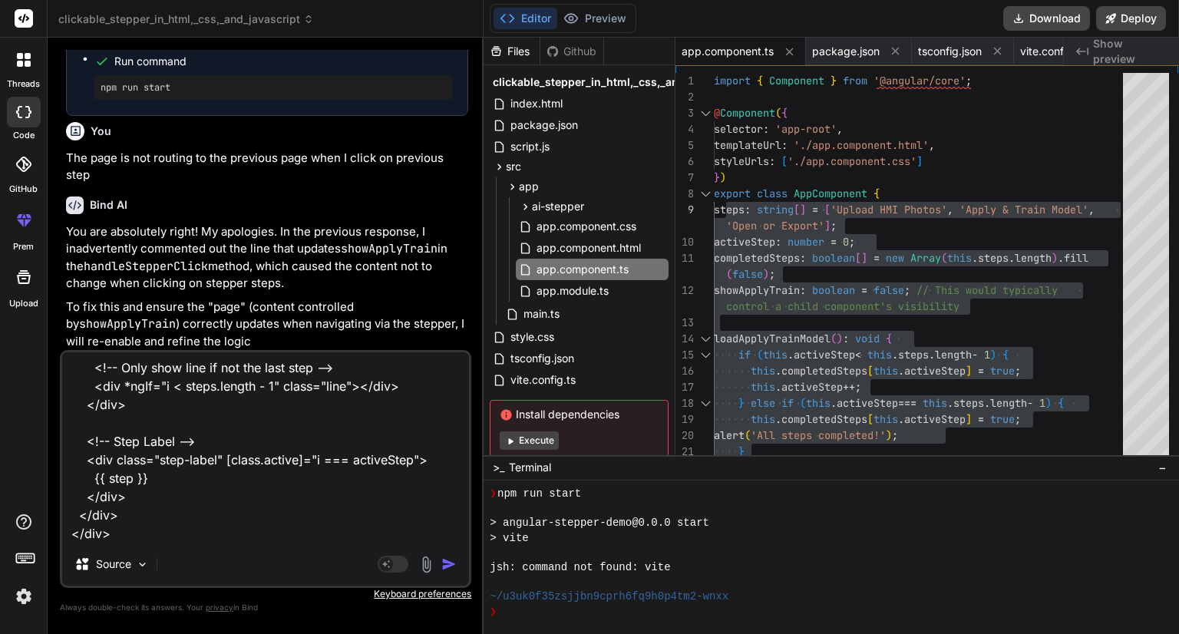
paste textarea "Add a 'onKeyPress|onKeyDown|onKeyUp' attribute to this <div> tag.sonarqube(Web:…"
type textarea "<div class="stepper-container"> <div *ngFor="let step of steps; let i = index" …"
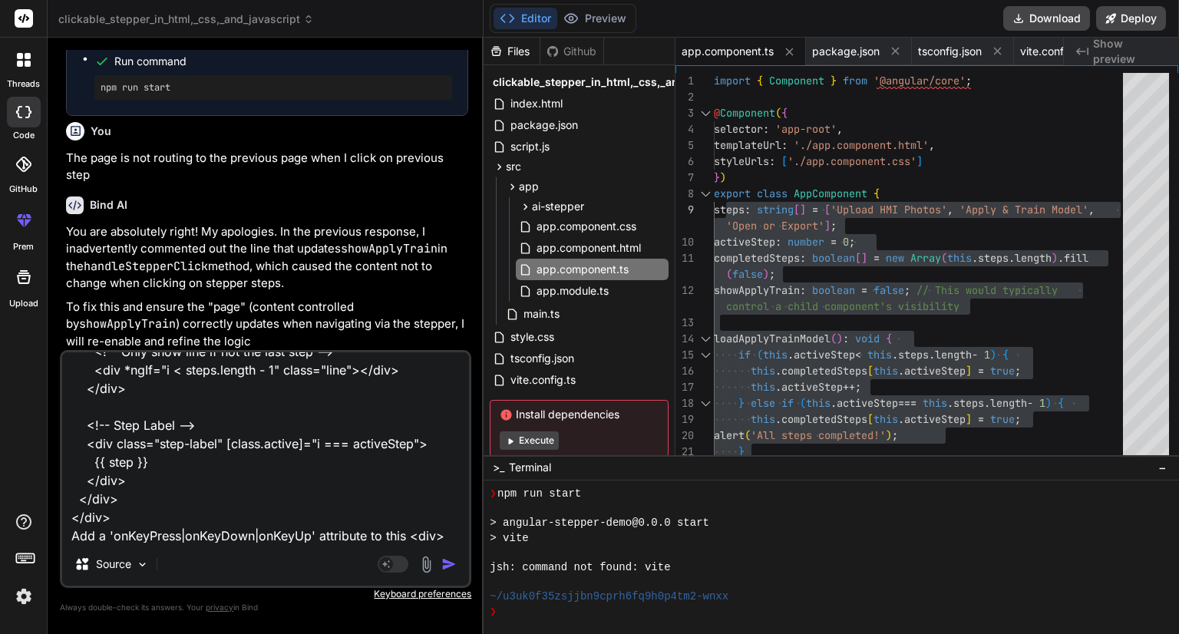
scroll to position [369, 0]
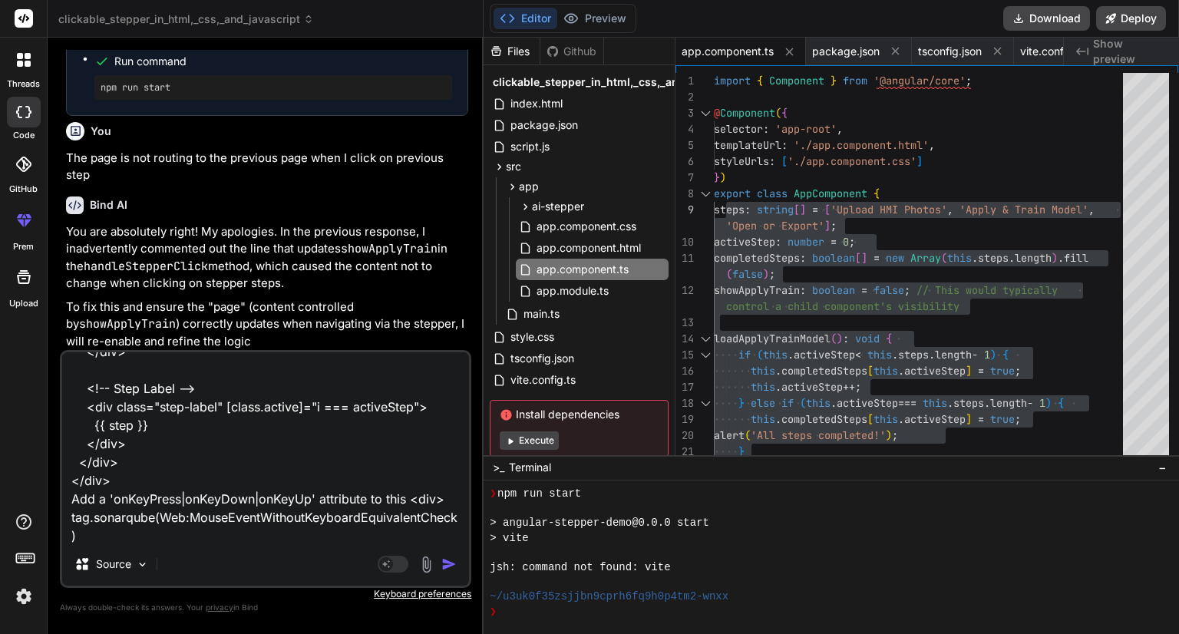
type textarea "x"
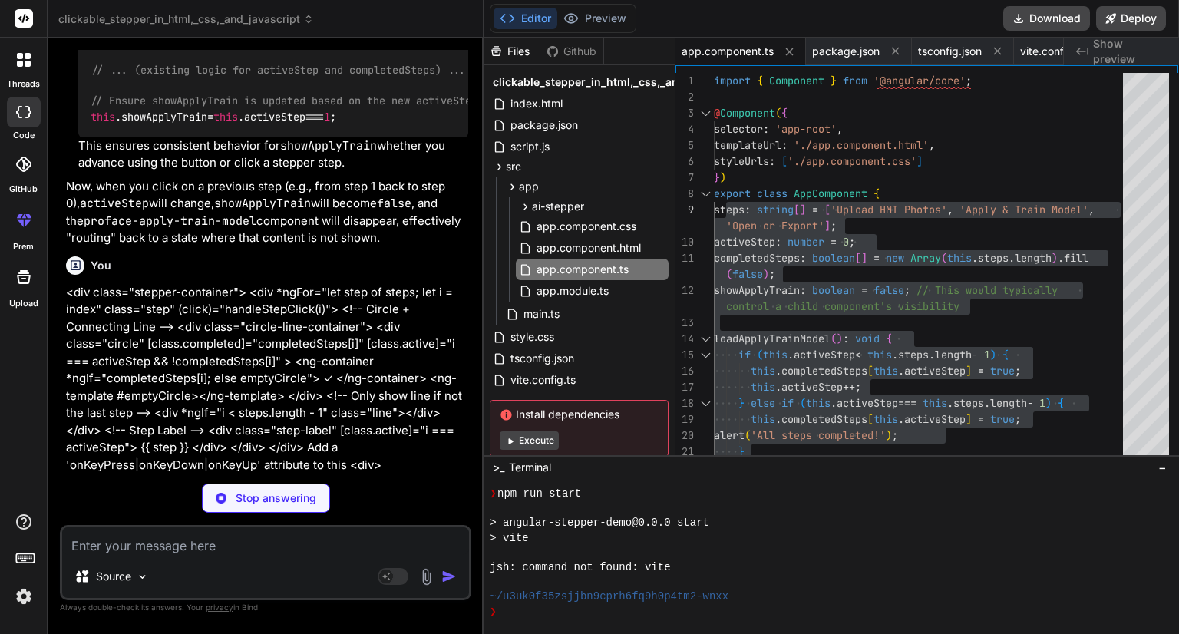
scroll to position [9736, 0]
type textarea "x"
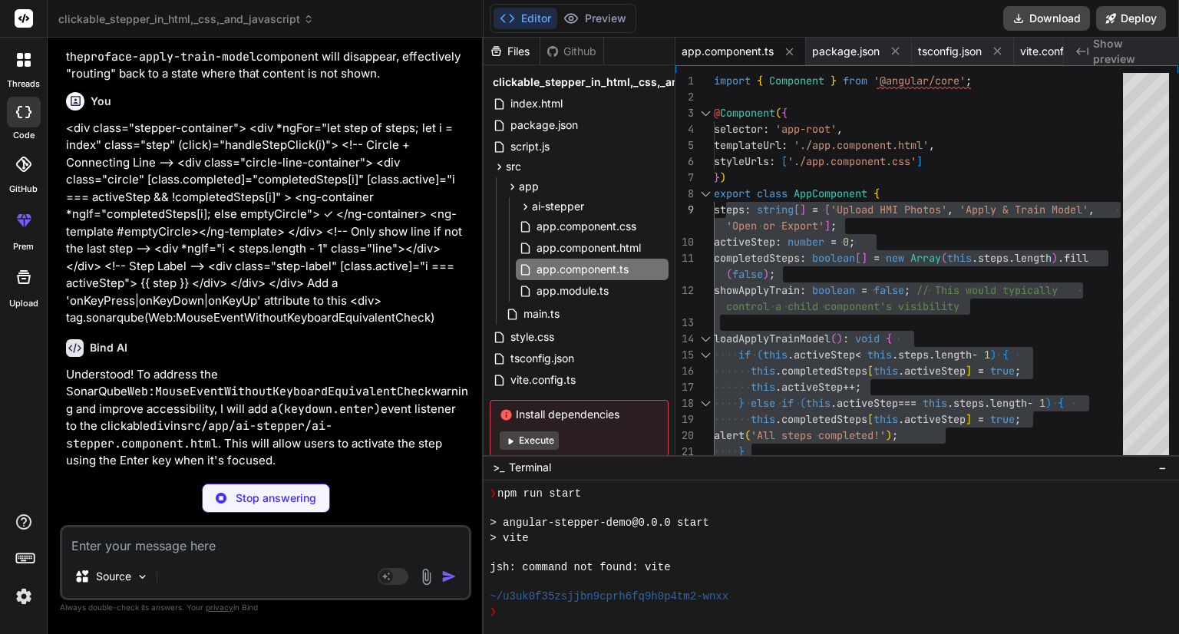
type textarea "x"
type textarea "</div> </div> </div>"
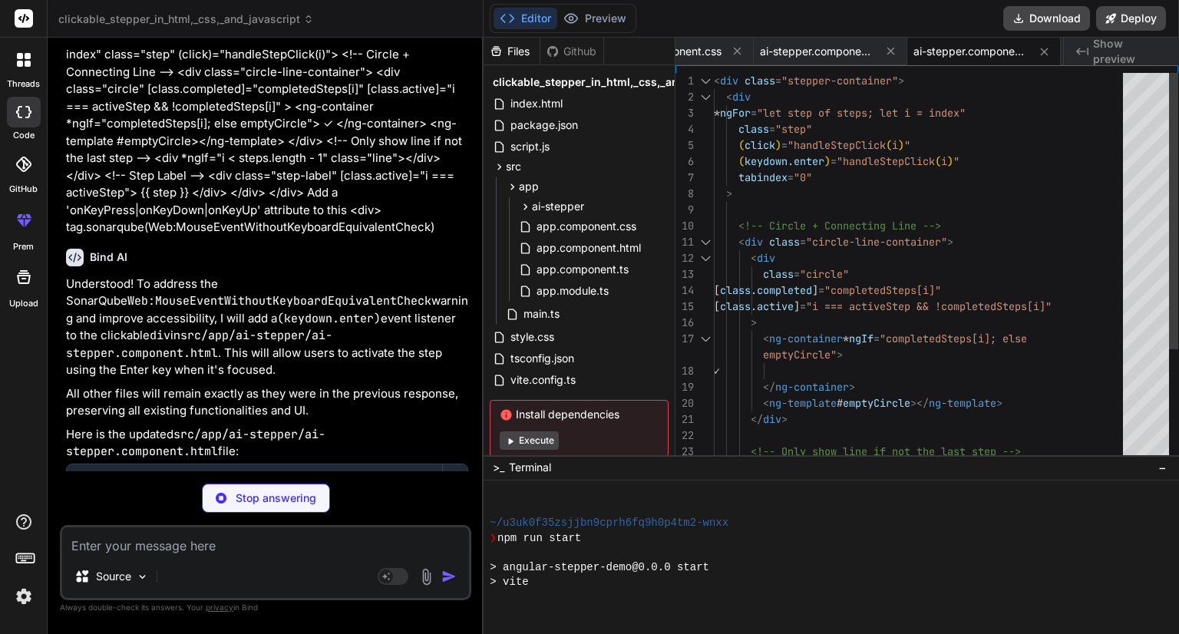
scroll to position [780, 0]
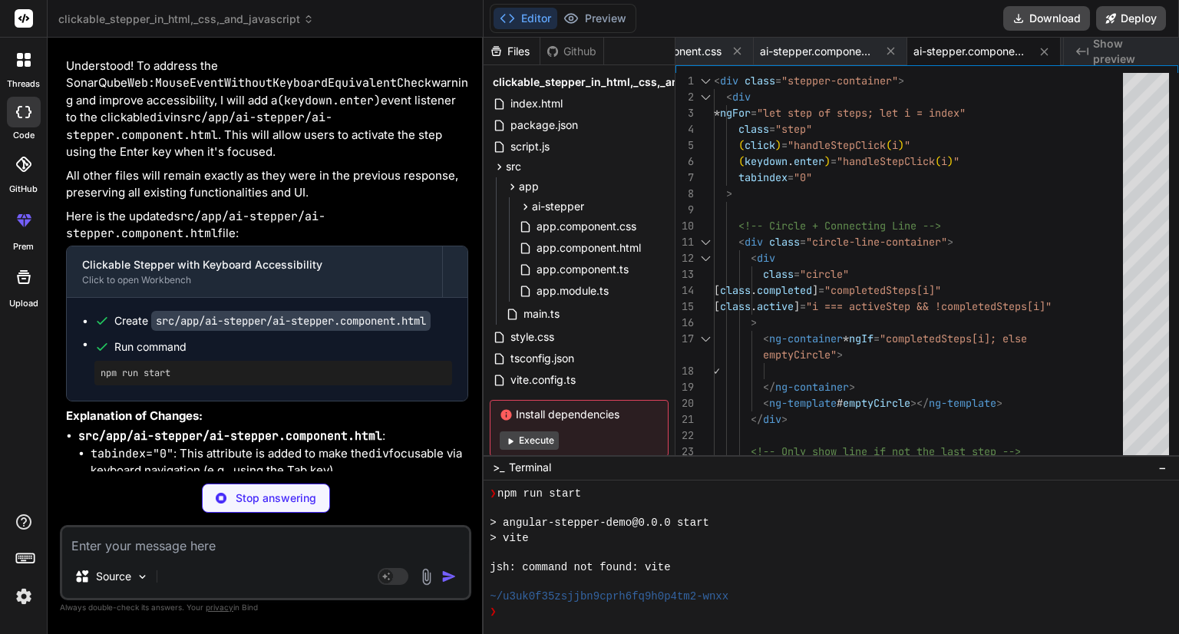
type textarea "x"
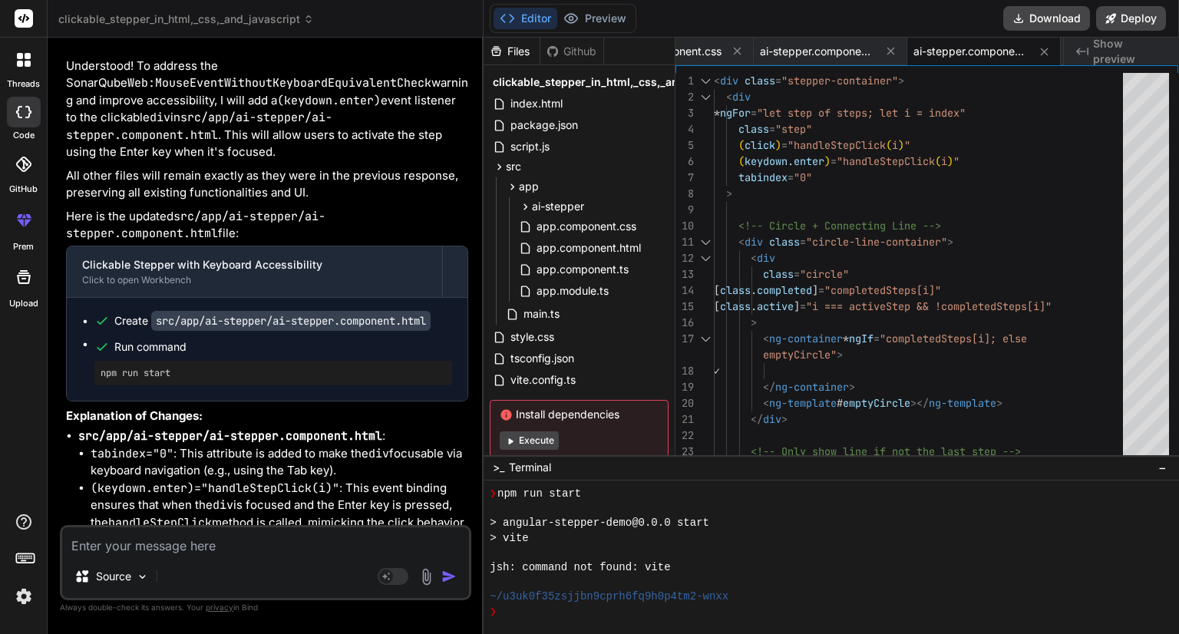
scroll to position [10219, 0]
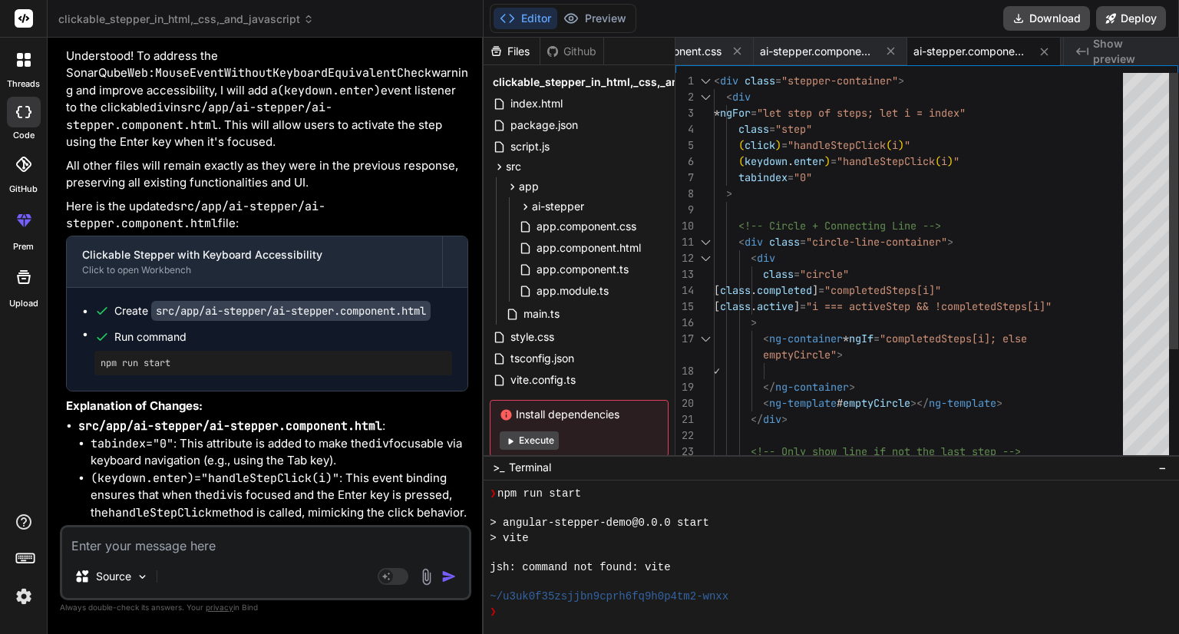
click at [836, 216] on div at bounding box center [923, 210] width 418 height 16
click at [836, 230] on div "</ div > < ng-template # emptyCircle ></ ng-template > </ ng-container > ✓ < ng…" at bounding box center [923, 347] width 418 height 548
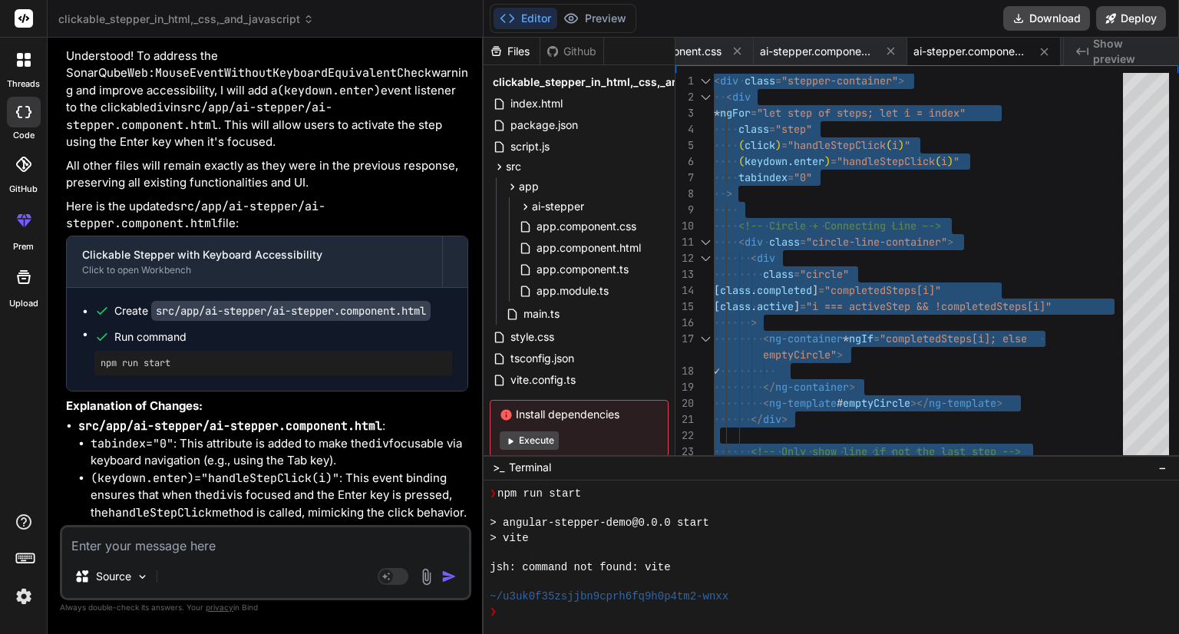
type textarea "</div> </div> </div>"
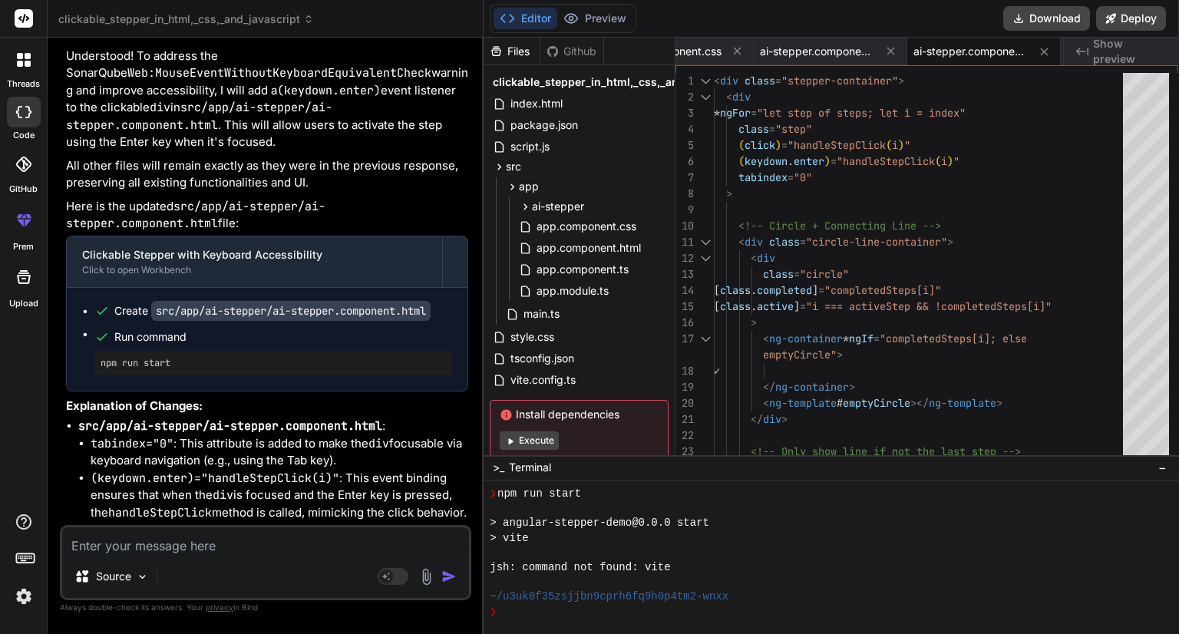
click at [266, 536] on textarea at bounding box center [265, 541] width 407 height 28
paste textarea "<div class="stepper-container"> <div *ngFor="let step of steps; let i = index" …"
type textarea "<div class="stepper-container"> <div *ngFor="let step of steps; let i = index" …"
type textarea "x"
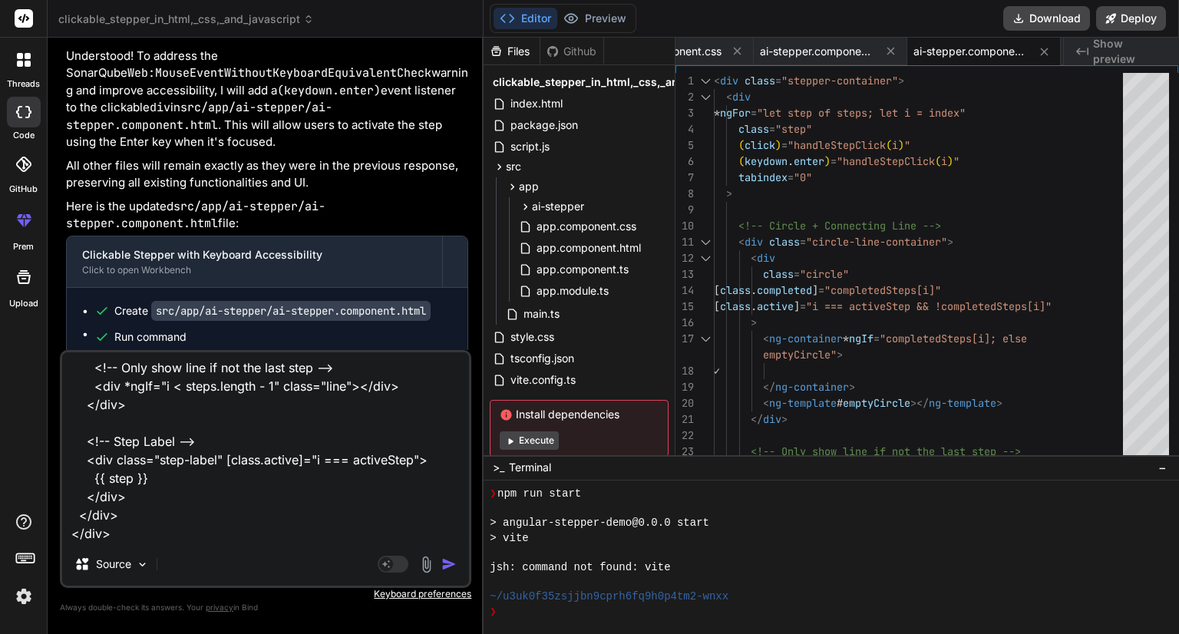
paste textarea "import { Component, Input, Output, EventEmitter } from '@angular/core'; @Compon…"
type textarea "<div class="stepper-container"> <div *ngFor="let step of steps; let i = index" …"
type textarea "x"
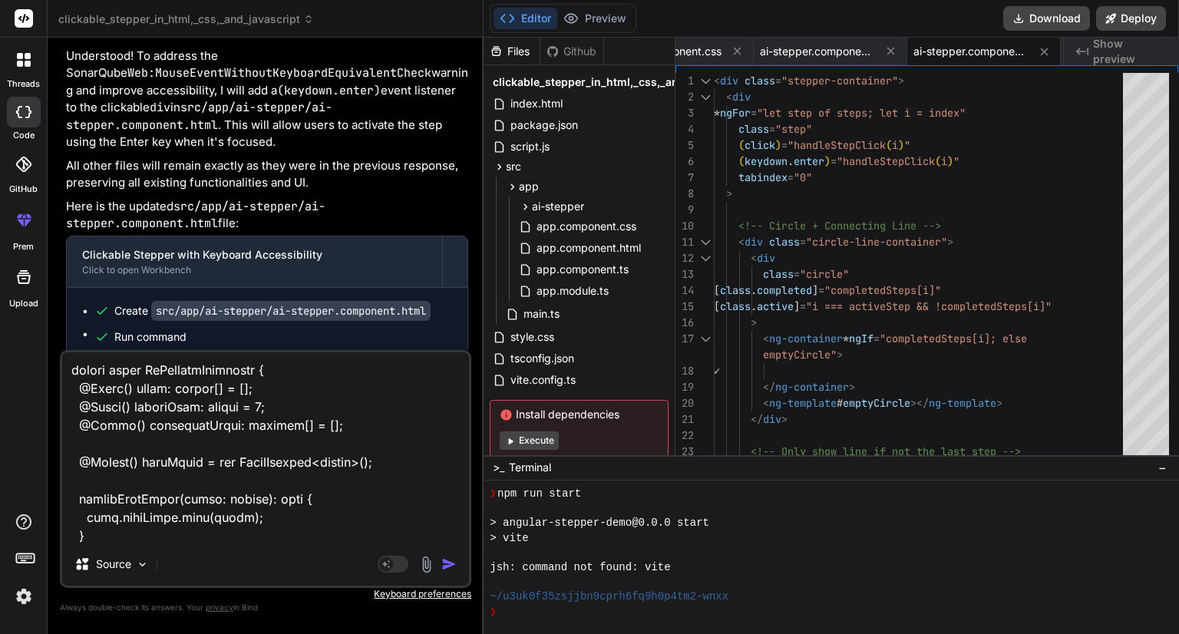
paste textarea "Add a 'onKeyPress|onKeyDown|onKeyUp' attribute to this <div> tag.sonarqube(Web:…"
type textarea "<div class="stepper-container"> <div *ngFor="let step of steps; let i = index" …"
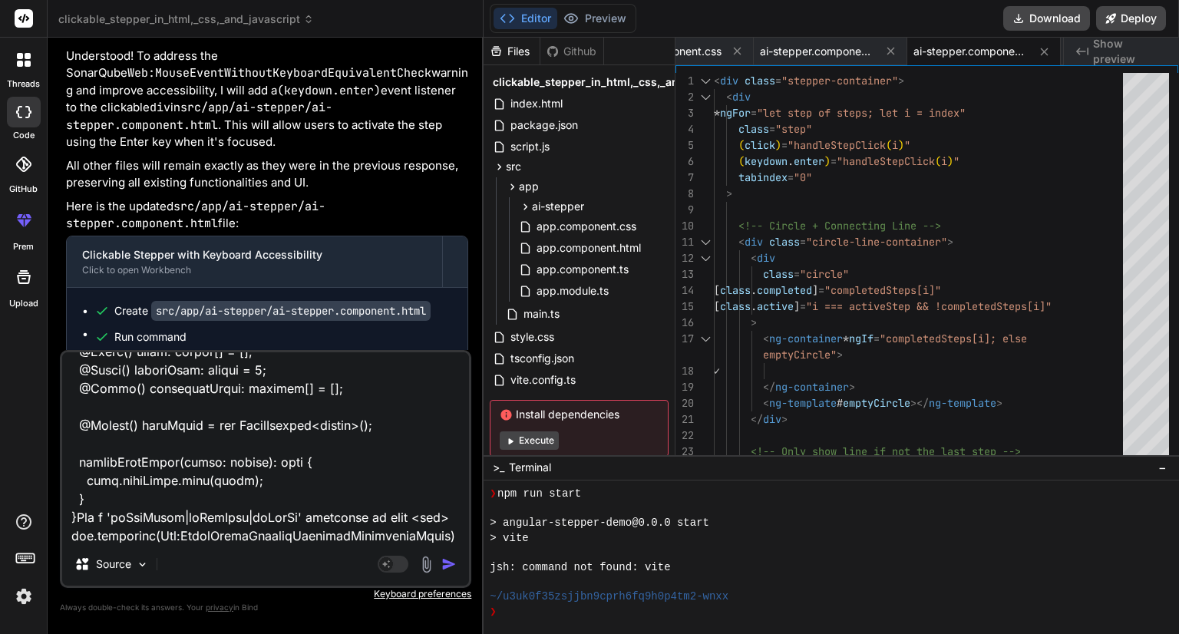
type textarea "x"
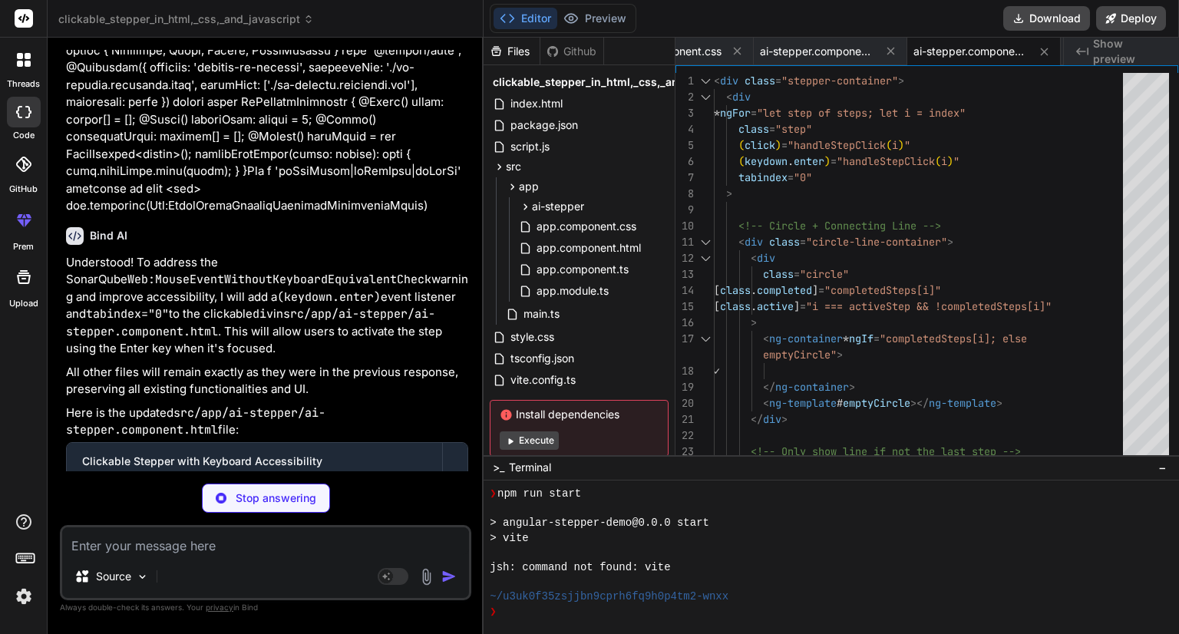
scroll to position [10983, 0]
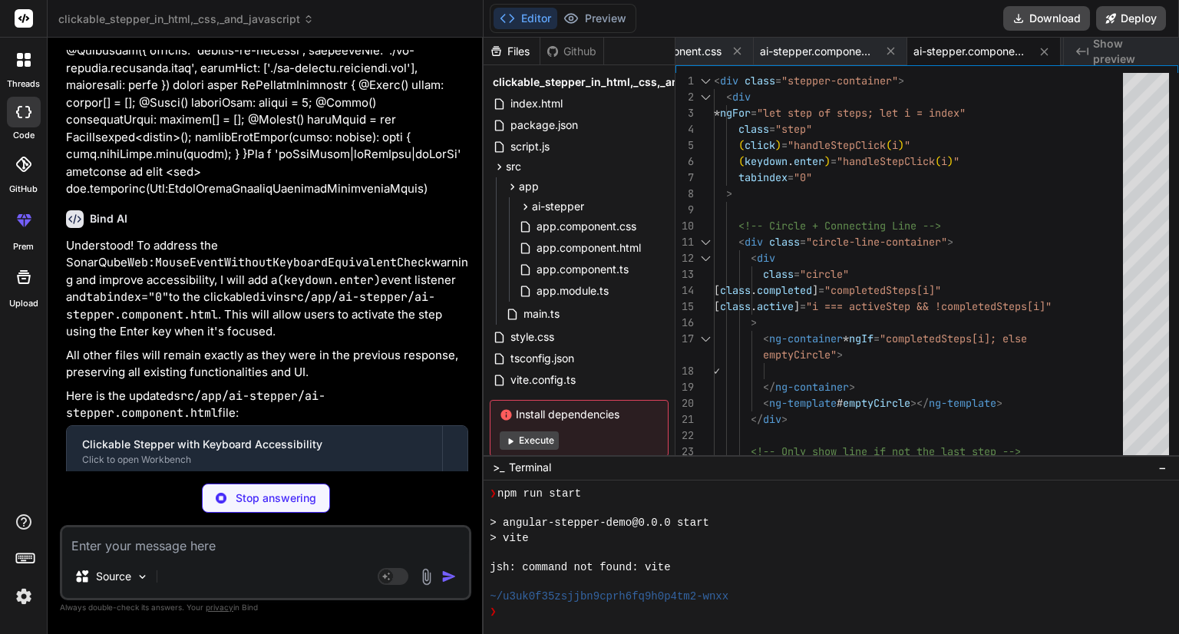
type textarea "x"
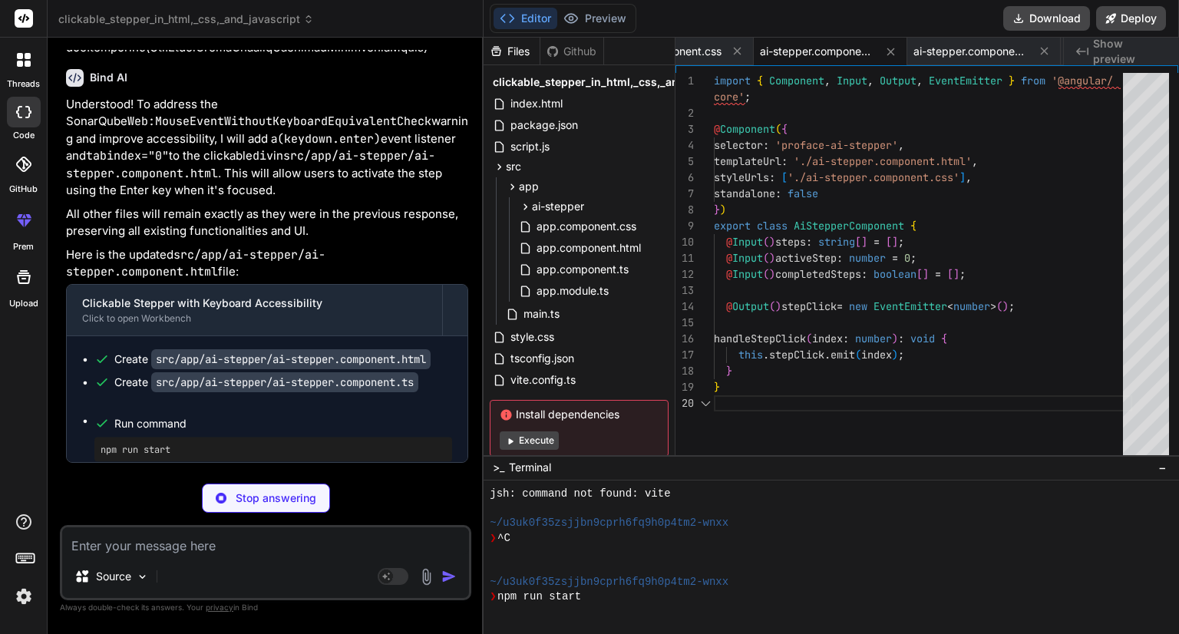
type textarea "x"
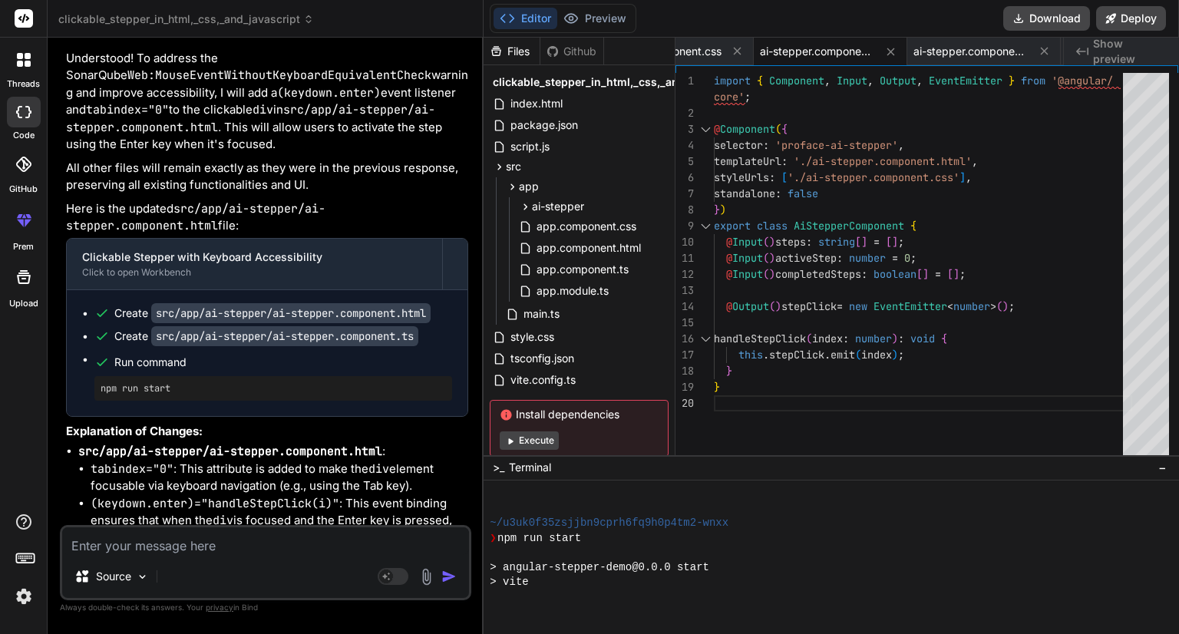
scroll to position [11170, 0]
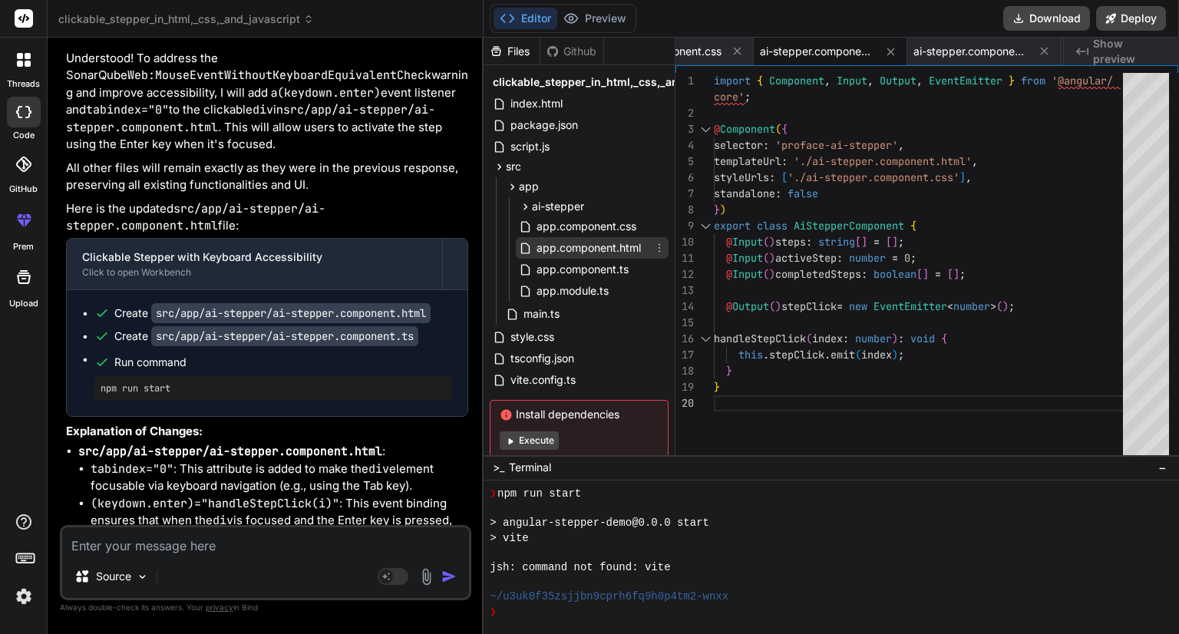
click at [575, 252] on span "app.component.html" at bounding box center [588, 248] width 107 height 18
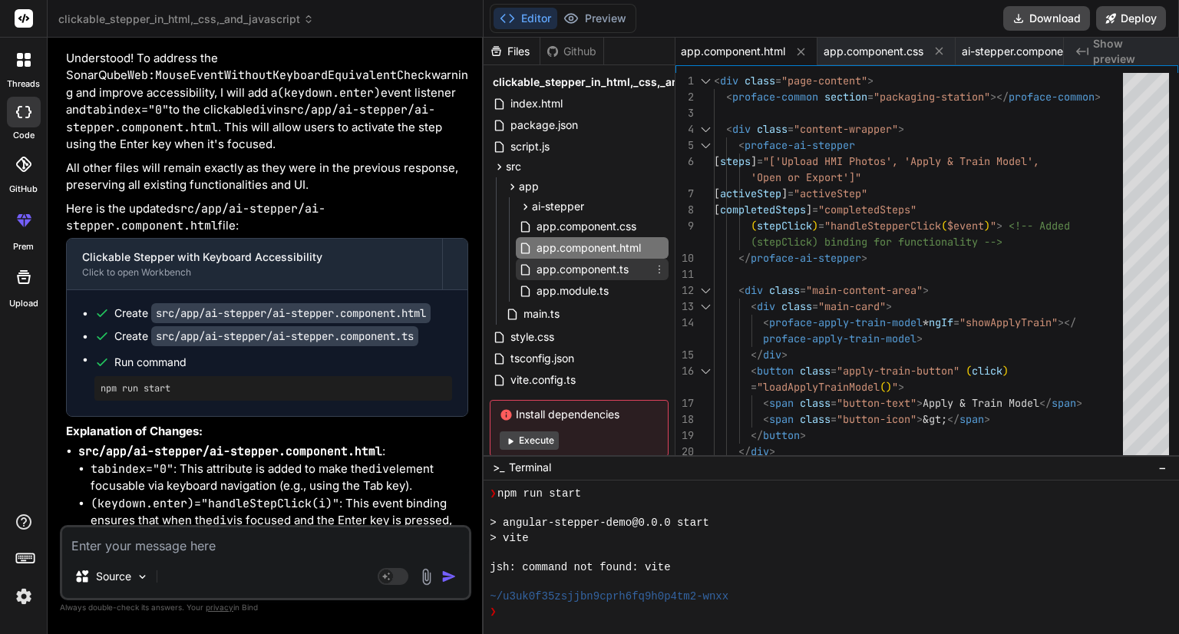
scroll to position [38, 0]
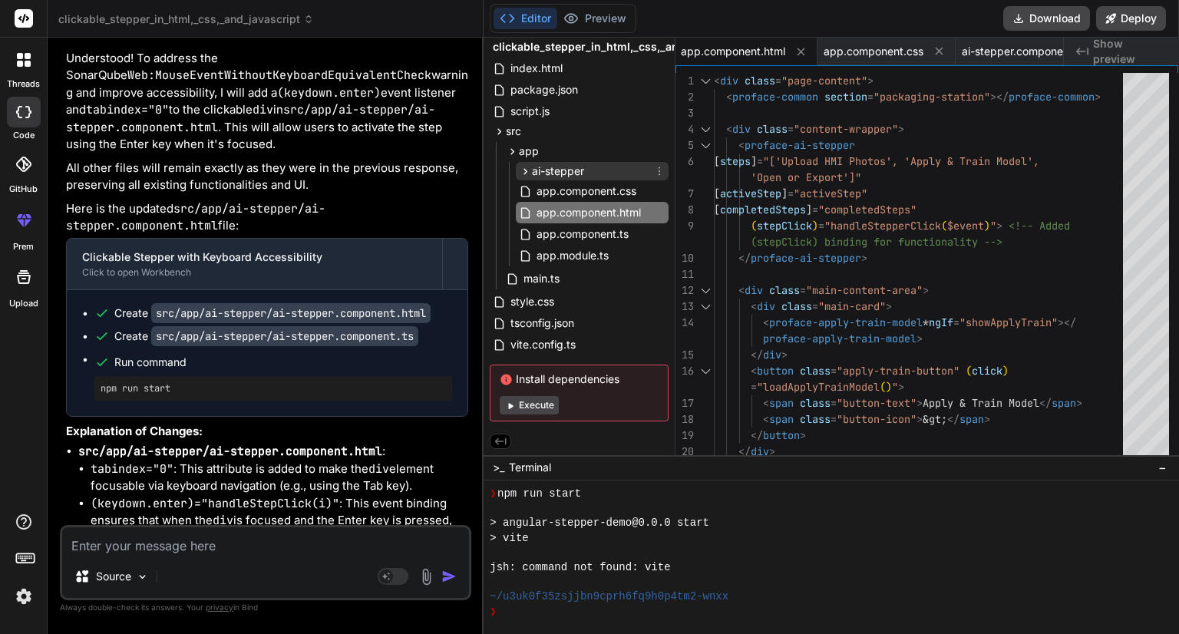
click at [524, 170] on icon at bounding box center [526, 171] width 4 height 6
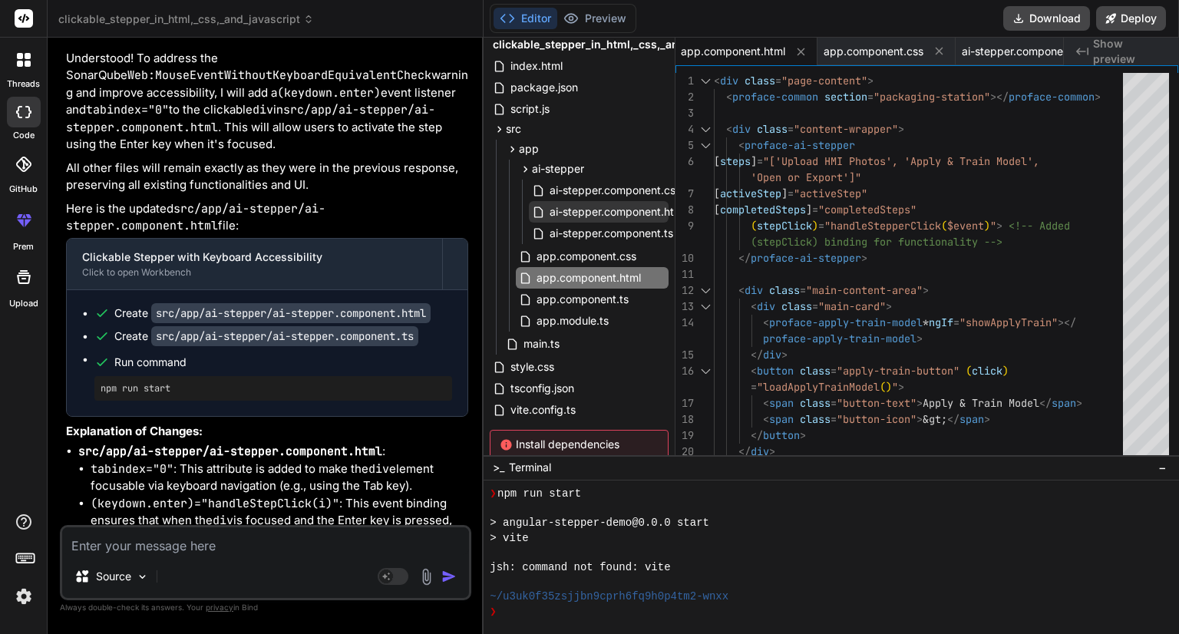
click at [577, 213] on span "ai-stepper.component.html" at bounding box center [617, 212] width 139 height 18
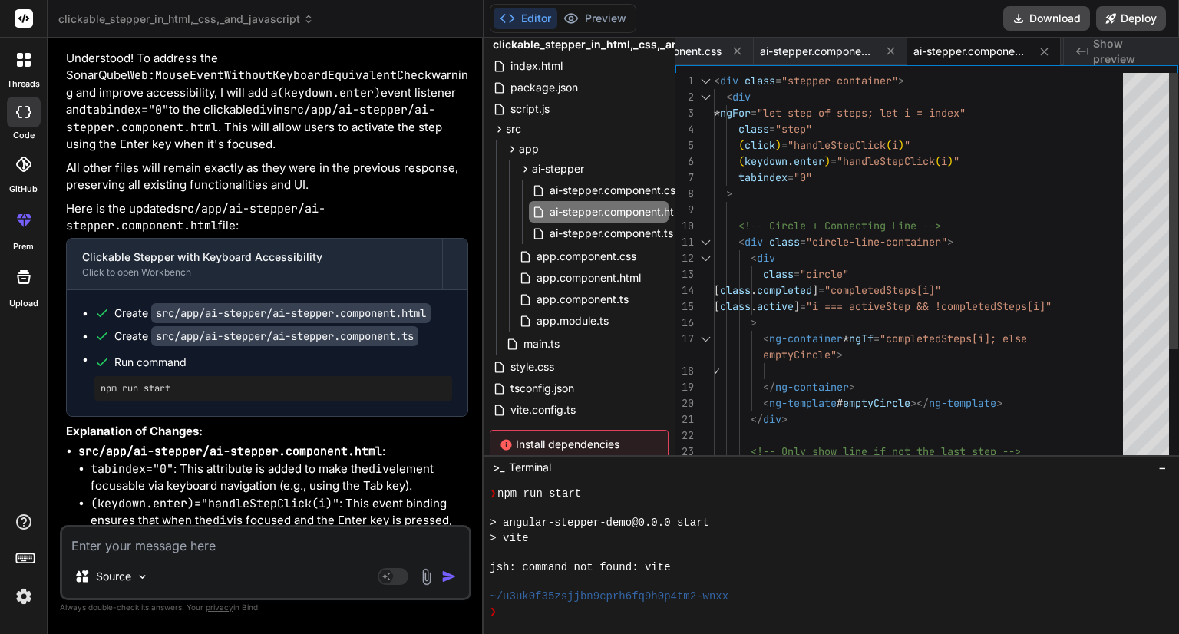
scroll to position [0, 0]
click at [806, 200] on div "> [ class . active ] = "i === activeStep && !completedSteps[i]" [ class . compl…" at bounding box center [923, 347] width 418 height 548
type textarea "<div class="stepper-container"> <div *ngFor="let step of steps; let i = index" …"
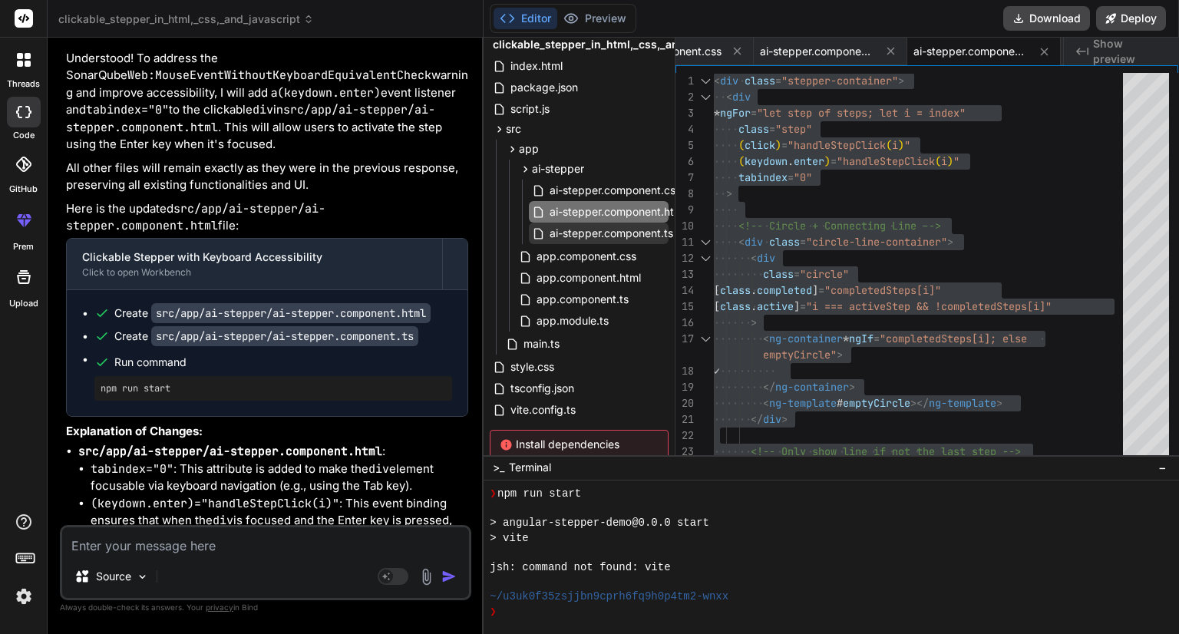
click at [612, 233] on span "ai-stepper.component.ts" at bounding box center [611, 233] width 127 height 18
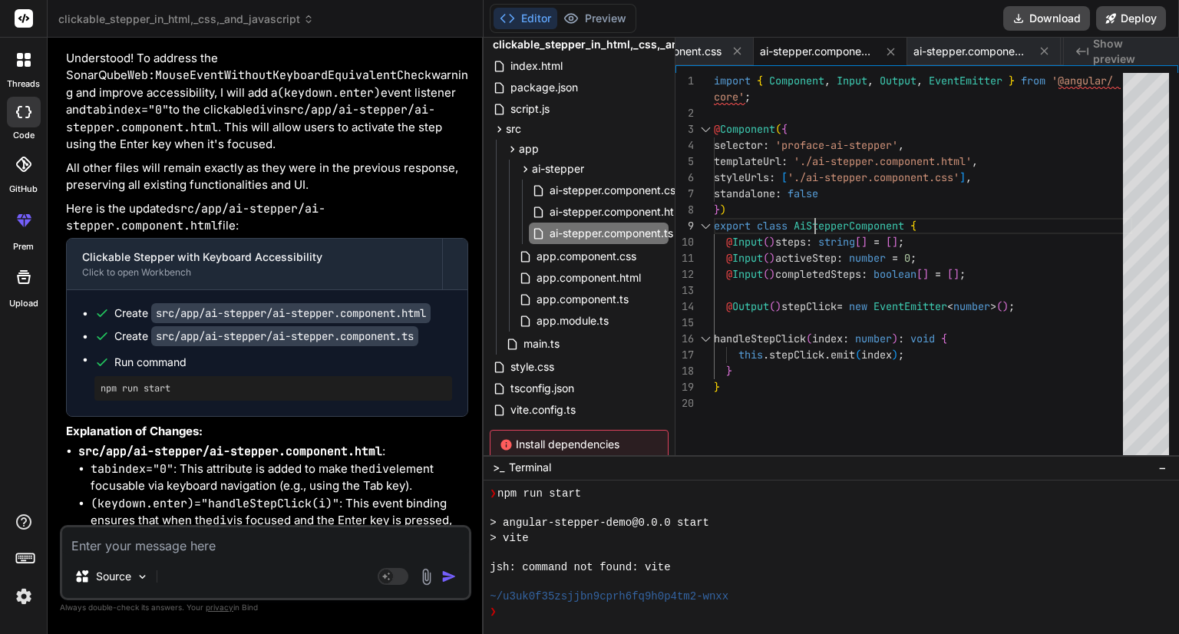
click at [813, 228] on div "handleStepClick ( index : number ) : void { @ Output ( ) stepClick = new EventE…" at bounding box center [923, 267] width 418 height 389
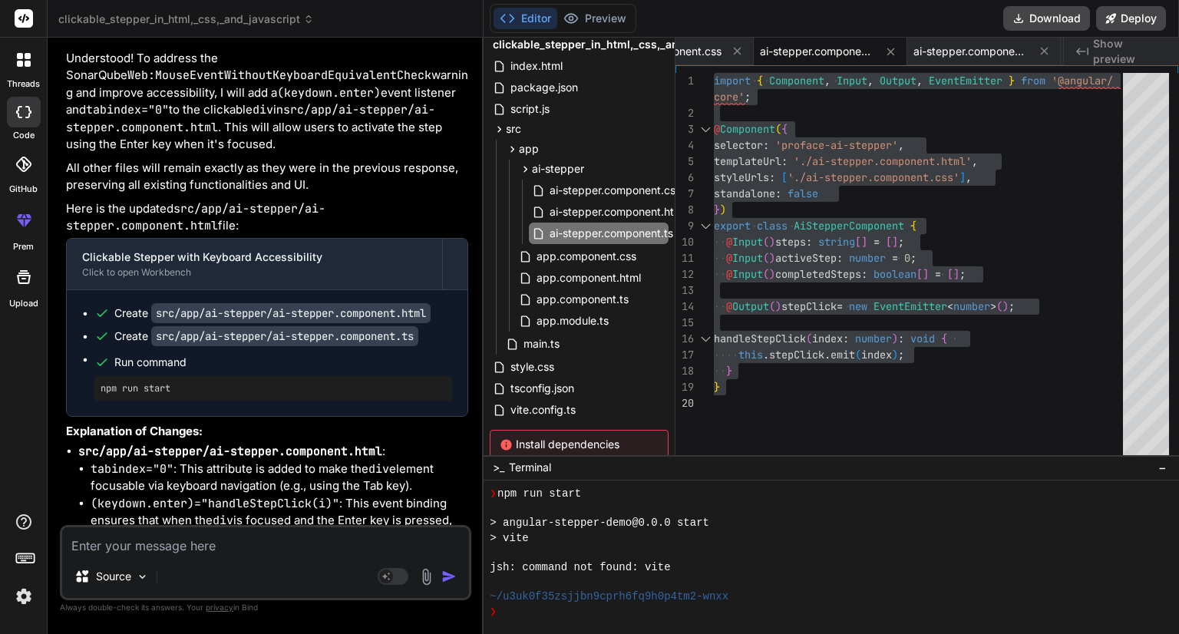
click at [273, 550] on textarea at bounding box center [265, 541] width 407 height 28
paste textarea ""tabIndex" should only be declared on interactive elements.sonarqube(Web:S6845)"
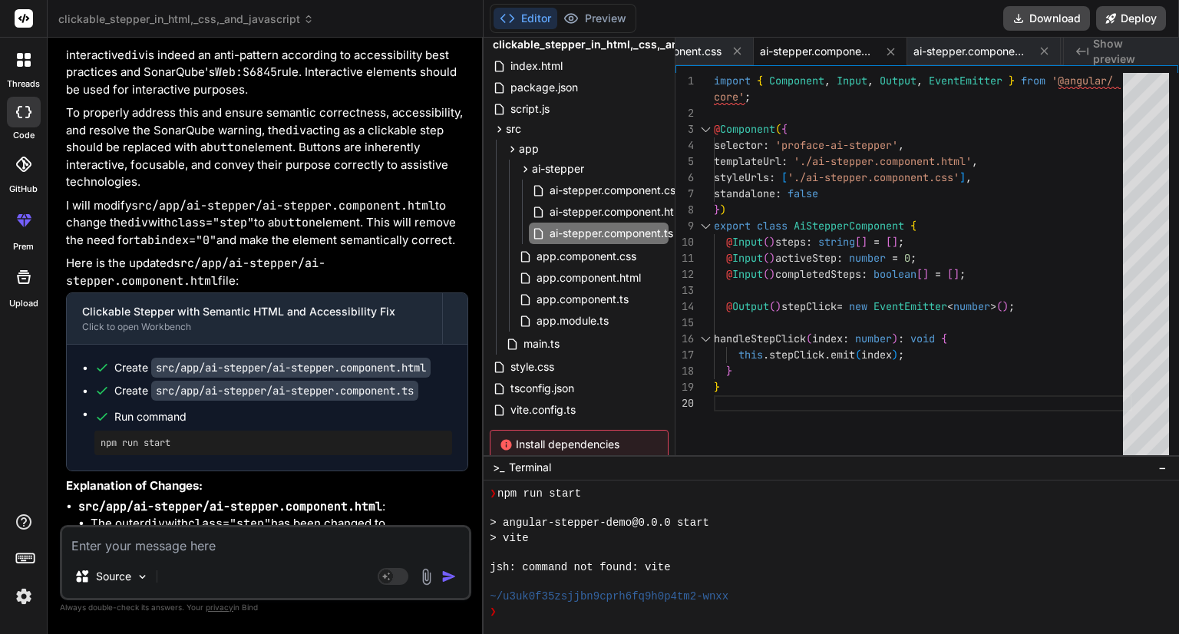
scroll to position [11861, 0]
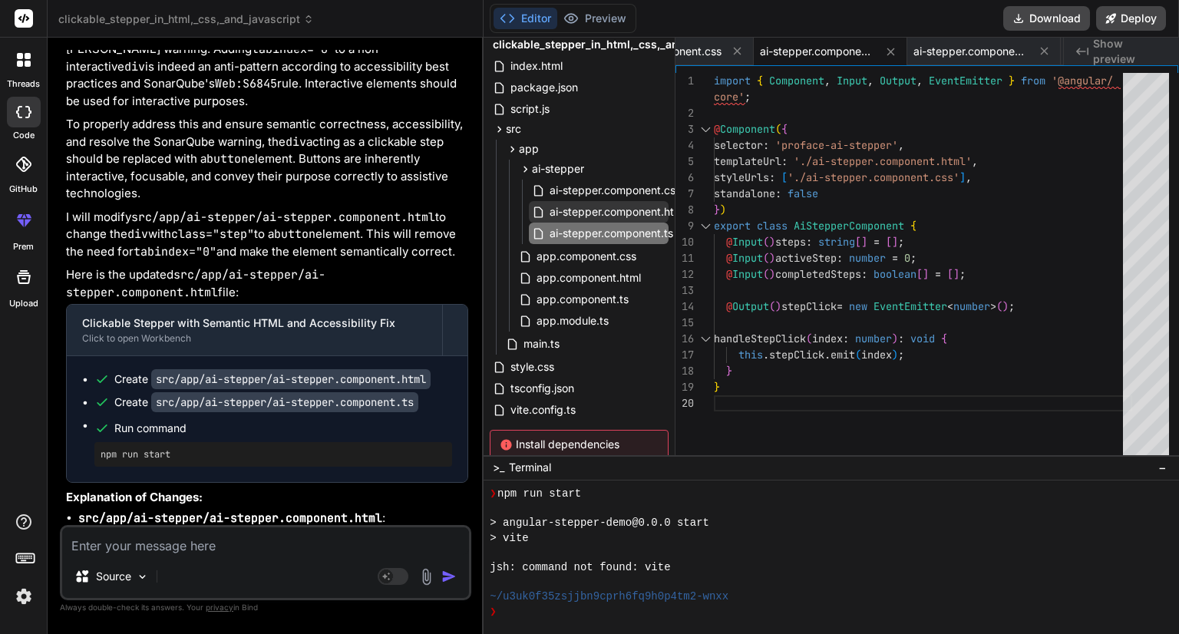
click at [596, 203] on span "ai-stepper.component.html" at bounding box center [617, 212] width 139 height 18
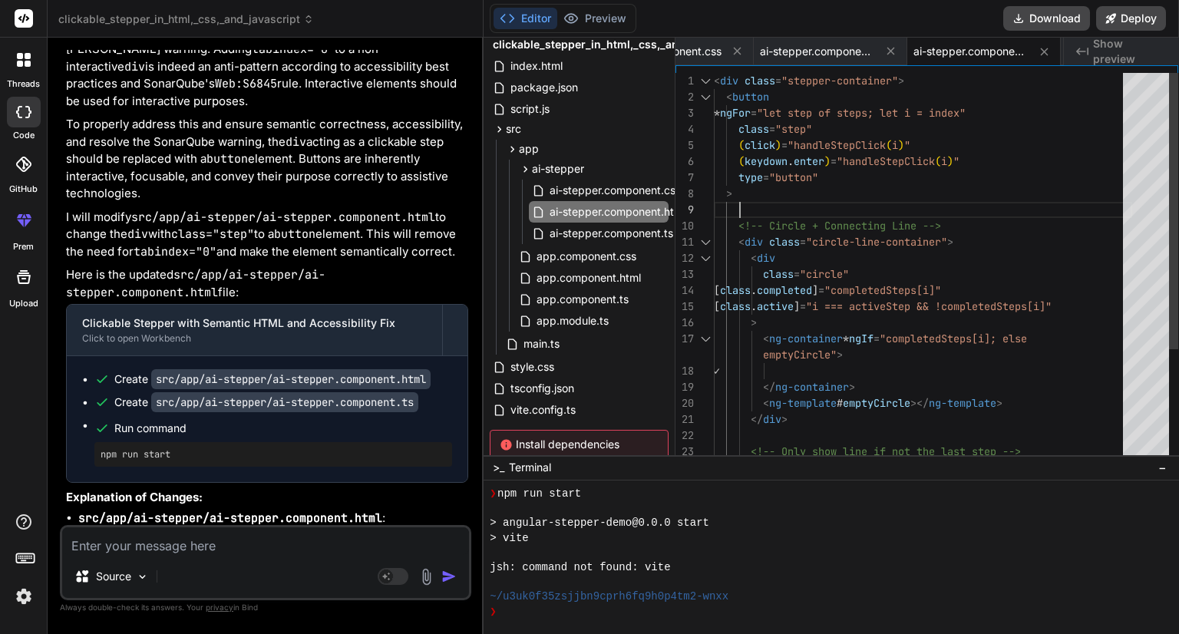
scroll to position [0, 0]
click at [811, 199] on div "> [ class . active ] = "i === activeStep && !completedSteps[i]" [ class . compl…" at bounding box center [923, 347] width 418 height 548
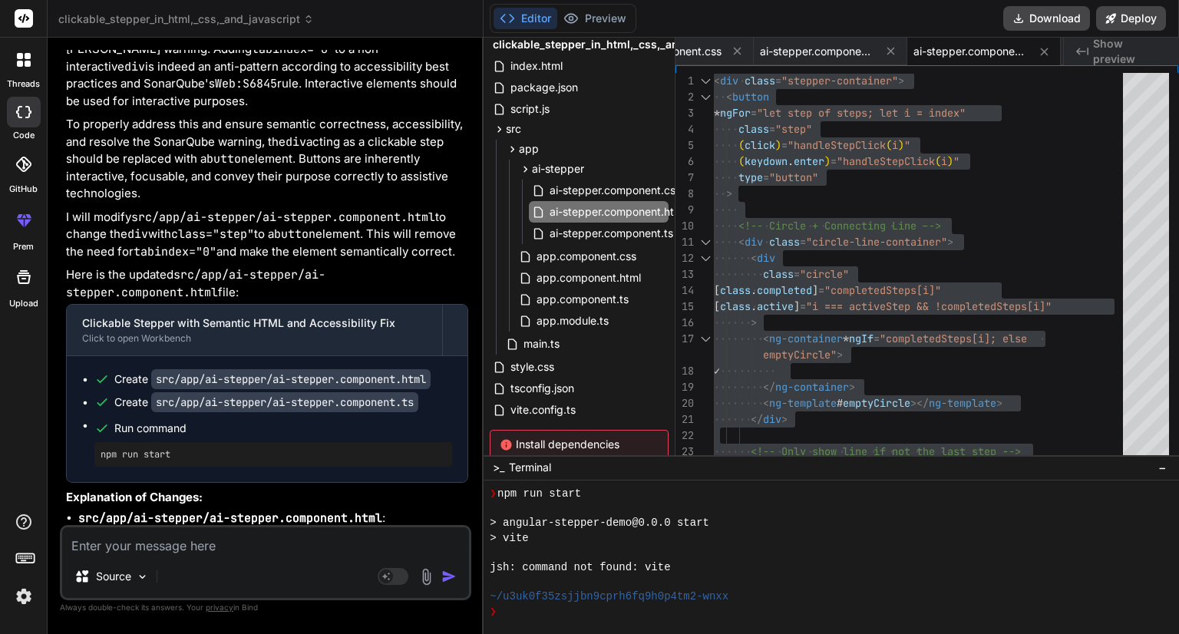
click at [222, 546] on textarea at bounding box center [265, 541] width 407 height 28
